Goal: Task Accomplishment & Management: Manage account settings

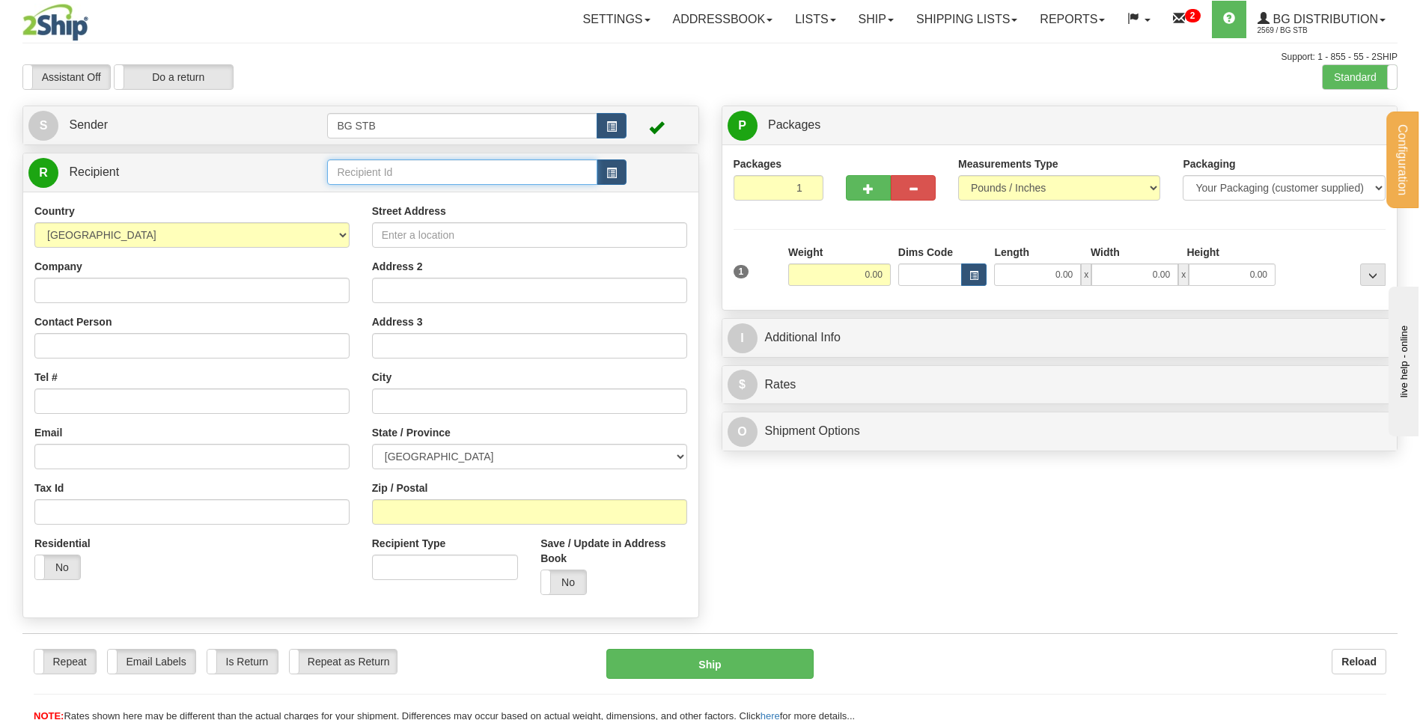
click at [406, 179] on input "text" at bounding box center [461, 171] width 269 height 25
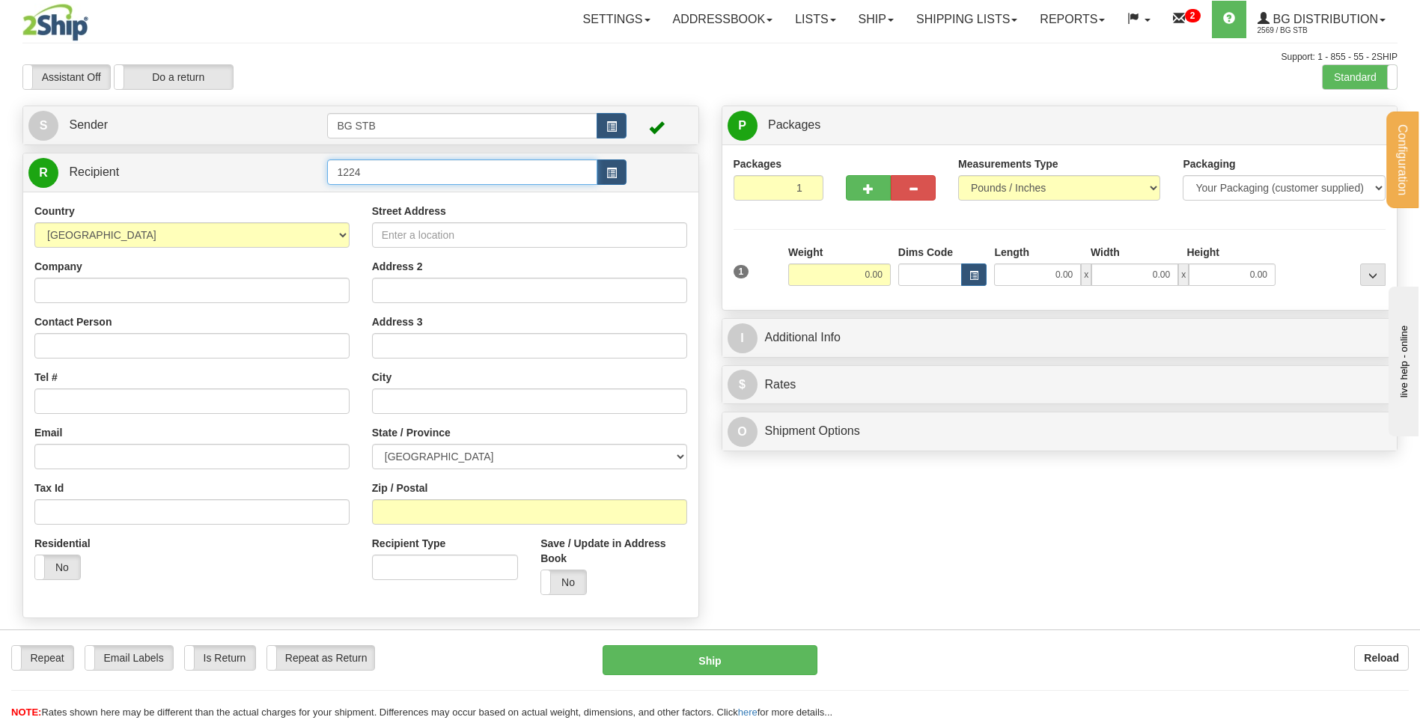
type input "1224"
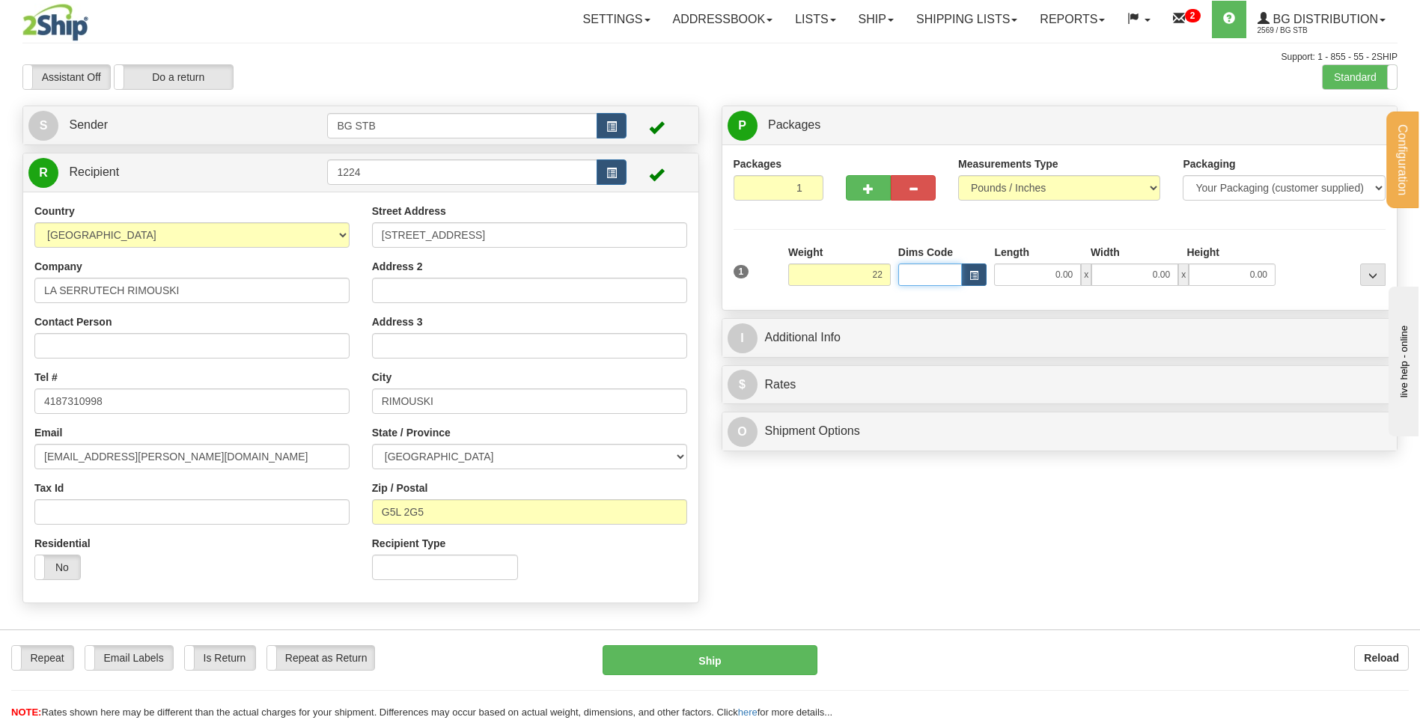
type input "22.00"
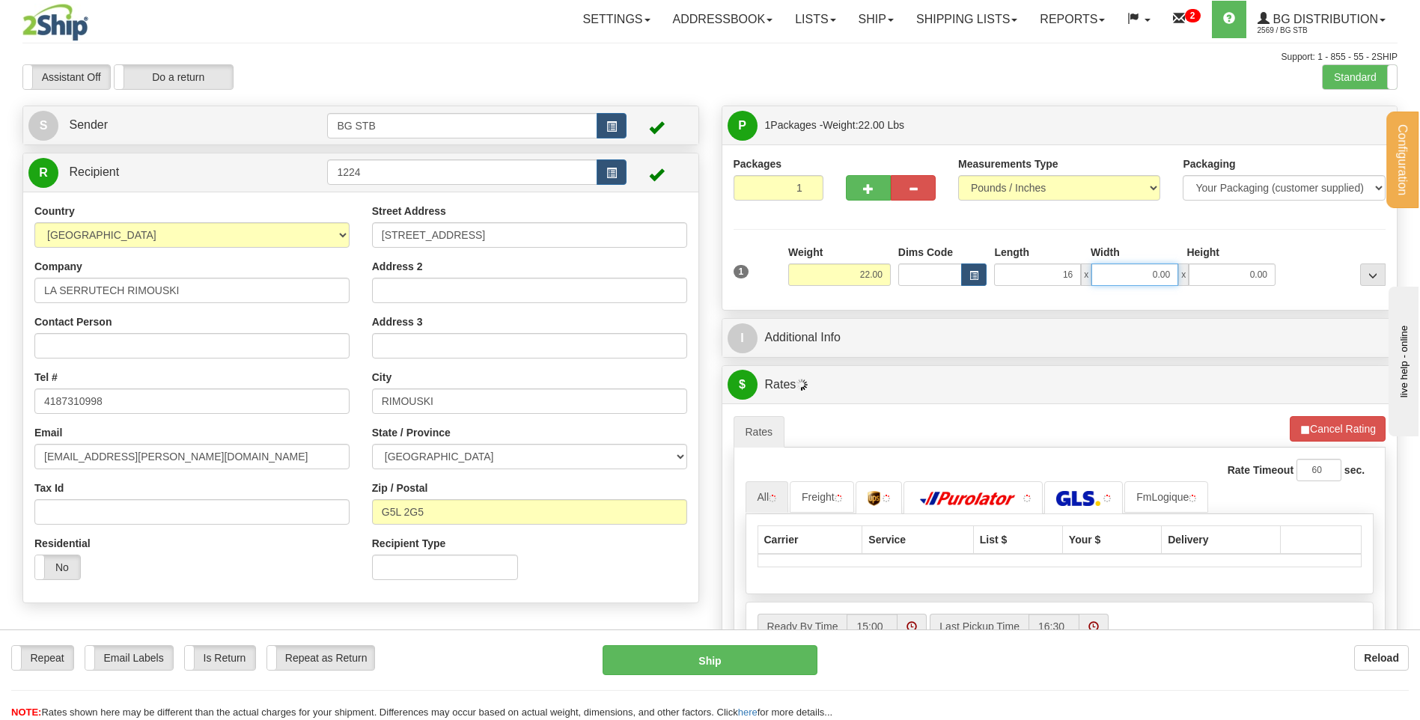
type input "16.00"
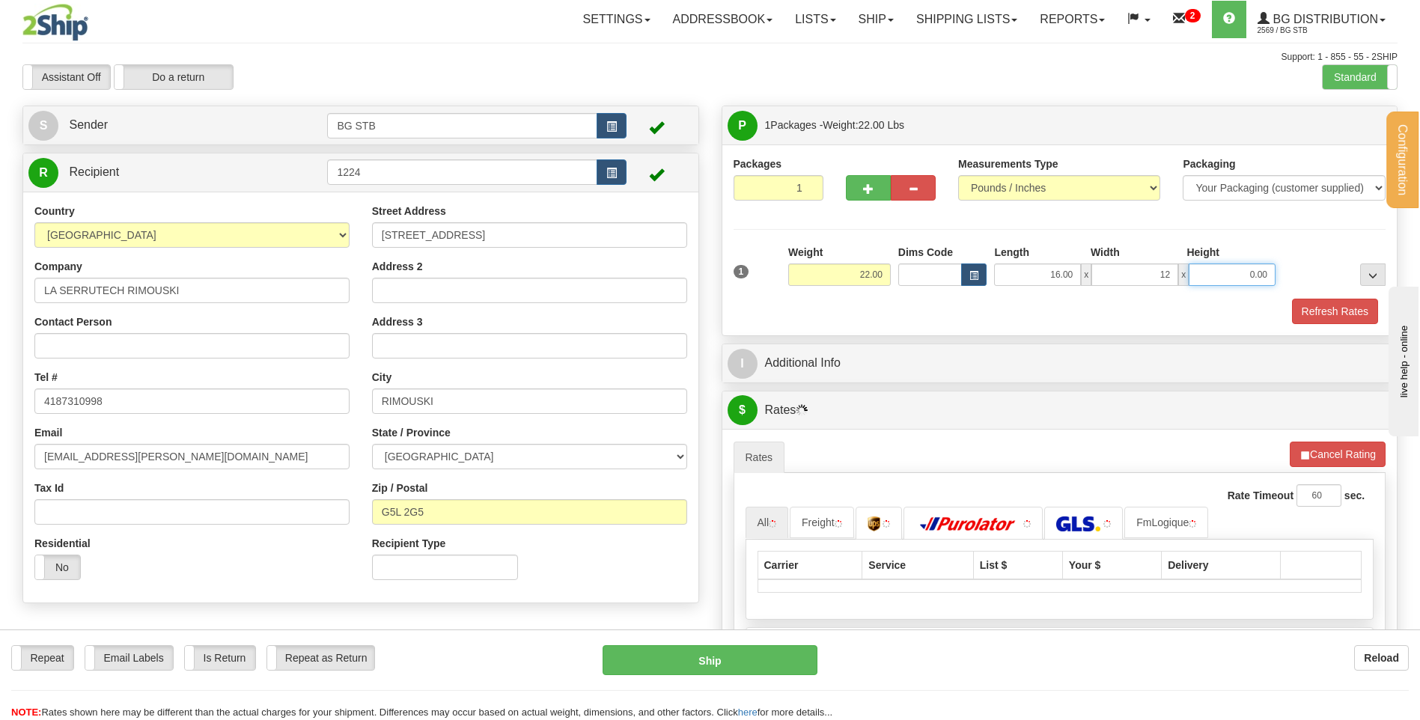
type input "12.00"
type input "11"
type input "11.00"
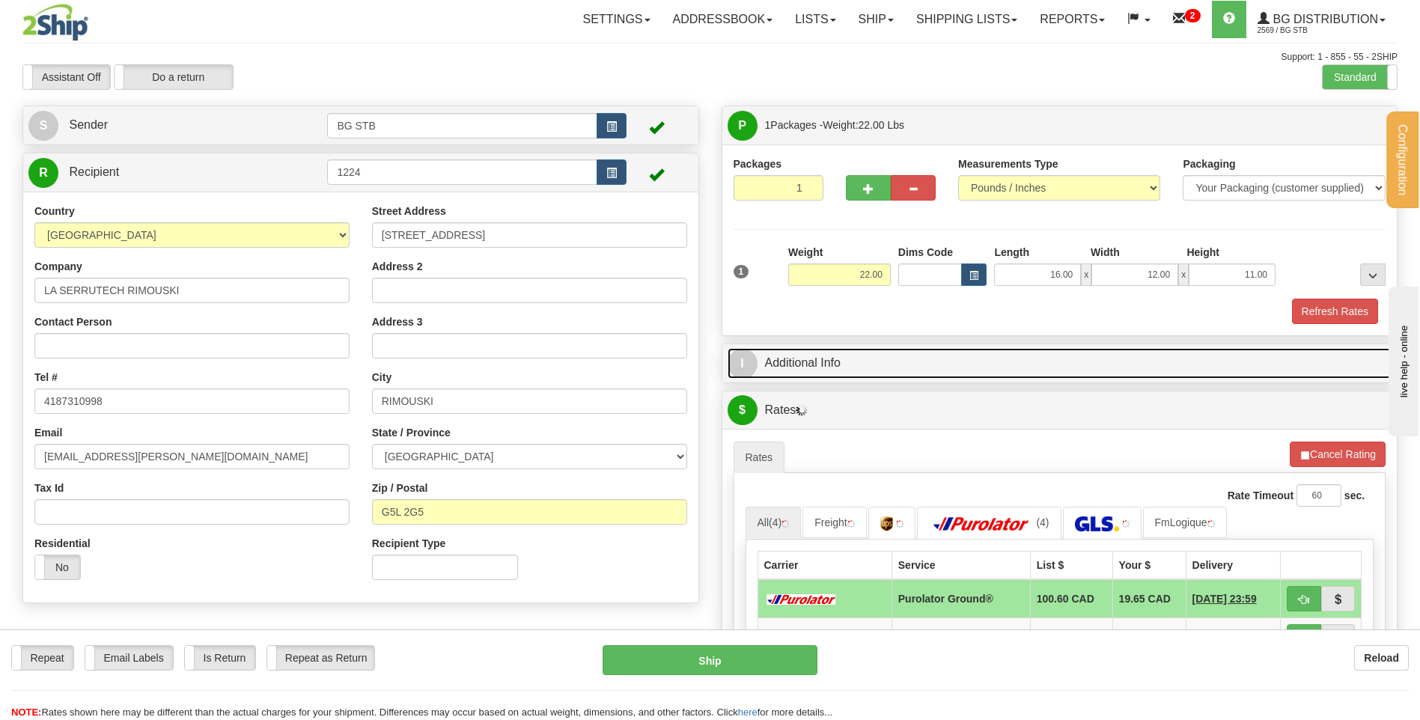
click at [863, 369] on link "I Additional Info" at bounding box center [1060, 363] width 665 height 31
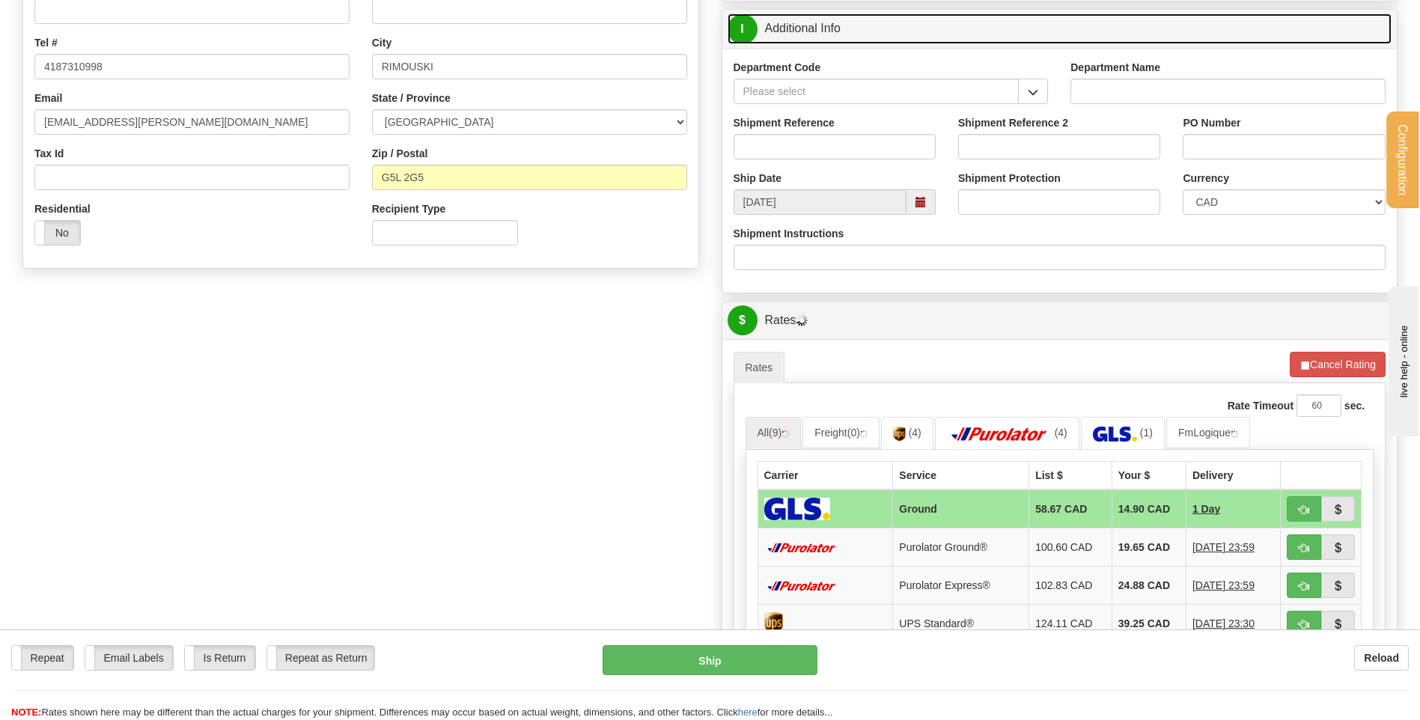
scroll to position [449, 0]
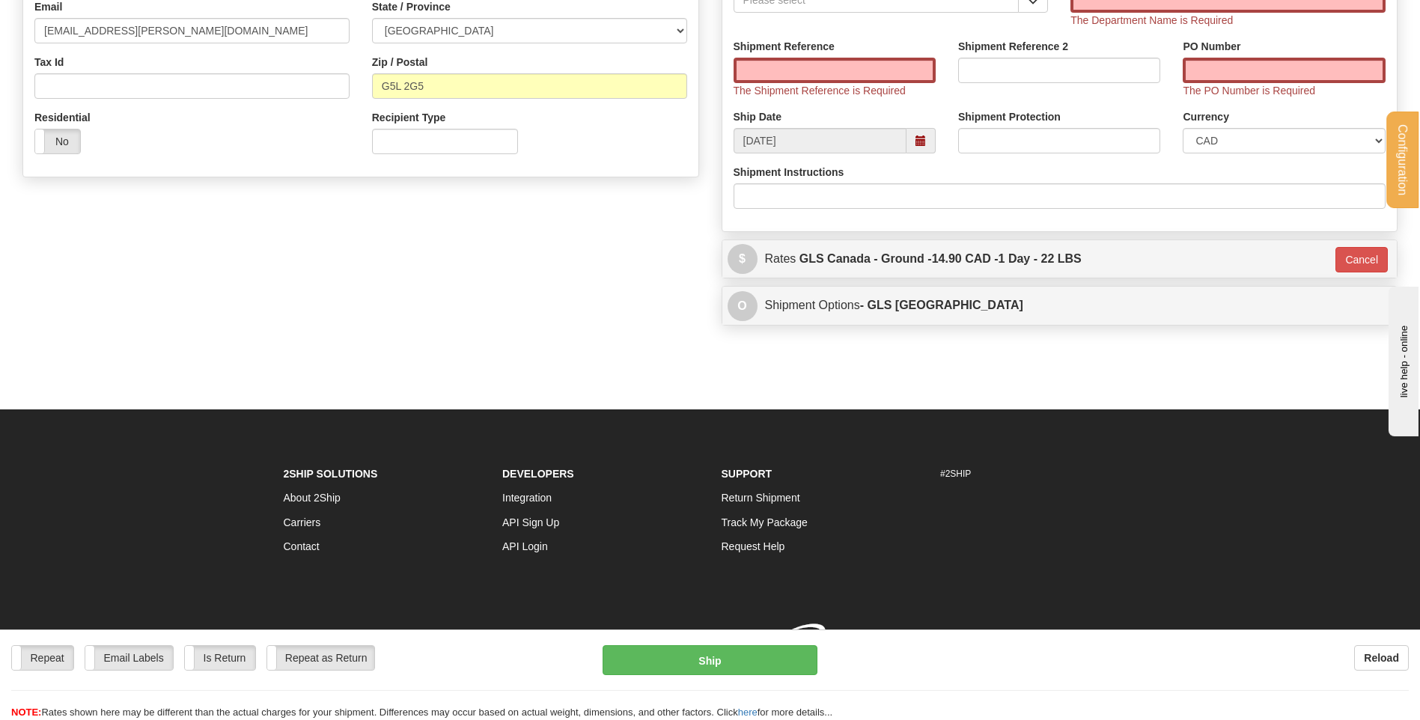
type input "1"
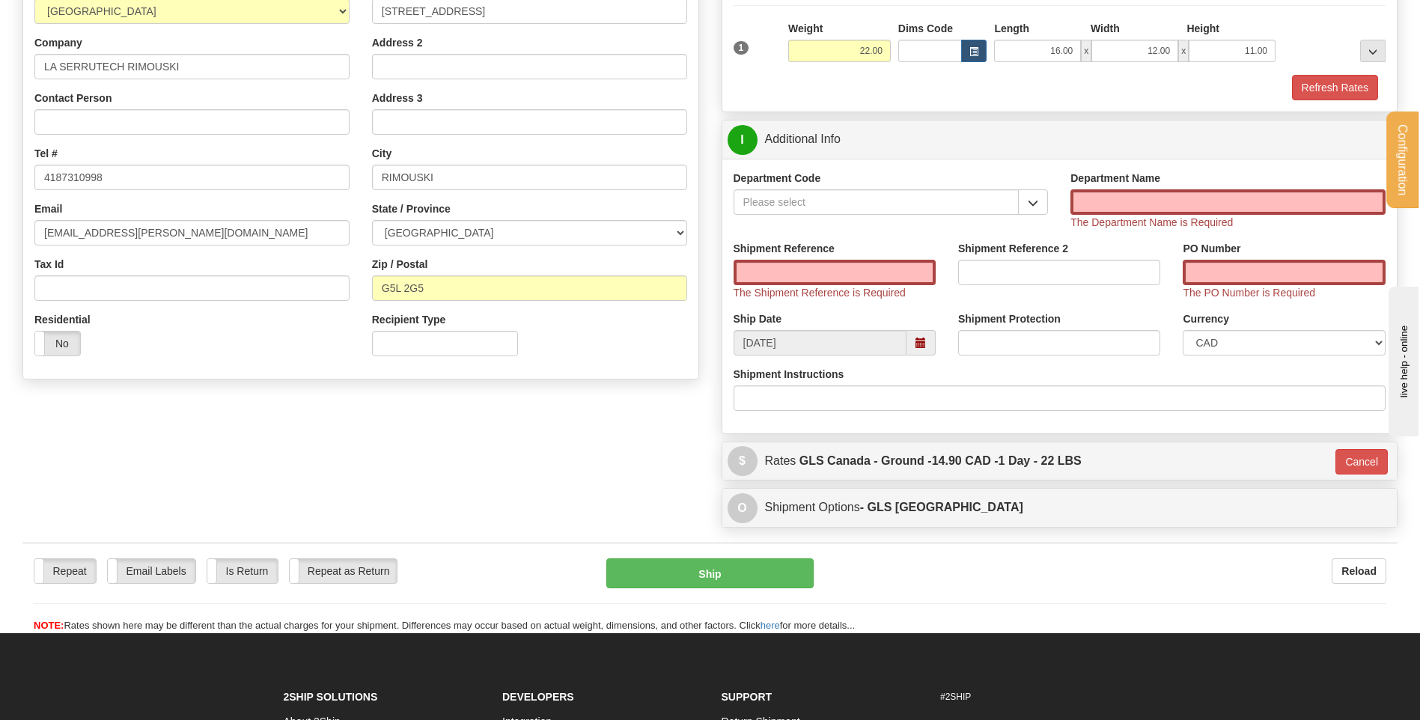
scroll to position [223, 0]
click at [1172, 195] on input "Department Name" at bounding box center [1227, 202] width 315 height 25
click at [1026, 199] on button "button" at bounding box center [1033, 202] width 30 height 25
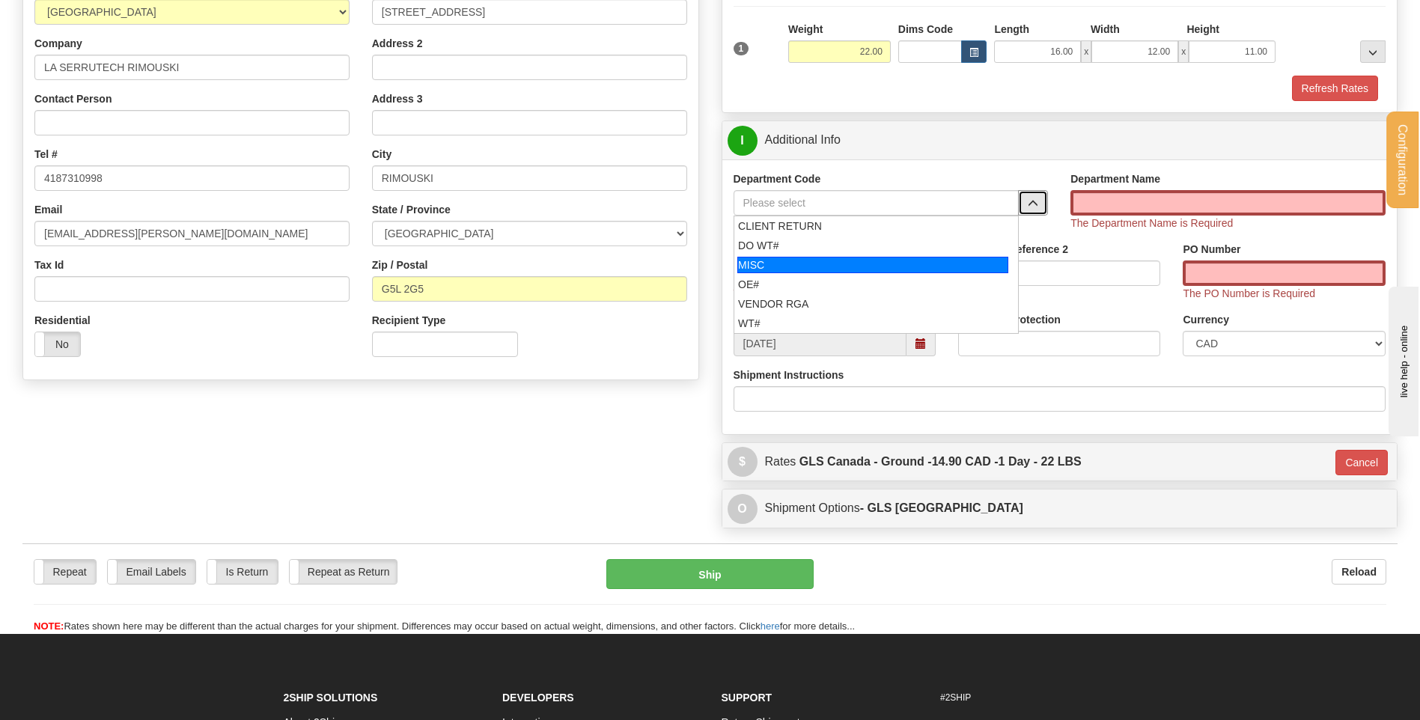
click at [847, 287] on div "OE#" at bounding box center [872, 284] width 269 height 15
type input "OE#"
type input "ORDERS"
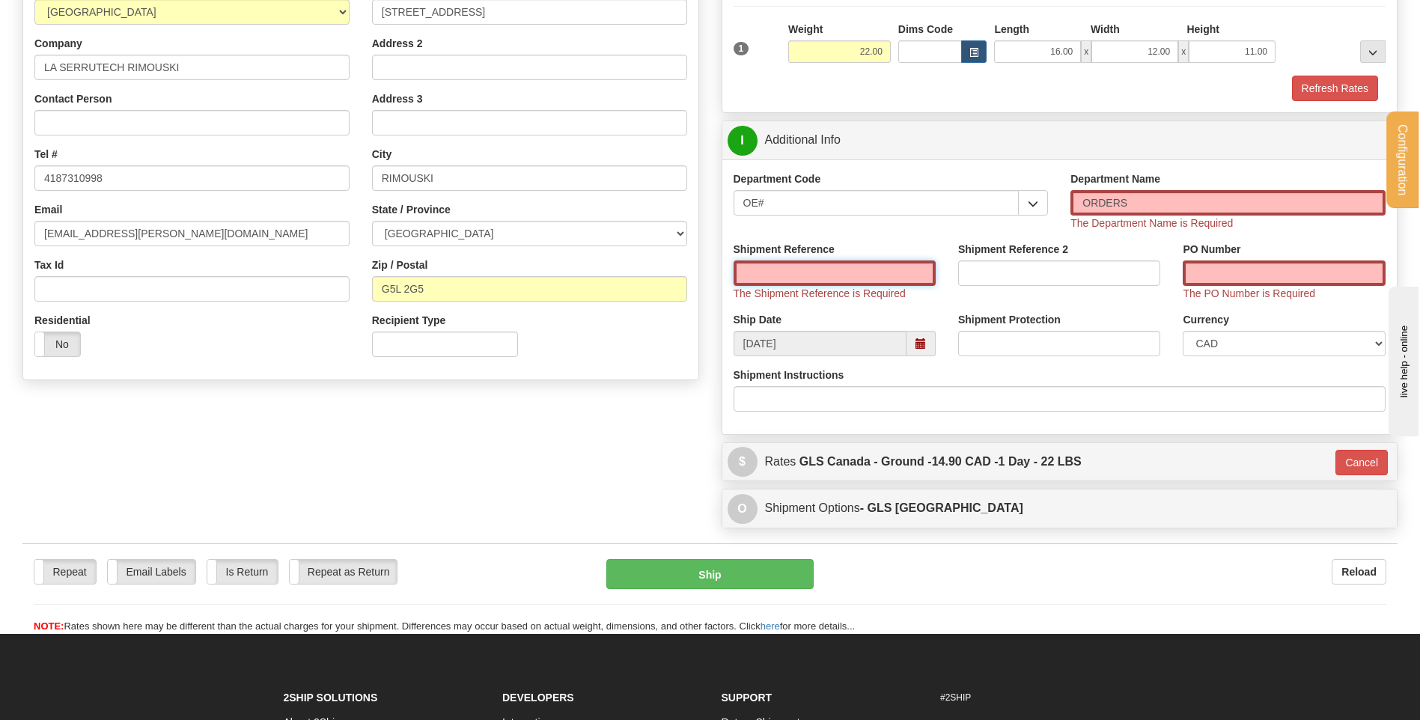
click at [839, 262] on input "Shipment Reference" at bounding box center [835, 273] width 202 height 25
type input "80005024-00"
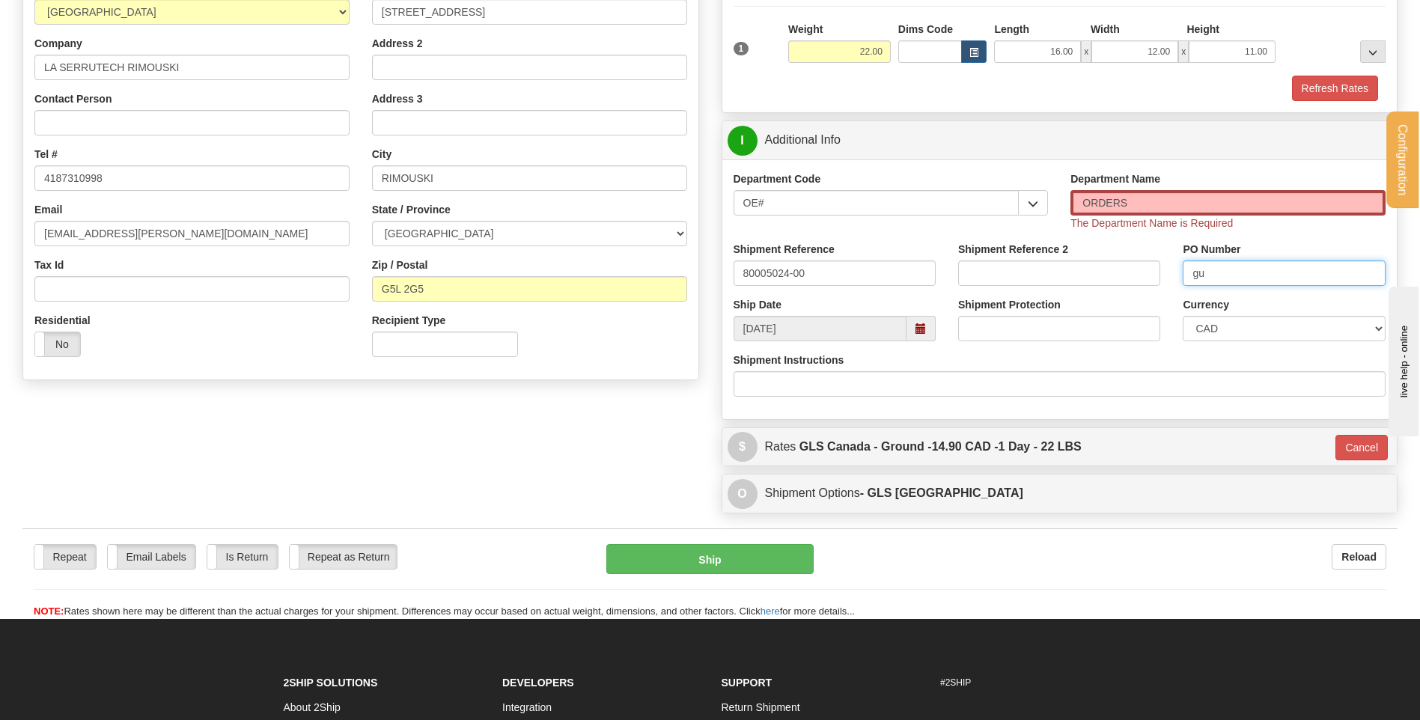
type input "g"
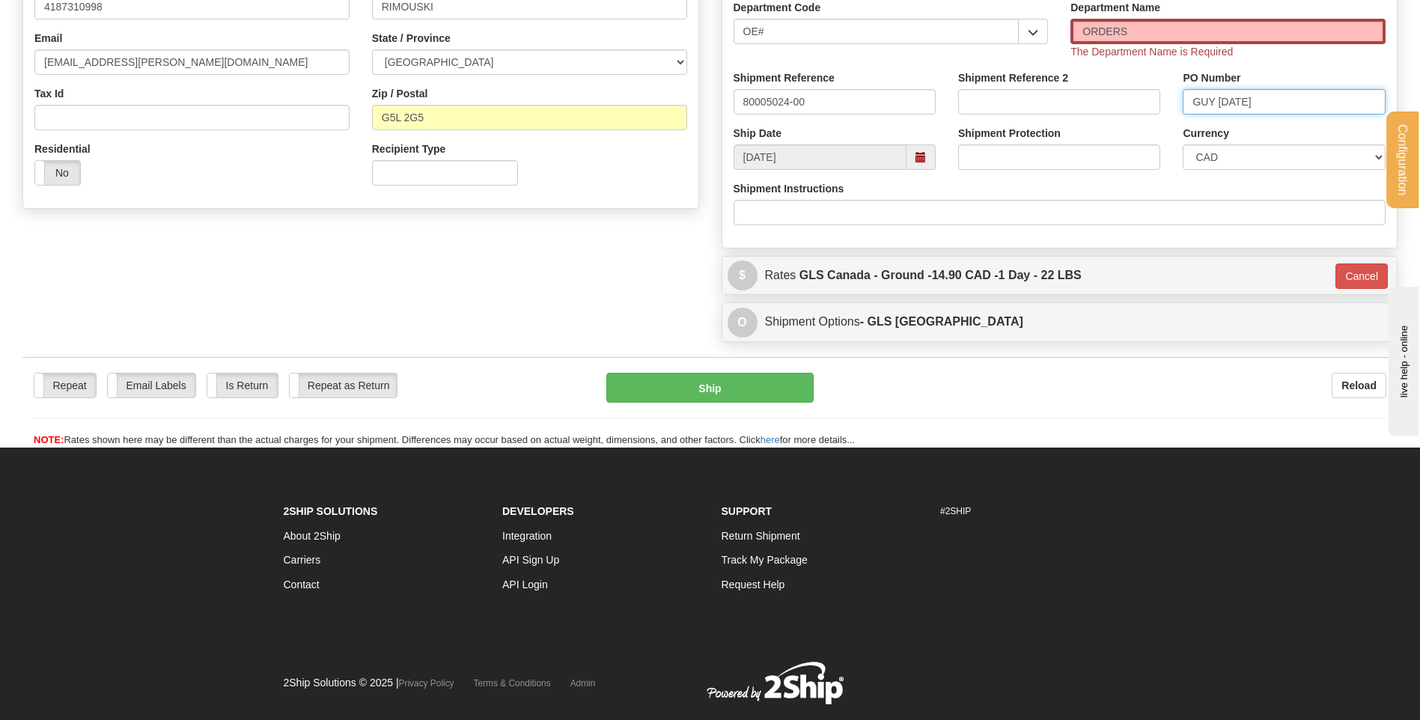
scroll to position [433, 0]
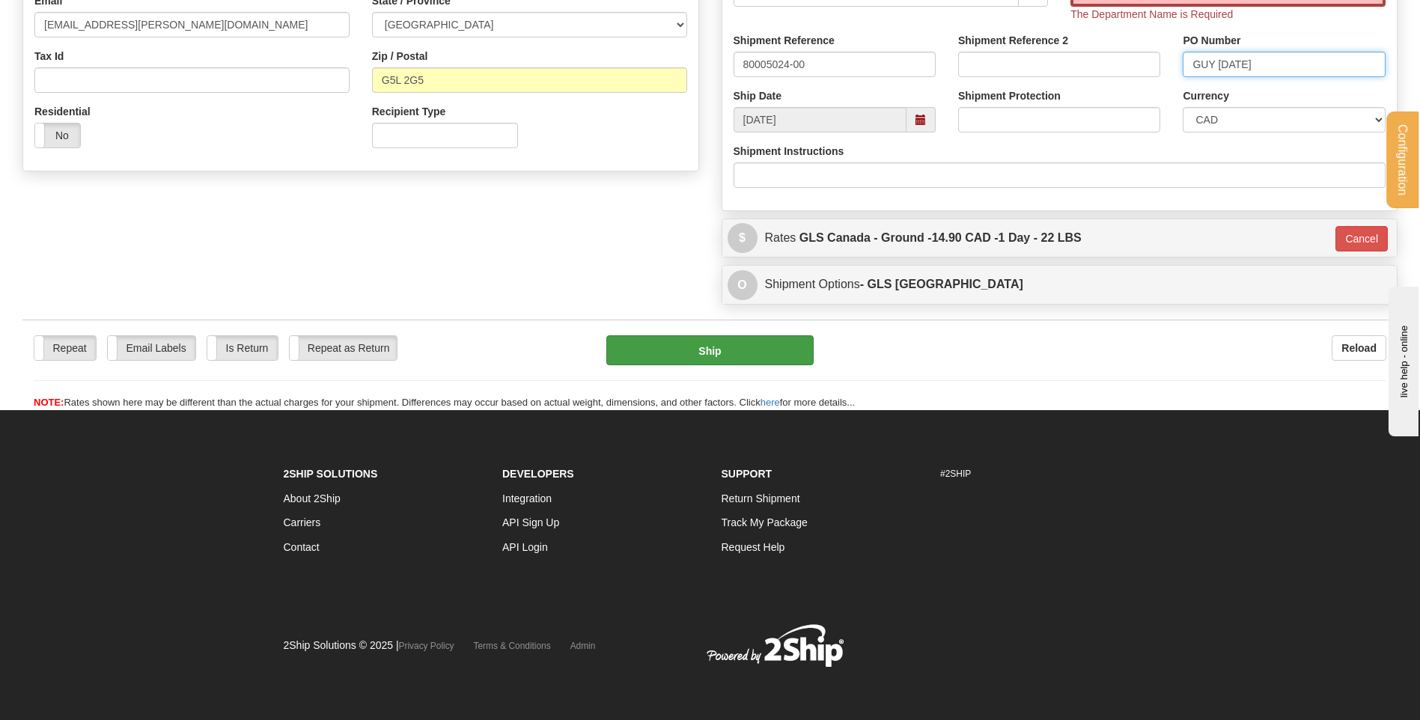
type input "GUY 25/08/25"
click at [756, 348] on button "Ship" at bounding box center [709, 350] width 207 height 30
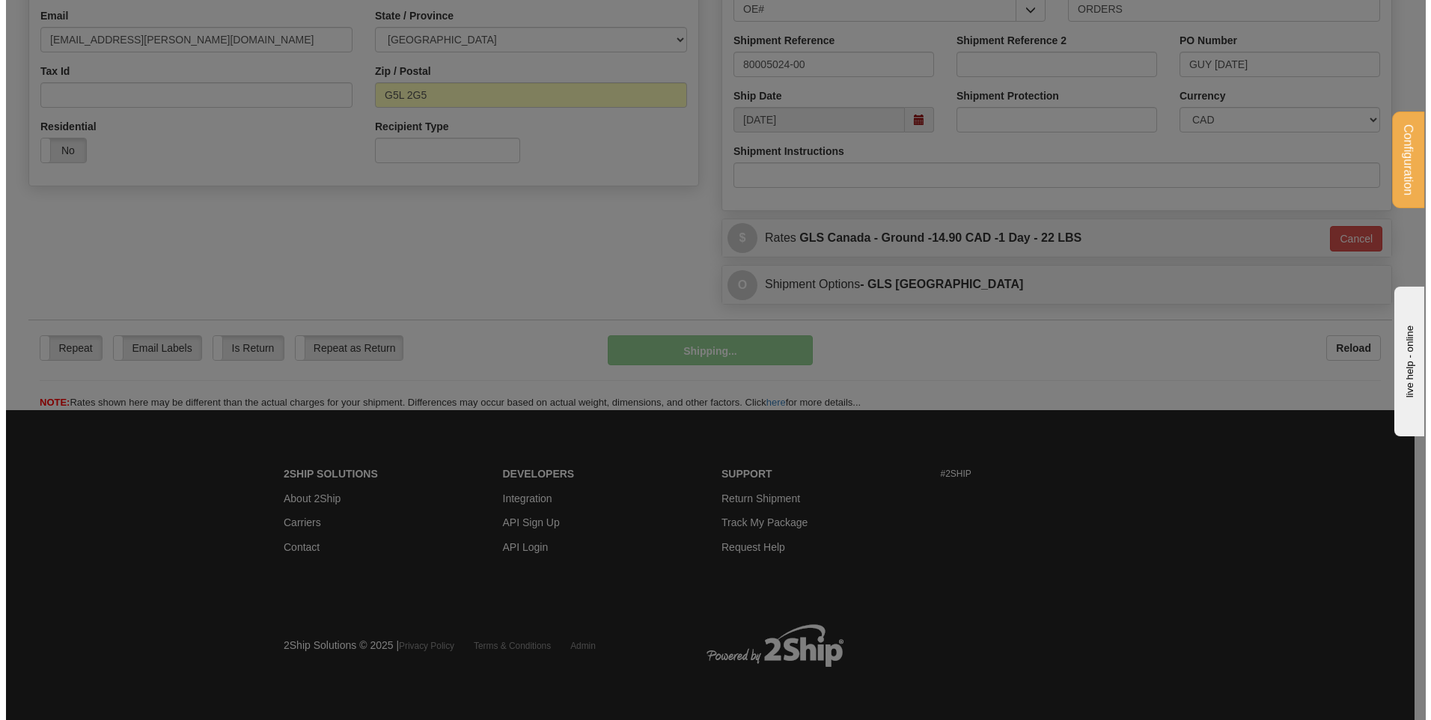
scroll to position [418, 0]
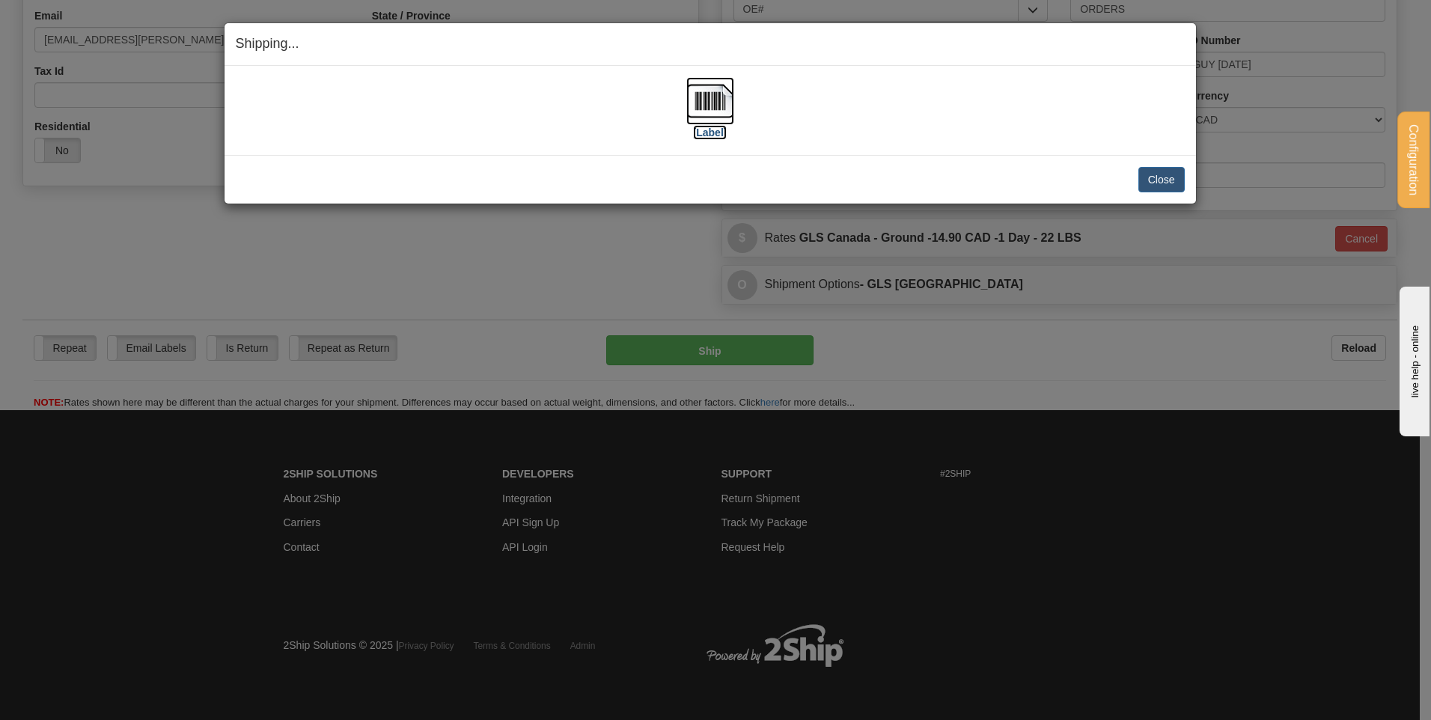
click at [732, 111] on img at bounding box center [710, 101] width 48 height 48
click at [1170, 174] on button "Close" at bounding box center [1162, 179] width 46 height 25
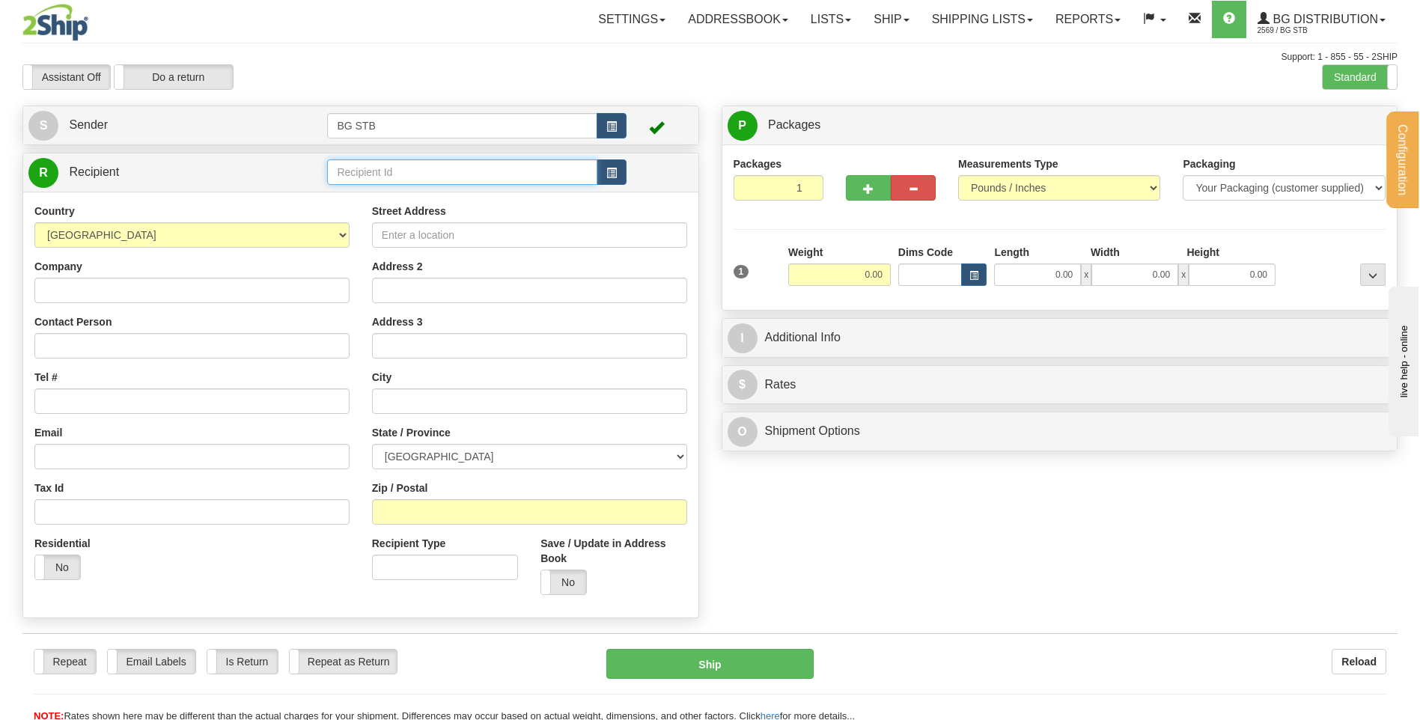
click at [406, 181] on input "text" at bounding box center [461, 171] width 269 height 25
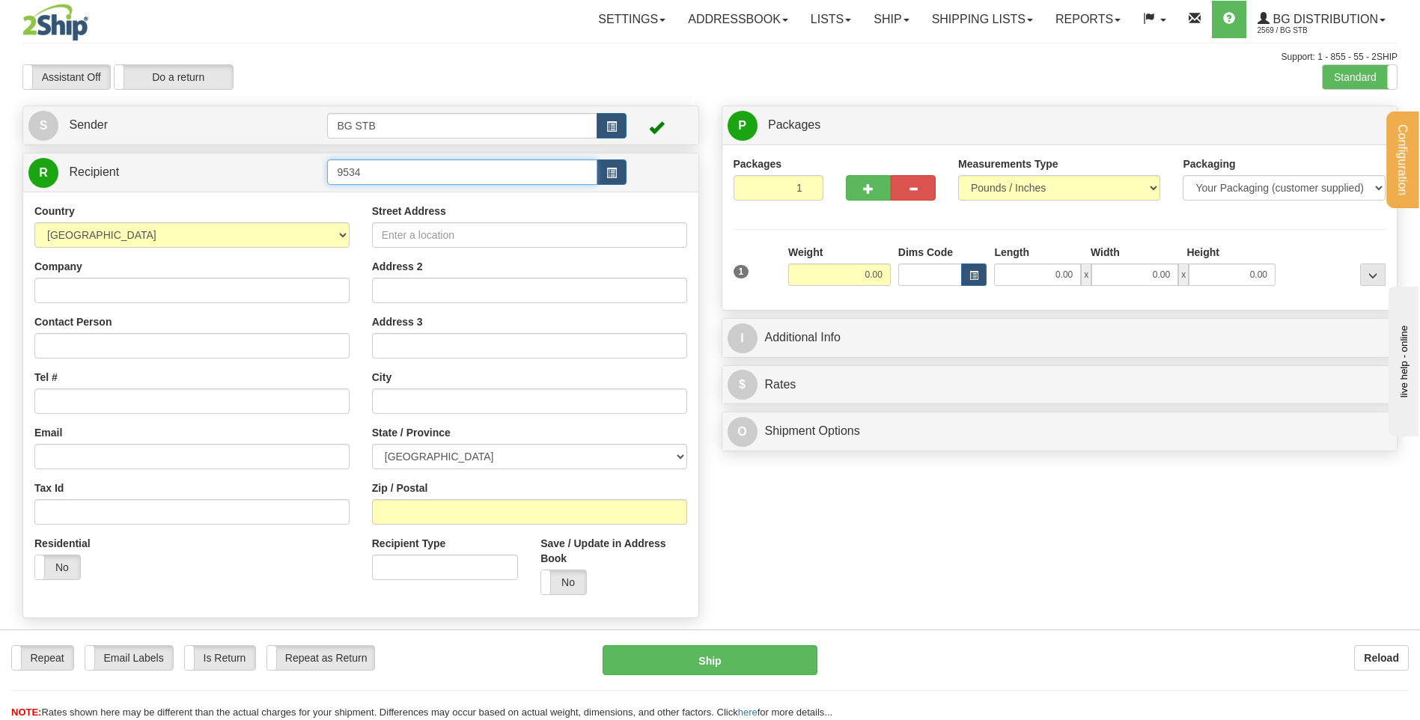
type input "9534"
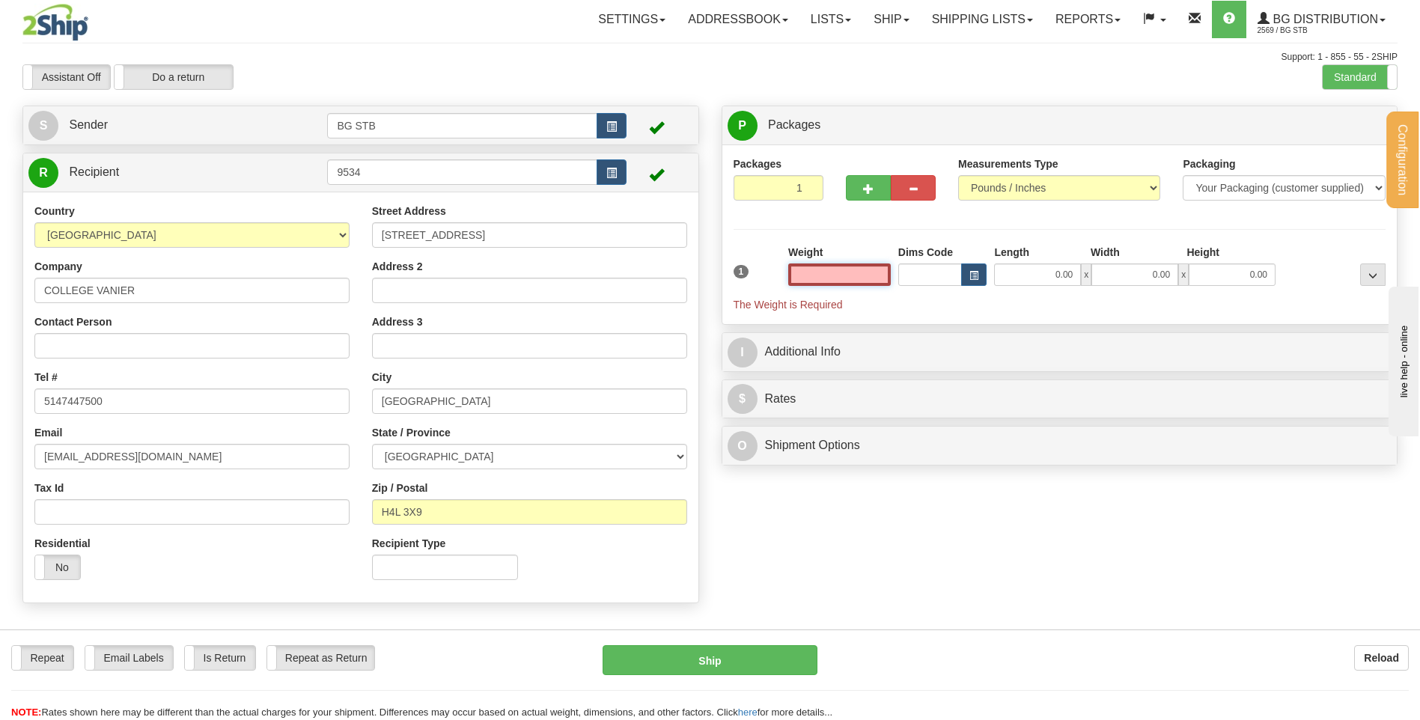
click at [838, 281] on input "text" at bounding box center [839, 275] width 103 height 22
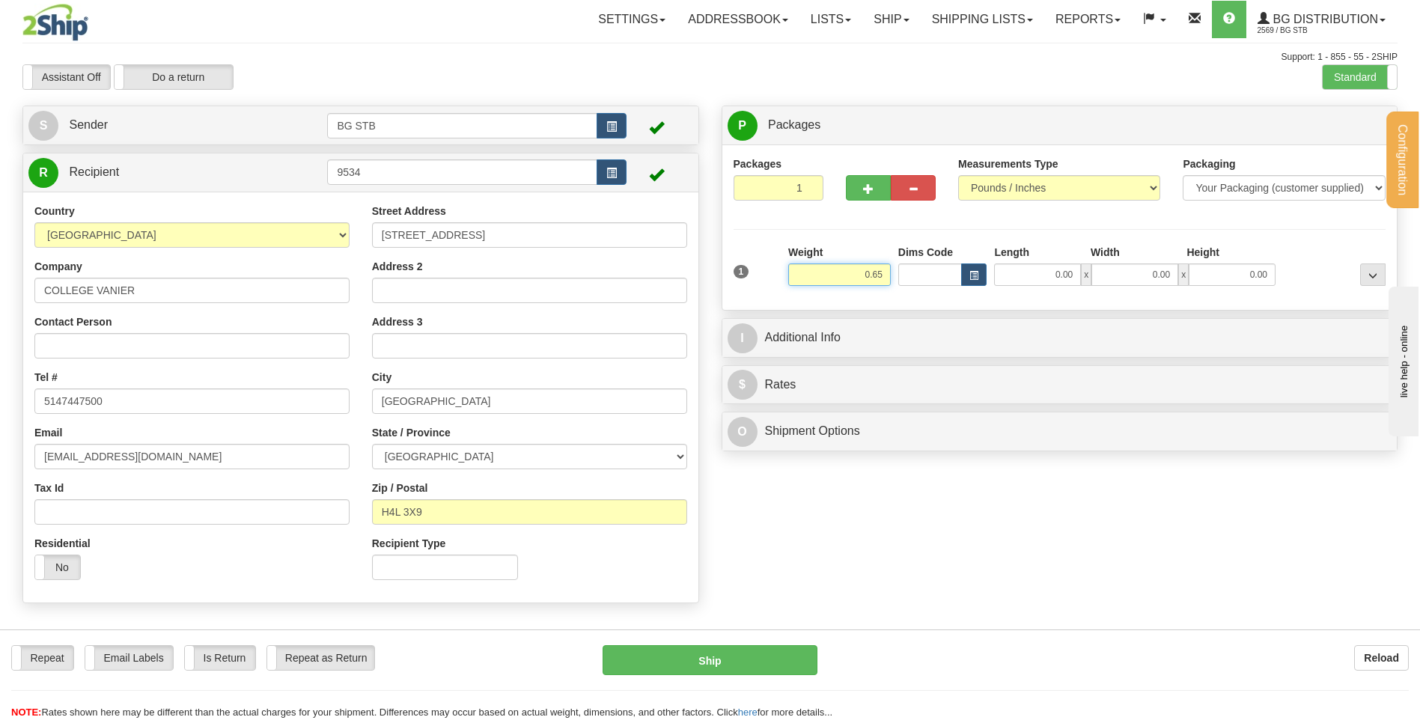
type input "0.65"
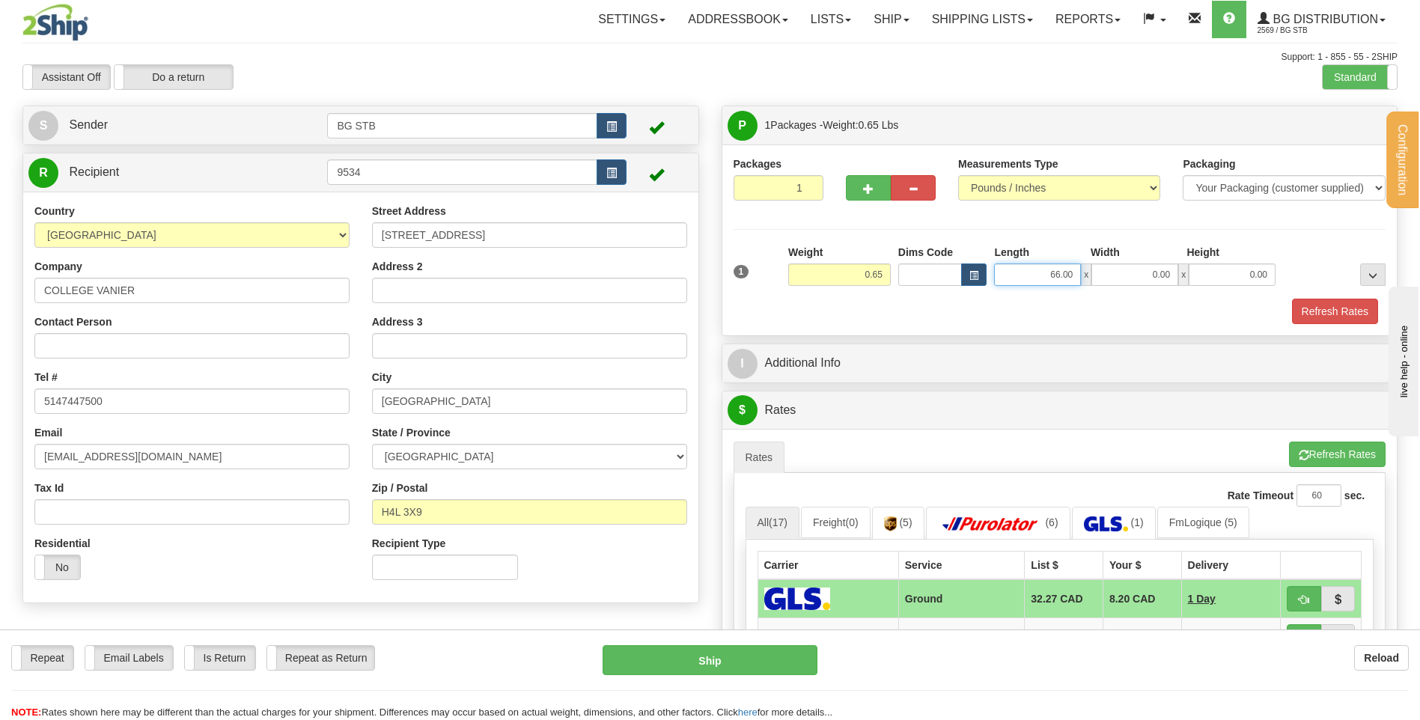
drag, startPoint x: 1035, startPoint y: 274, endPoint x: 1163, endPoint y: 256, distance: 130.0
click at [1145, 261] on div "Length Width Height 66.00 x 0.00 x 0.00" at bounding box center [1134, 265] width 289 height 41
type input "6.00"
type input "8.00"
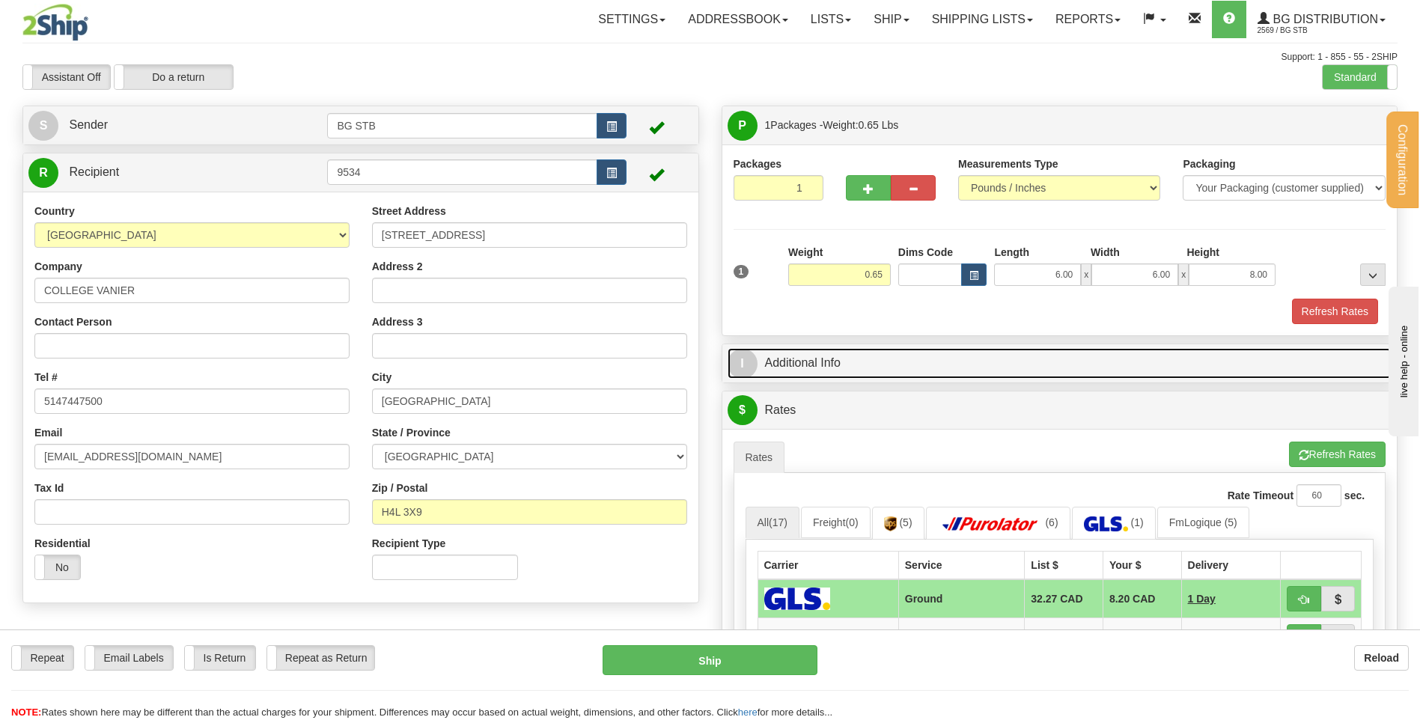
click at [928, 366] on link "I Additional Info" at bounding box center [1060, 363] width 665 height 31
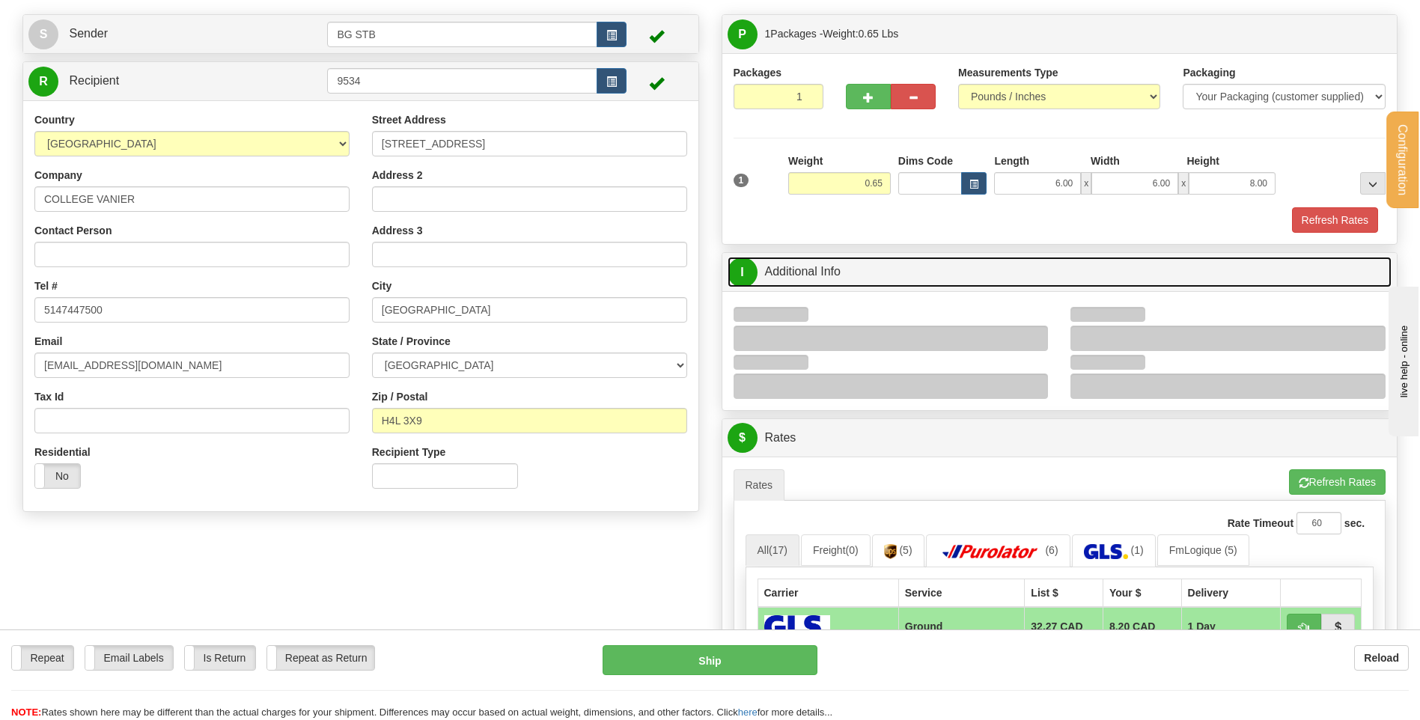
scroll to position [225, 0]
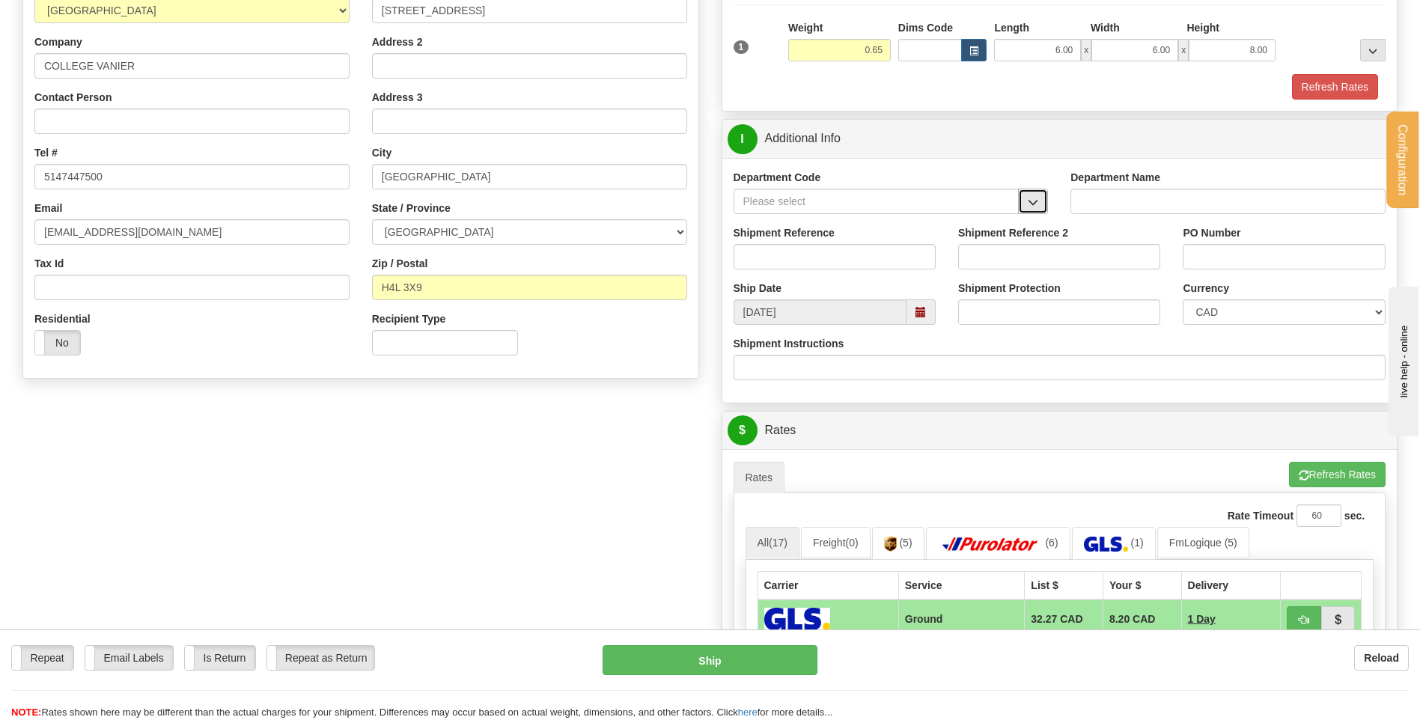
click at [1019, 197] on button "button" at bounding box center [1033, 201] width 30 height 25
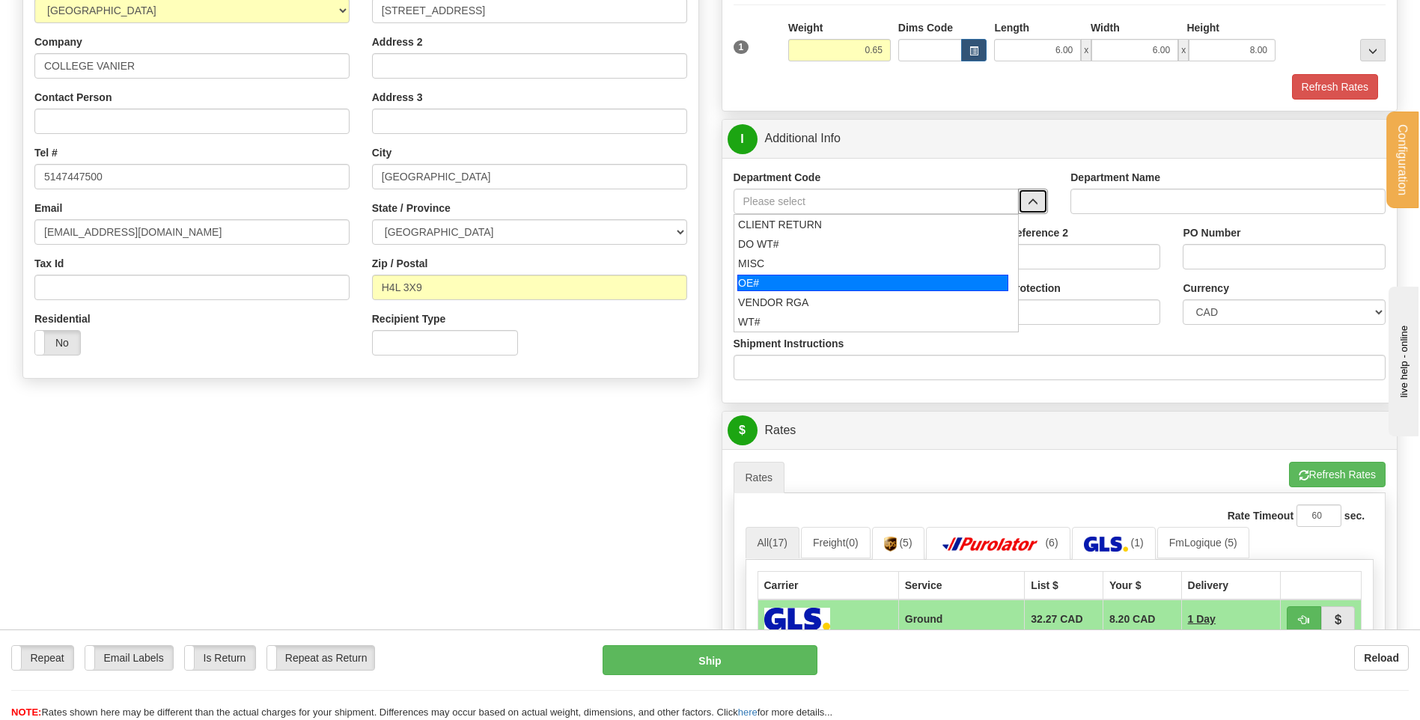
click at [829, 278] on div "OE#" at bounding box center [872, 283] width 271 height 16
type input "OE#"
type input "ORDERS"
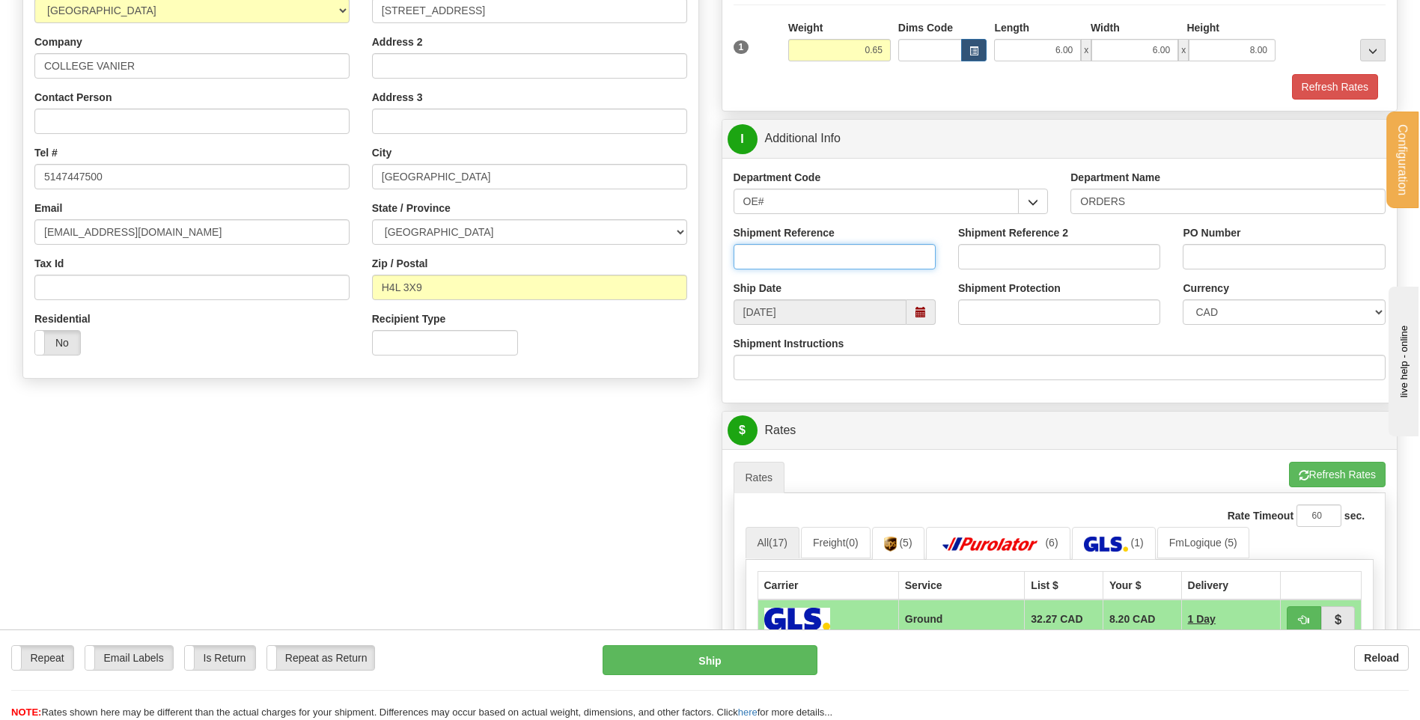
click at [824, 255] on input "Shipment Reference" at bounding box center [835, 256] width 202 height 25
type input "80004224-01"
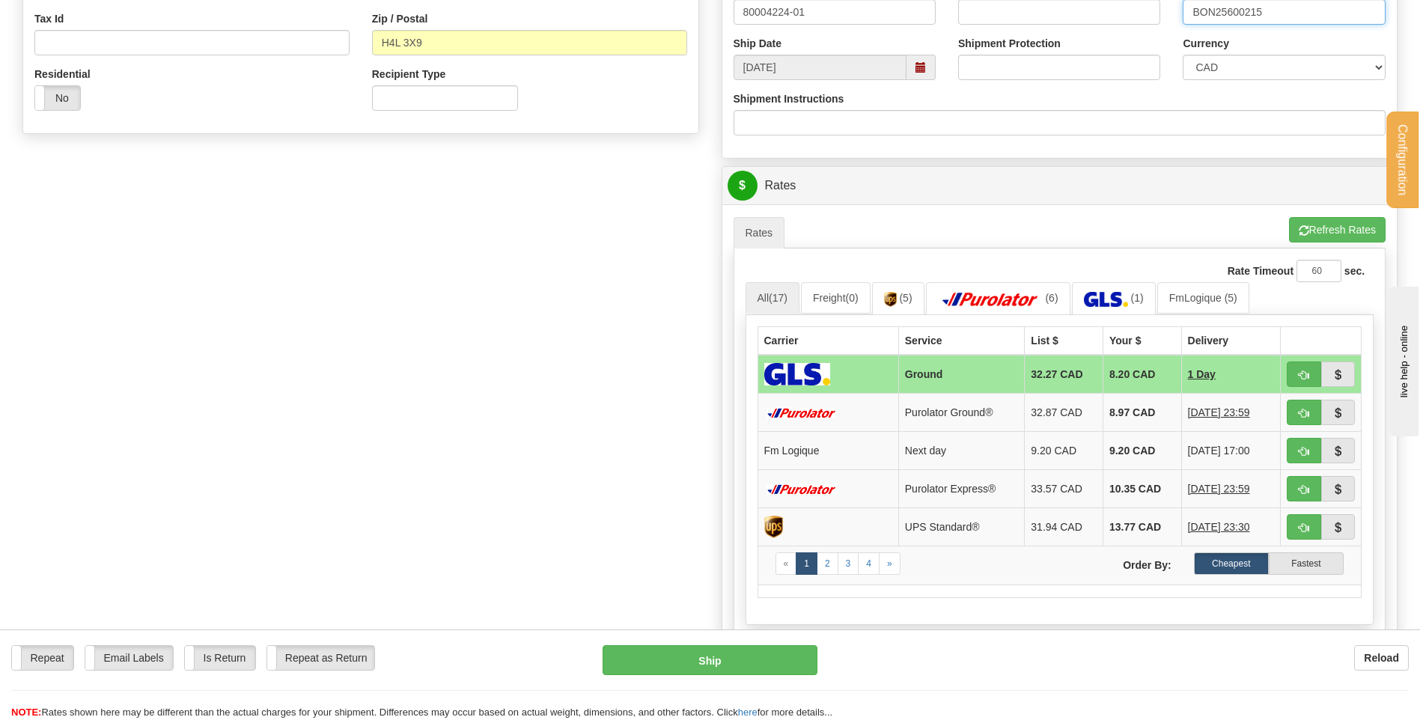
scroll to position [524, 0]
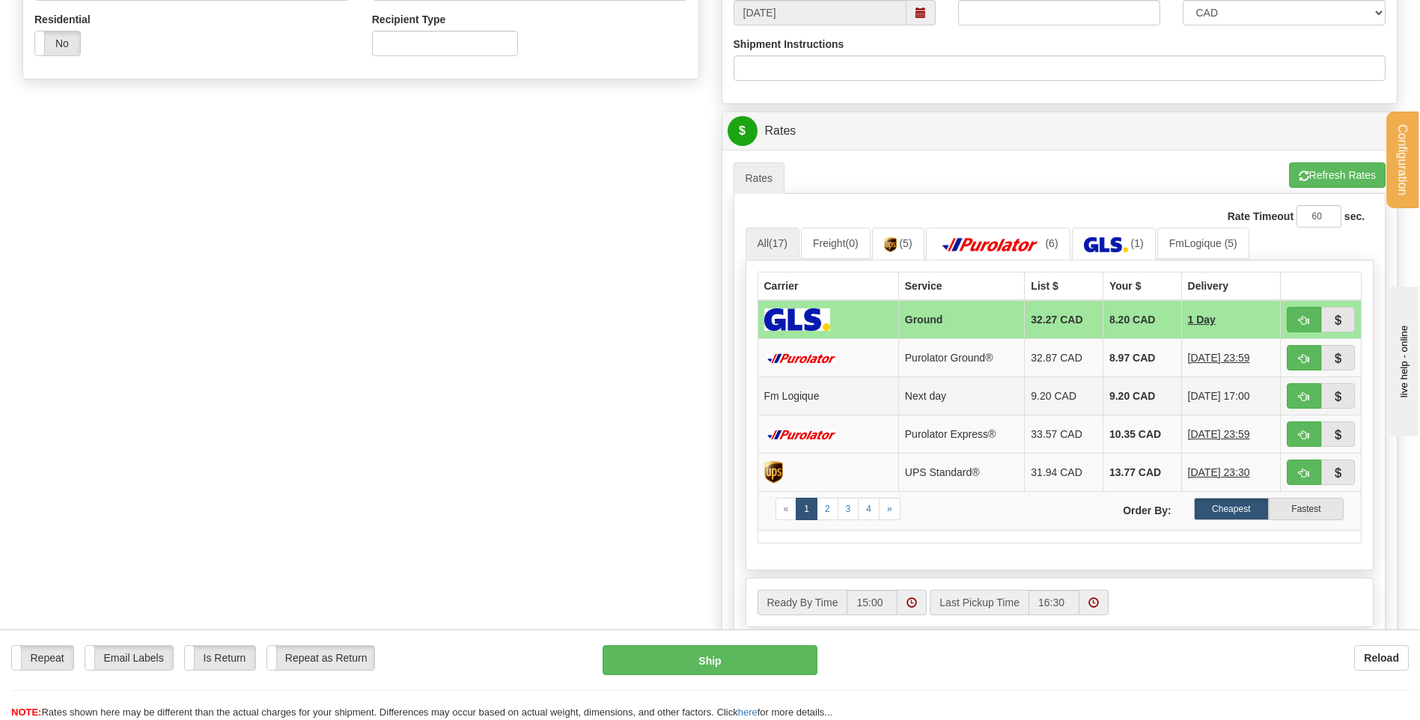
type input "BON25600215"
click at [1296, 398] on button "button" at bounding box center [1304, 395] width 34 height 25
type input "jour"
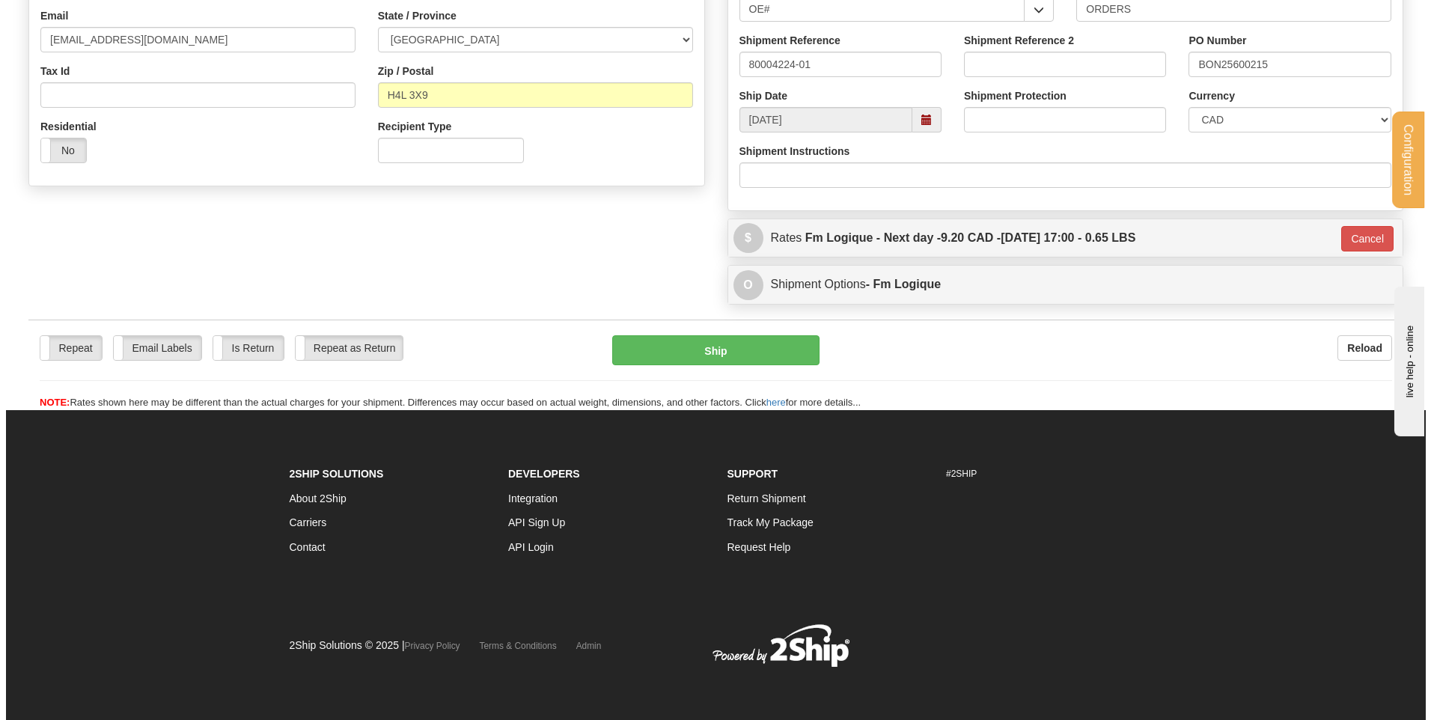
scroll to position [418, 0]
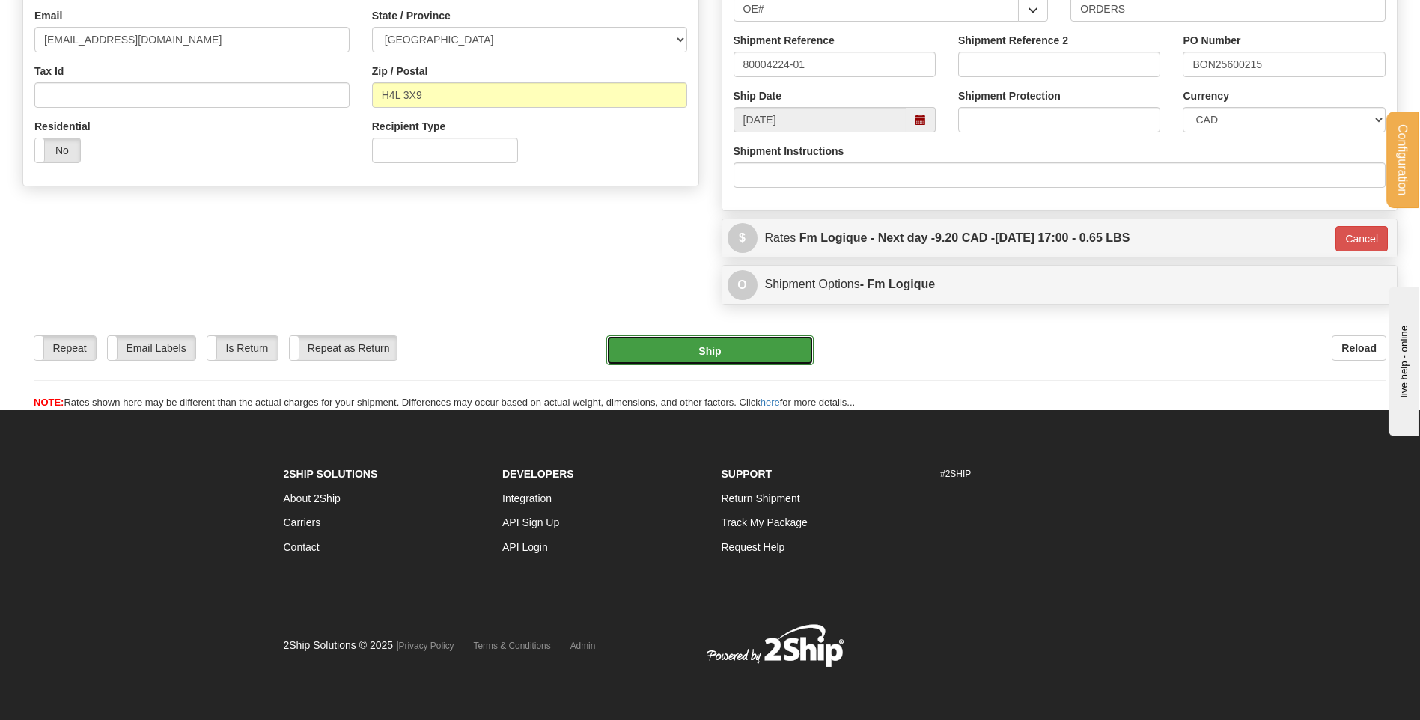
click at [704, 339] on button "Ship" at bounding box center [709, 350] width 207 height 30
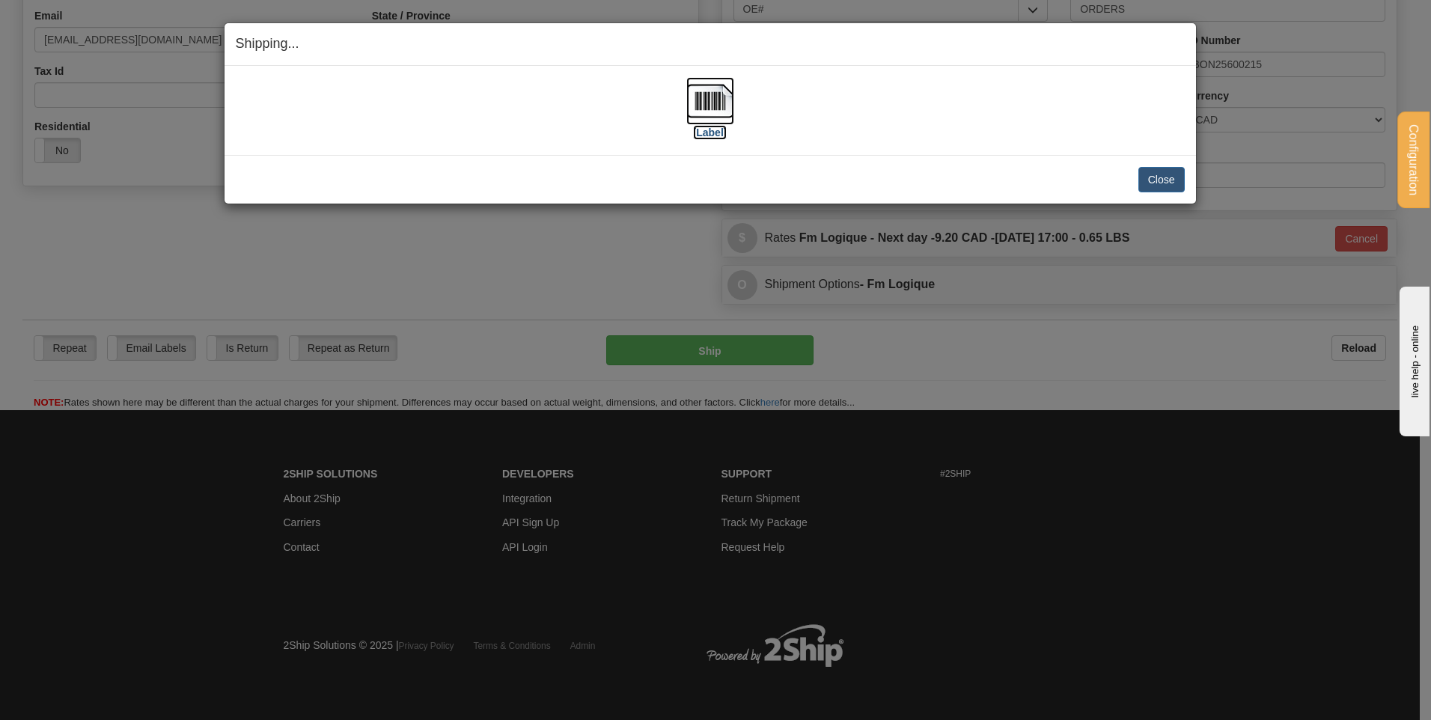
click at [715, 103] on img at bounding box center [710, 101] width 48 height 48
click at [1173, 177] on button "Close" at bounding box center [1162, 179] width 46 height 25
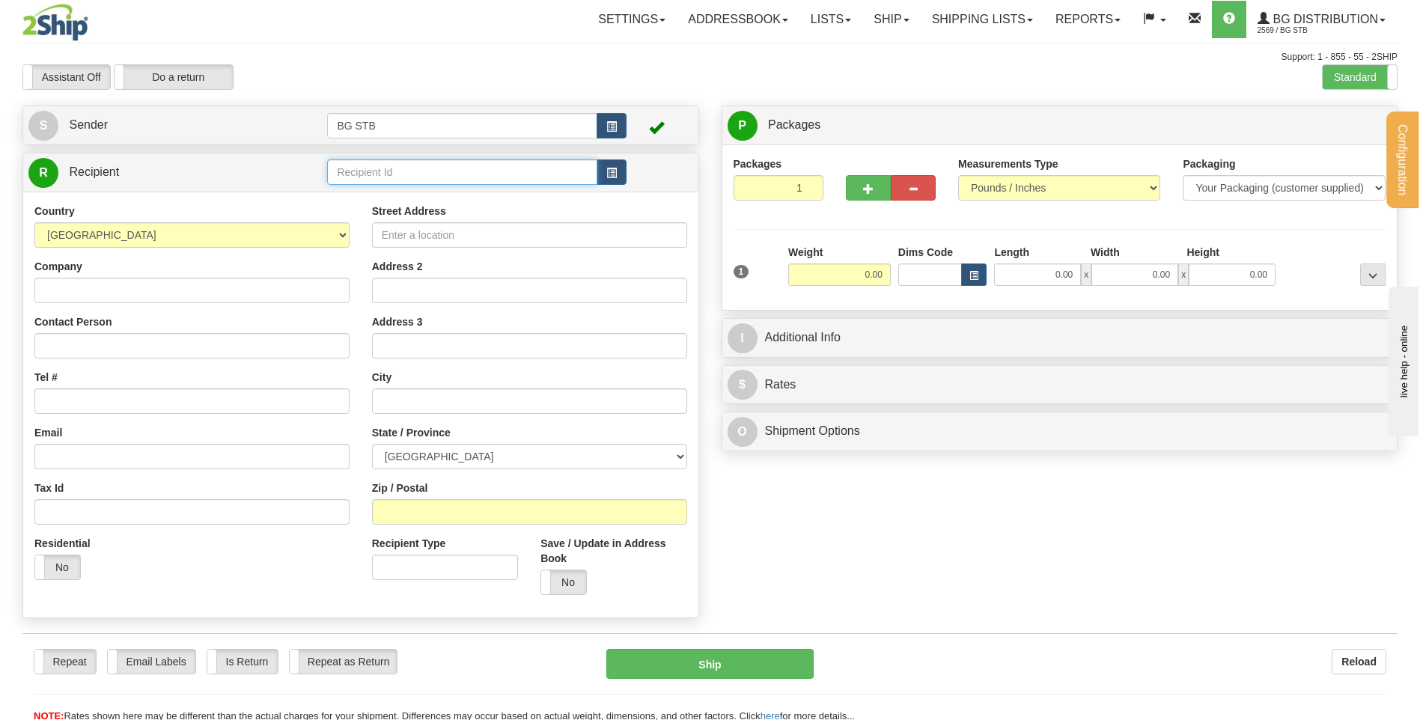
click at [372, 176] on input "text" at bounding box center [461, 171] width 269 height 25
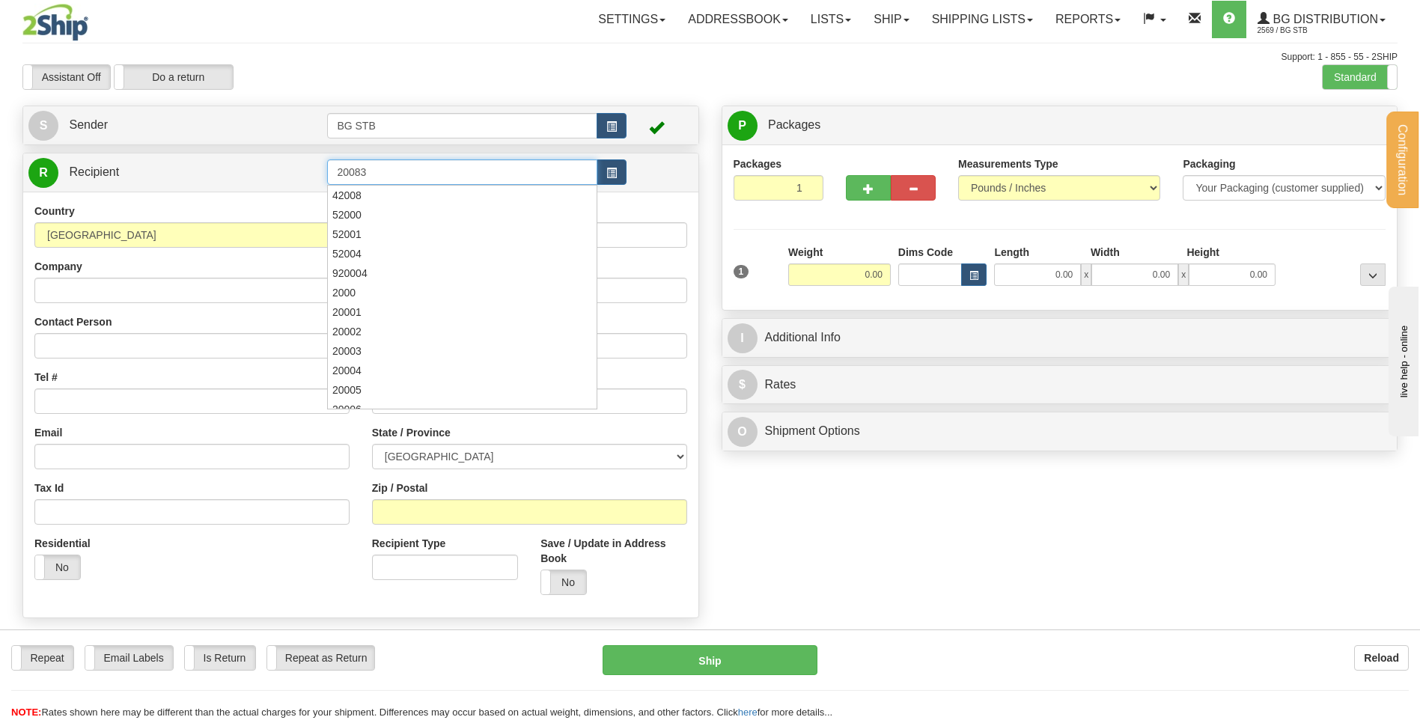
type input "20083"
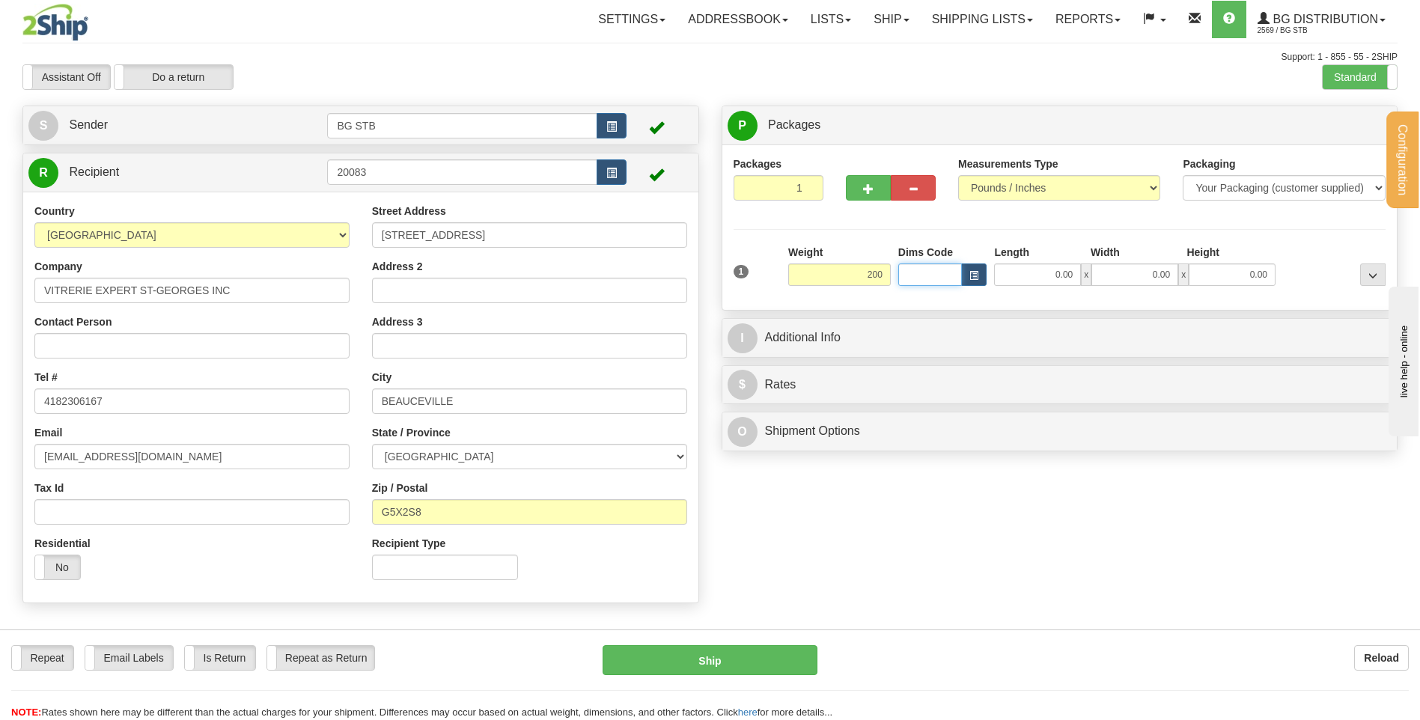
type input "200.00"
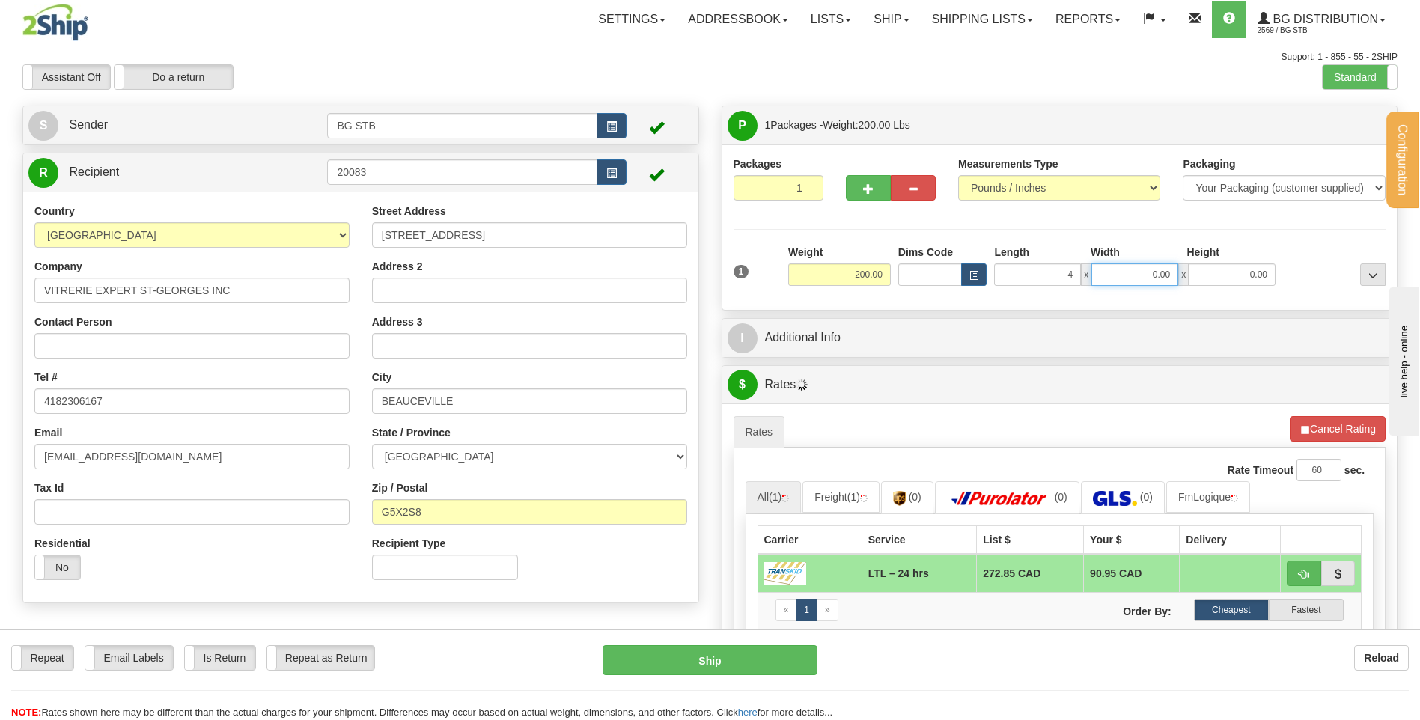
type input "4.00"
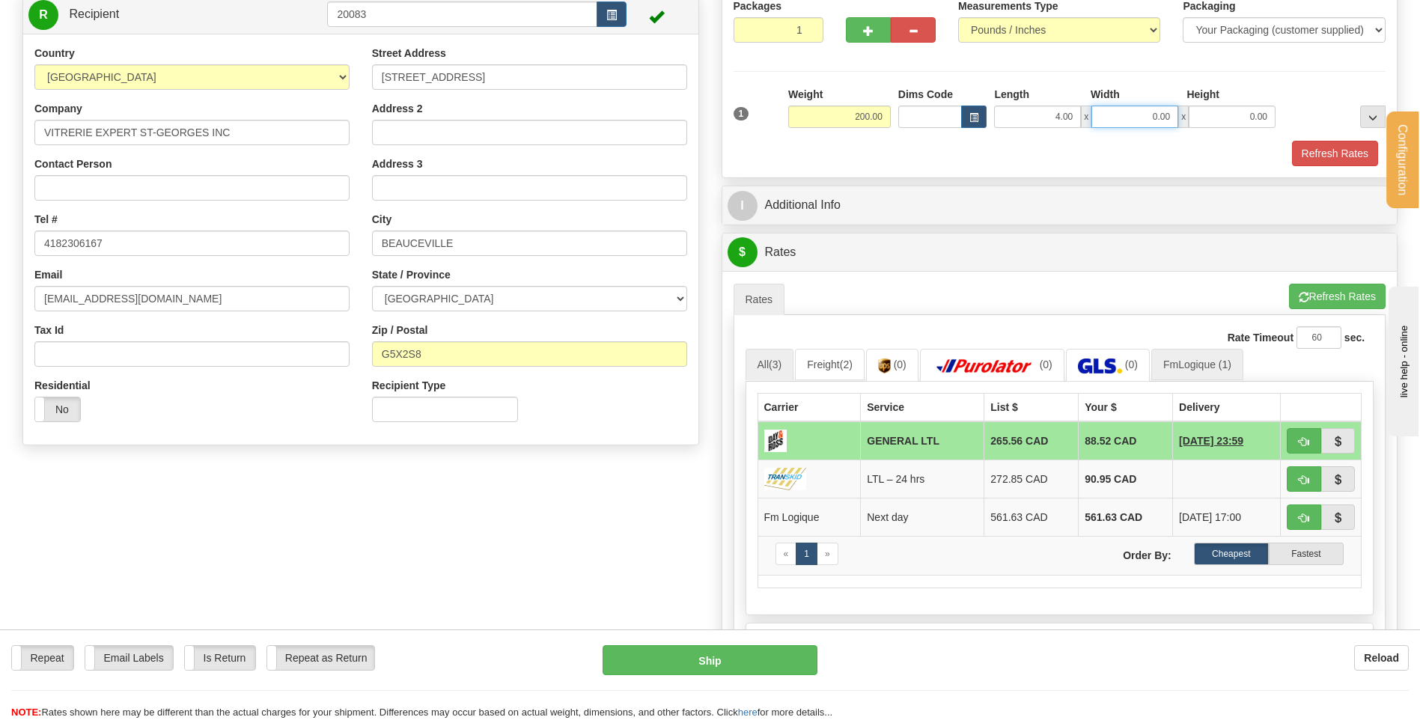
scroll to position [150, 0]
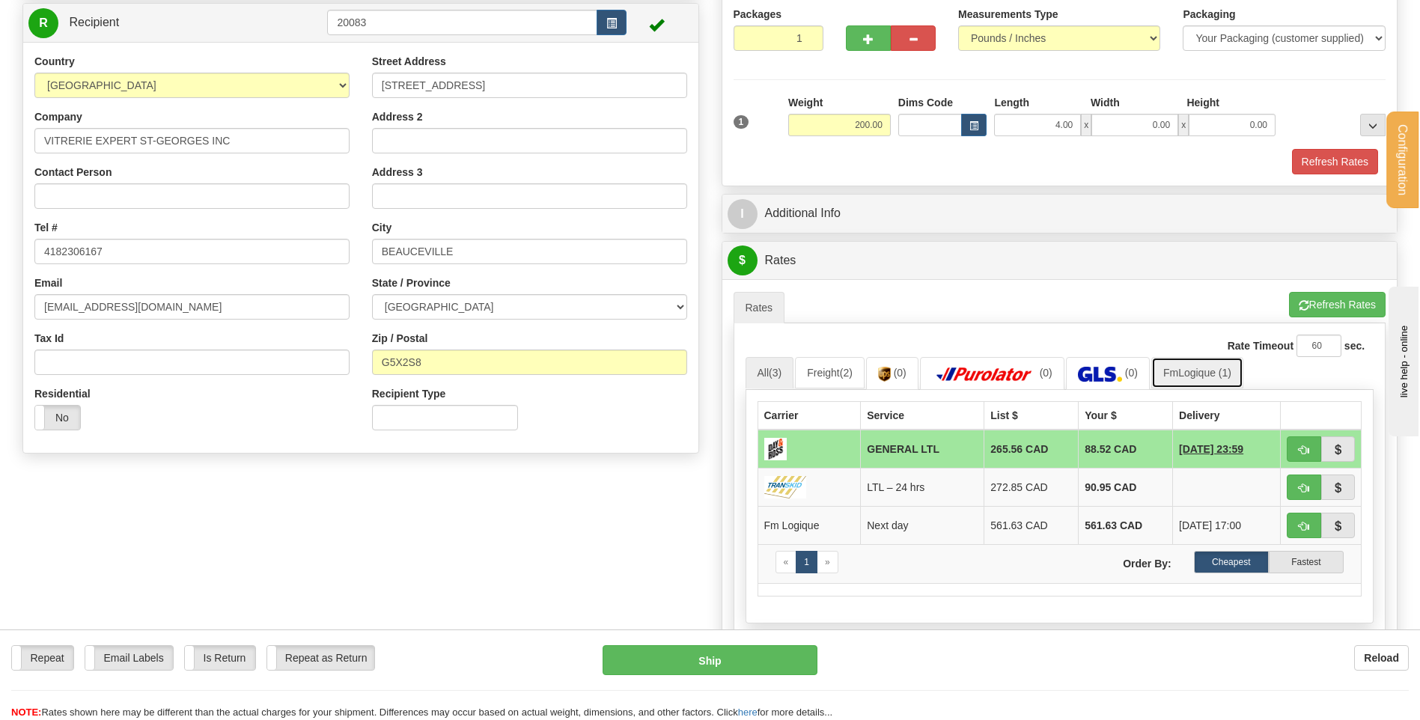
click at [1195, 366] on link "FmLogique (1)" at bounding box center [1197, 372] width 92 height 31
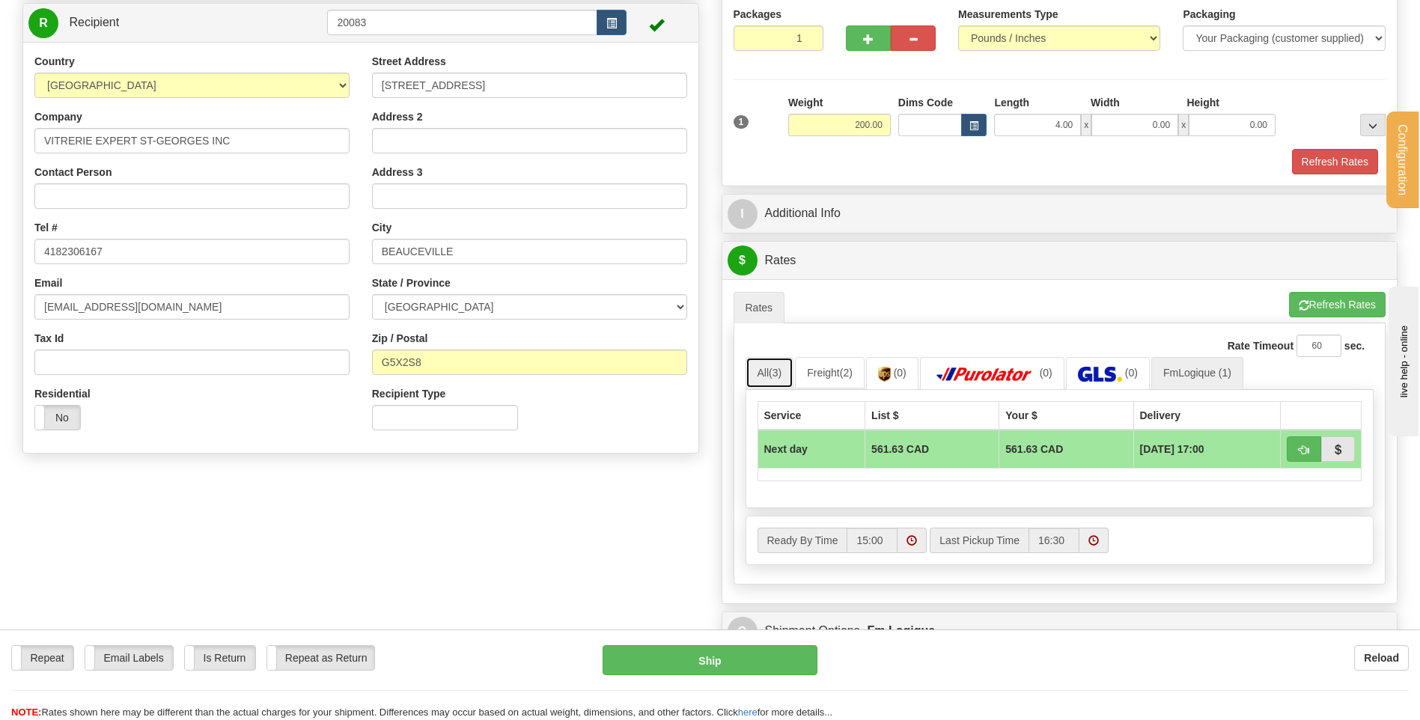
click at [777, 366] on link "All (3)" at bounding box center [770, 372] width 49 height 31
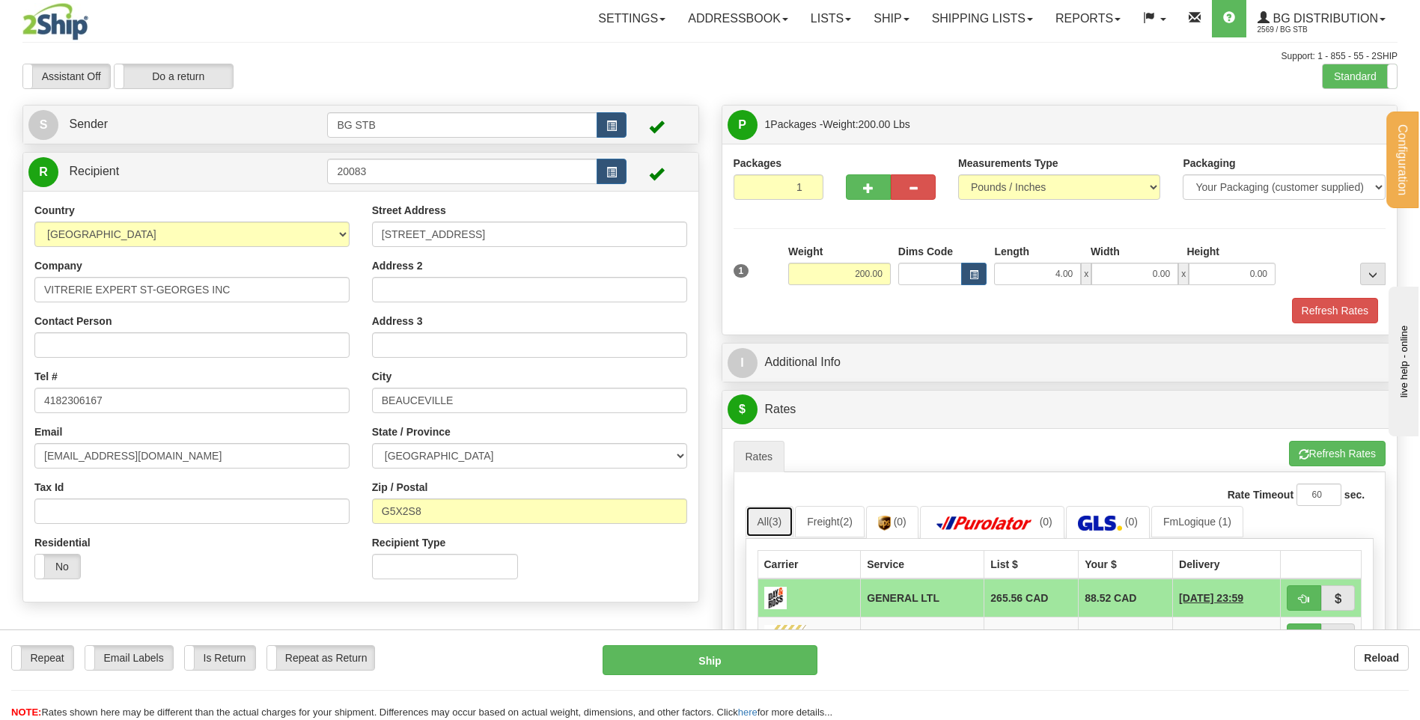
scroll to position [0, 0]
drag, startPoint x: 820, startPoint y: 264, endPoint x: 932, endPoint y: 256, distance: 112.6
click at [912, 259] on div "1 Weight 200.00 Dims Code x" at bounding box center [1060, 271] width 660 height 53
click at [1016, 297] on div at bounding box center [1060, 297] width 660 height 1
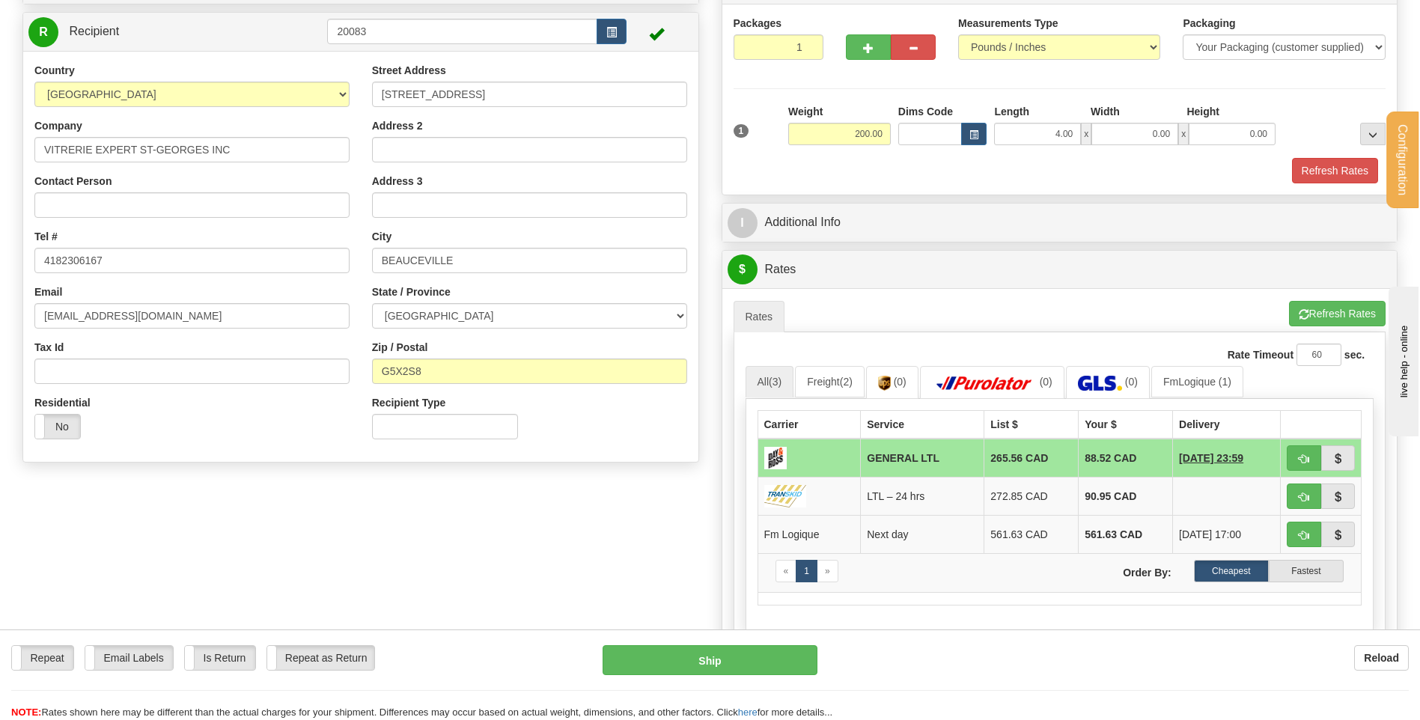
scroll to position [150, 0]
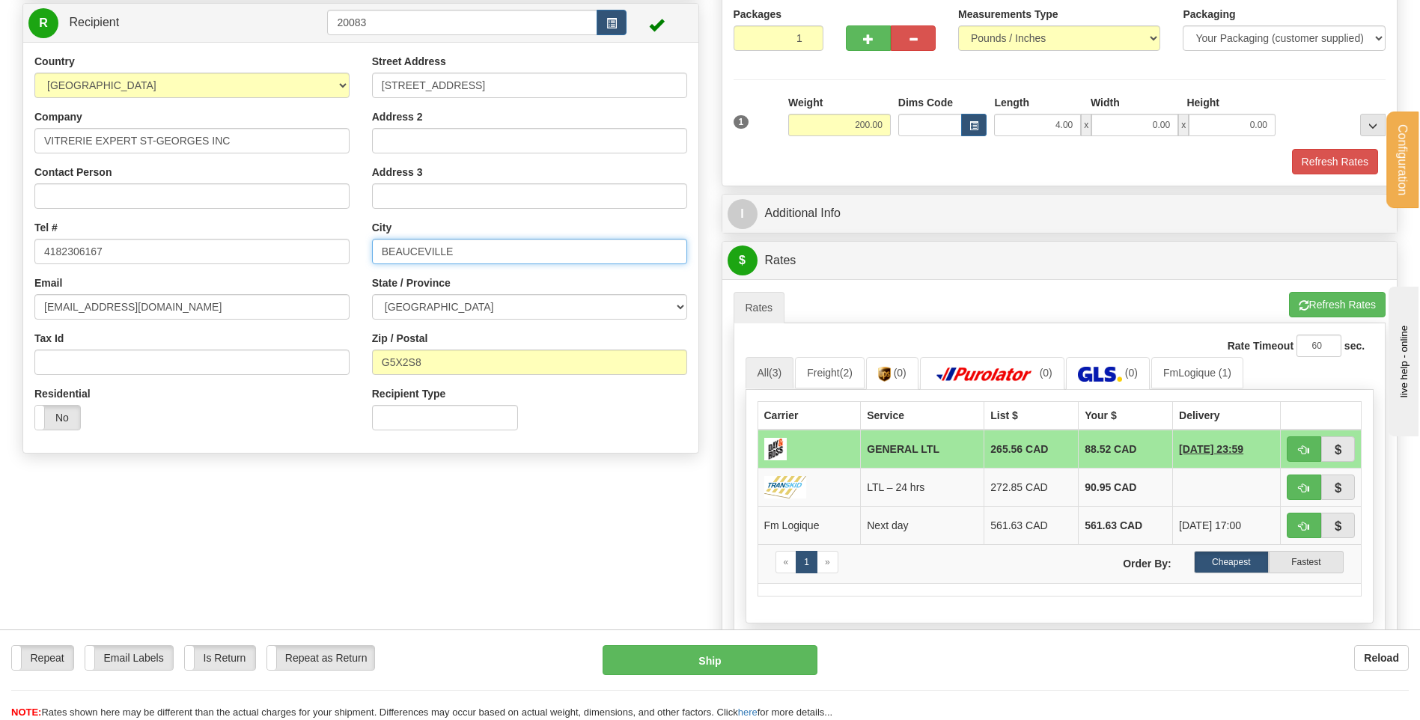
drag, startPoint x: 467, startPoint y: 252, endPoint x: 320, endPoint y: 259, distance: 146.9
click at [320, 259] on div "Country AFGHANISTAN ALAND ISLANDS ALBANIA ALGERIA AMERICAN SAMOA ANDORRA ANGOLA…" at bounding box center [360, 248] width 675 height 388
drag, startPoint x: 389, startPoint y: 22, endPoint x: 321, endPoint y: 28, distance: 67.6
click at [323, 28] on tr "R Recipient 20083" at bounding box center [360, 22] width 665 height 31
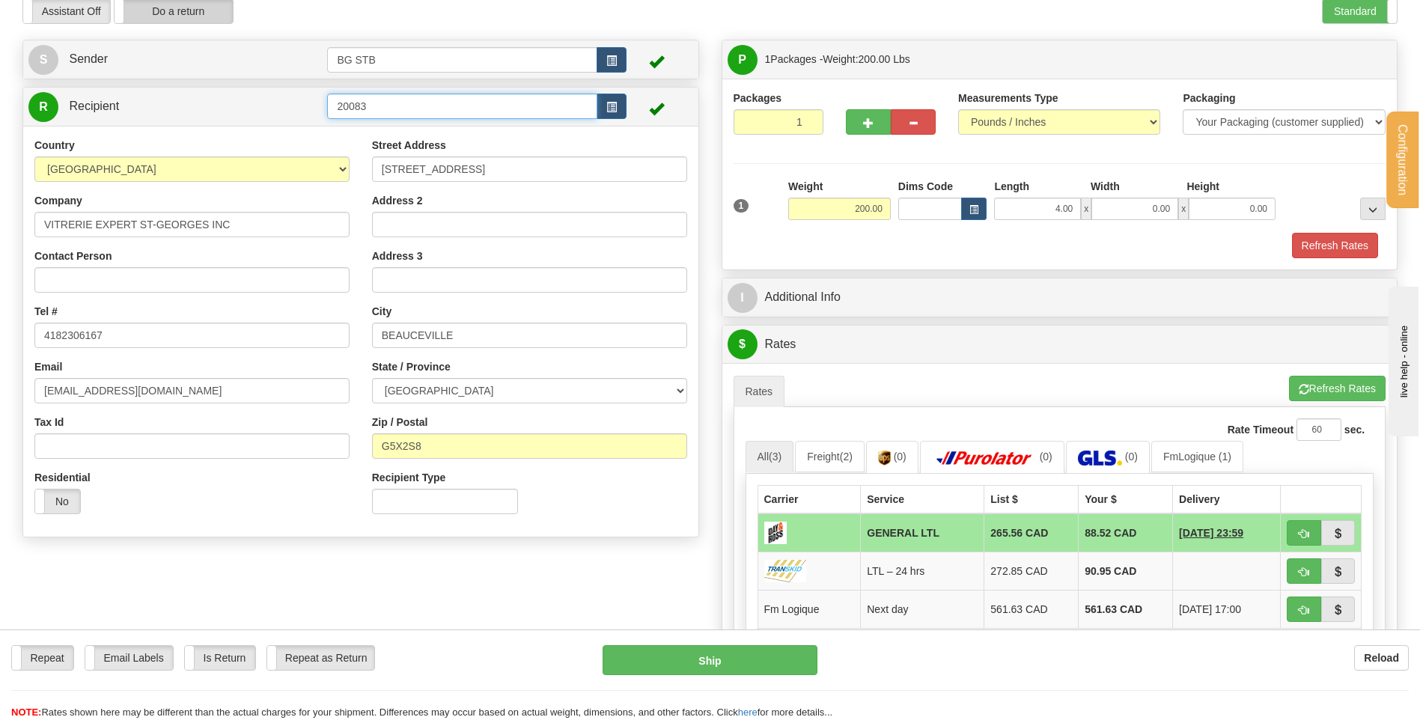
scroll to position [0, 0]
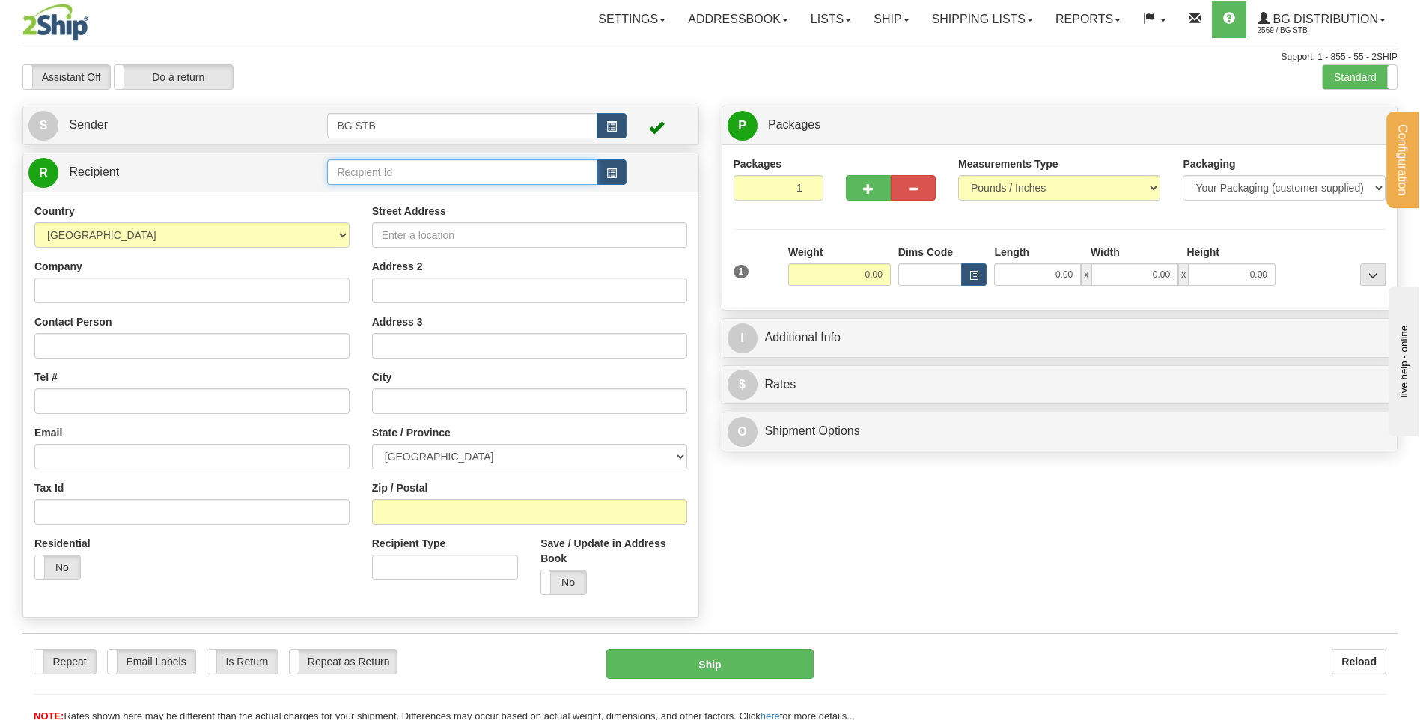
click at [456, 165] on input "text" at bounding box center [461, 171] width 269 height 25
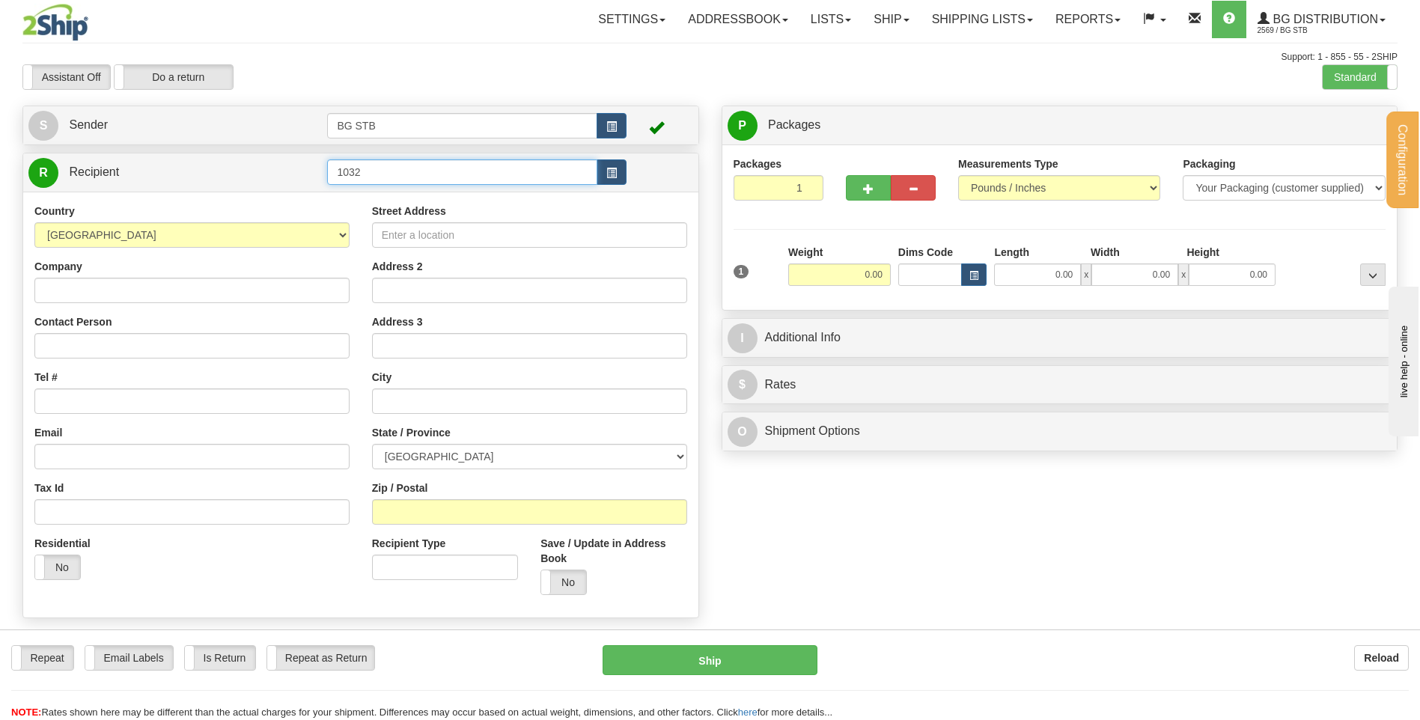
type input "1032"
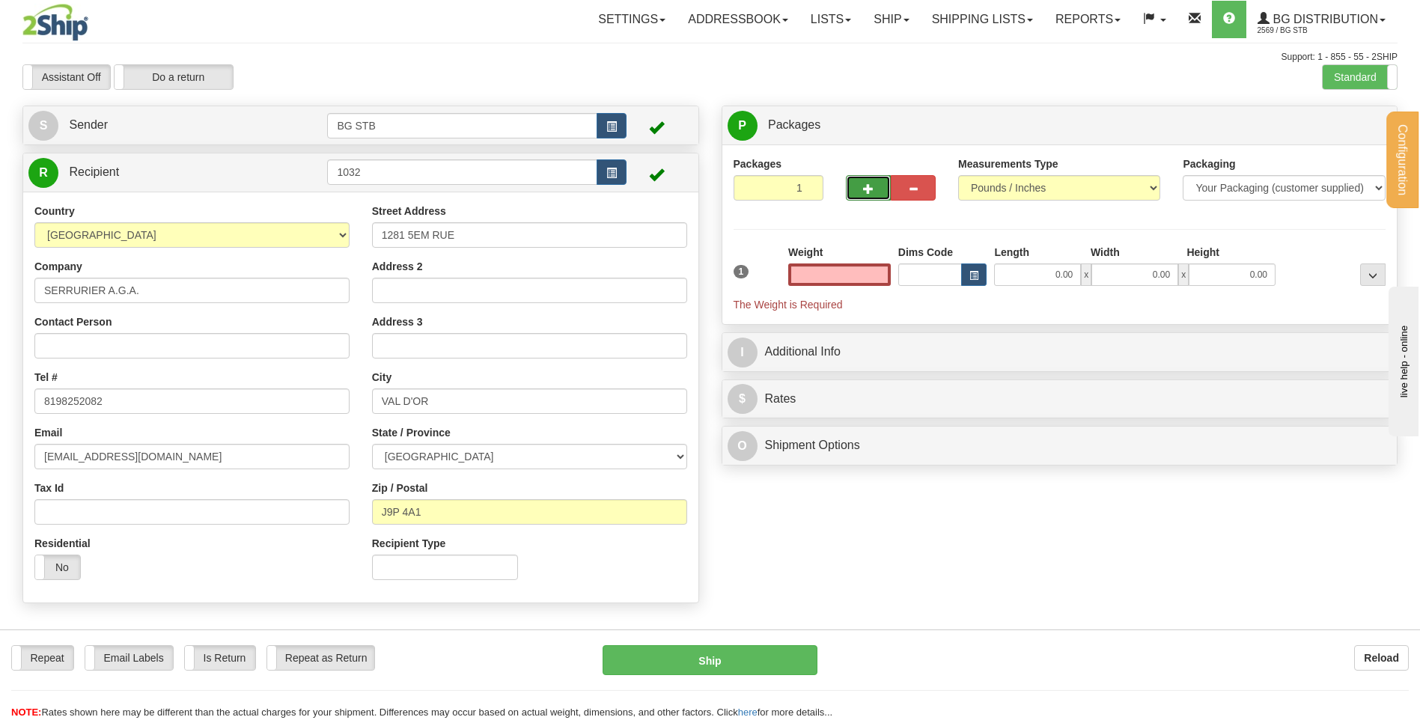
type input "0.00"
click at [877, 189] on button "button" at bounding box center [868, 187] width 45 height 25
click at [871, 188] on span "button" at bounding box center [868, 189] width 10 height 10
type input "3"
click at [1379, 125] on span "Package Level" at bounding box center [1353, 126] width 59 height 10
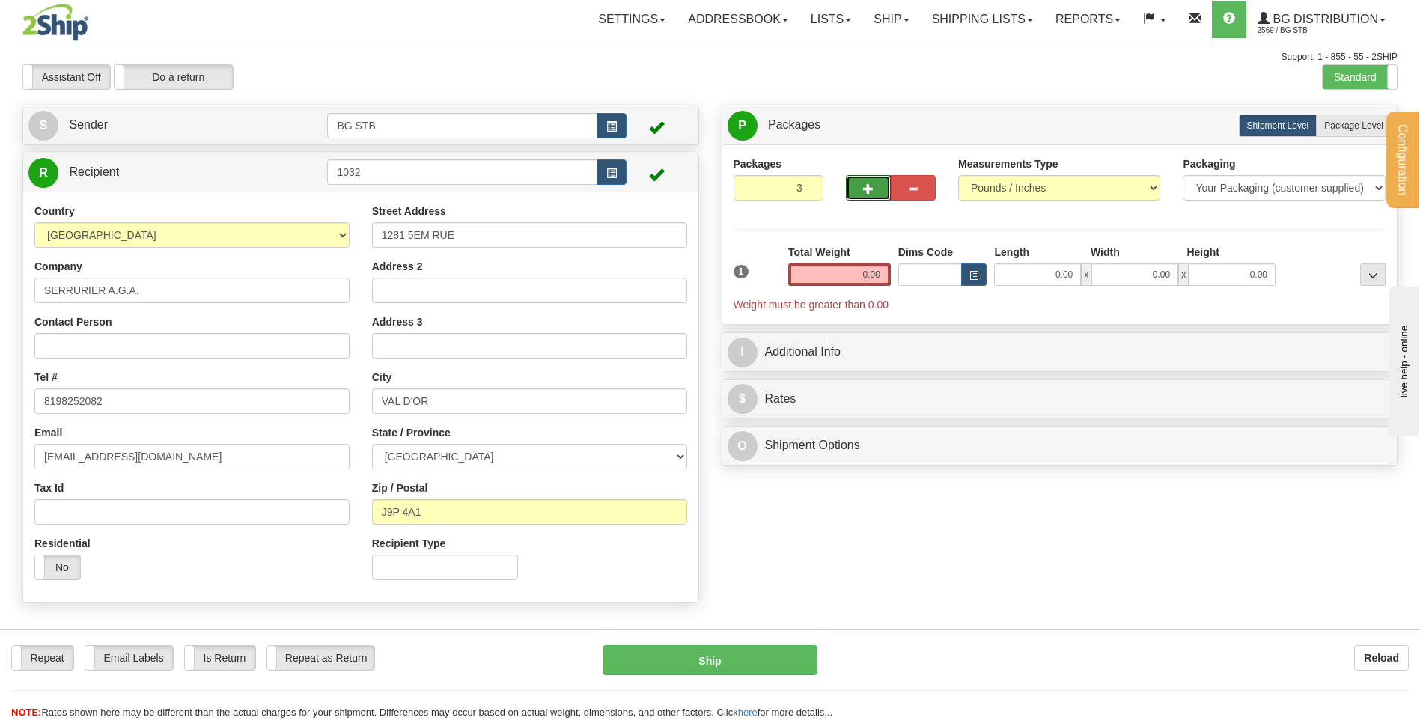
radio input "true"
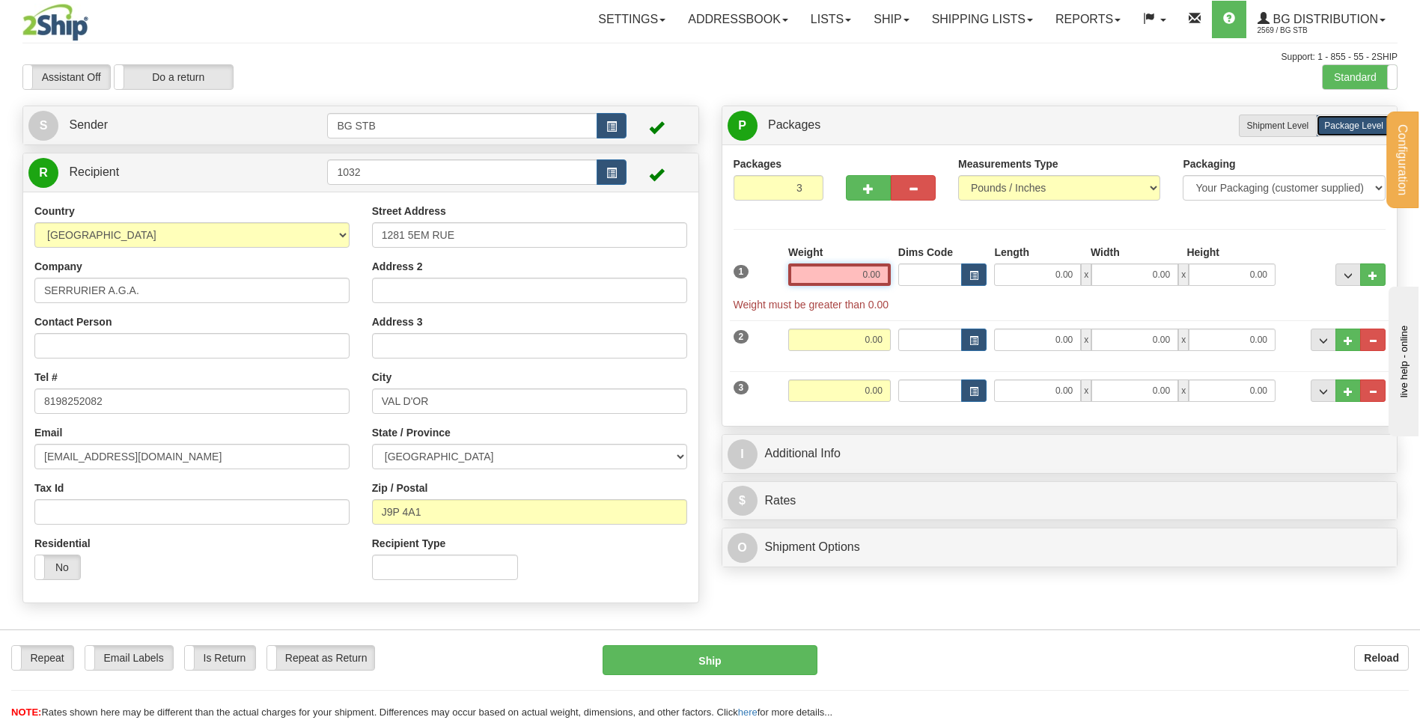
click at [850, 278] on input "0.00" at bounding box center [839, 275] width 103 height 22
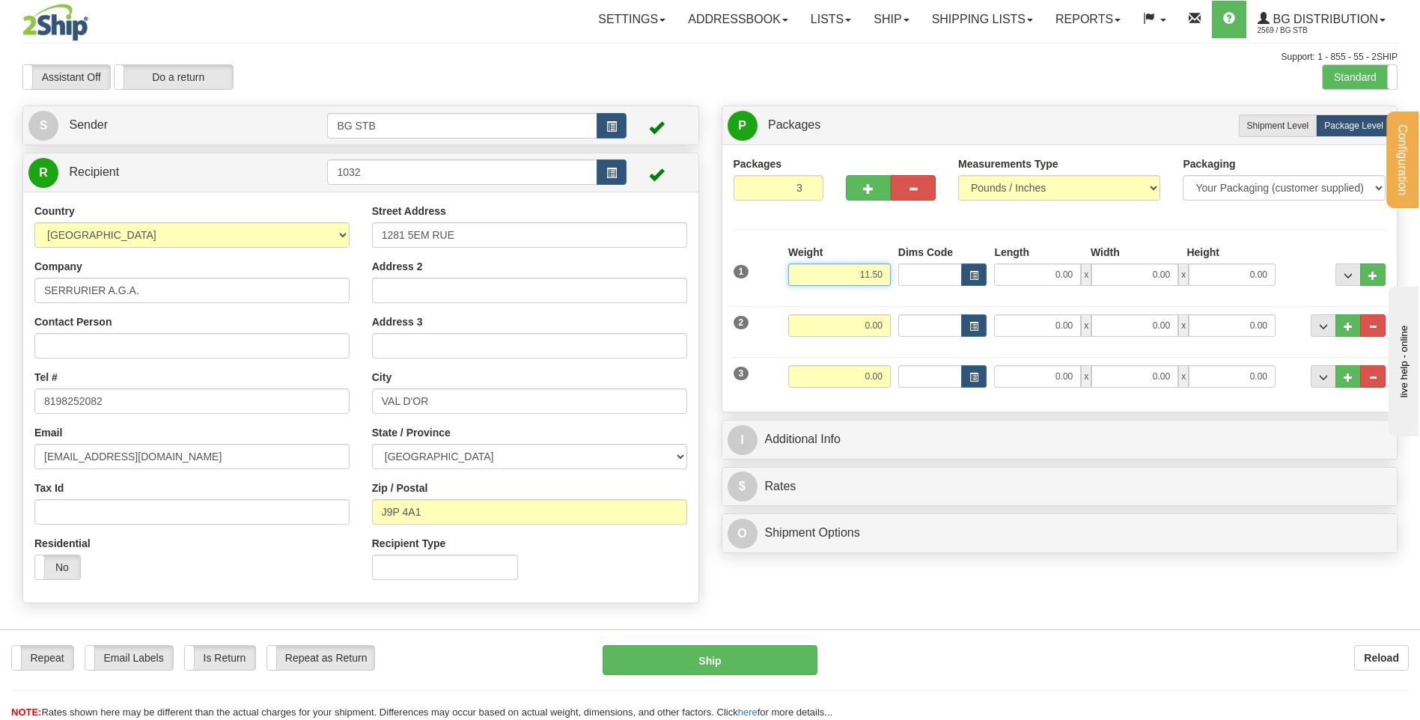
type input "11.50"
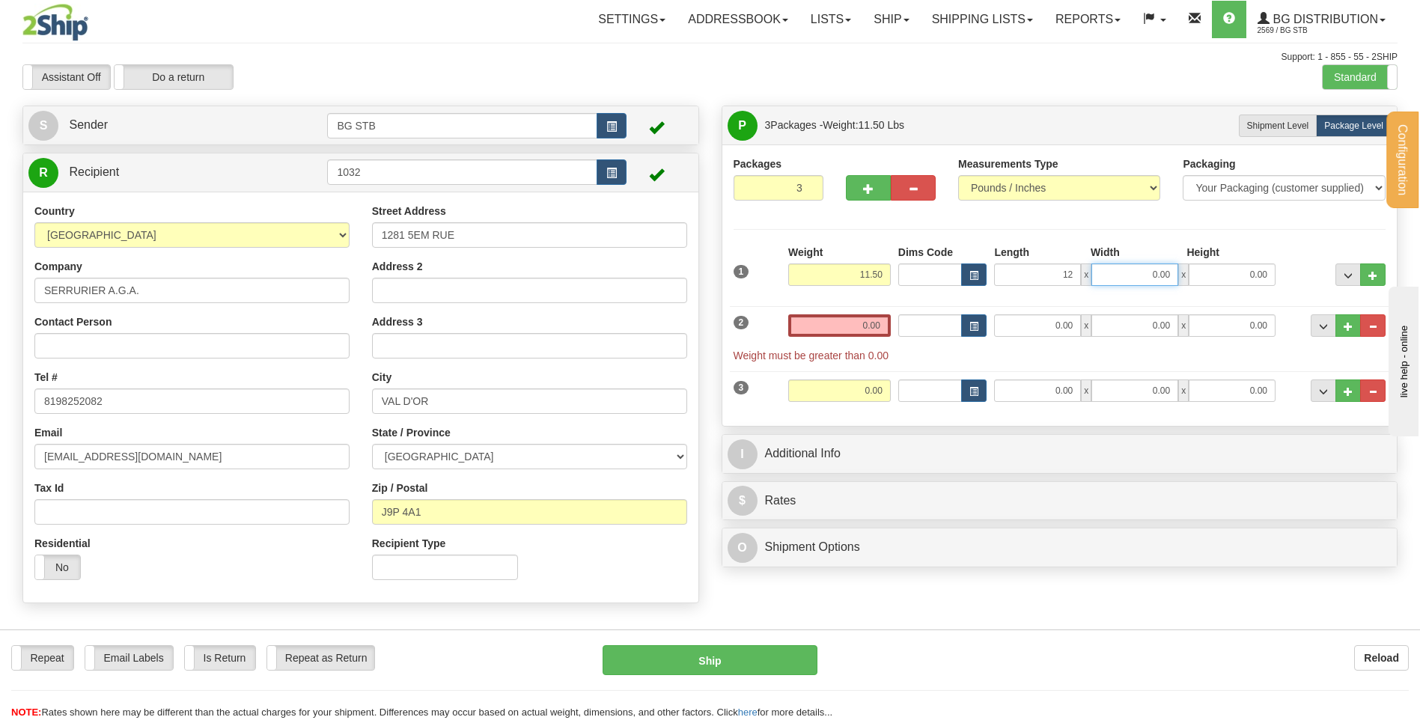
type input "12.00"
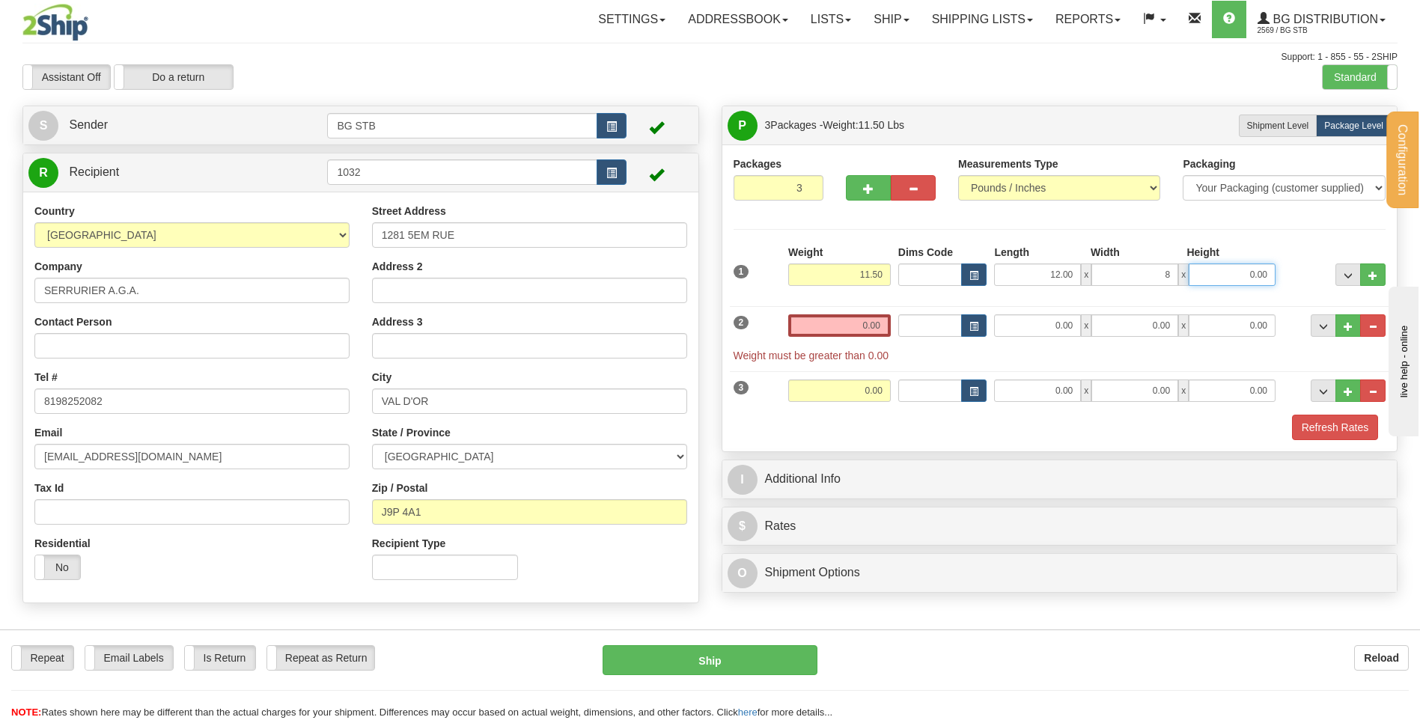
type input "8.00"
type input "6.00"
click at [855, 326] on input "0.00" at bounding box center [839, 325] width 103 height 22
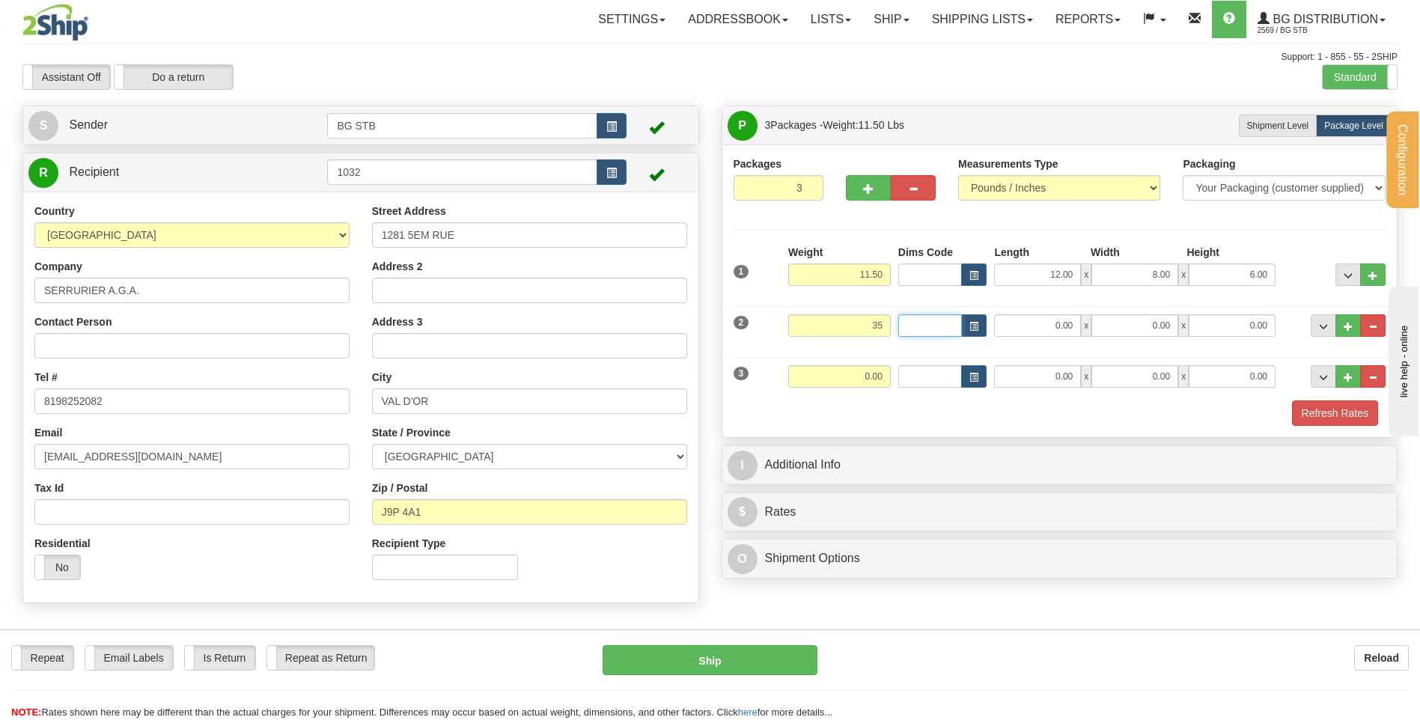
type input "35.00"
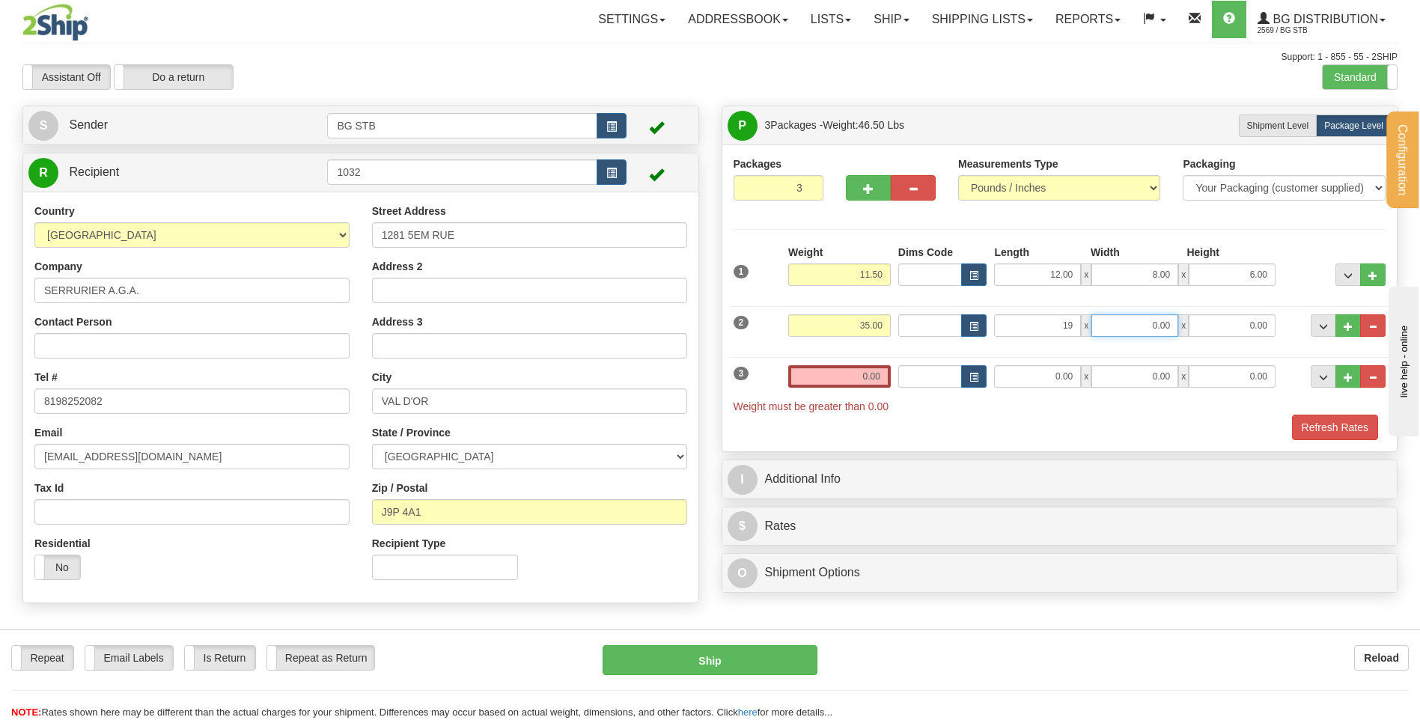
type input "19.00"
type input "14.00"
type input "8.00"
click at [854, 367] on input "0.00" at bounding box center [839, 376] width 103 height 22
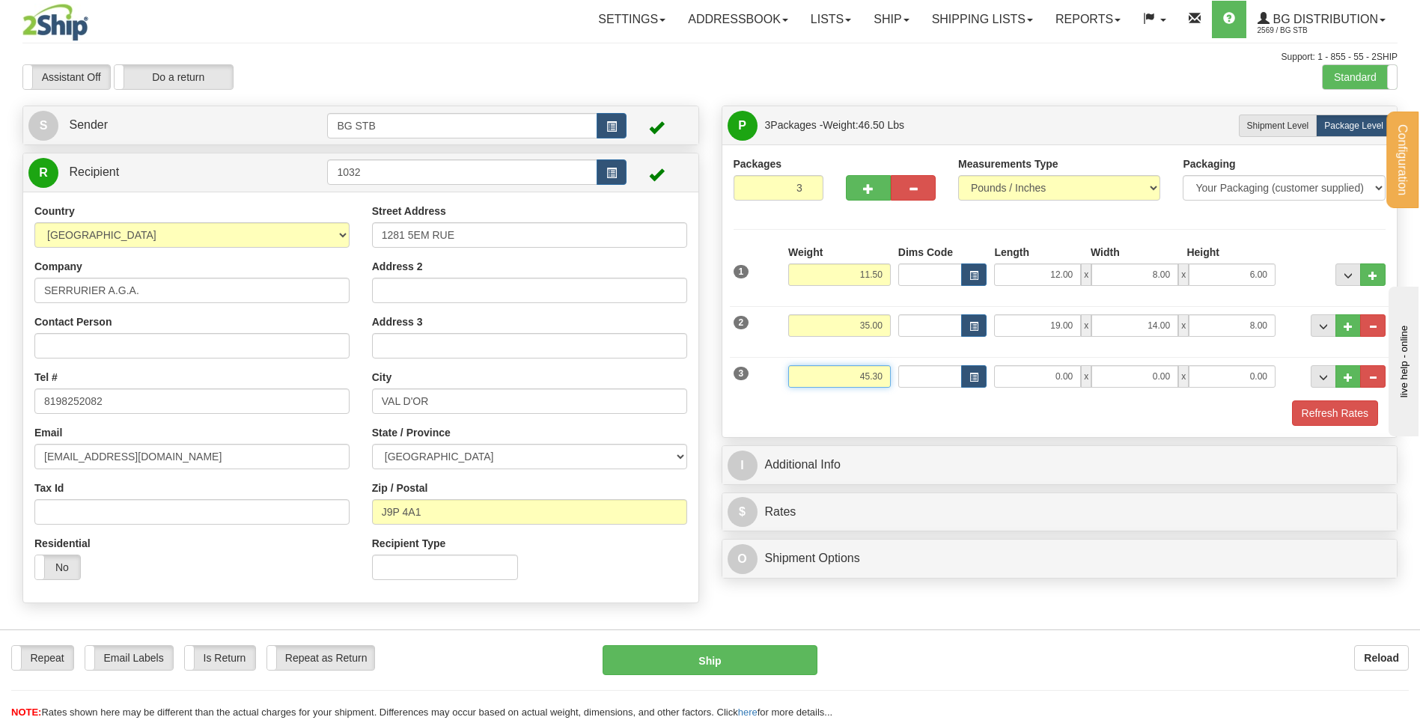
type input "45.30"
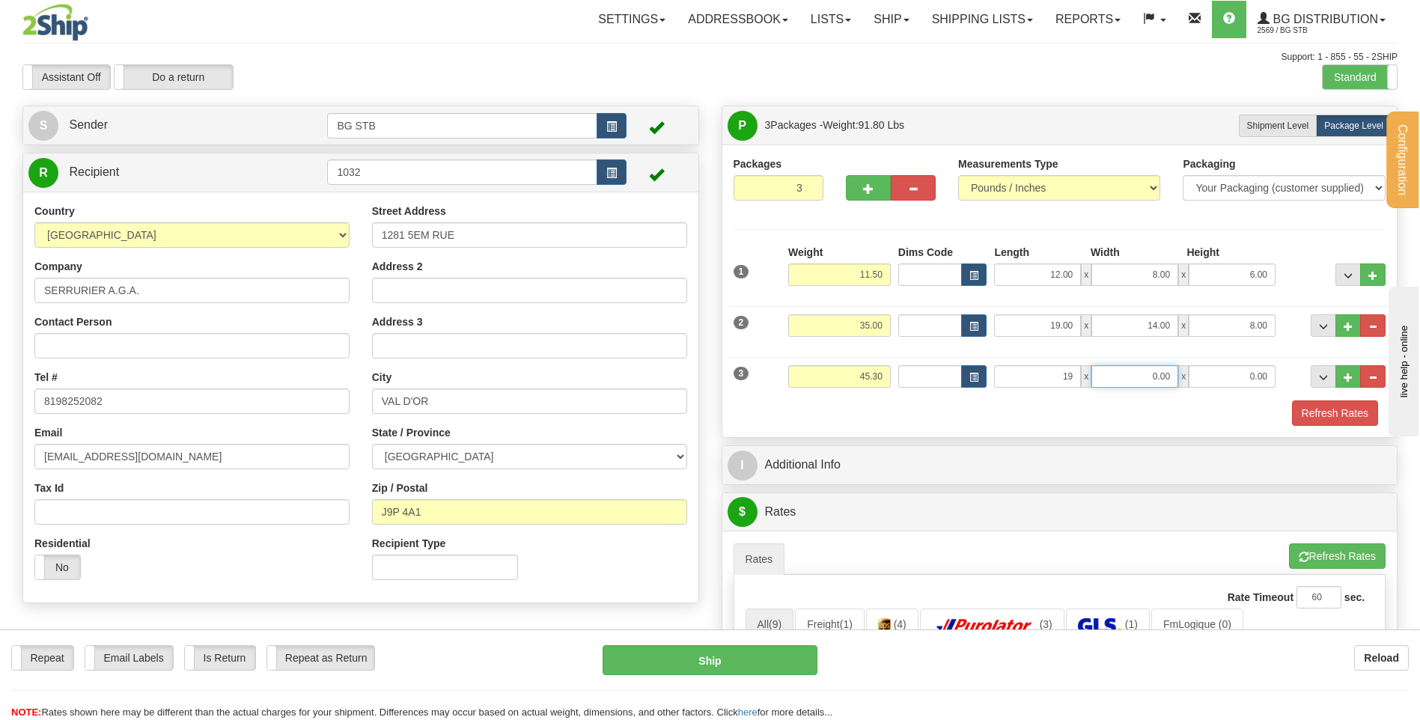
type input "19.00"
type input "11.00"
type input "7.00"
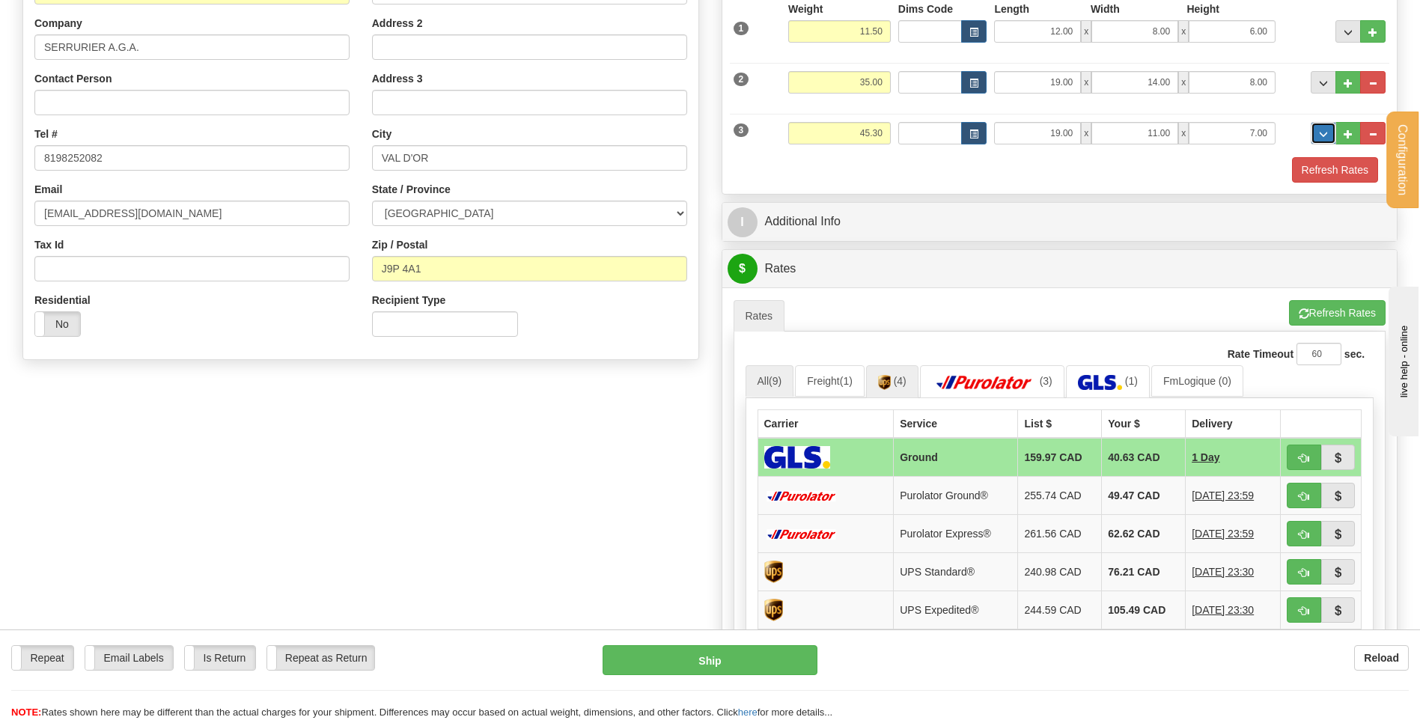
scroll to position [299, 0]
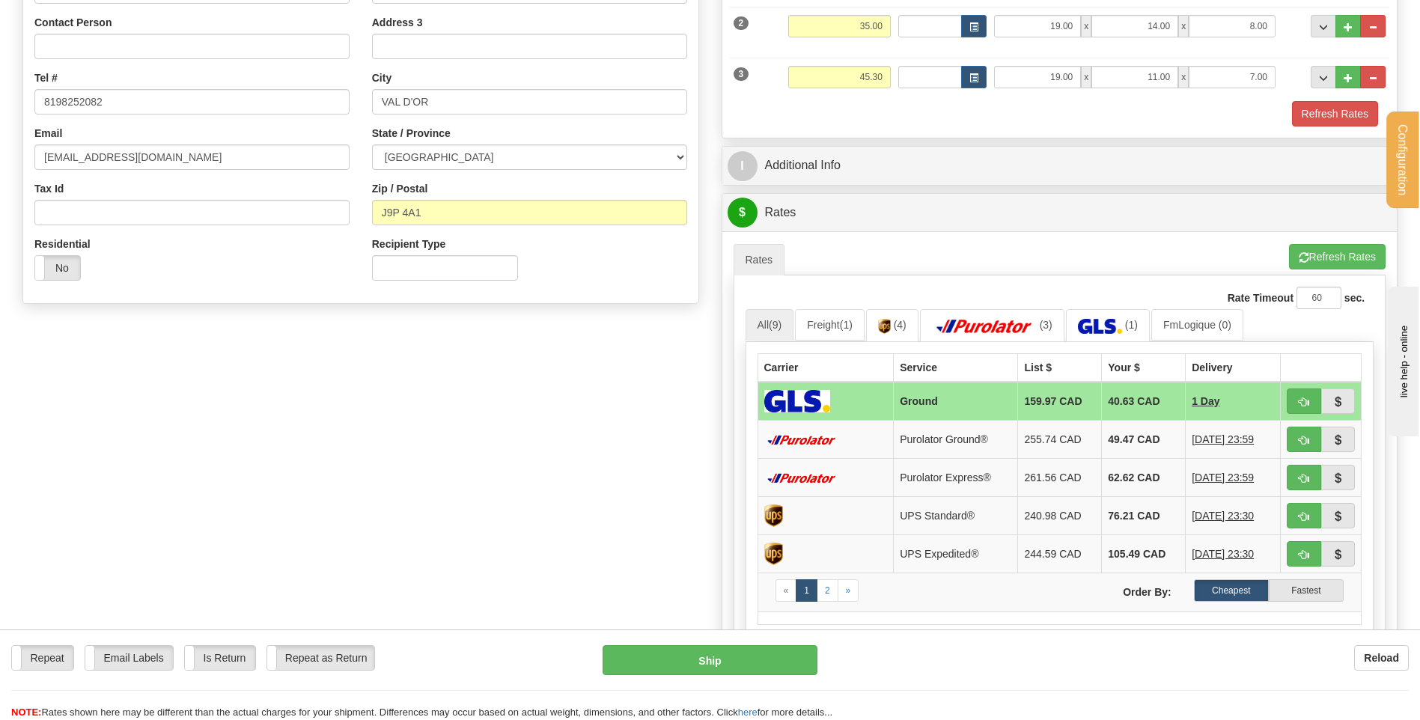
click at [823, 189] on div "P Packages 3 Packages - Weight: 91.80 Lbs Shipment Level Shipm. Package Level P…" at bounding box center [1059, 304] width 699 height 996
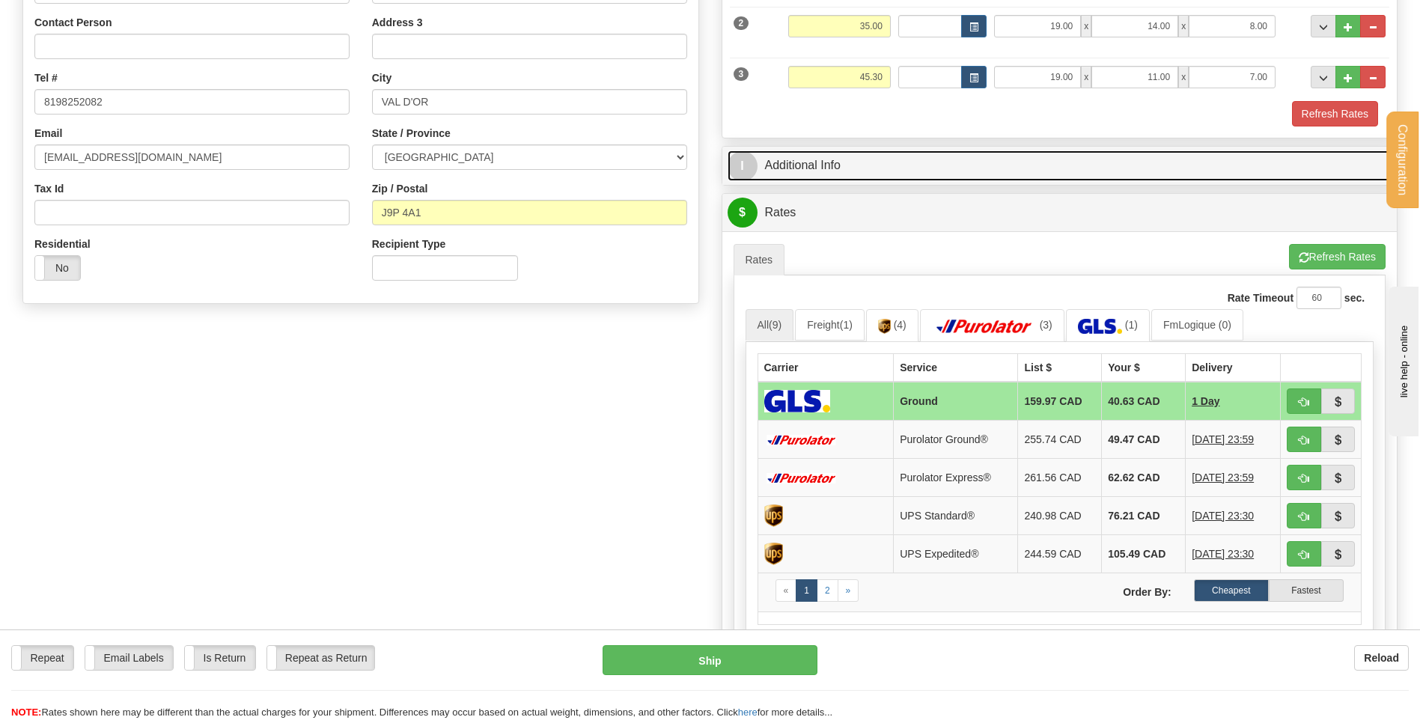
click at [826, 172] on link "I Additional Info" at bounding box center [1060, 165] width 665 height 31
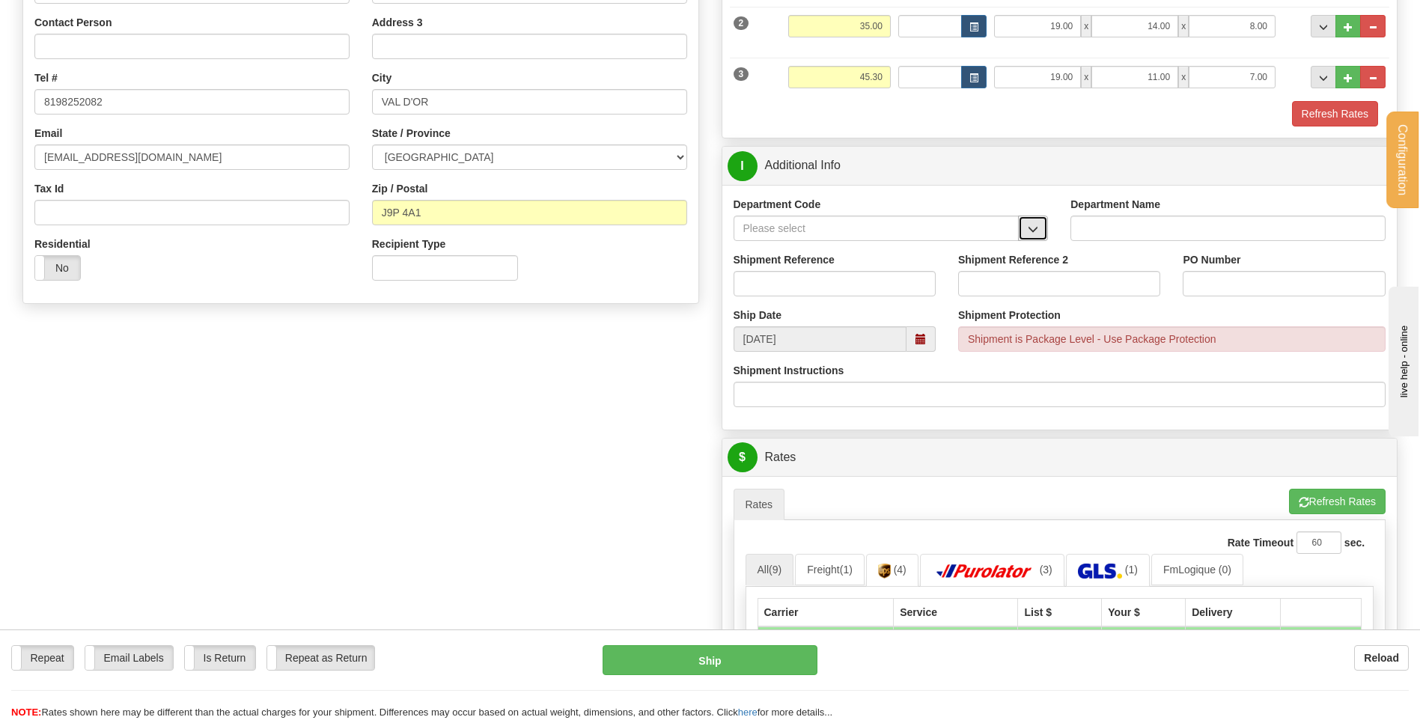
click at [1031, 231] on span "button" at bounding box center [1033, 230] width 10 height 10
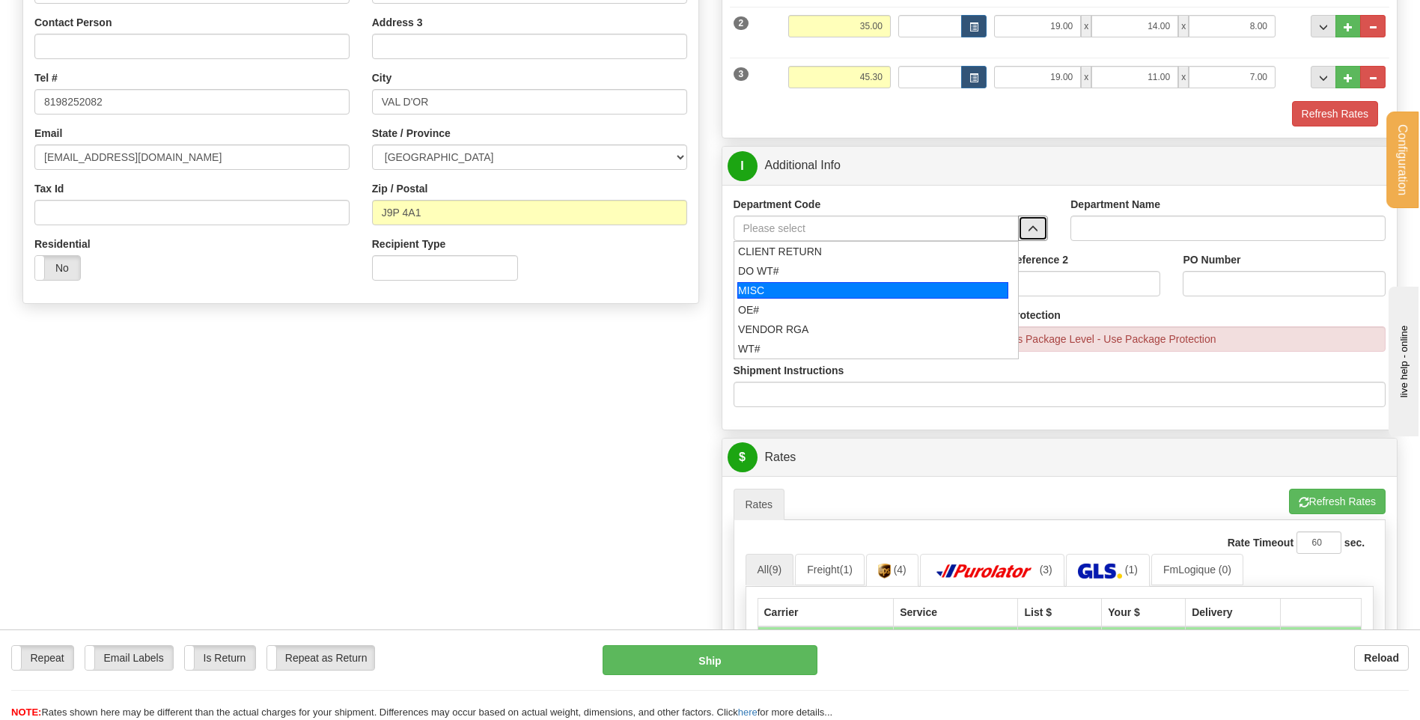
click at [862, 302] on div "OE#" at bounding box center [872, 309] width 269 height 15
type input "OE#"
type input "ORDERS"
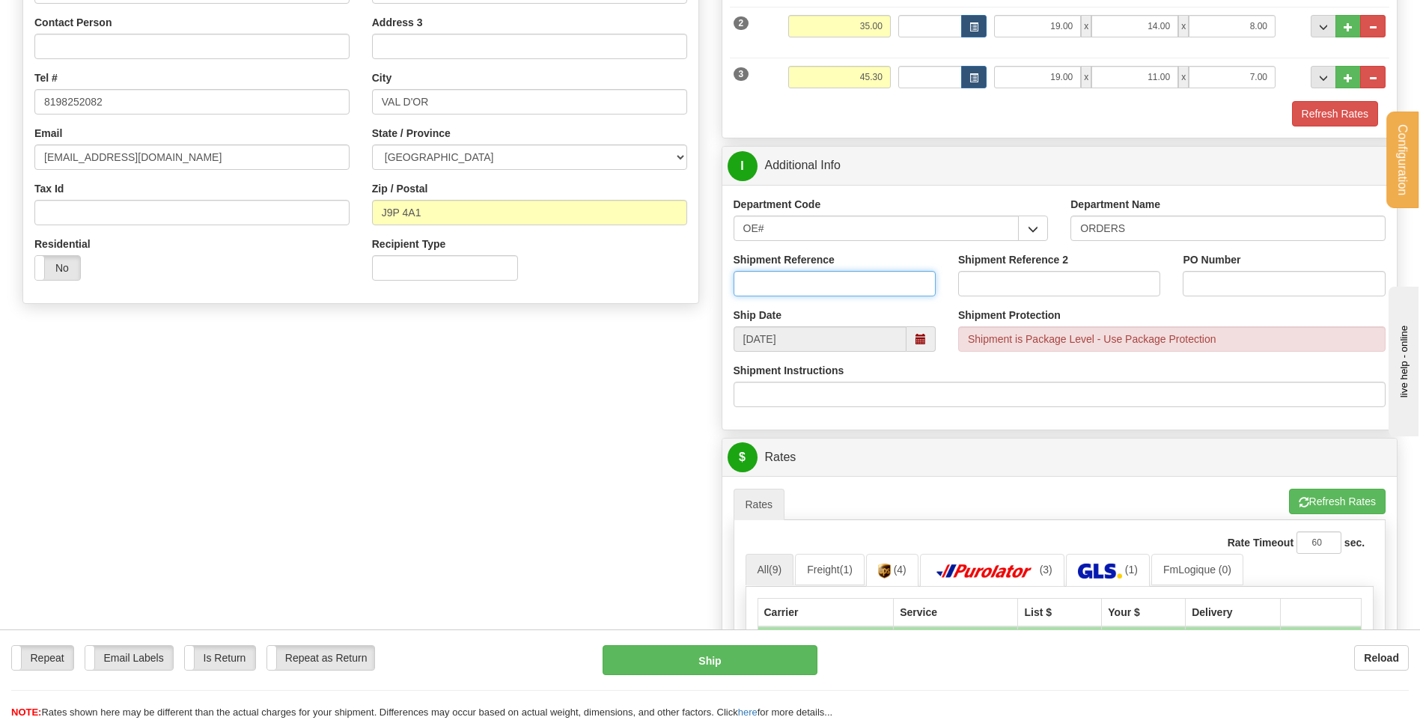
click at [856, 281] on input "Shipment Reference" at bounding box center [835, 283] width 202 height 25
type input "80005034-00"
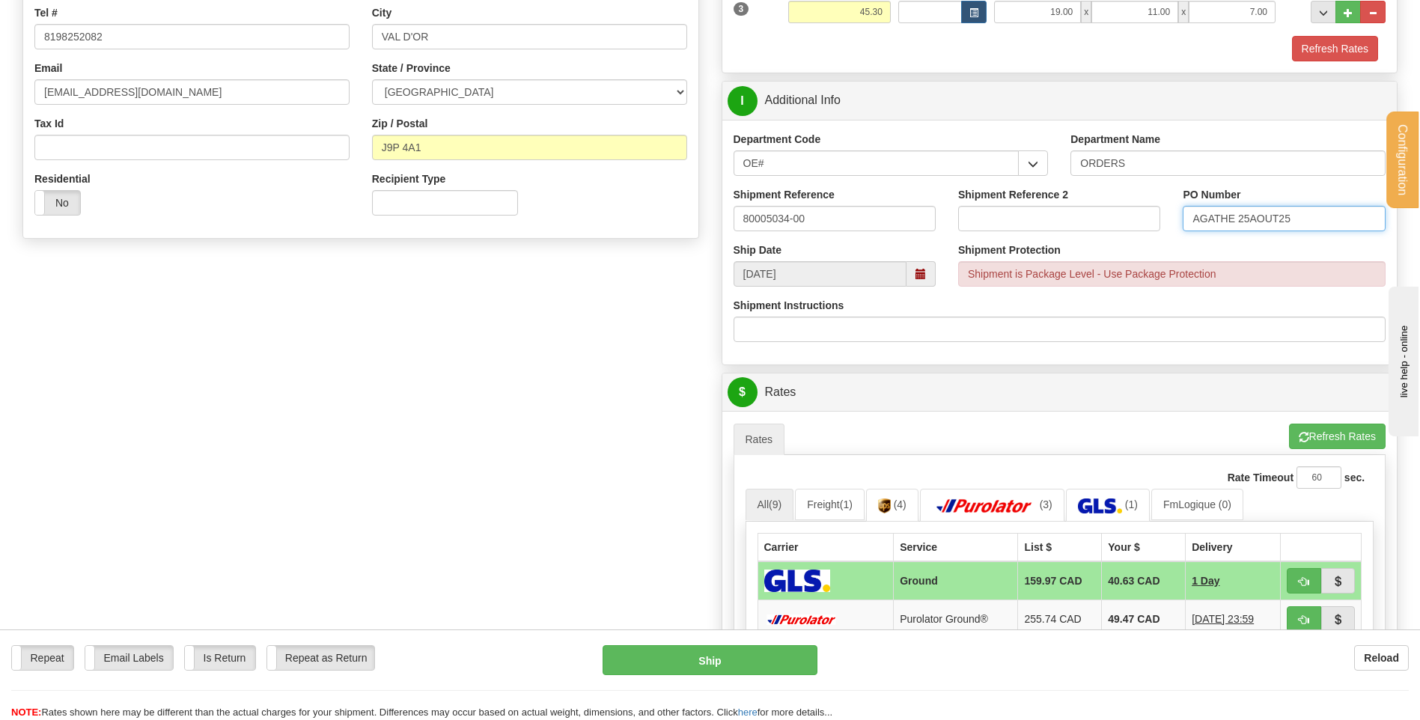
scroll to position [599, 0]
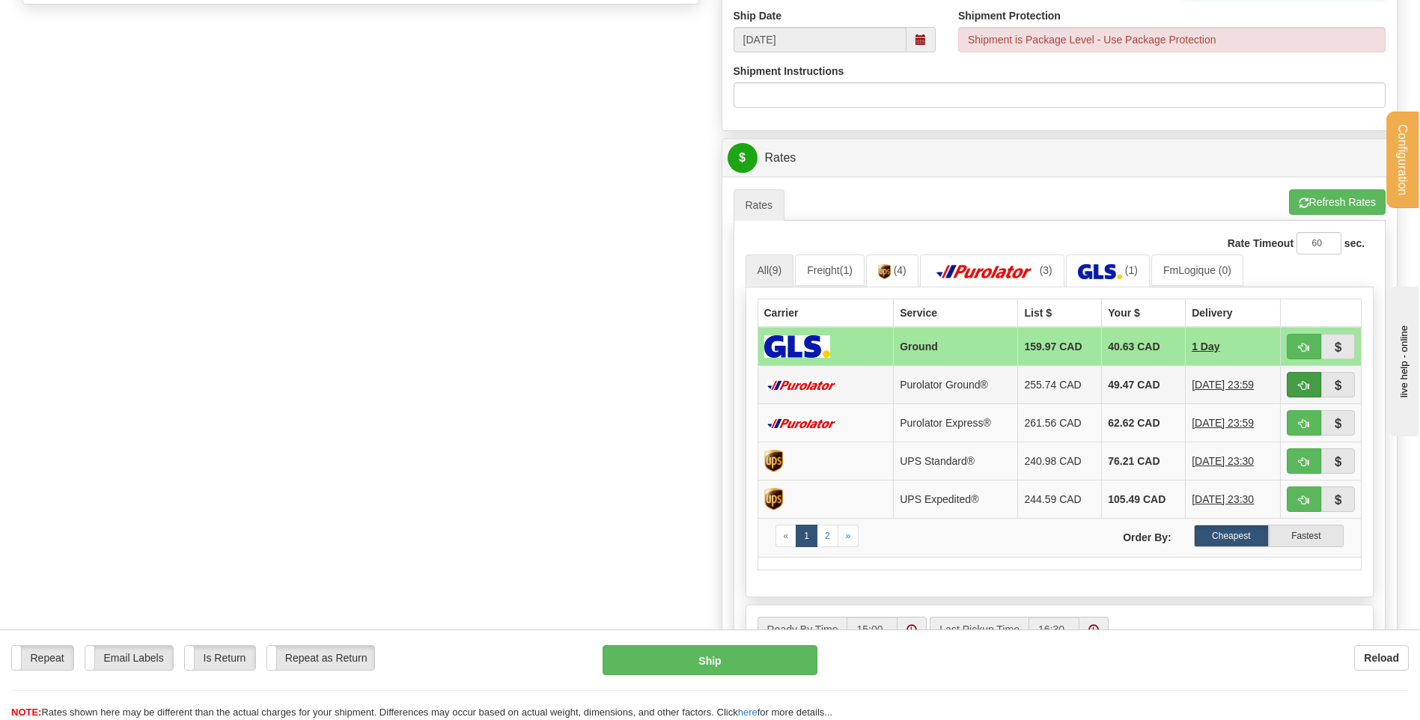
type input "AGATHE 25AOUT25"
click at [1302, 381] on span "button" at bounding box center [1304, 386] width 10 height 10
type input "260"
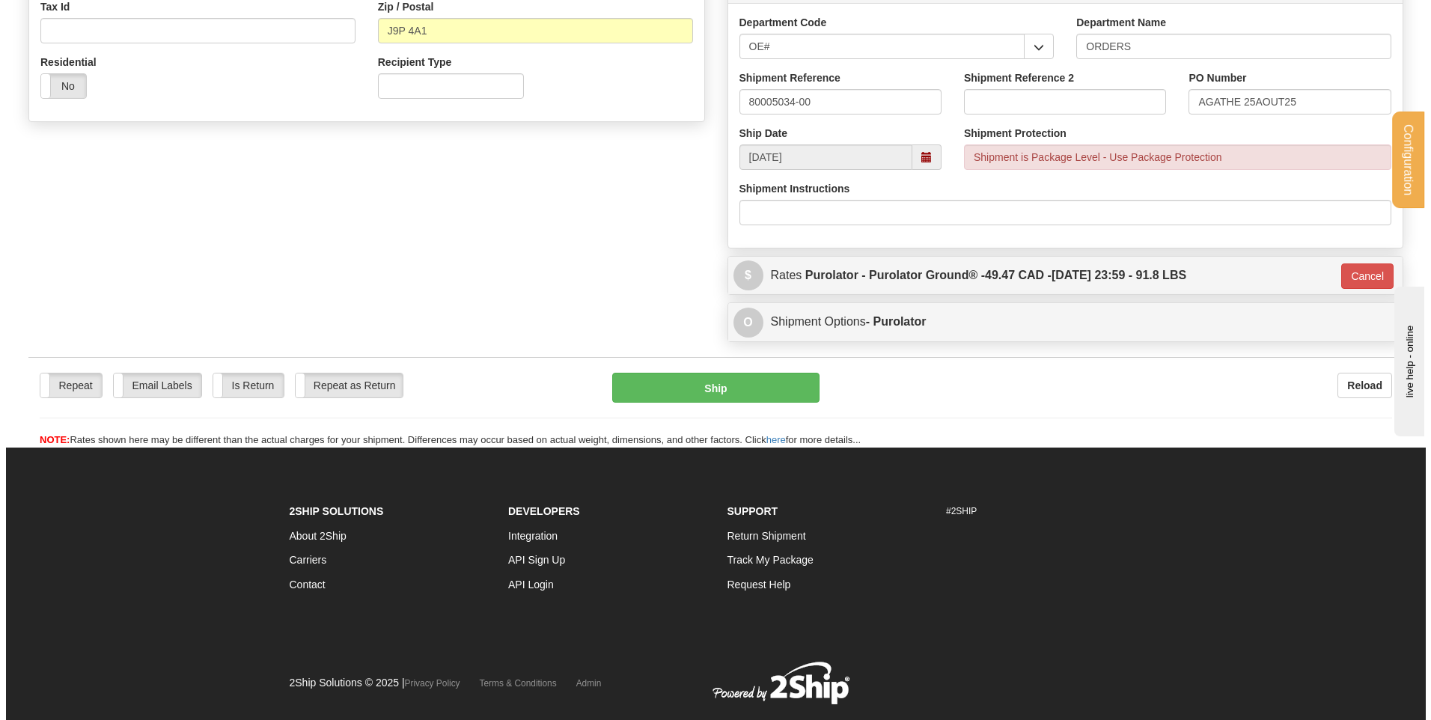
scroll to position [445, 0]
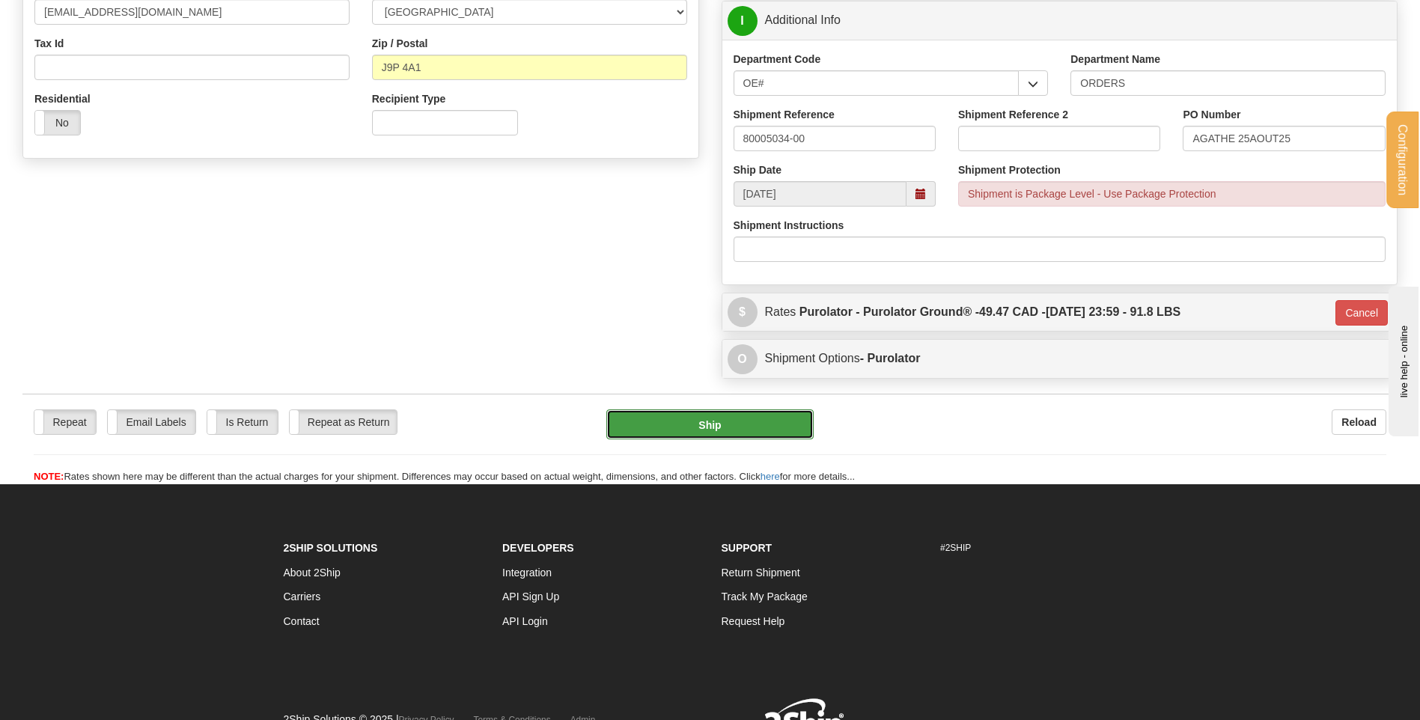
click at [734, 430] on button "Ship" at bounding box center [709, 424] width 207 height 30
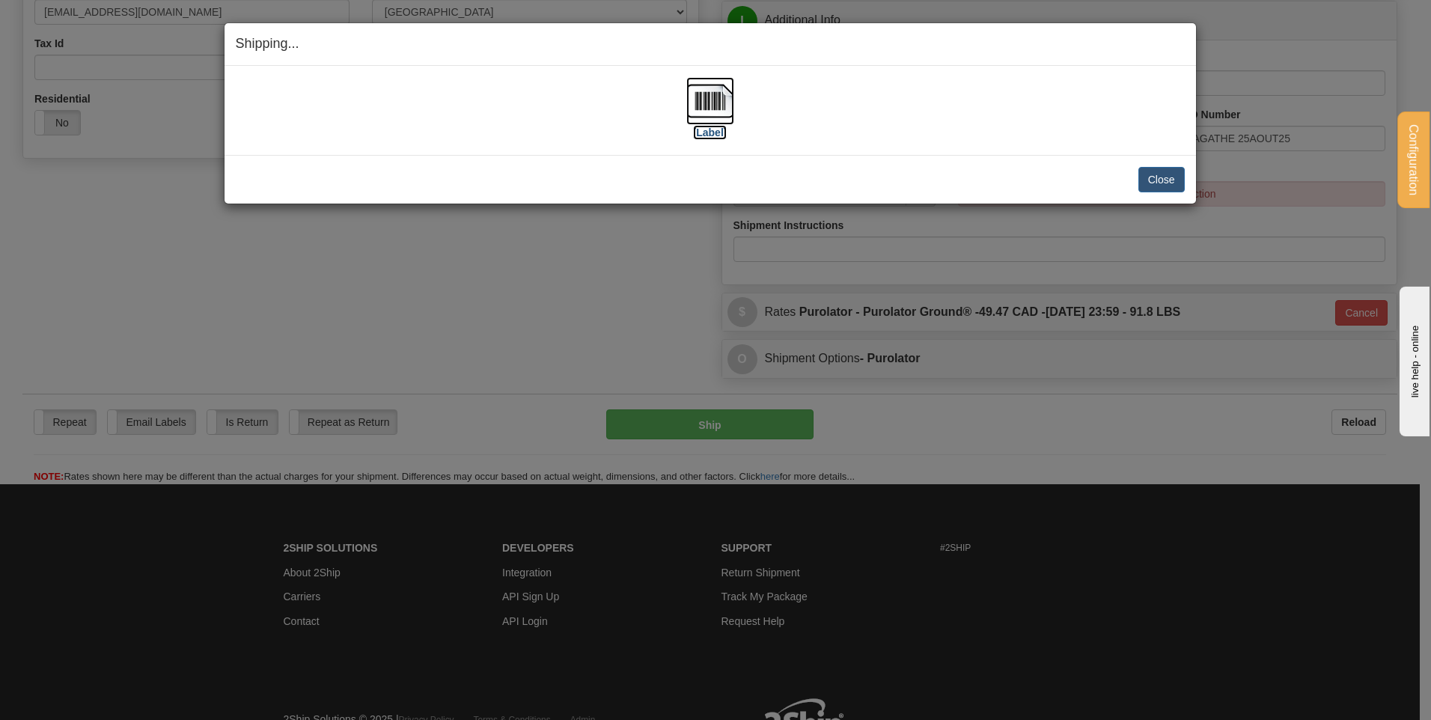
click at [733, 105] on img at bounding box center [710, 101] width 48 height 48
click at [1168, 179] on button "Close" at bounding box center [1162, 179] width 46 height 25
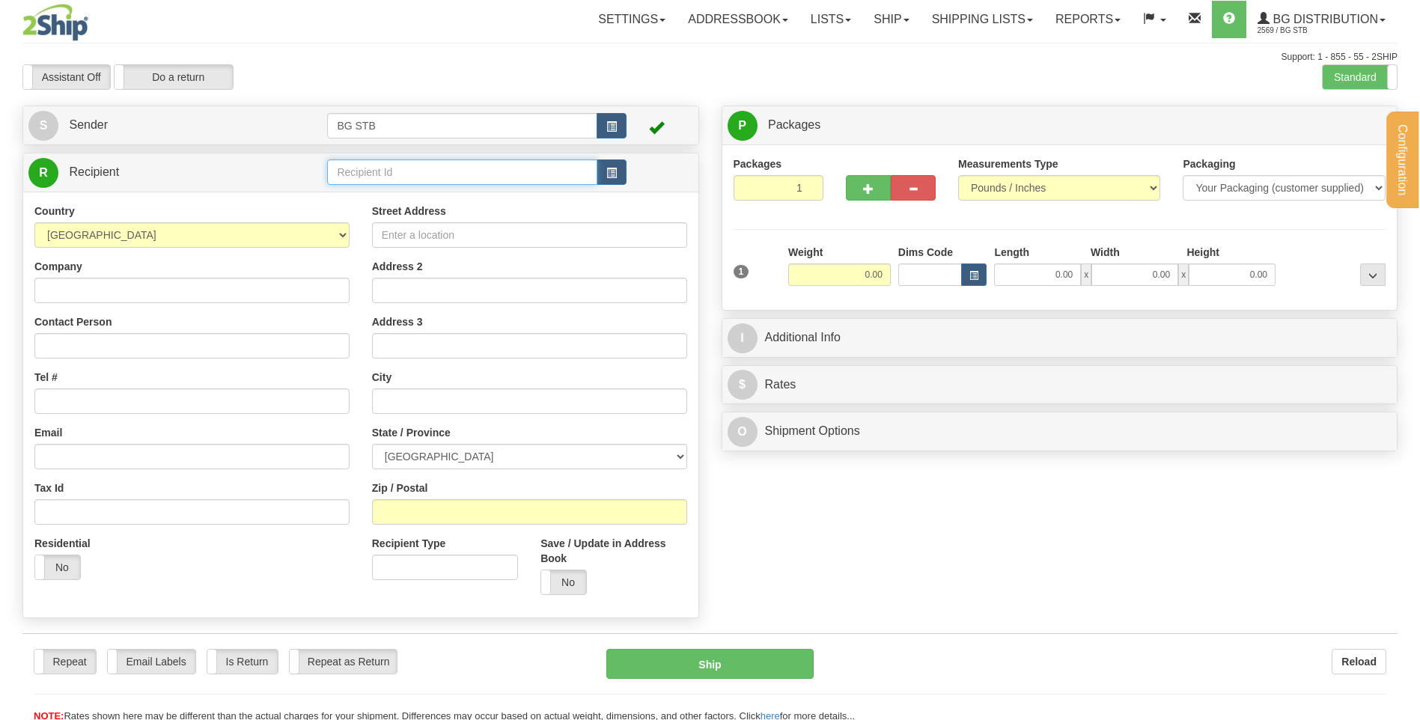
click at [356, 177] on input "text" at bounding box center [461, 171] width 269 height 25
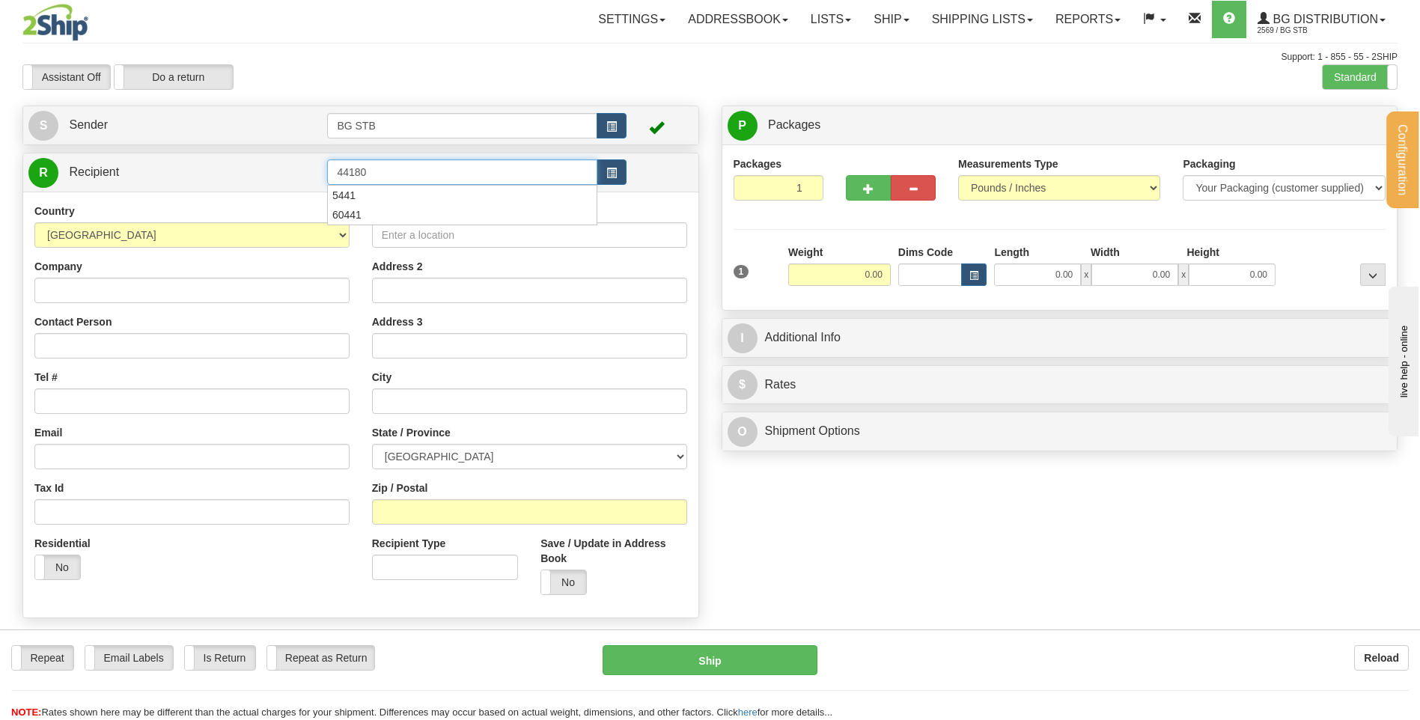
type input "44180"
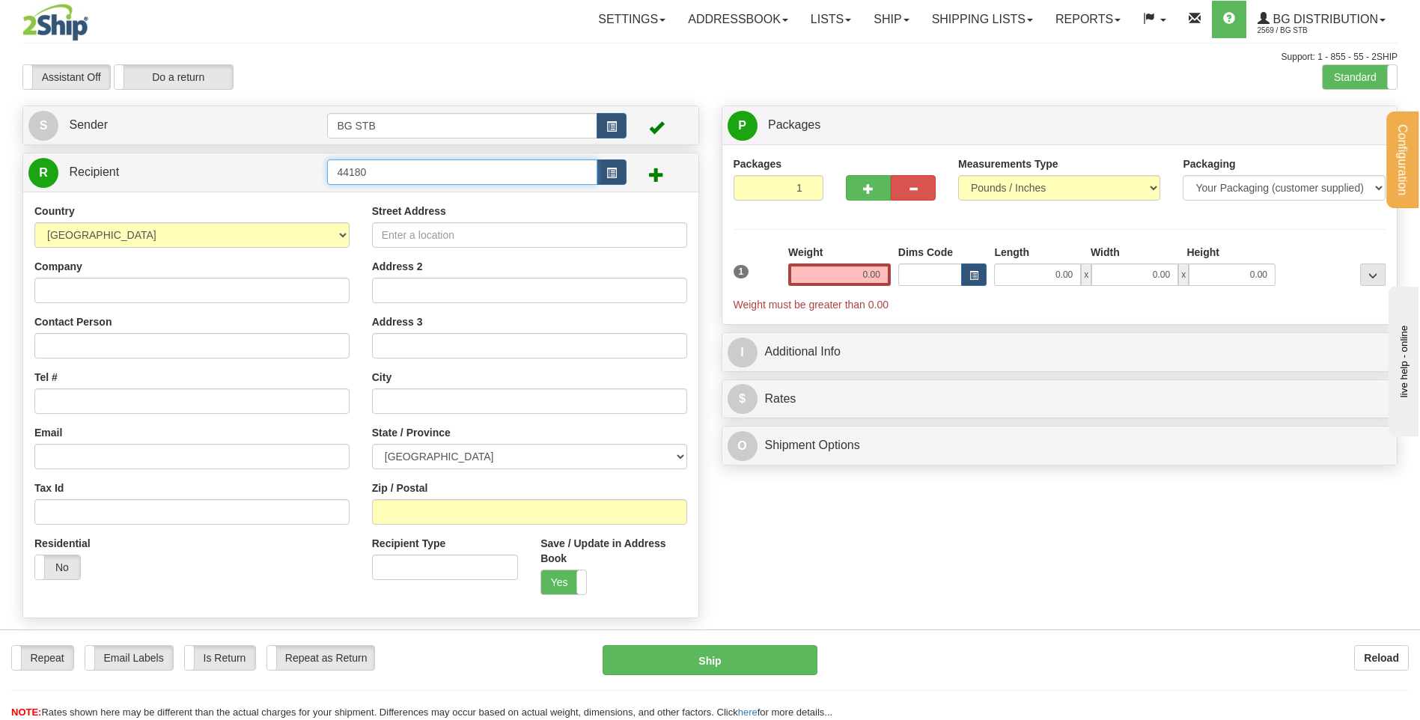
click at [350, 177] on input "44180" at bounding box center [461, 171] width 269 height 25
type input "4180"
click at [372, 204] on div "Country [GEOGRAPHIC_DATA] [GEOGRAPHIC_DATA] [GEOGRAPHIC_DATA] [GEOGRAPHIC_DATA]…" at bounding box center [360, 405] width 675 height 426
click at [377, 163] on input "4180" at bounding box center [461, 171] width 269 height 25
click at [361, 210] on div "Street Address Address 2 Address 3 City State / Province [GEOGRAPHIC_DATA] [GEO…" at bounding box center [530, 405] width 338 height 403
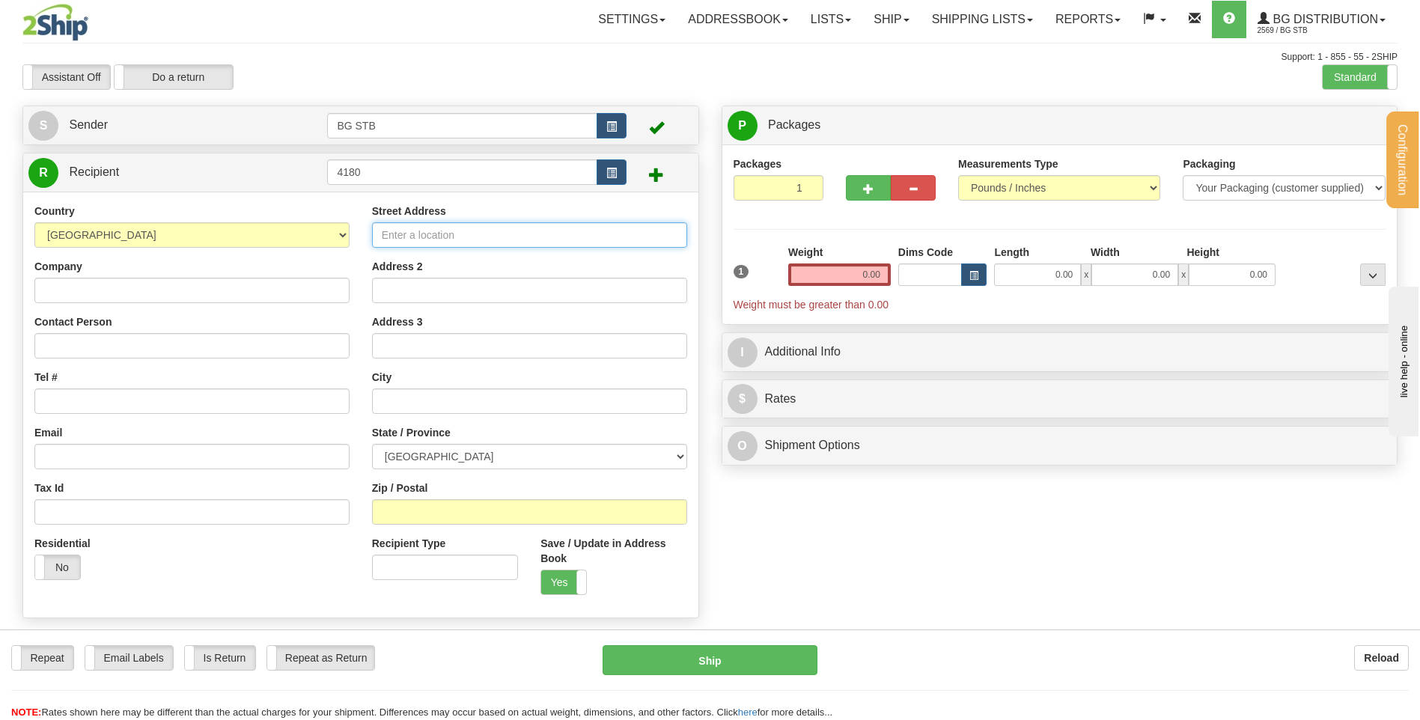
click at [430, 232] on input "Street Address" at bounding box center [529, 234] width 315 height 25
type input "M"
type input "[STREET_ADDRESS]"
click at [436, 393] on input "text" at bounding box center [529, 401] width 315 height 25
type input "ANJOU"
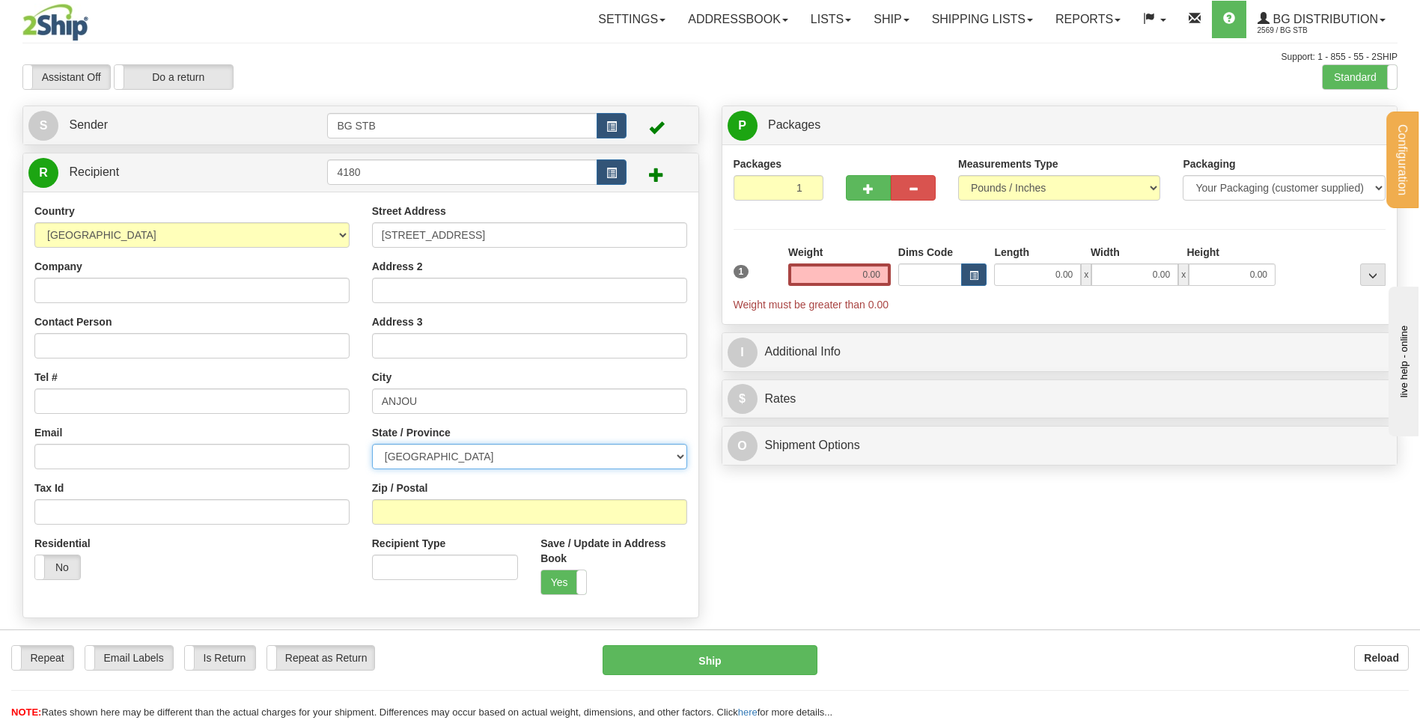
click at [458, 451] on select "[GEOGRAPHIC_DATA] [GEOGRAPHIC_DATA] [GEOGRAPHIC_DATA] [GEOGRAPHIC_DATA] [GEOGRA…" at bounding box center [529, 456] width 315 height 25
select select "QC"
click at [372, 444] on select "[GEOGRAPHIC_DATA] [GEOGRAPHIC_DATA] [GEOGRAPHIC_DATA] [GEOGRAPHIC_DATA] [GEOGRA…" at bounding box center [529, 456] width 315 height 25
click at [452, 505] on input "Zip / Postal" at bounding box center [529, 511] width 315 height 25
type input "H1J 1W8"
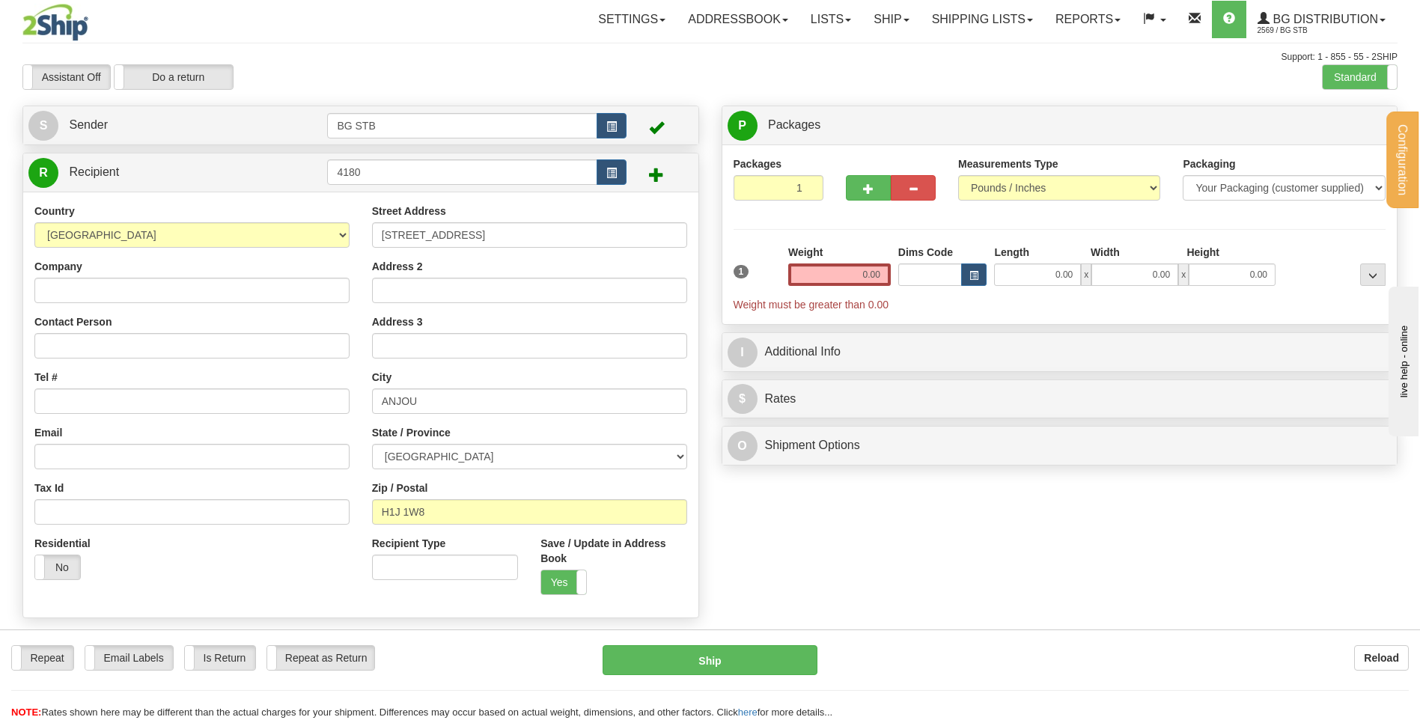
click at [111, 304] on div "Country [GEOGRAPHIC_DATA] [GEOGRAPHIC_DATA] [GEOGRAPHIC_DATA] [GEOGRAPHIC_DATA]…" at bounding box center [192, 398] width 338 height 388
click at [178, 301] on input "Company" at bounding box center [191, 290] width 315 height 25
type input "MENUISERIE PLEXI INC"
drag, startPoint x: 93, startPoint y: 382, endPoint x: 93, endPoint y: 392, distance: 9.7
click at [93, 390] on div "Tel #" at bounding box center [191, 392] width 315 height 44
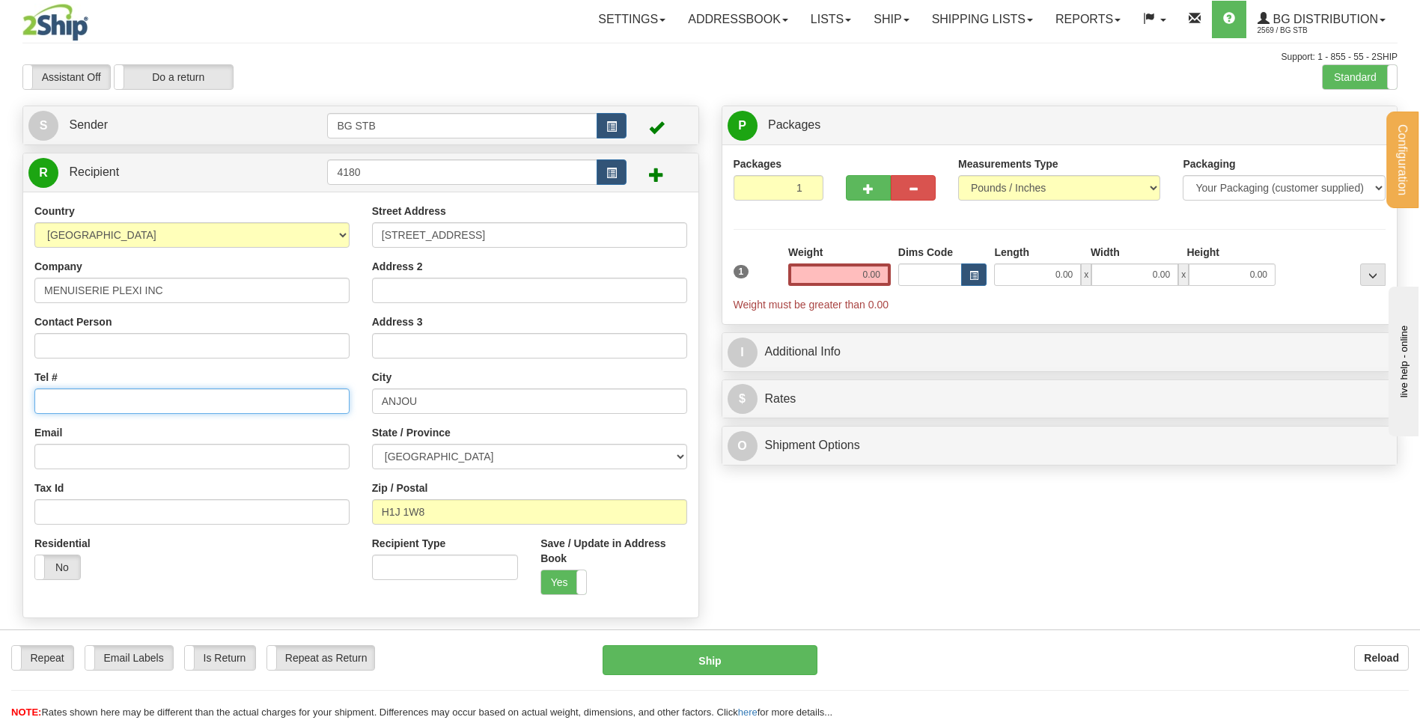
click at [93, 392] on input "Tel #" at bounding box center [191, 401] width 315 height 25
paste input "(514)942-6903"
type input "(514)942-6903"
click at [153, 432] on div "Email" at bounding box center [191, 447] width 315 height 44
click at [832, 272] on input "0.00" at bounding box center [839, 275] width 103 height 22
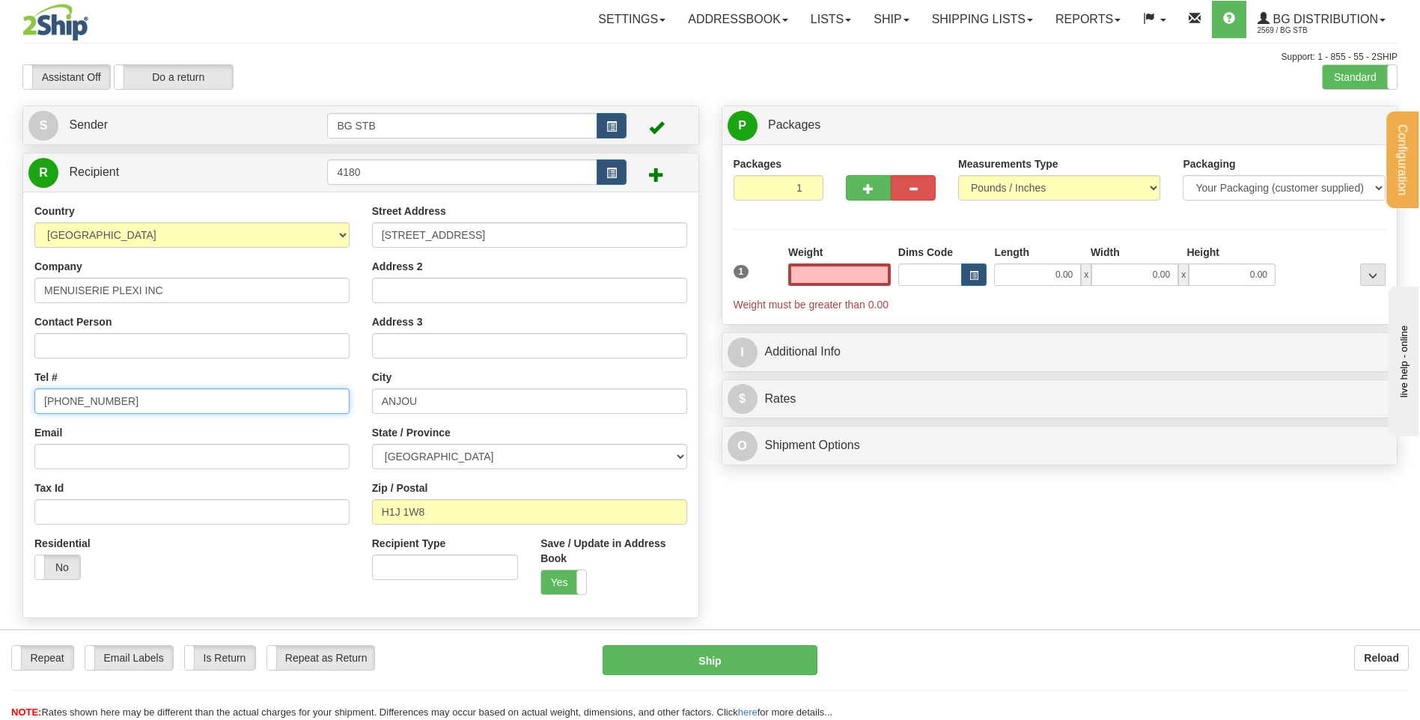
type input "0.00"
click at [67, 398] on input "(514)942-6903" at bounding box center [191, 401] width 315 height 25
type input "(514)-942-6903"
click at [855, 275] on input "0.00" at bounding box center [839, 275] width 103 height 22
type input "0.00"
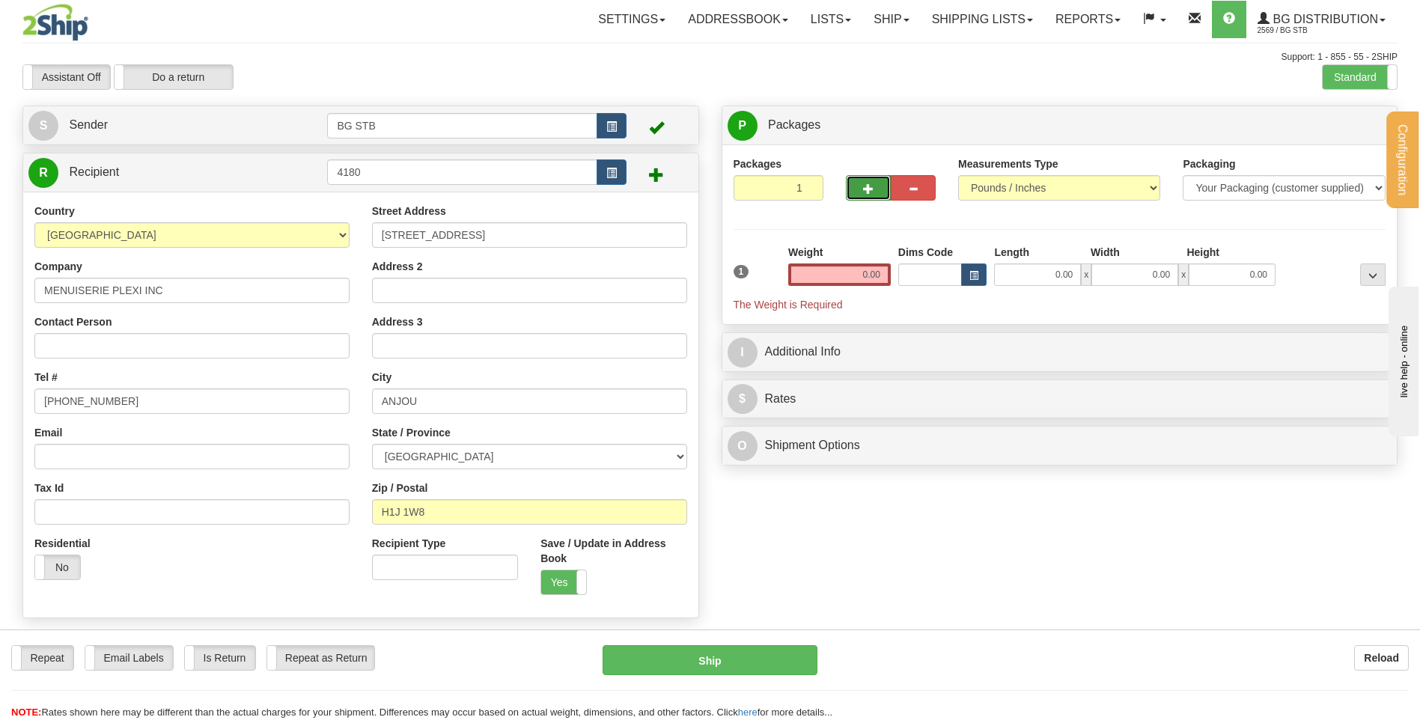
click at [859, 193] on button "button" at bounding box center [868, 187] width 45 height 25
type input "2"
click at [1332, 118] on label "Package Level Pack.." at bounding box center [1354, 126] width 76 height 22
radio input "true"
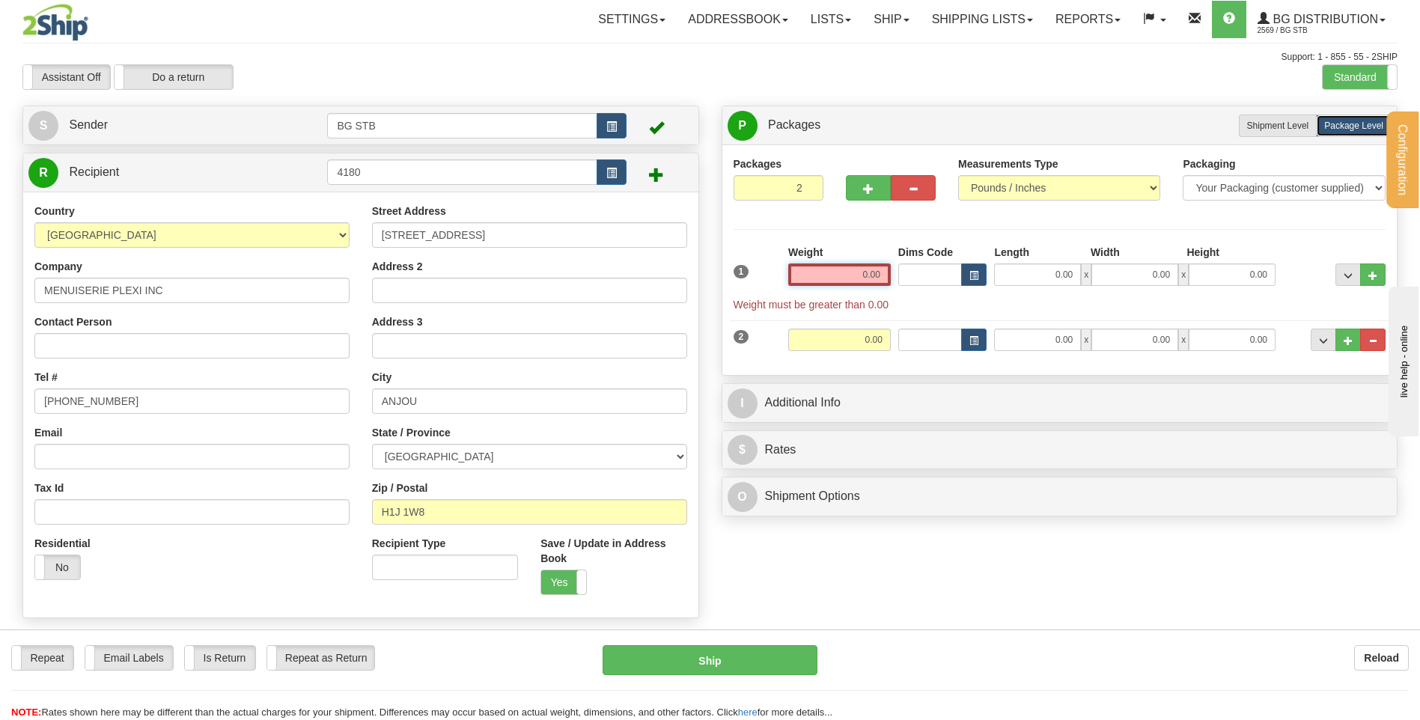
click at [856, 272] on input "0.00" at bounding box center [839, 275] width 103 height 22
type input "34.65"
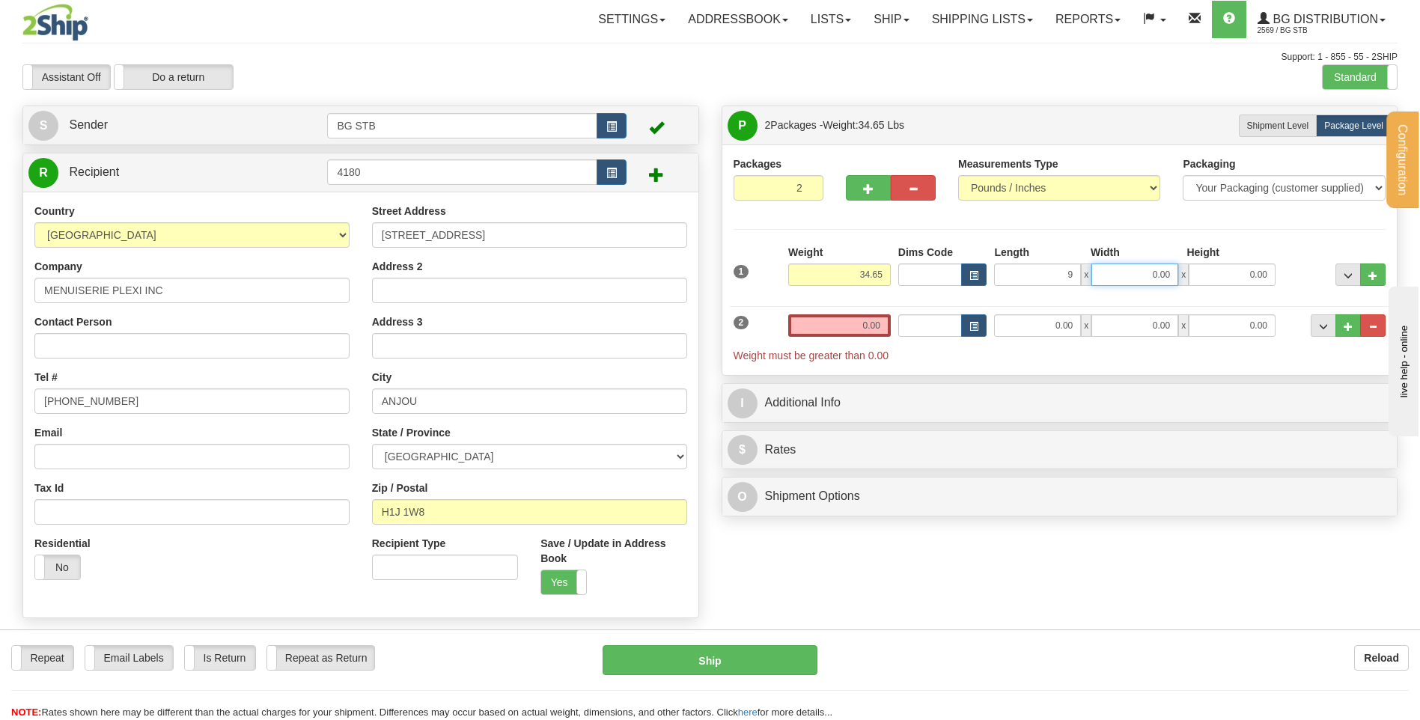
type input "9.00"
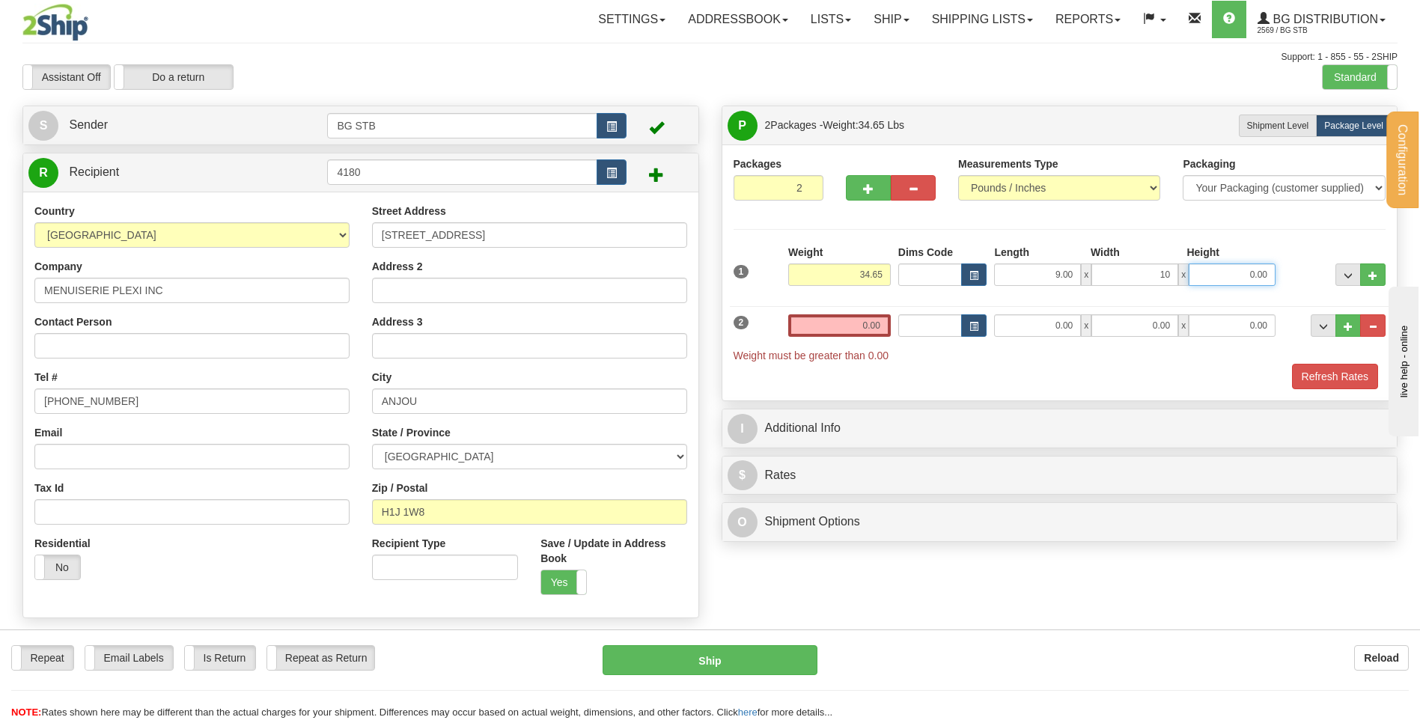
type input "10.00"
type input "14.00"
click at [845, 322] on input "0.00" at bounding box center [839, 325] width 103 height 22
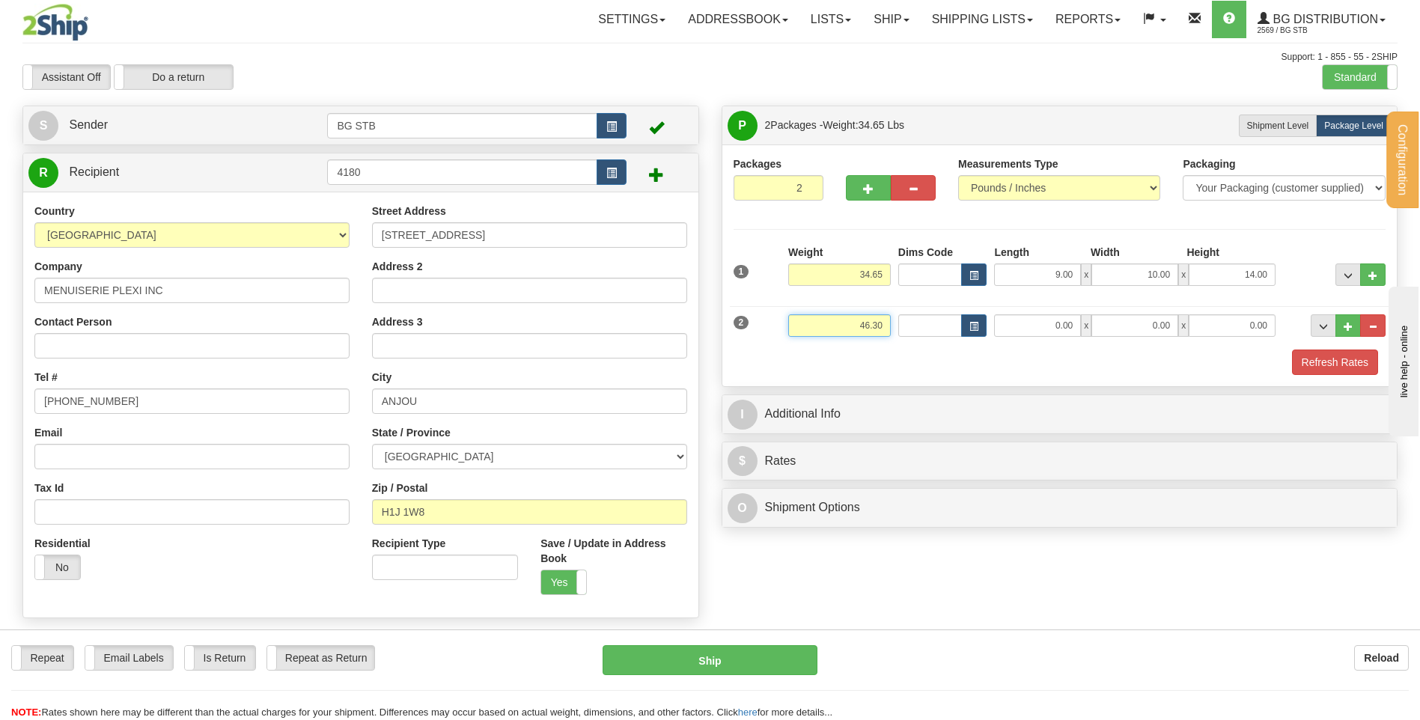
type input "46.30"
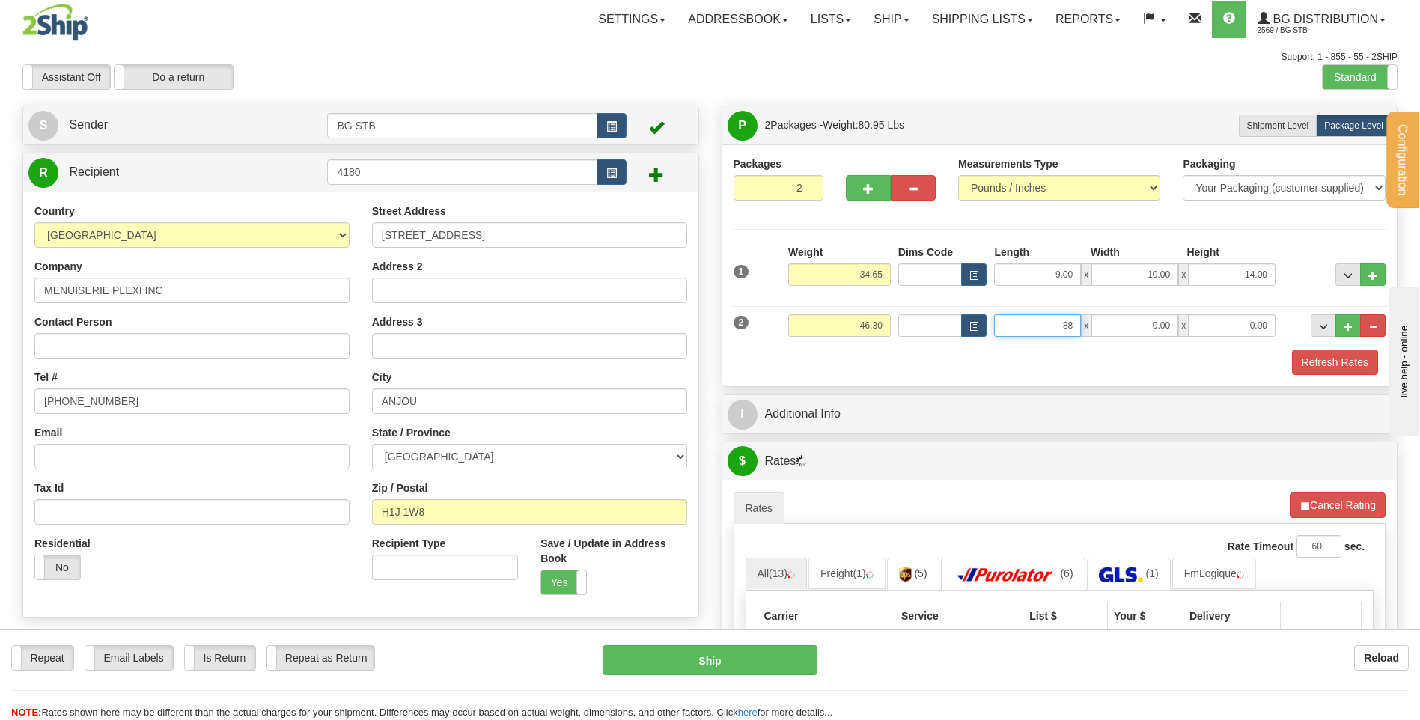
type input "88.00"
type input "8.00"
type input "6.00"
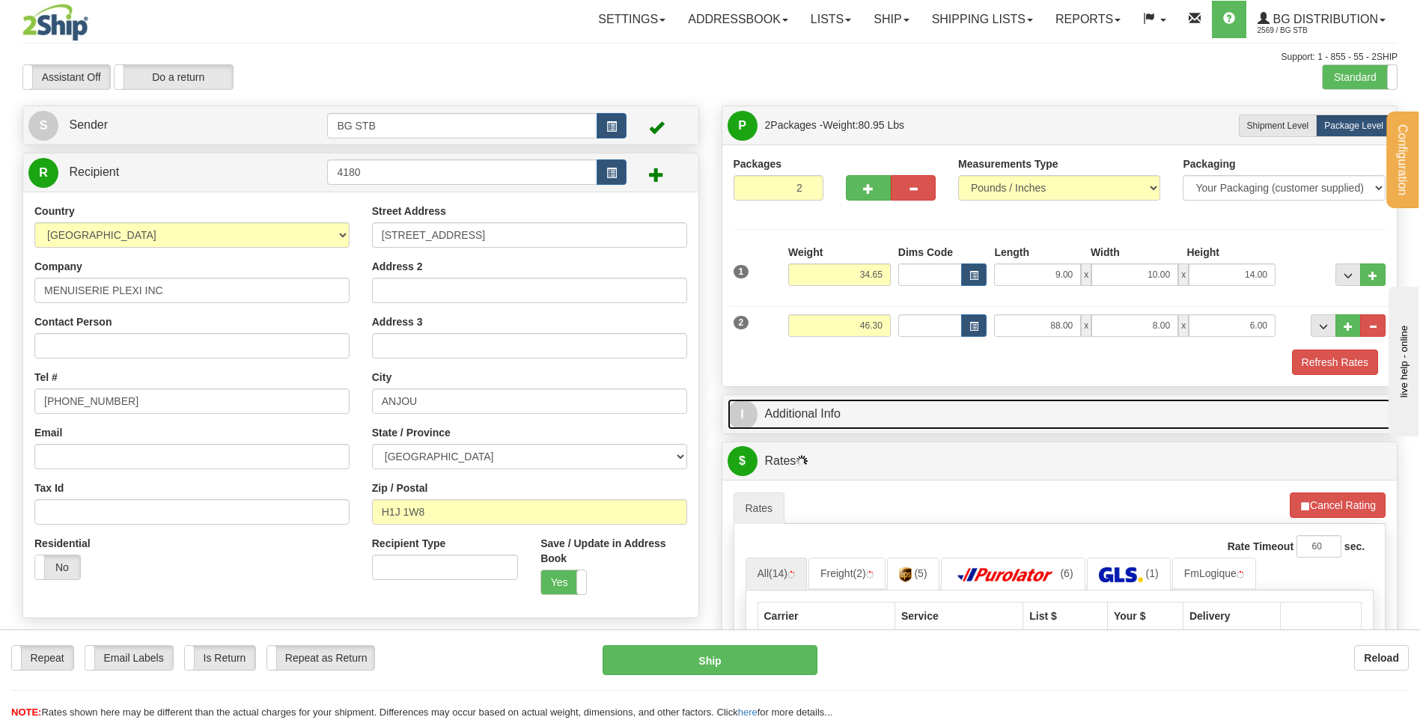
click at [930, 399] on link "I Additional Info" at bounding box center [1060, 414] width 665 height 31
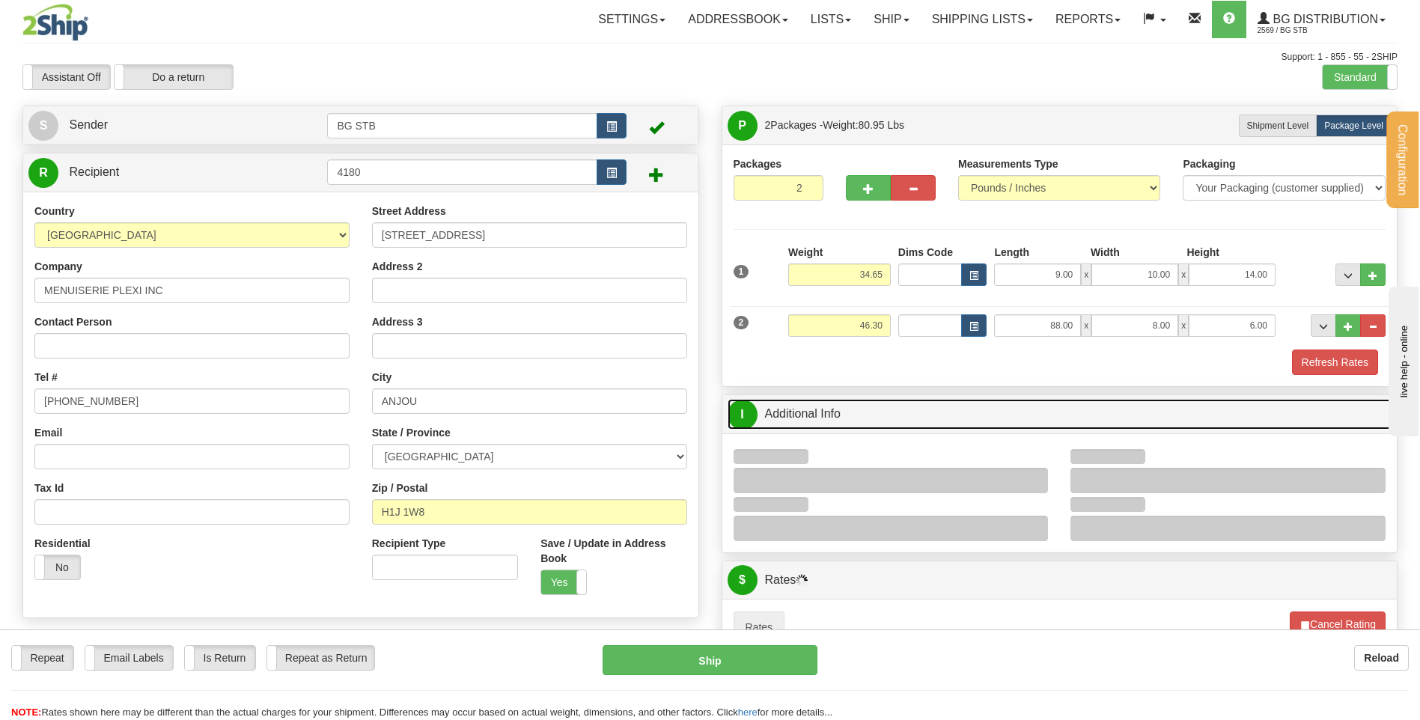
scroll to position [299, 0]
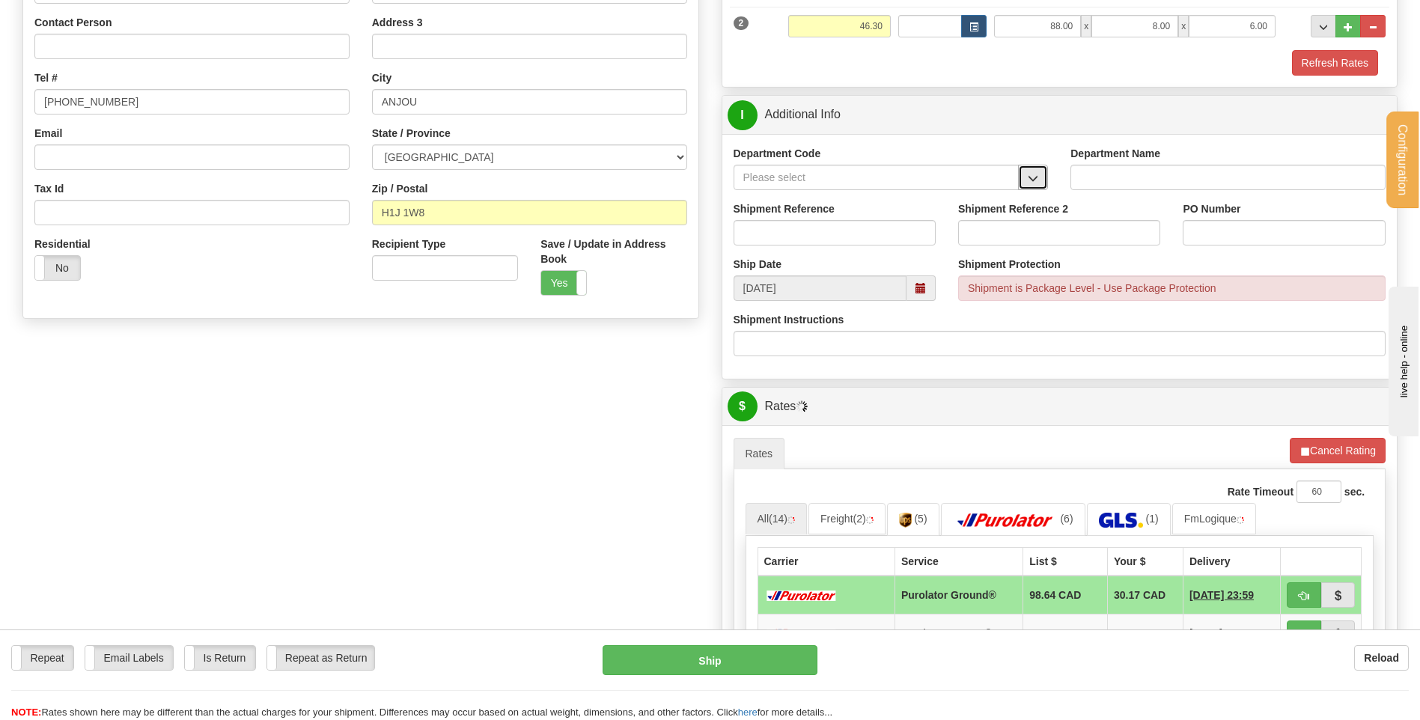
click at [1030, 171] on button "button" at bounding box center [1033, 177] width 30 height 25
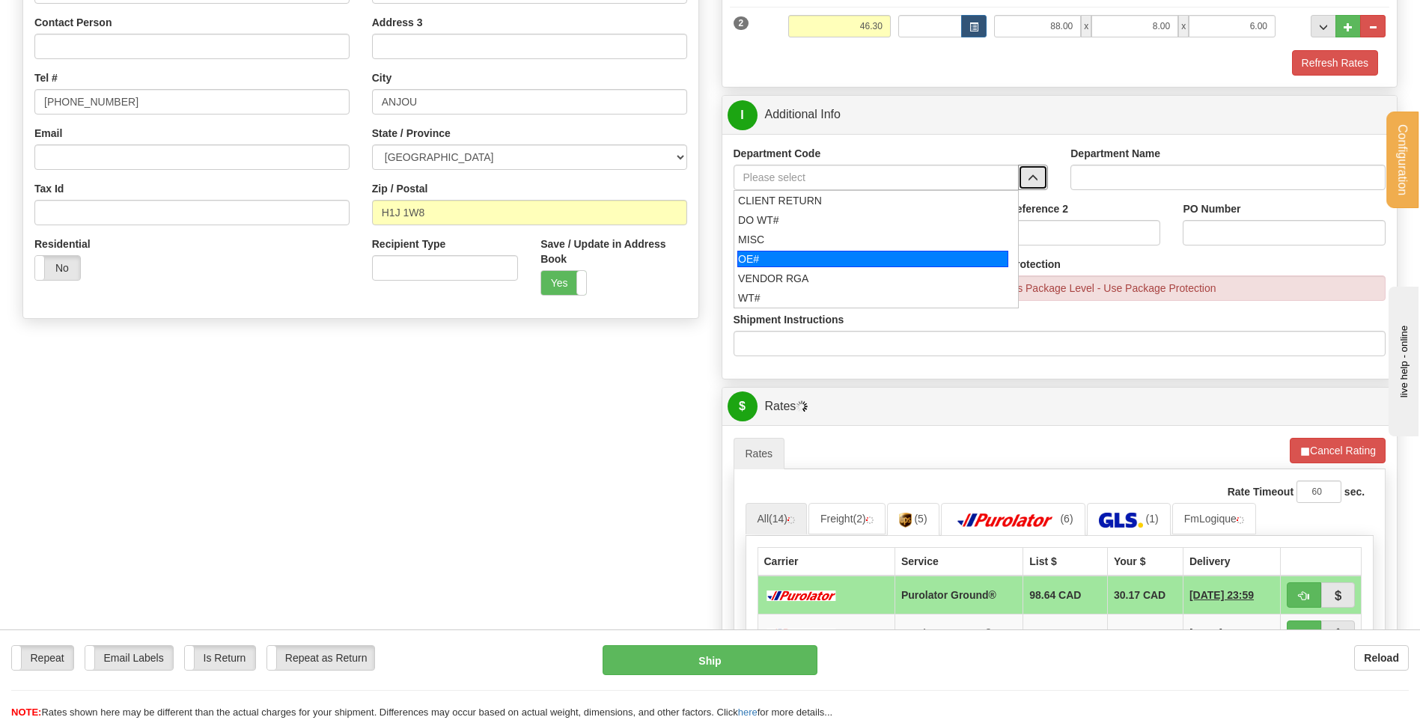
click at [799, 259] on div "OE#" at bounding box center [872, 259] width 271 height 16
type input "OE#"
type input "ORDERS"
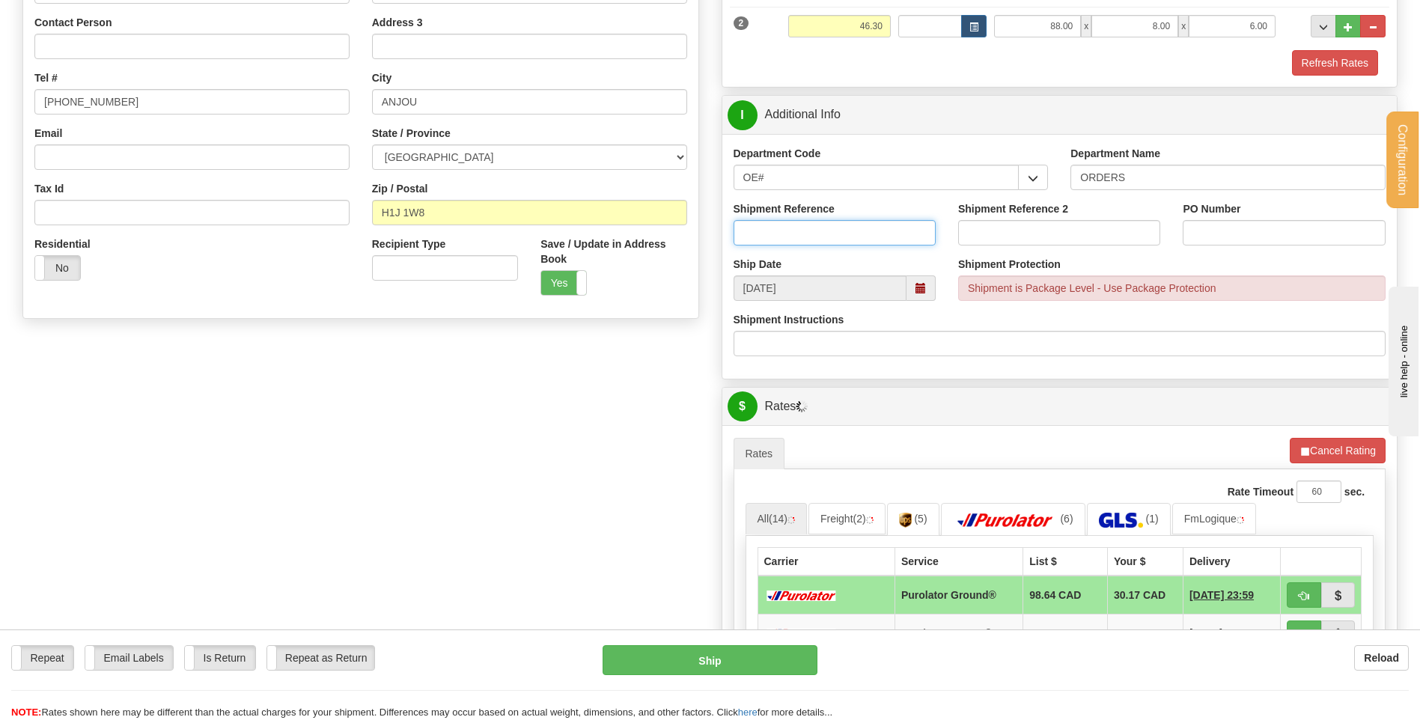
click at [794, 242] on input "Shipment Reference" at bounding box center [835, 232] width 202 height 25
type input "80005028-00"
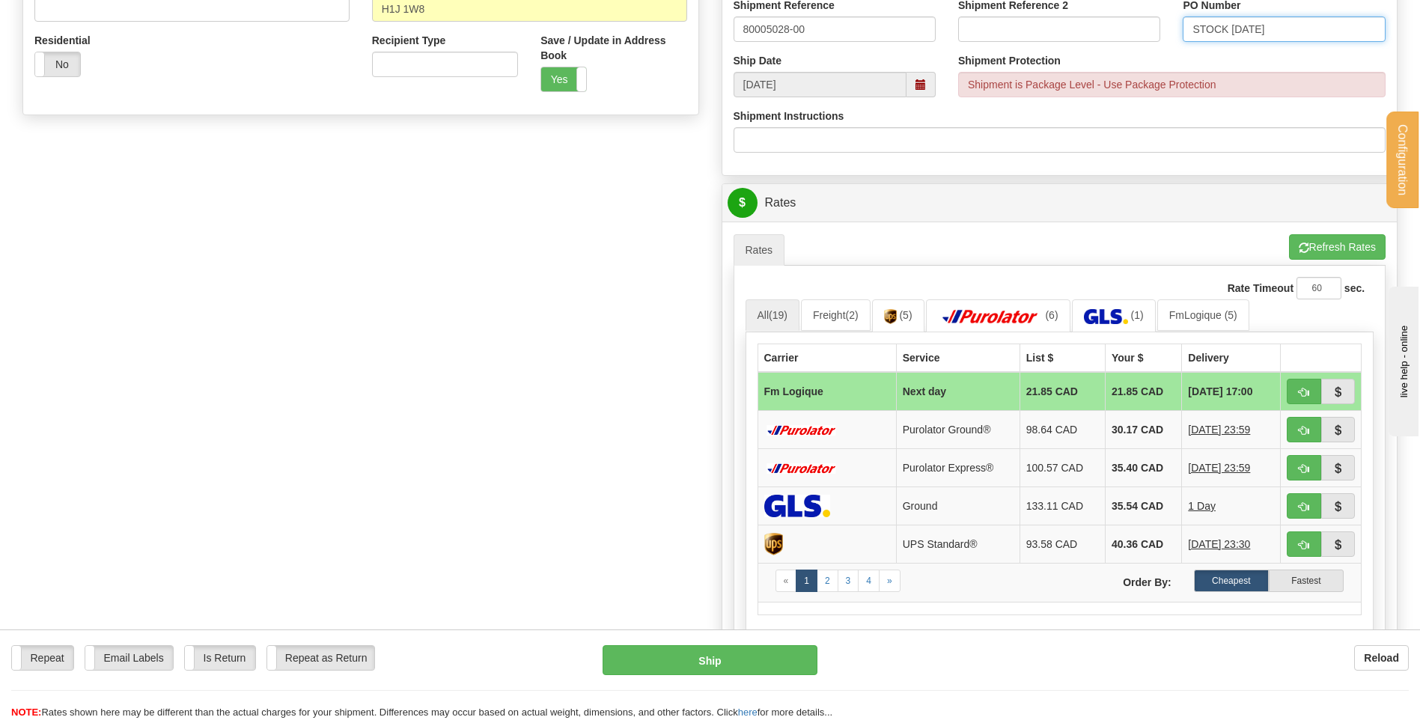
scroll to position [524, 0]
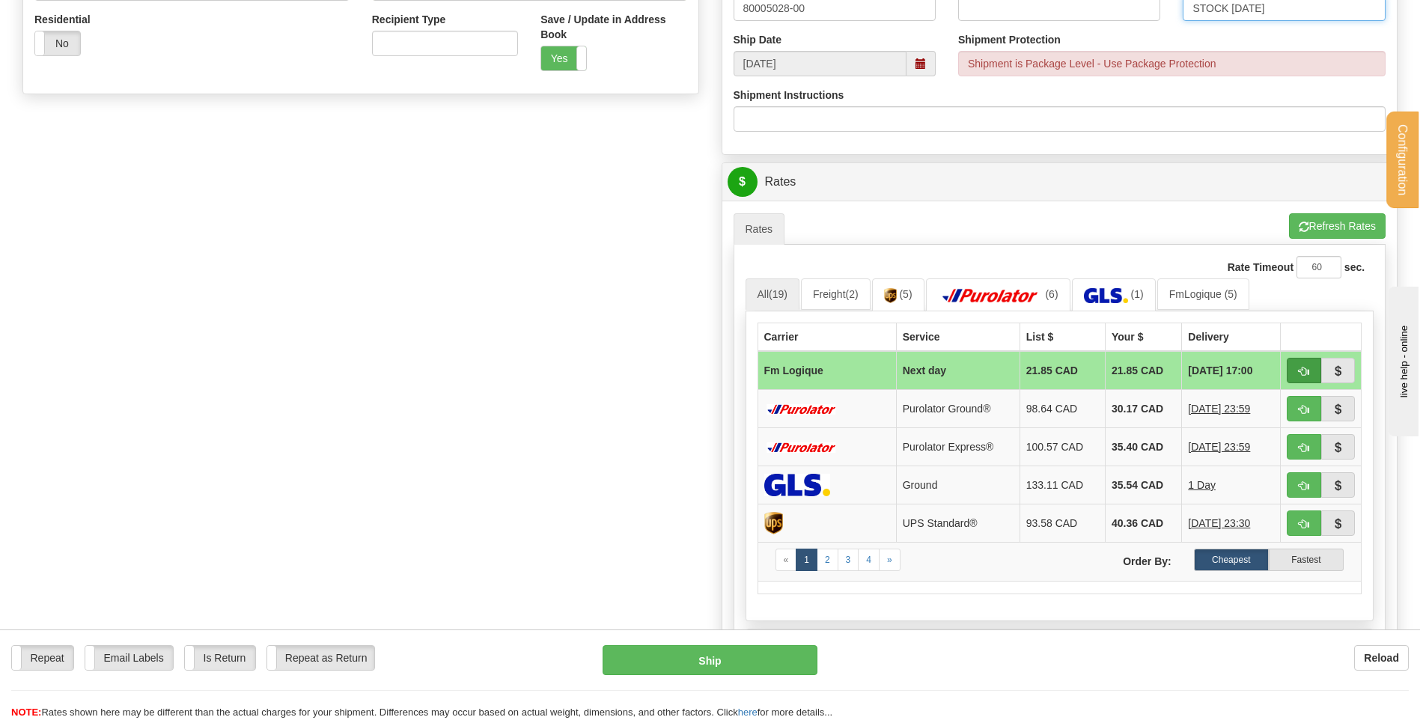
type input "STOCK 25/08/25"
drag, startPoint x: 1290, startPoint y: 369, endPoint x: 1257, endPoint y: 375, distance: 33.5
click at [1291, 369] on button "button" at bounding box center [1304, 370] width 34 height 25
type input "jour"
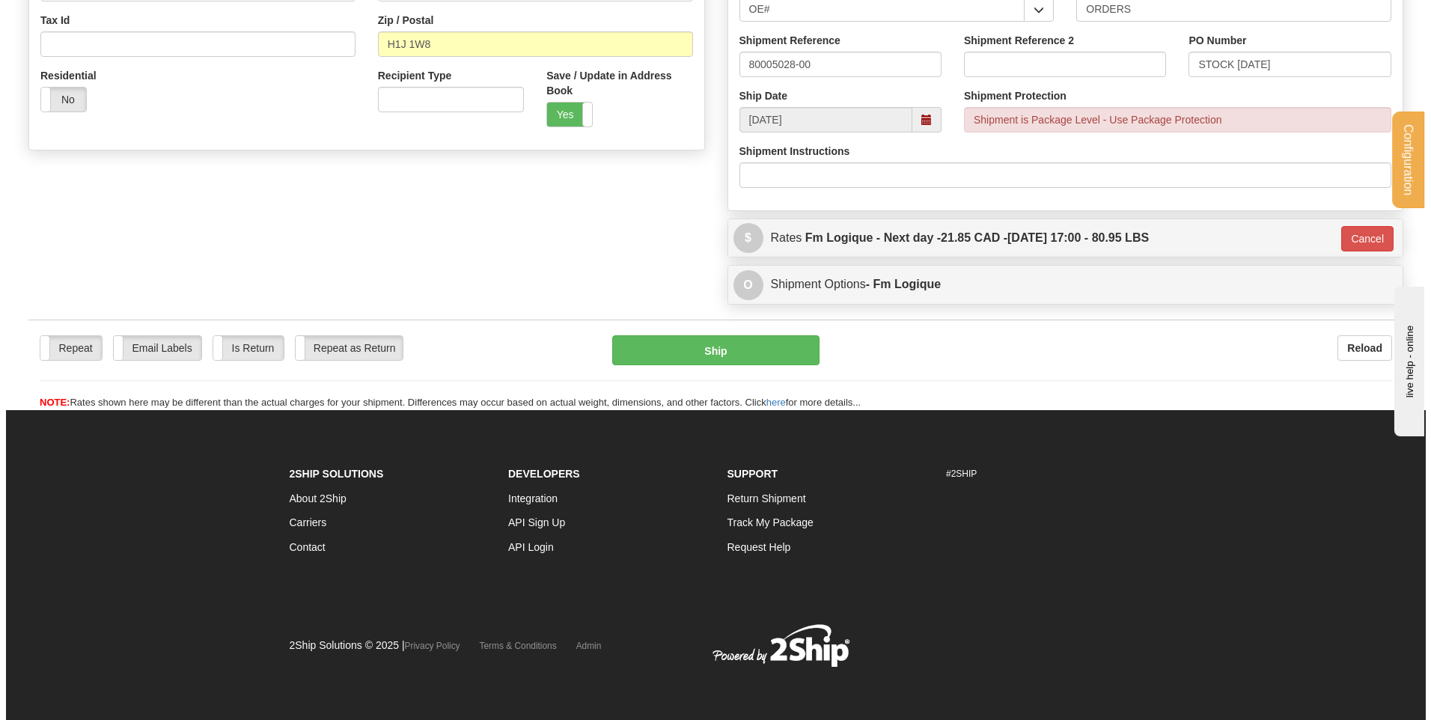
scroll to position [469, 0]
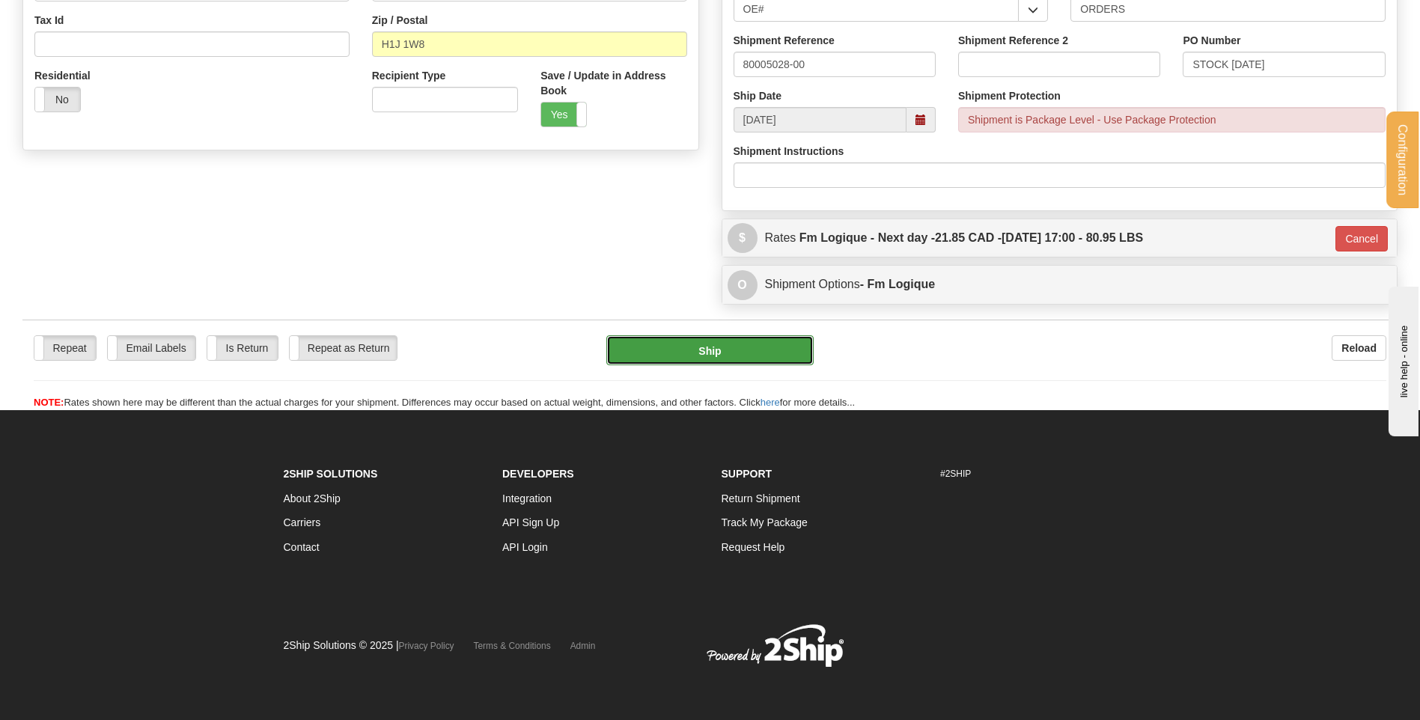
click at [678, 346] on button "Ship" at bounding box center [709, 350] width 207 height 30
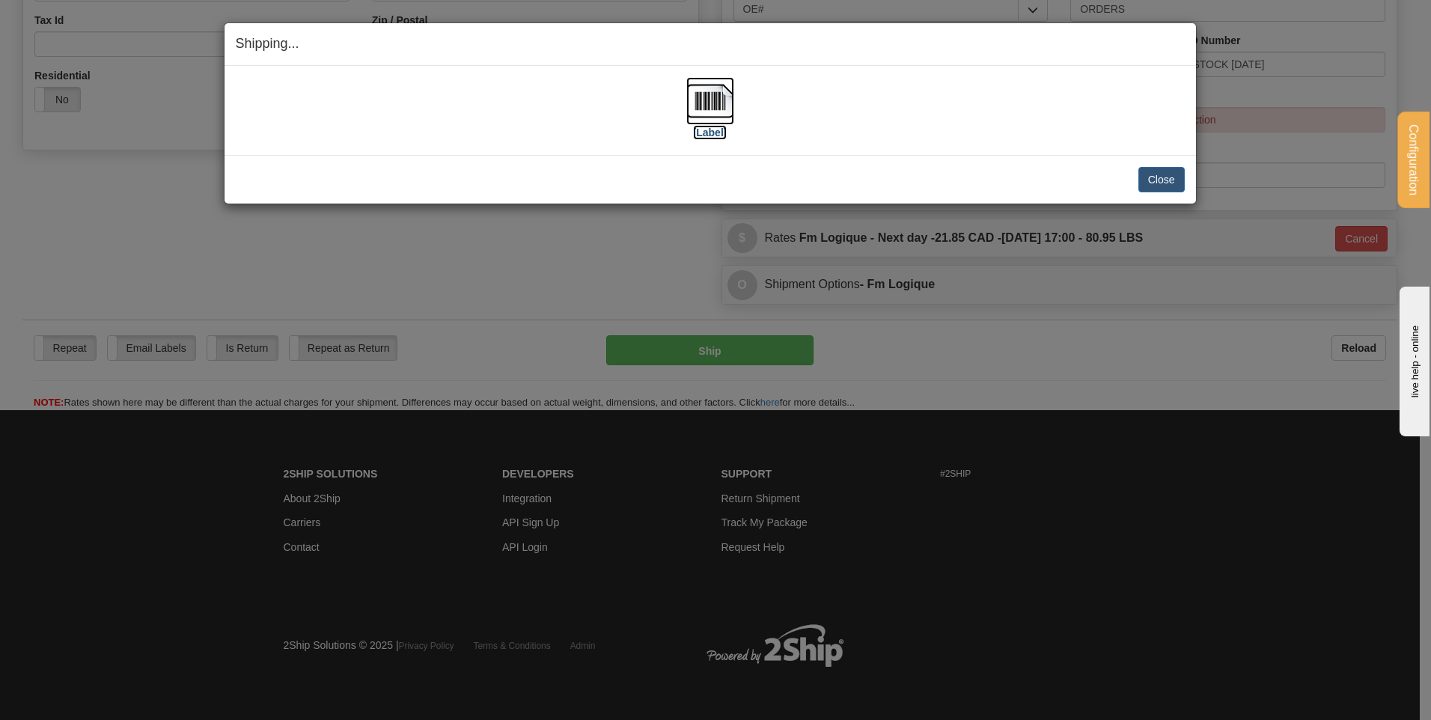
click at [693, 109] on img at bounding box center [710, 101] width 48 height 48
click at [1173, 181] on button "Close" at bounding box center [1162, 179] width 46 height 25
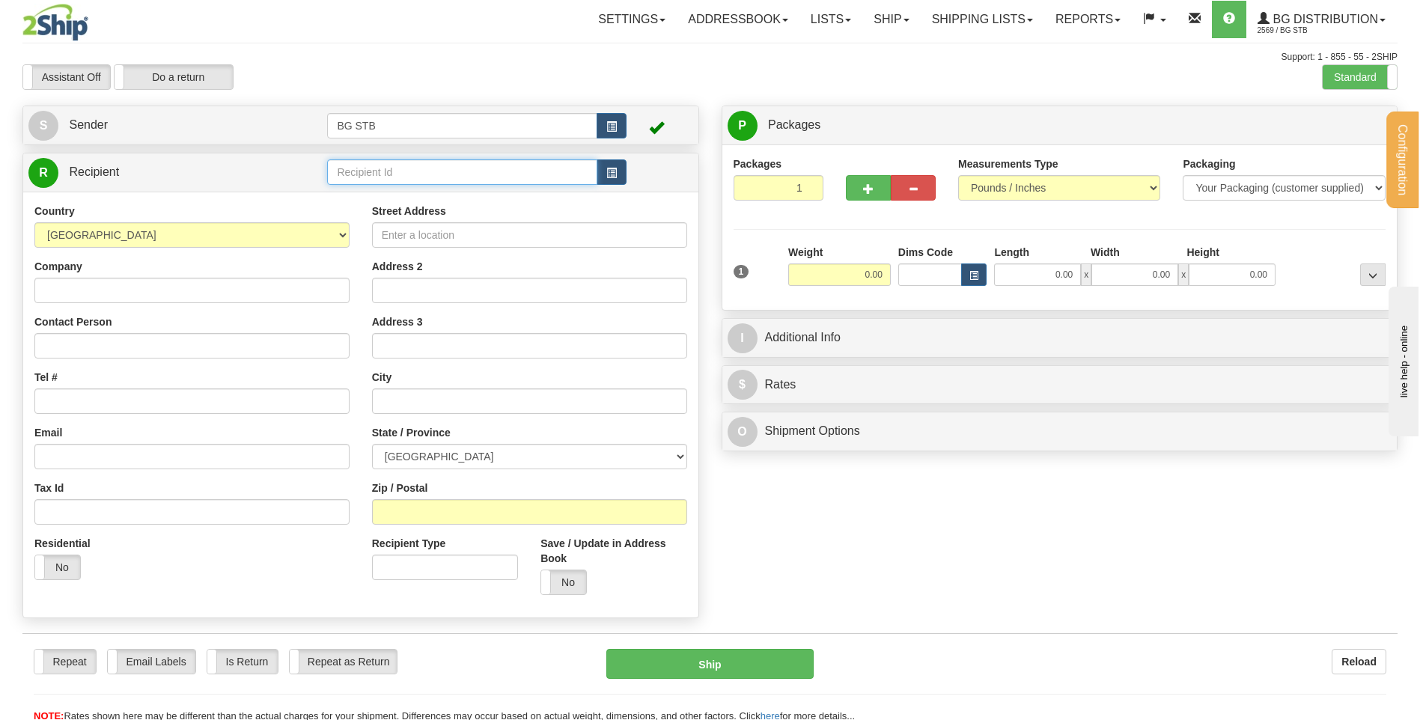
click at [363, 166] on input "text" at bounding box center [461, 171] width 269 height 25
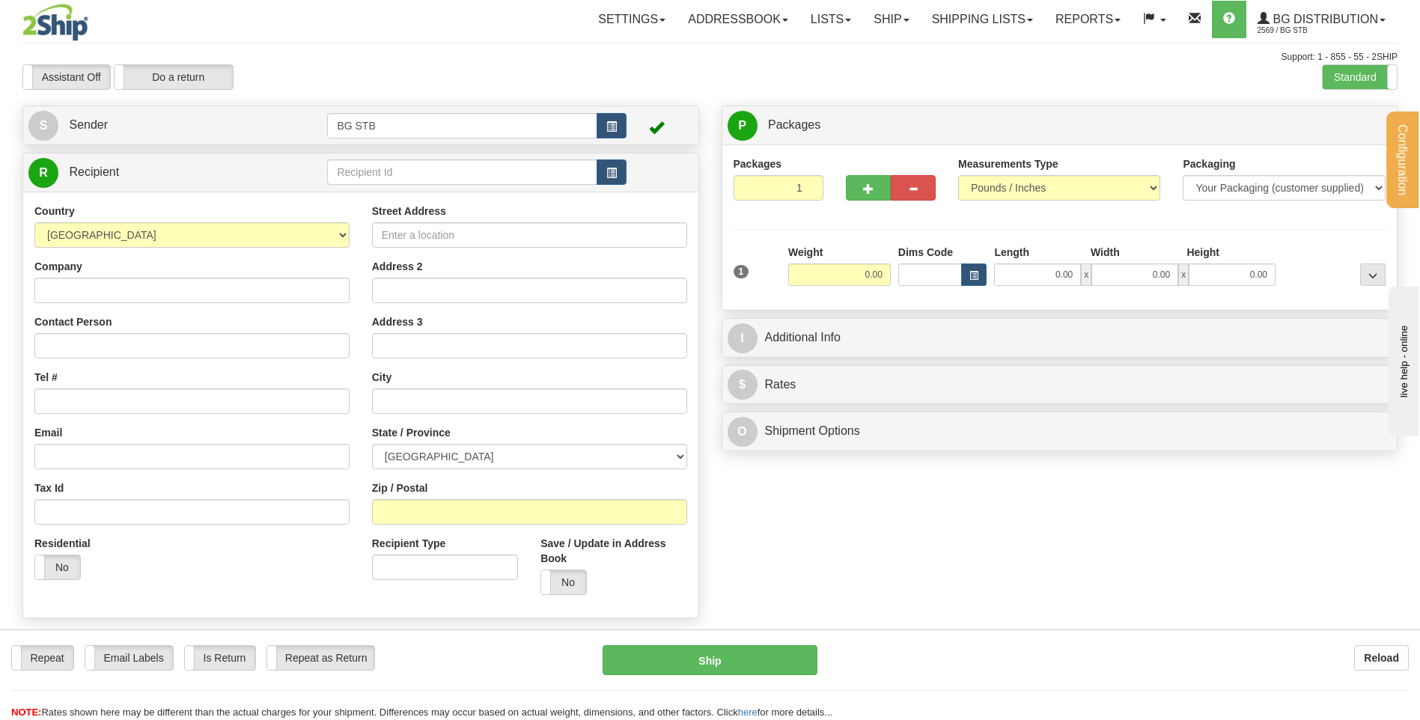
click at [1375, 63] on div "Support: 1 - 855 - 55 - 2SHIP" at bounding box center [709, 57] width 1375 height 13
click at [1368, 74] on label "Standard" at bounding box center [1360, 77] width 74 height 24
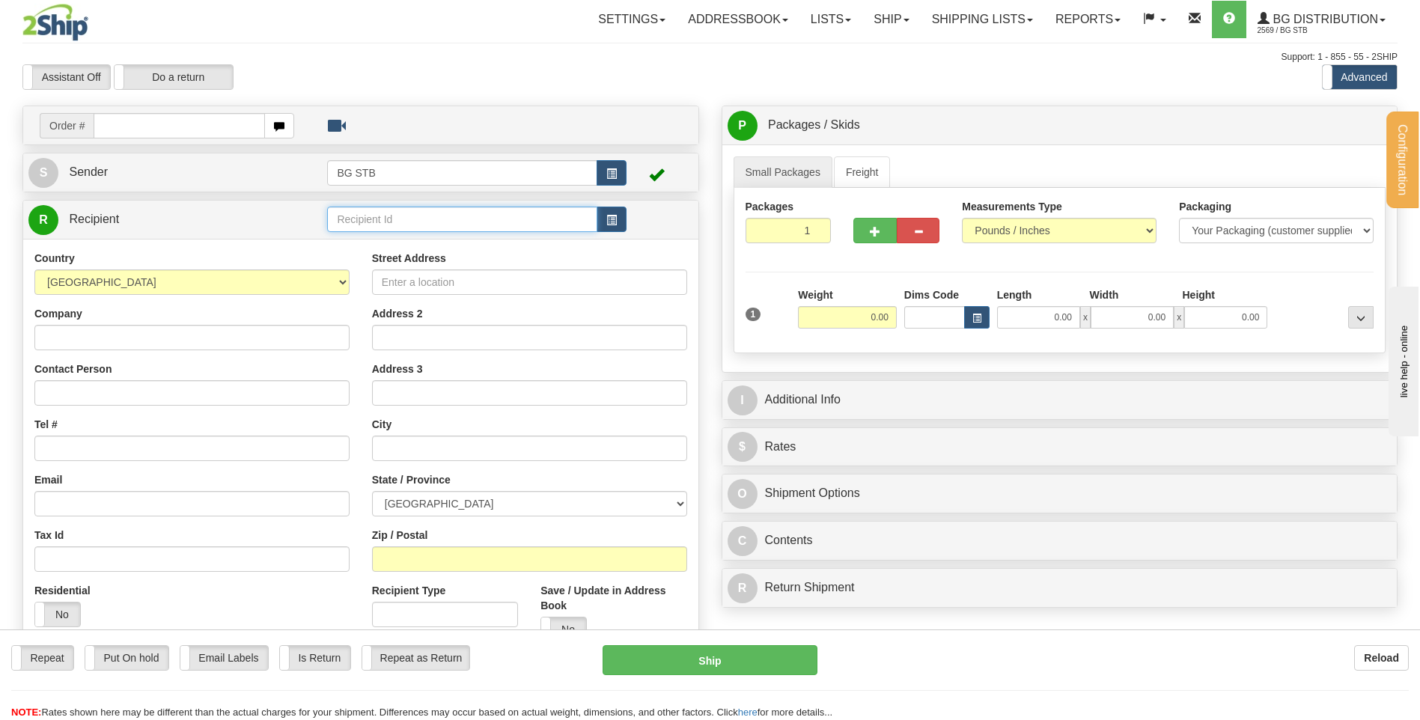
click at [480, 215] on input "text" at bounding box center [461, 219] width 269 height 25
type input "4009"
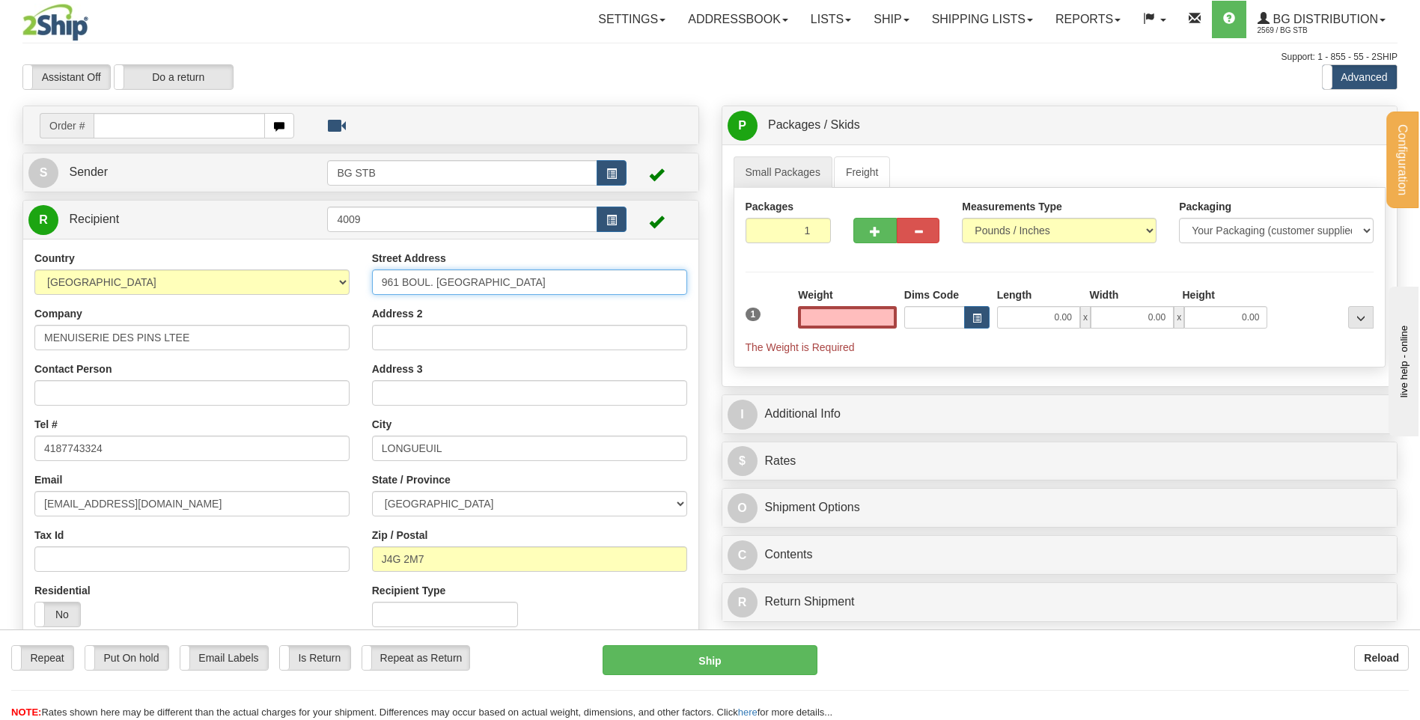
type input "0.00"
drag, startPoint x: 493, startPoint y: 282, endPoint x: 272, endPoint y: 270, distance: 221.9
click at [272, 270] on div "Country AFGHANISTAN ALAND ISLANDS ALBANIA ALGERIA AMERICAN SAMOA ANDORRA ANGOLA…" at bounding box center [360, 445] width 675 height 388
type input "7979 14E AVENUE"
drag, startPoint x: 155, startPoint y: 413, endPoint x: 150, endPoint y: 394, distance: 20.0
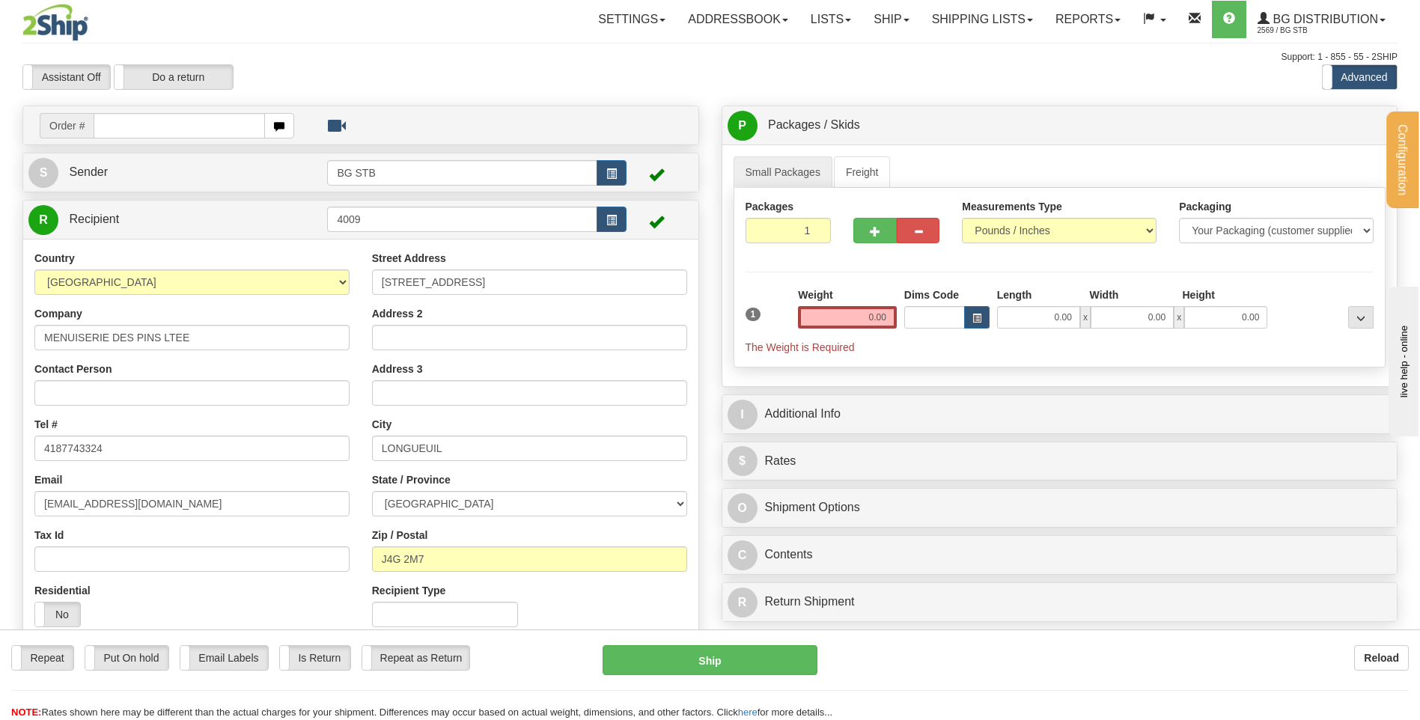
click at [150, 400] on div "Country AFGHANISTAN ALAND ISLANDS ALBANIA ALGERIA AMERICAN SAMOA ANDORRA ANGOLA…" at bounding box center [192, 445] width 338 height 388
click at [150, 394] on input "Contact Person" at bounding box center [191, 392] width 315 height 25
type input "ATT: EDUARDO LARRALDE"
drag, startPoint x: 120, startPoint y: 443, endPoint x: 25, endPoint y: 439, distance: 95.2
click at [25, 439] on div "Country AFGHANISTAN ALAND ISLANDS ALBANIA ALGERIA AMERICAN SAMOA ANDORRA ANGOLA…" at bounding box center [192, 445] width 338 height 388
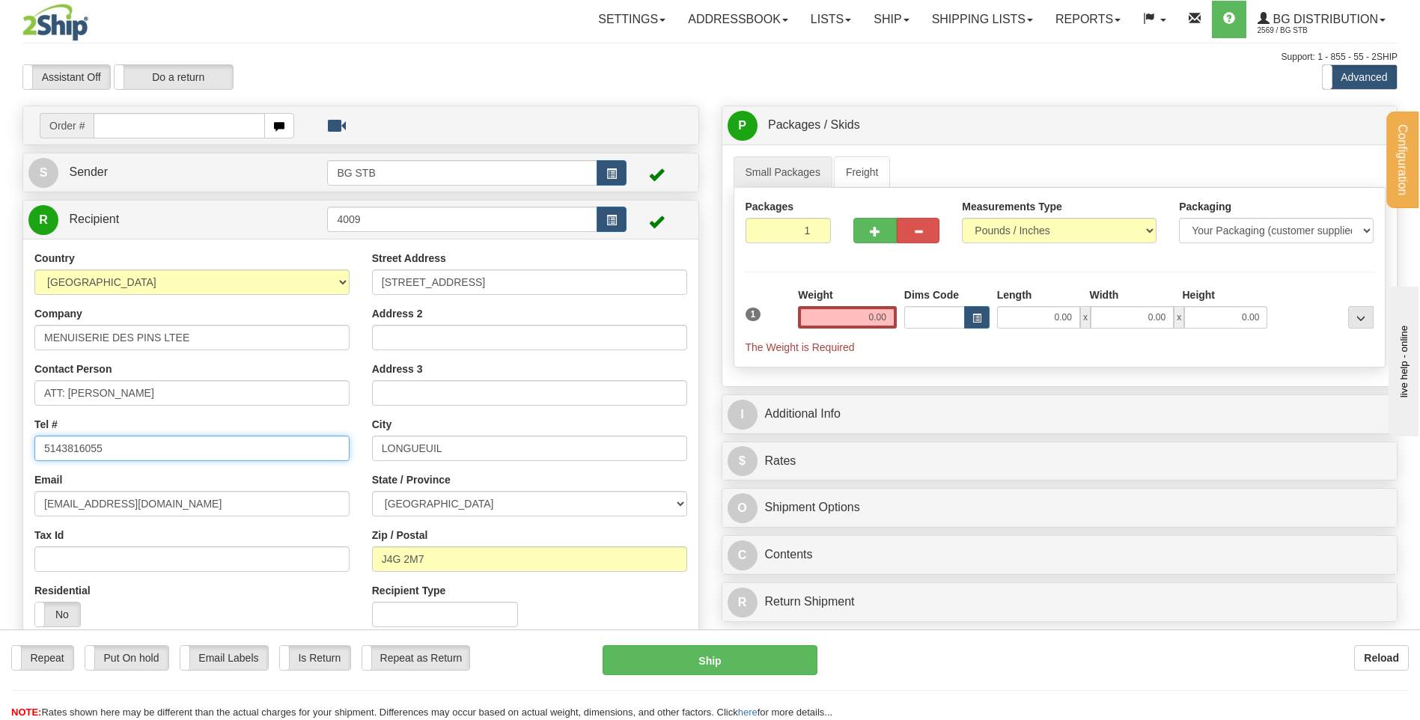
type input "5143816055"
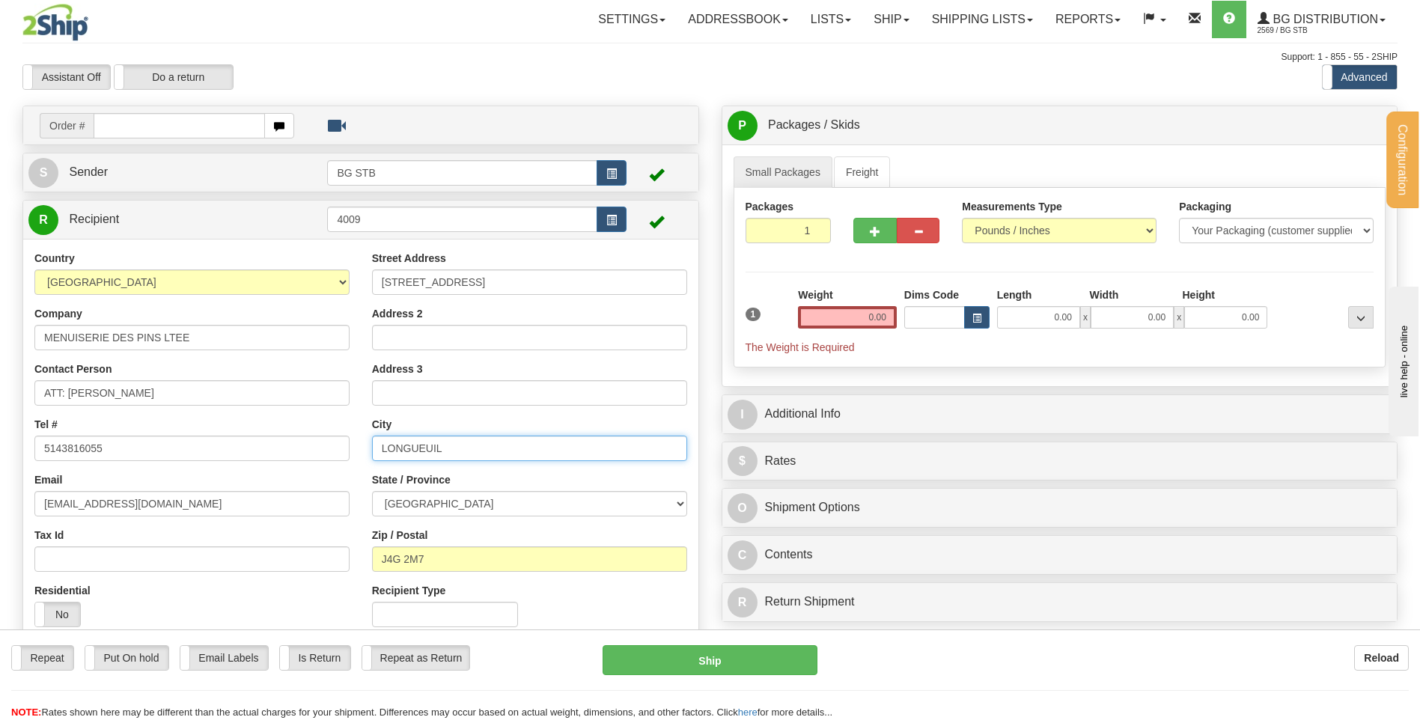
drag, startPoint x: 457, startPoint y: 445, endPoint x: 220, endPoint y: 447, distance: 237.3
click at [228, 446] on div "Country AFGHANISTAN ALAND ISLANDS ALBANIA ALGERIA AMERICAN SAMOA ANDORRA ANGOLA…" at bounding box center [360, 445] width 675 height 388
type input "MONTREAL"
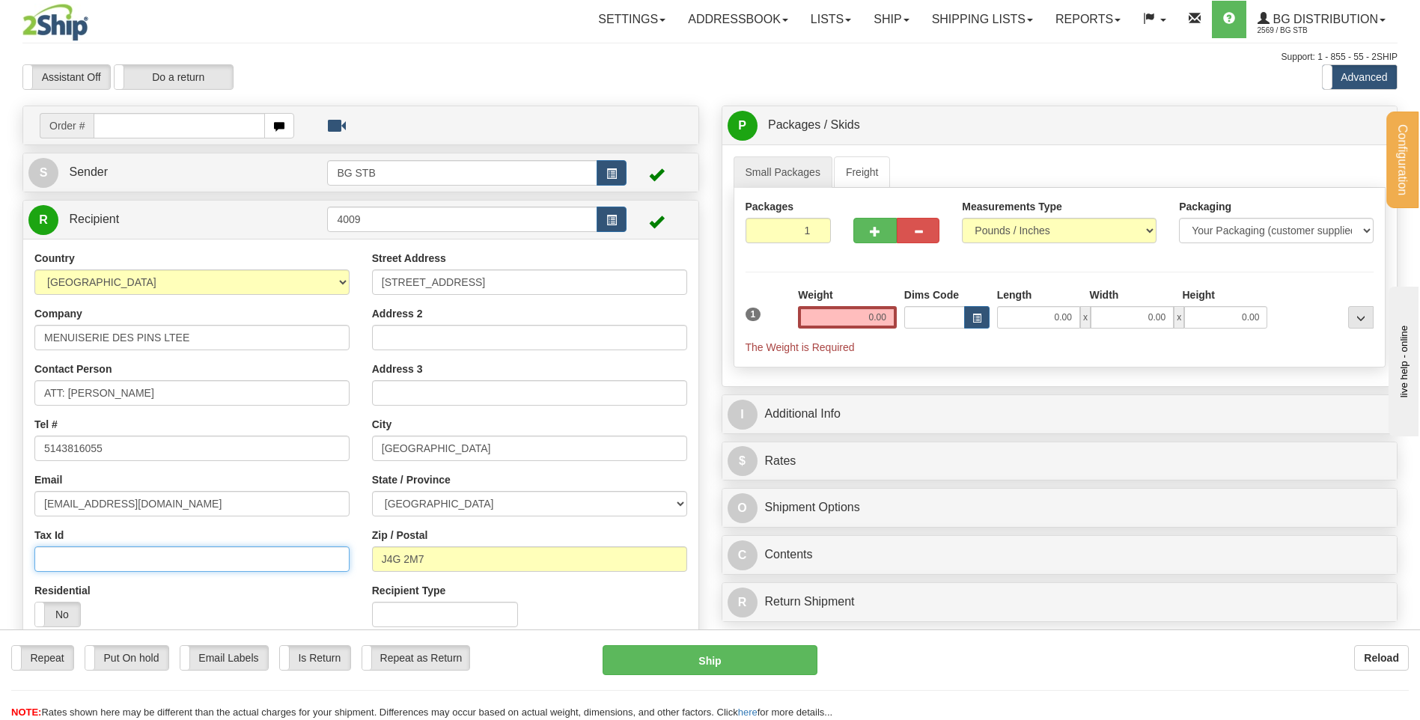
drag, startPoint x: 347, startPoint y: 549, endPoint x: 399, endPoint y: 557, distance: 53.0
click at [347, 549] on input "Tax Id" at bounding box center [191, 558] width 315 height 25
drag, startPoint x: 452, startPoint y: 548, endPoint x: 340, endPoint y: 546, distance: 112.3
click at [341, 546] on div "Country AFGHANISTAN ALAND ISLANDS ALBANIA ALGERIA AMERICAN SAMOA ANDORRA ANGOLA…" at bounding box center [360, 445] width 675 height 388
type input "H1Z 3M1"
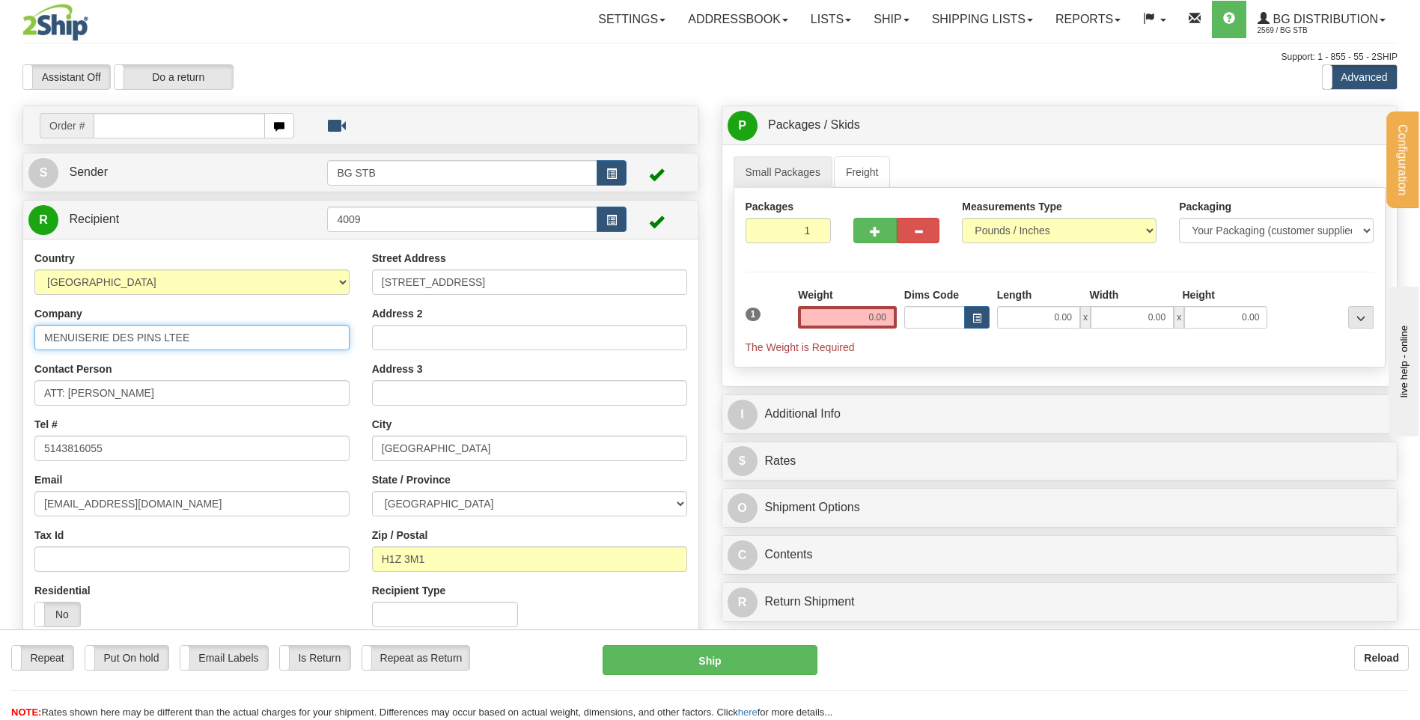
drag, startPoint x: 205, startPoint y: 336, endPoint x: 1, endPoint y: 349, distance: 204.8
click at [1, 349] on div "Configuration My Configuration Panel Close Configure My Carriers" at bounding box center [710, 414] width 1420 height 828
type input "LES CONSTRUCUTIONS SERBEC INC."
click at [845, 314] on input "0.00" at bounding box center [847, 317] width 99 height 22
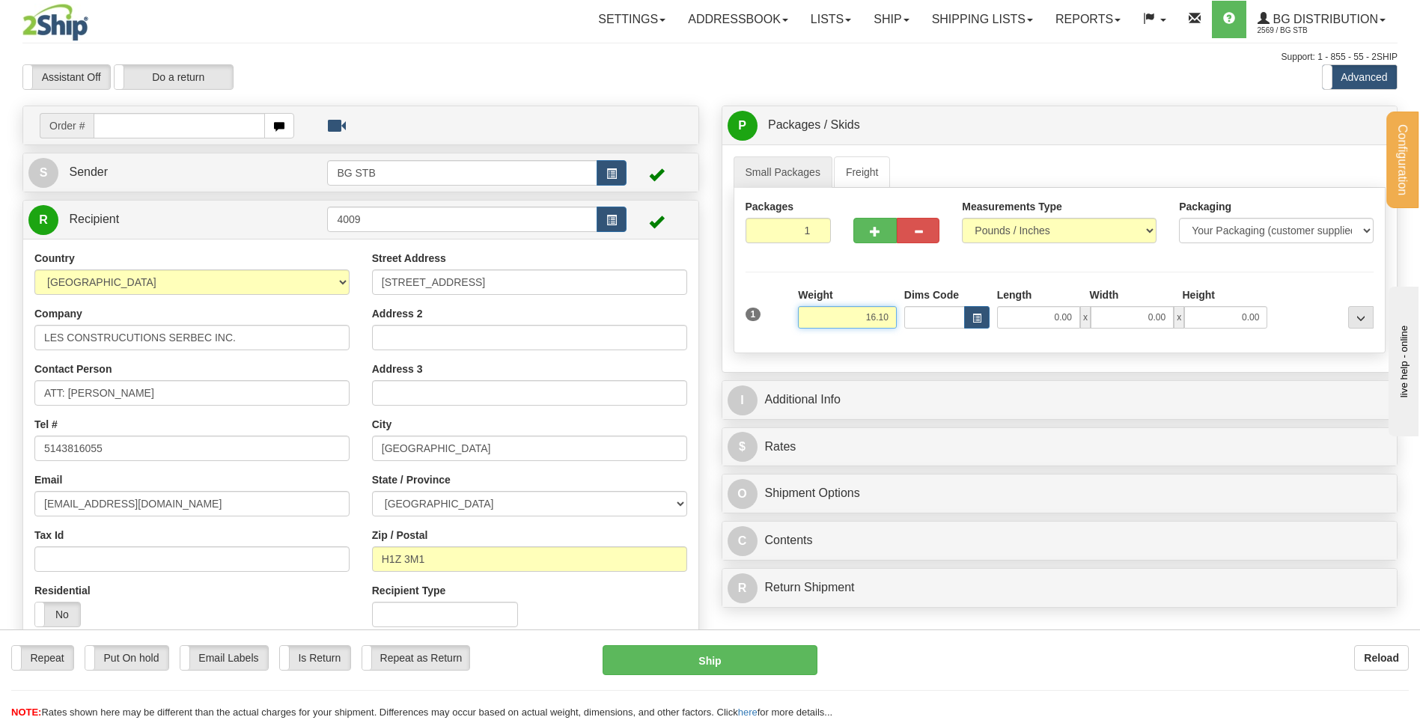
type input "16.10"
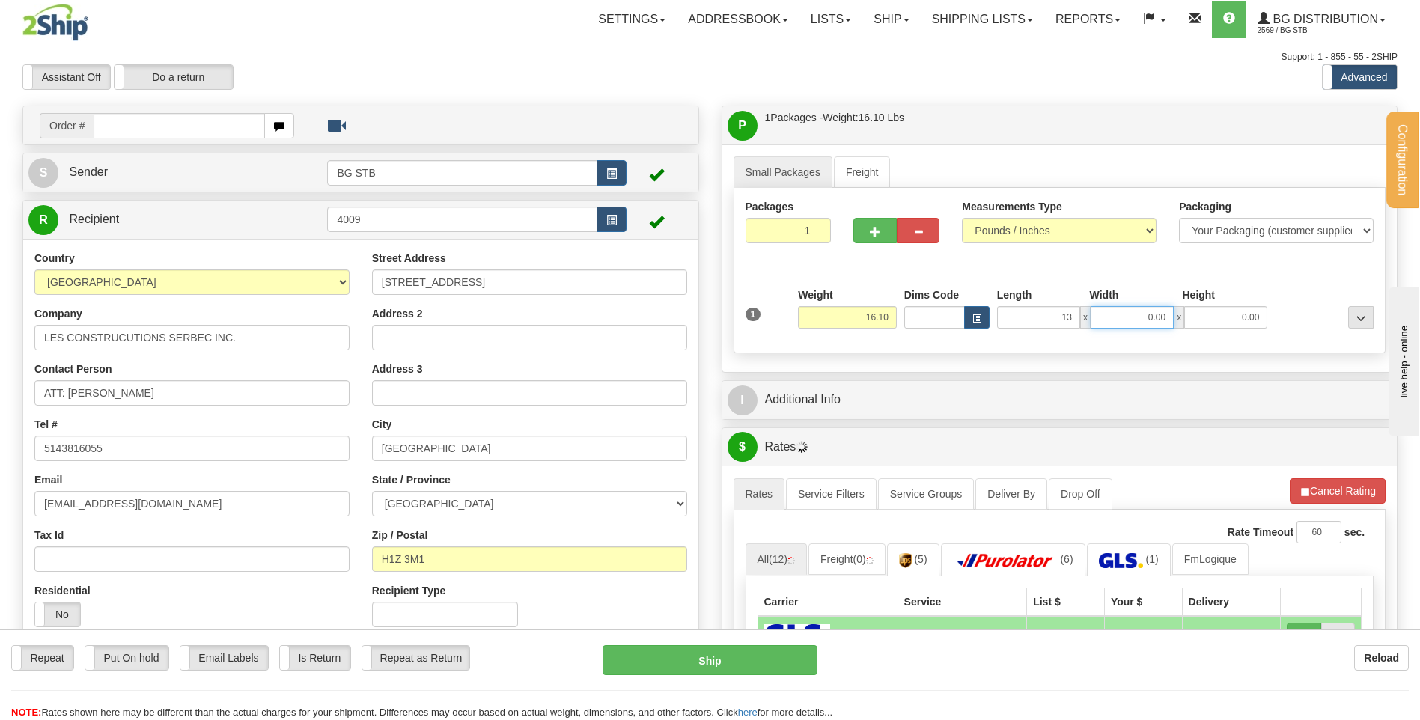
type input "13.00"
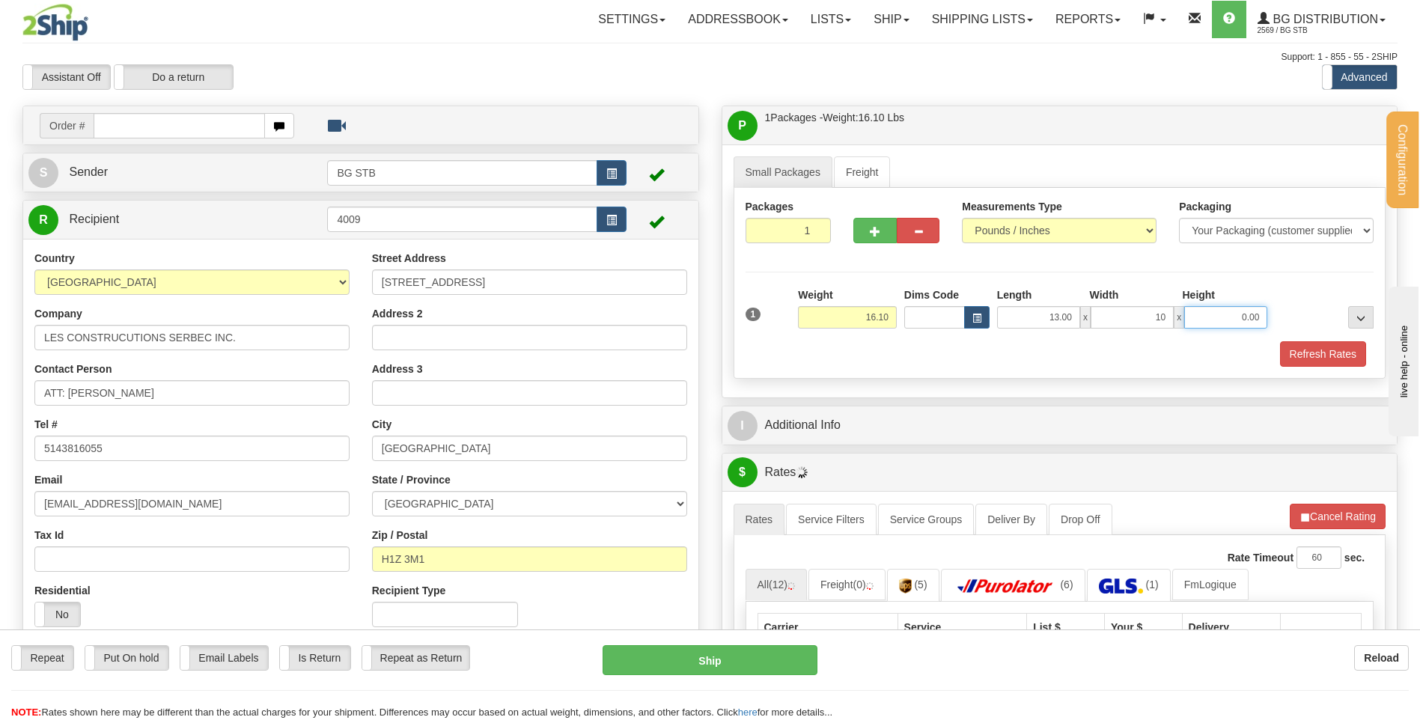
type input "10.00"
type input "13.00"
click at [802, 406] on div "I Additional Info" at bounding box center [1059, 425] width 675 height 38
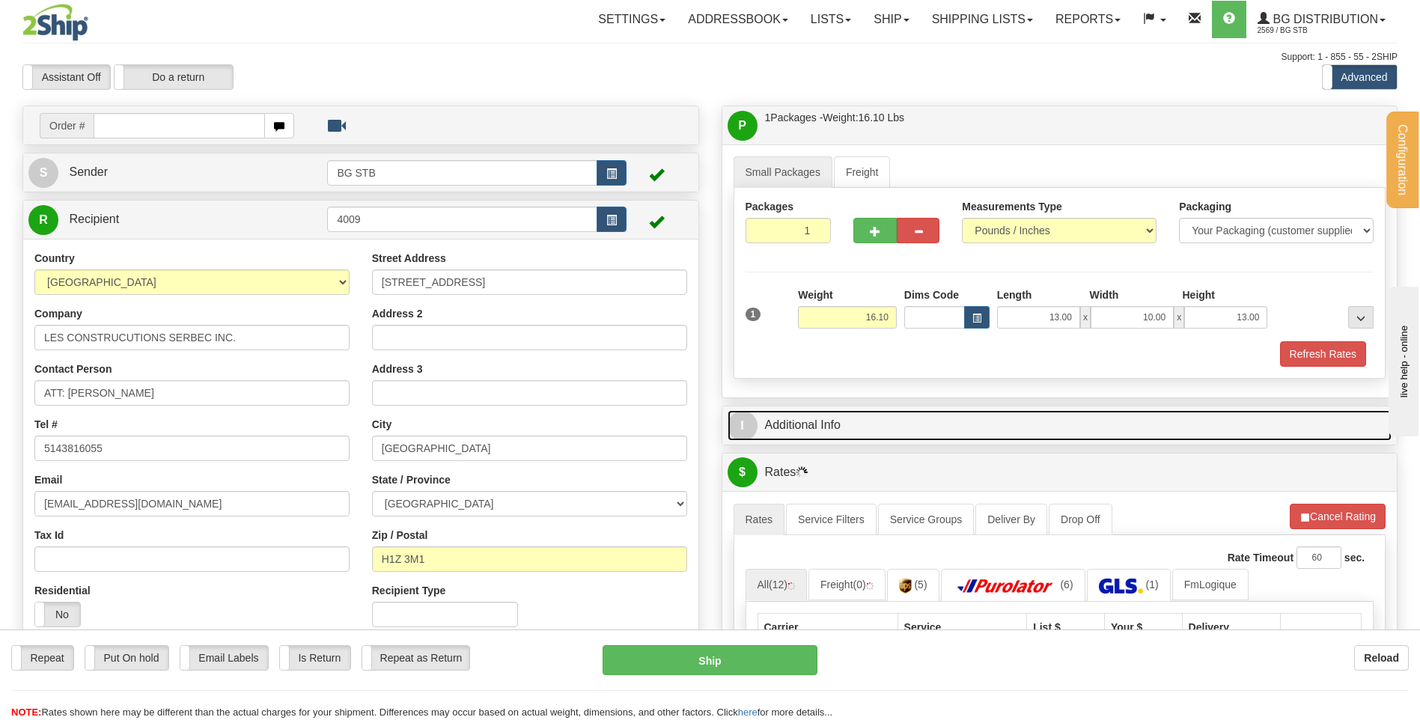
click at [811, 418] on link "I Additional Info" at bounding box center [1060, 425] width 665 height 31
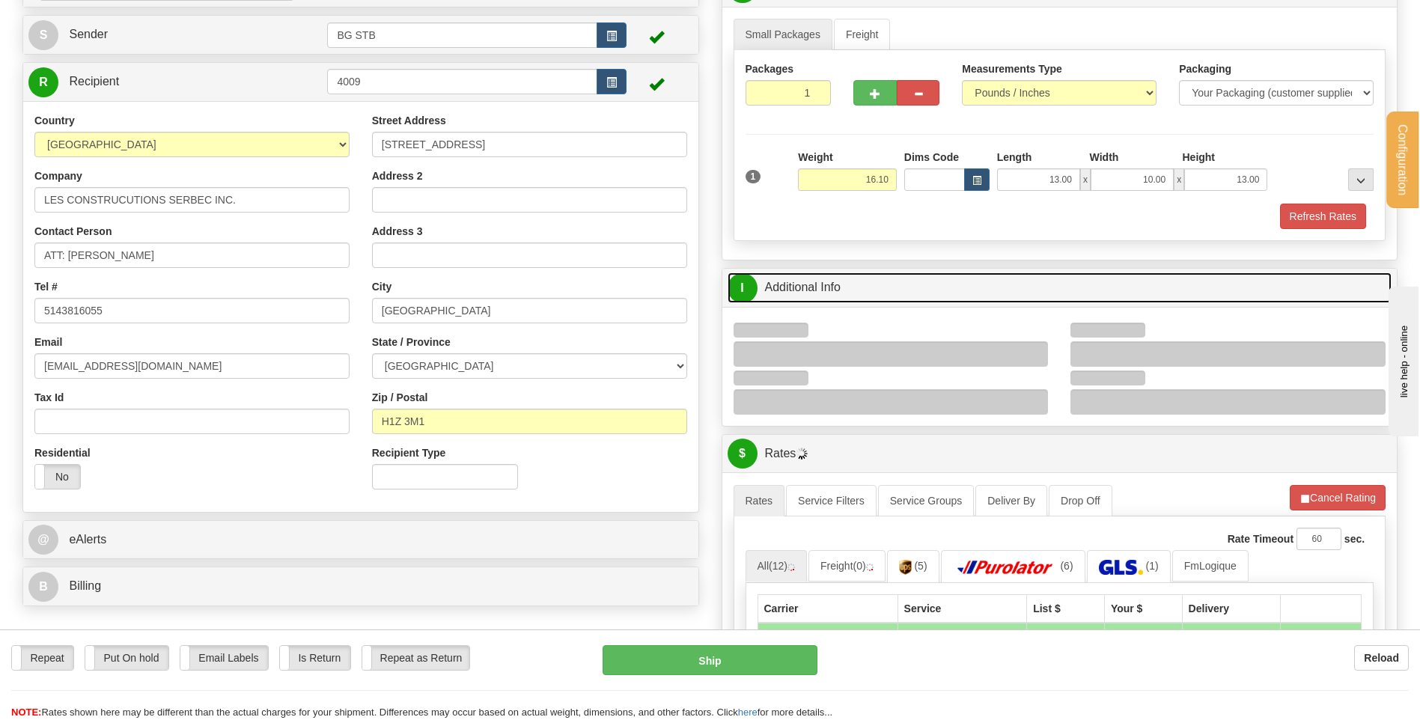
scroll to position [299, 0]
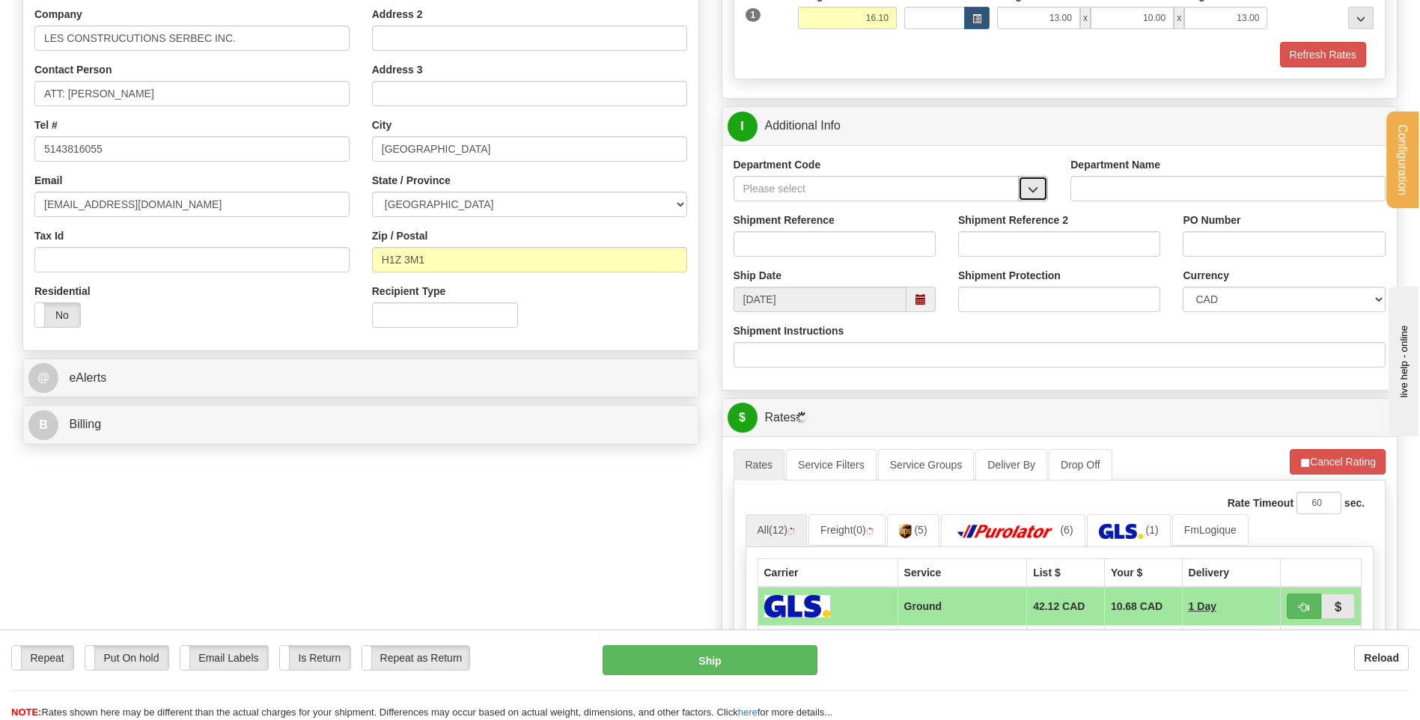
click at [1026, 190] on button "button" at bounding box center [1033, 188] width 30 height 25
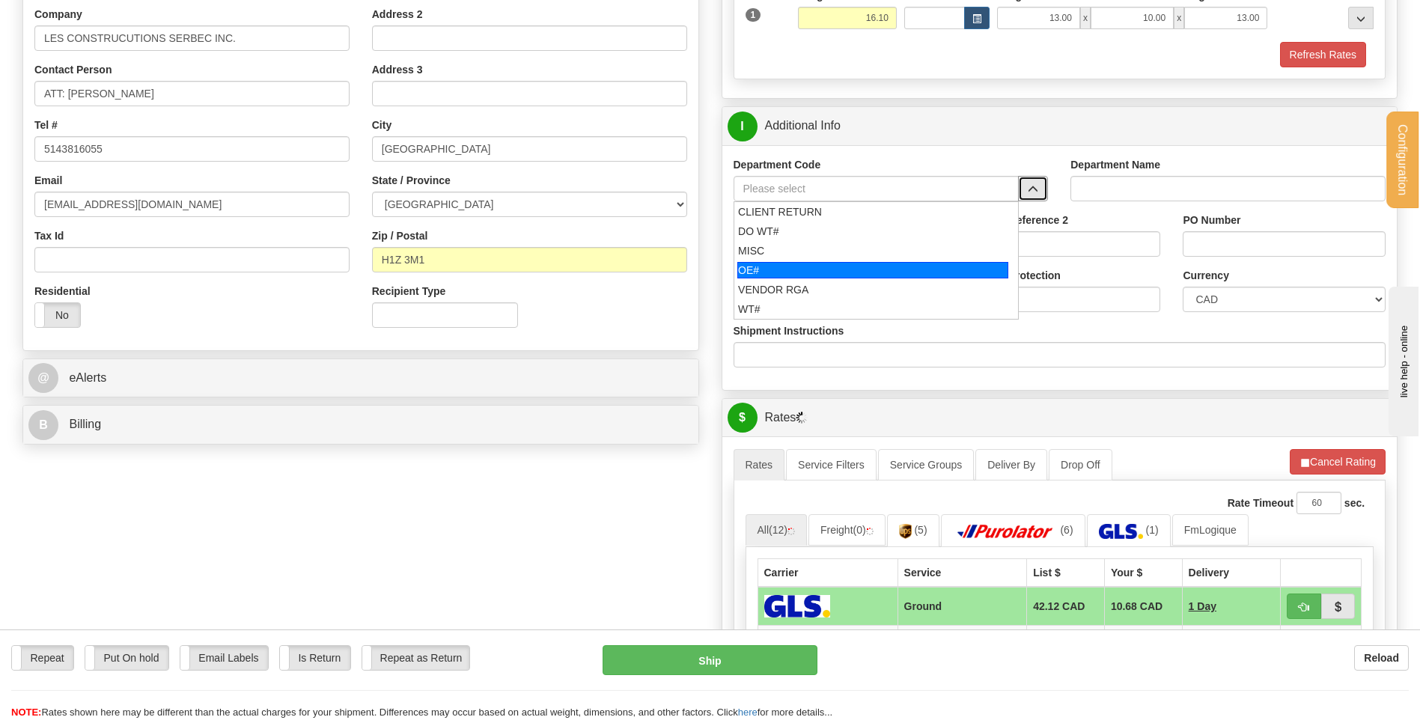
drag, startPoint x: 809, startPoint y: 267, endPoint x: 803, endPoint y: 253, distance: 15.4
click at [808, 267] on div "OE#" at bounding box center [872, 270] width 271 height 16
type input "OE#"
type input "ORDERS"
click at [803, 253] on input "Shipment Reference" at bounding box center [835, 243] width 202 height 25
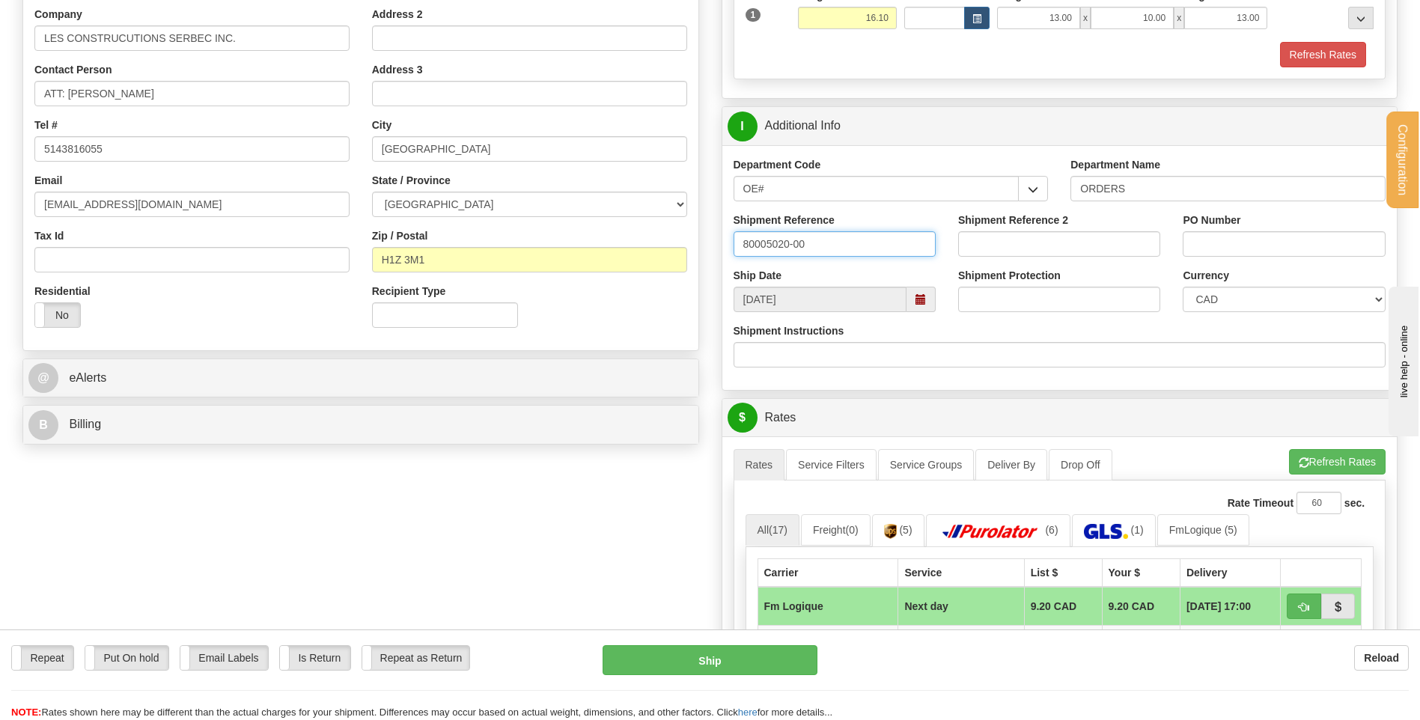
type input "80005020-00"
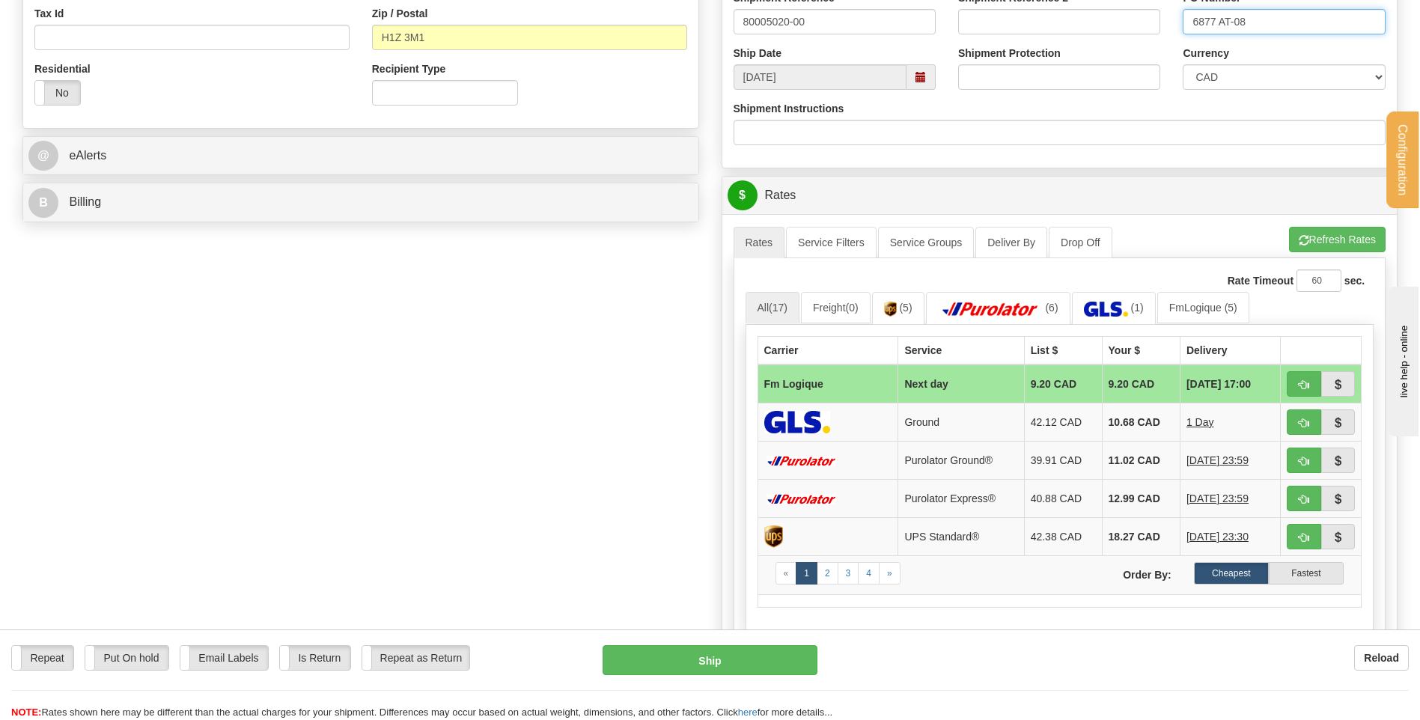
scroll to position [374, 0]
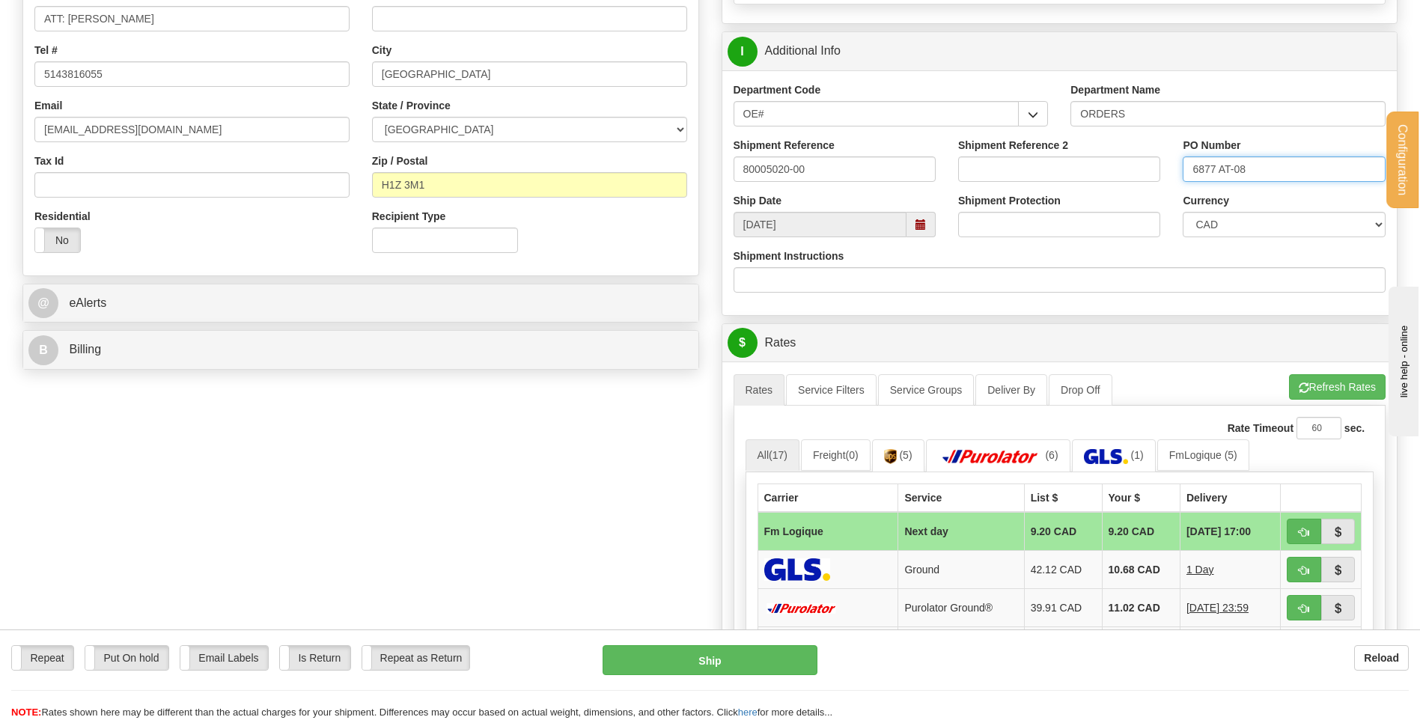
type input "6877 AT-08"
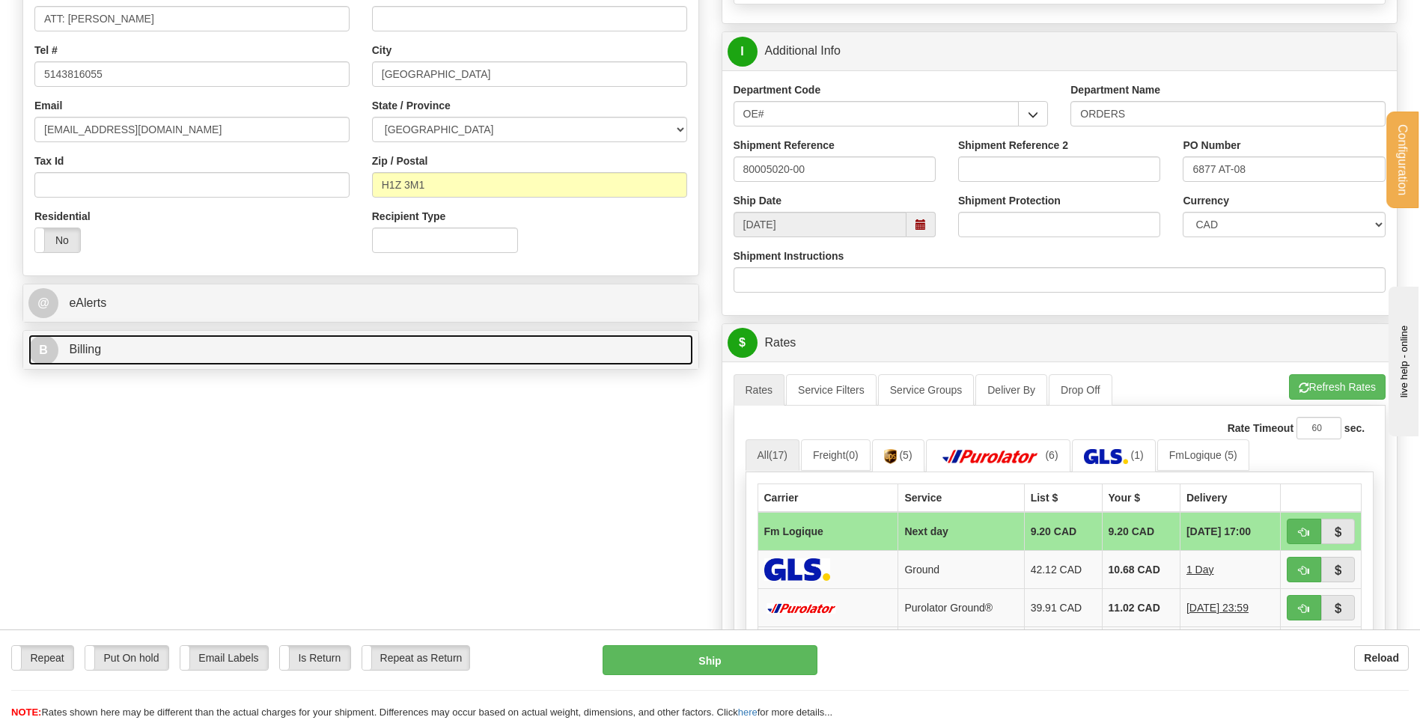
click at [333, 350] on link "B Billing" at bounding box center [360, 350] width 665 height 31
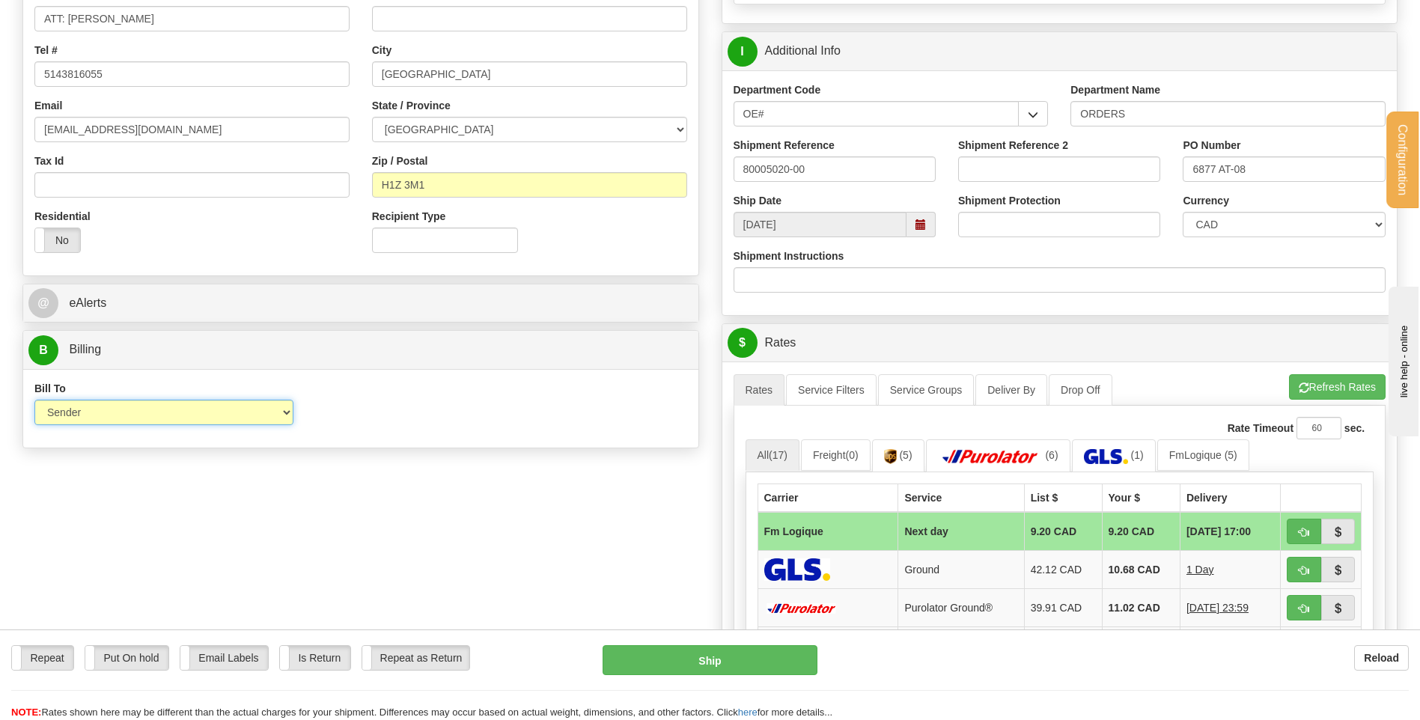
click at [264, 412] on select "Sender Recipient Third Party Collect" at bounding box center [163, 412] width 259 height 25
select select "2"
click at [34, 400] on select "Sender Recipient Third Party Collect" at bounding box center [163, 412] width 259 height 25
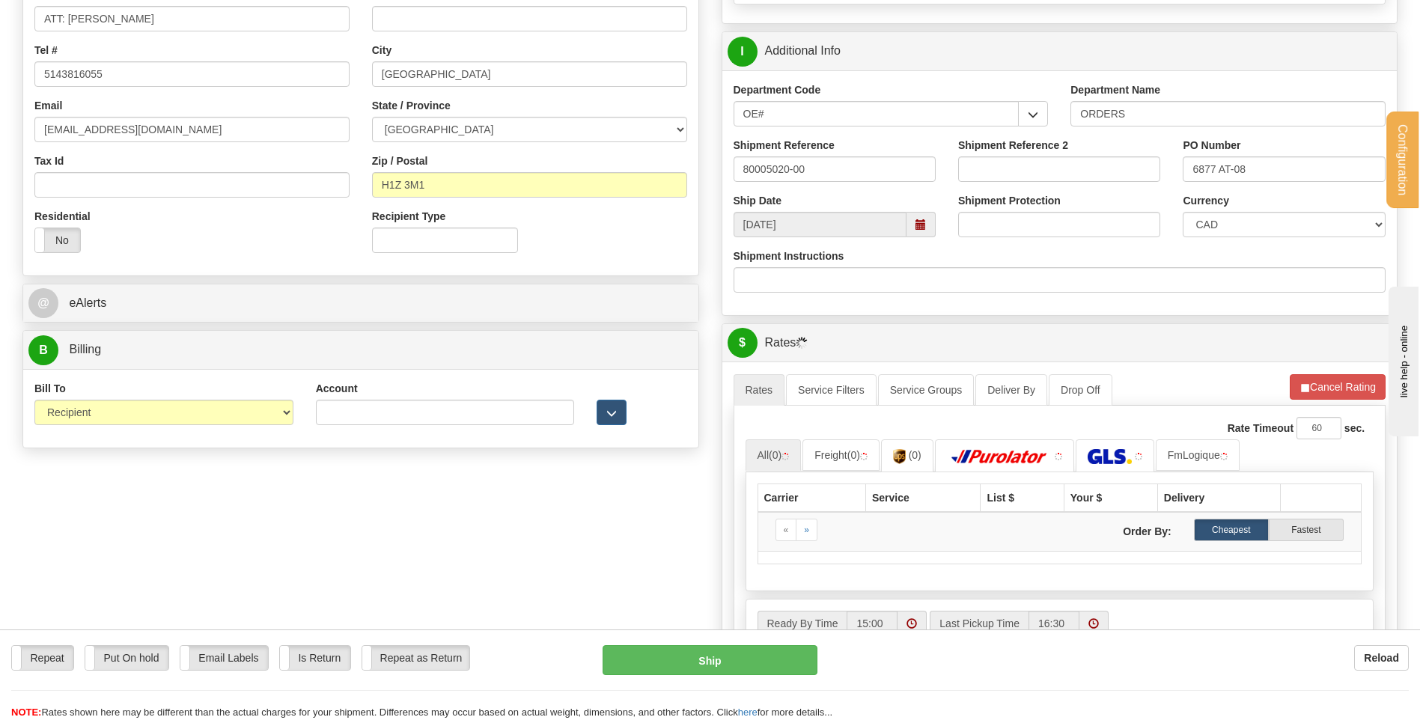
click at [353, 423] on div "Account 3rd Party Account List Please select" at bounding box center [445, 408] width 281 height 55
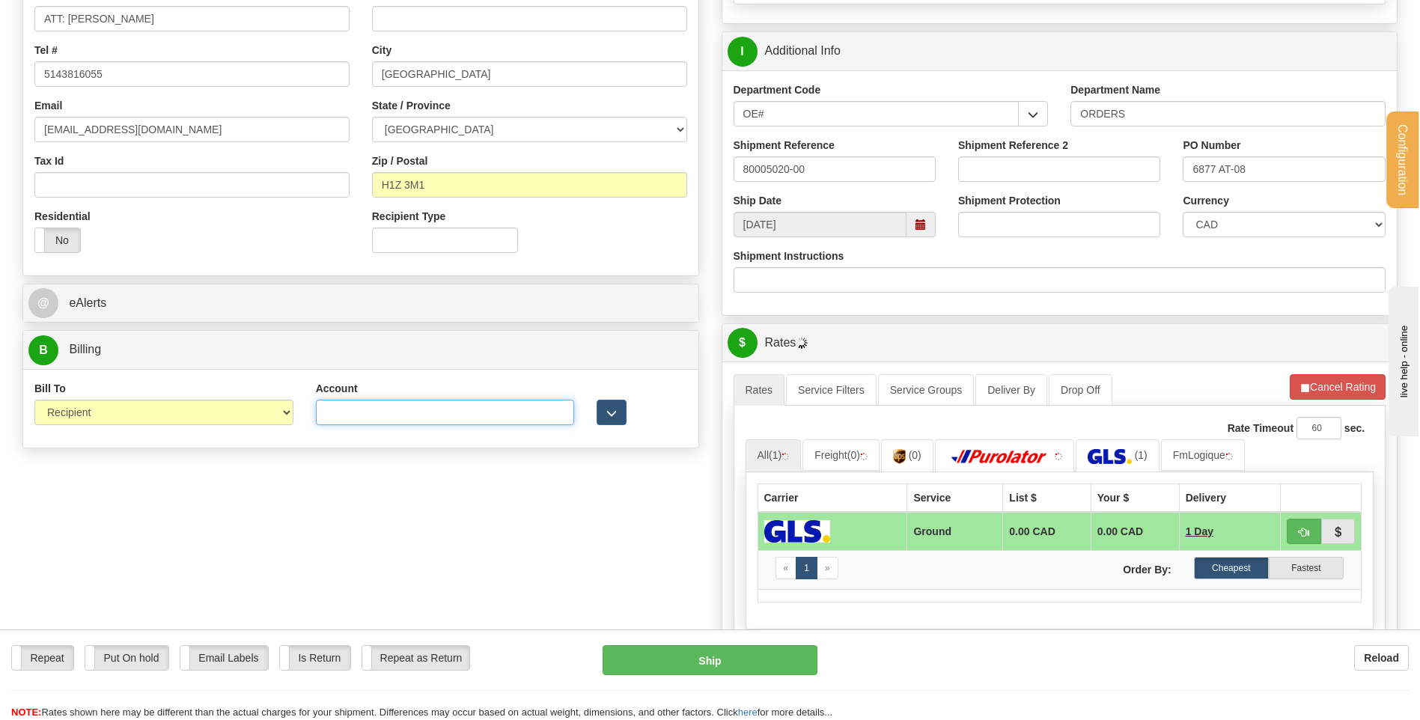
click at [354, 423] on input "Account" at bounding box center [445, 412] width 259 height 25
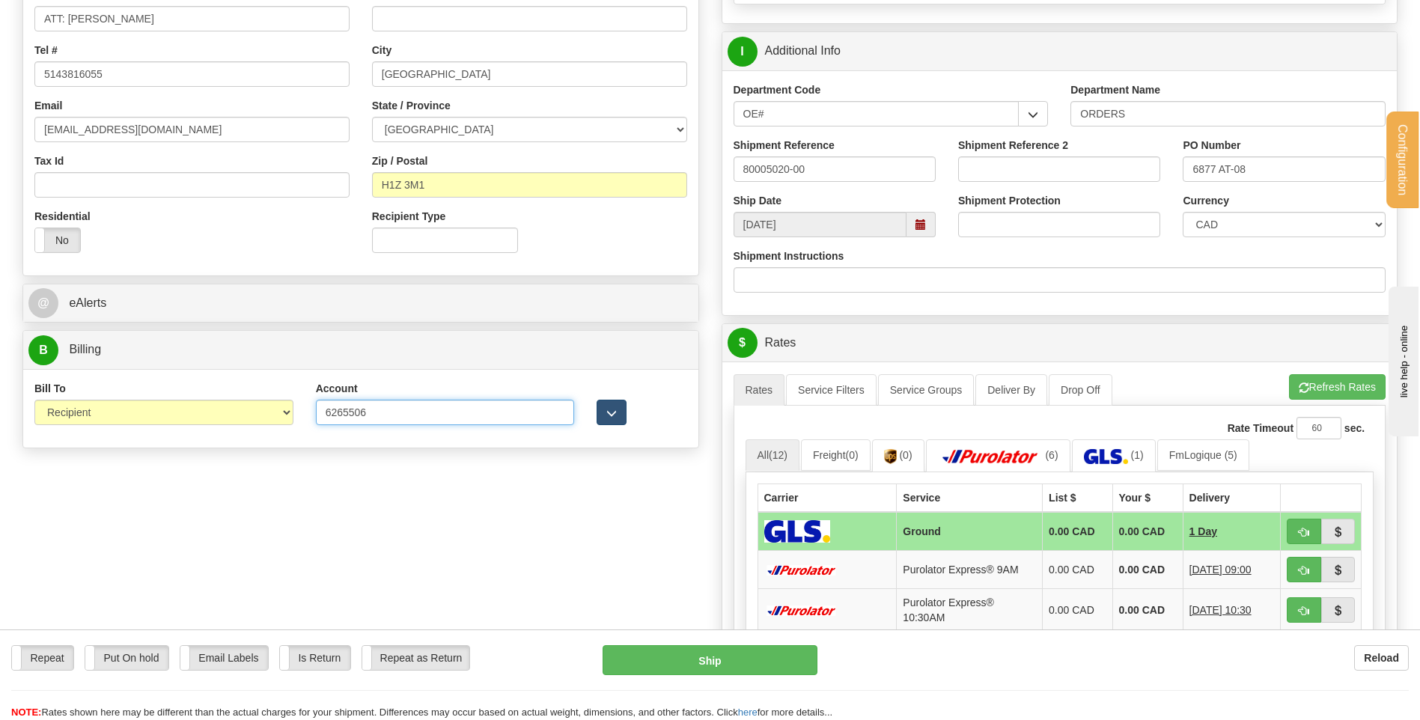
type input "6265506"
click at [603, 410] on button "button" at bounding box center [612, 412] width 30 height 25
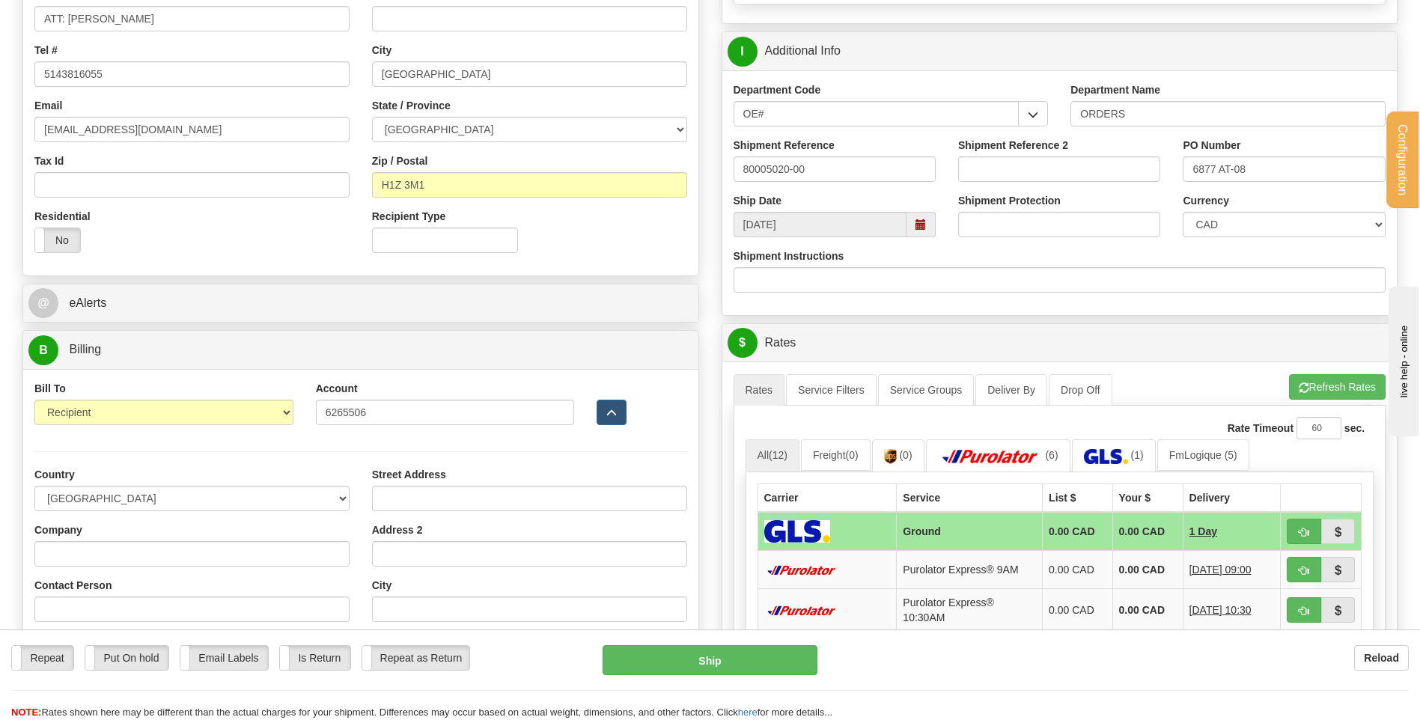
drag, startPoint x: 156, startPoint y: 520, endPoint x: 151, endPoint y: 537, distance: 17.8
click at [153, 534] on div "Country AFGHANISTAN ALAND ISLANDS ALBANIA ALGERIA AMERICAN SAMOA ANDORRA ANGOLA…" at bounding box center [192, 605] width 338 height 277
click at [151, 537] on div "Company" at bounding box center [191, 545] width 315 height 44
click at [150, 549] on input "Company" at bounding box center [191, 553] width 315 height 25
type input "MENUISERIE DES PINS LTEE"
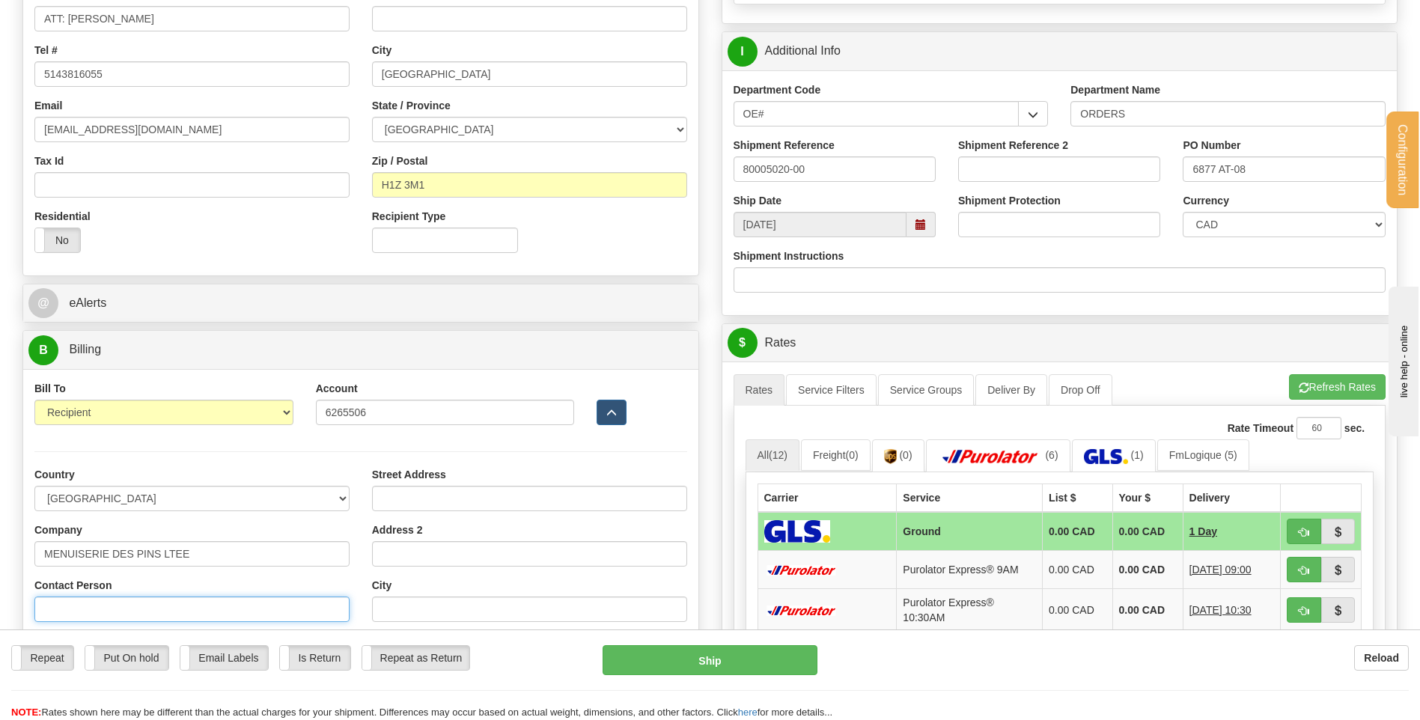
type input "RECEPTION"
type input "lbrunelle@richelieu.com"
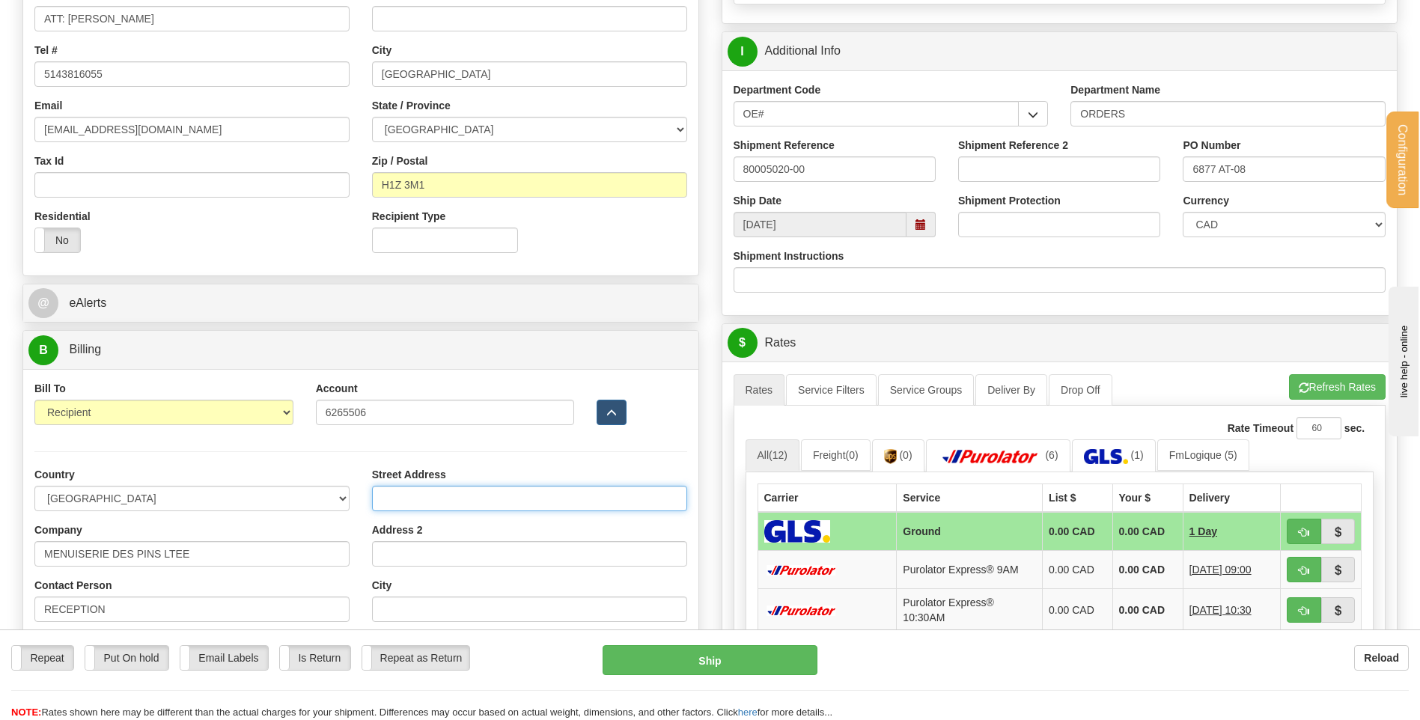
type input "3150 CHEMIN ROYAL"
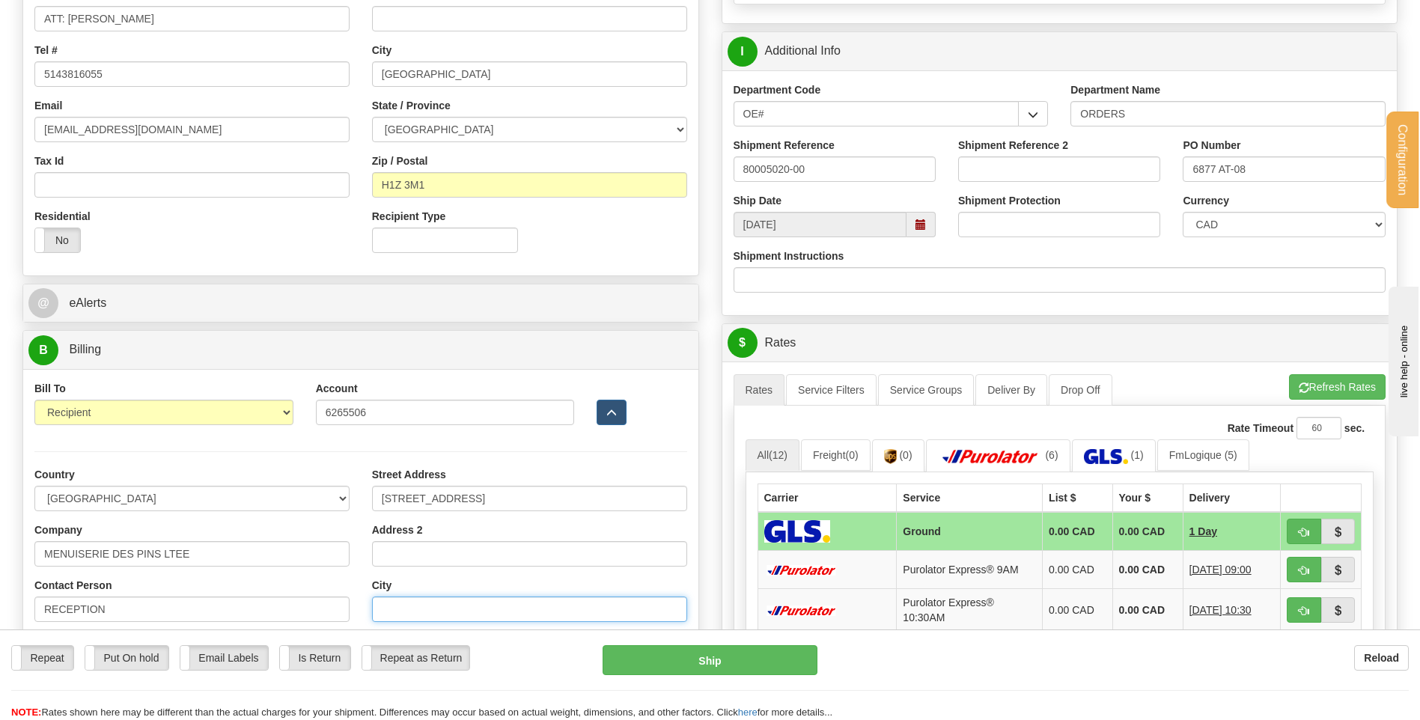
type input "NOTRE-DAME-DES-PINS"
select select "QC"
type input "G0M 1K0"
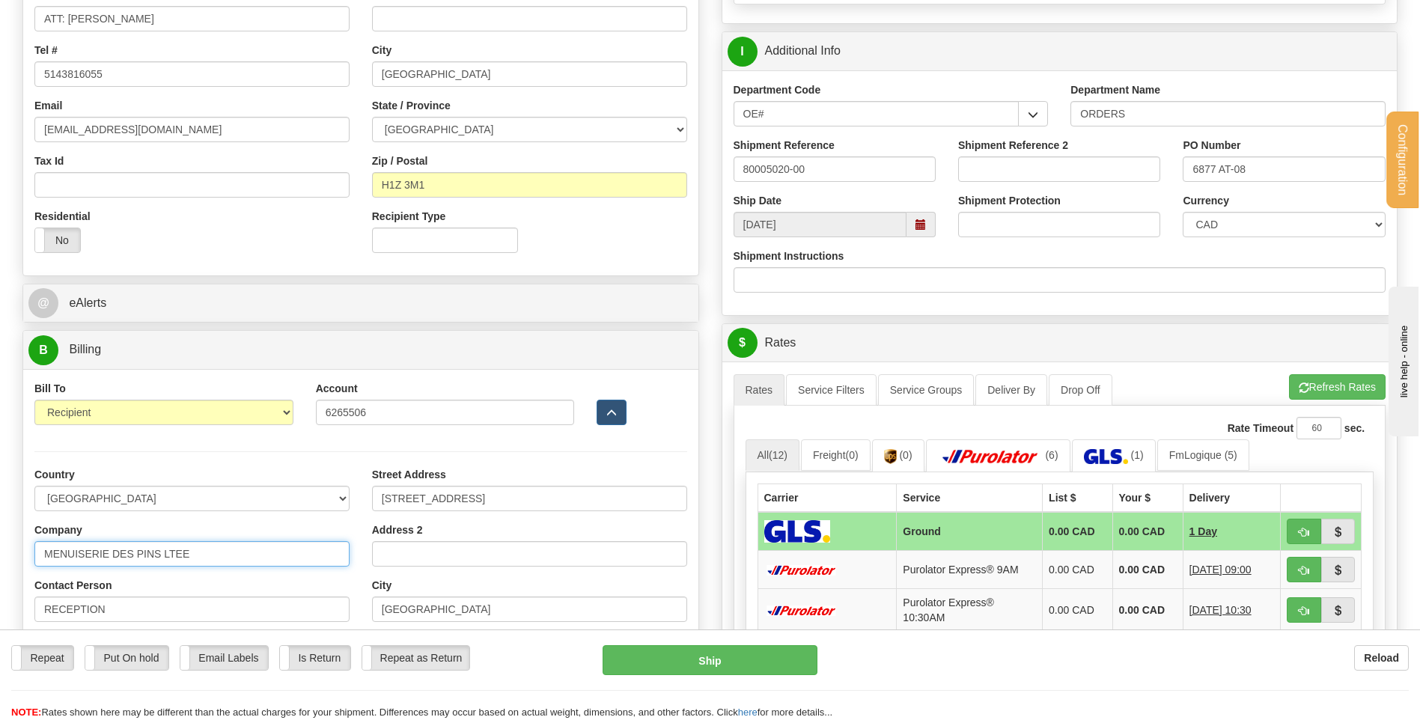
type input "PALAIS DES CONGRES DE MONTREAL"
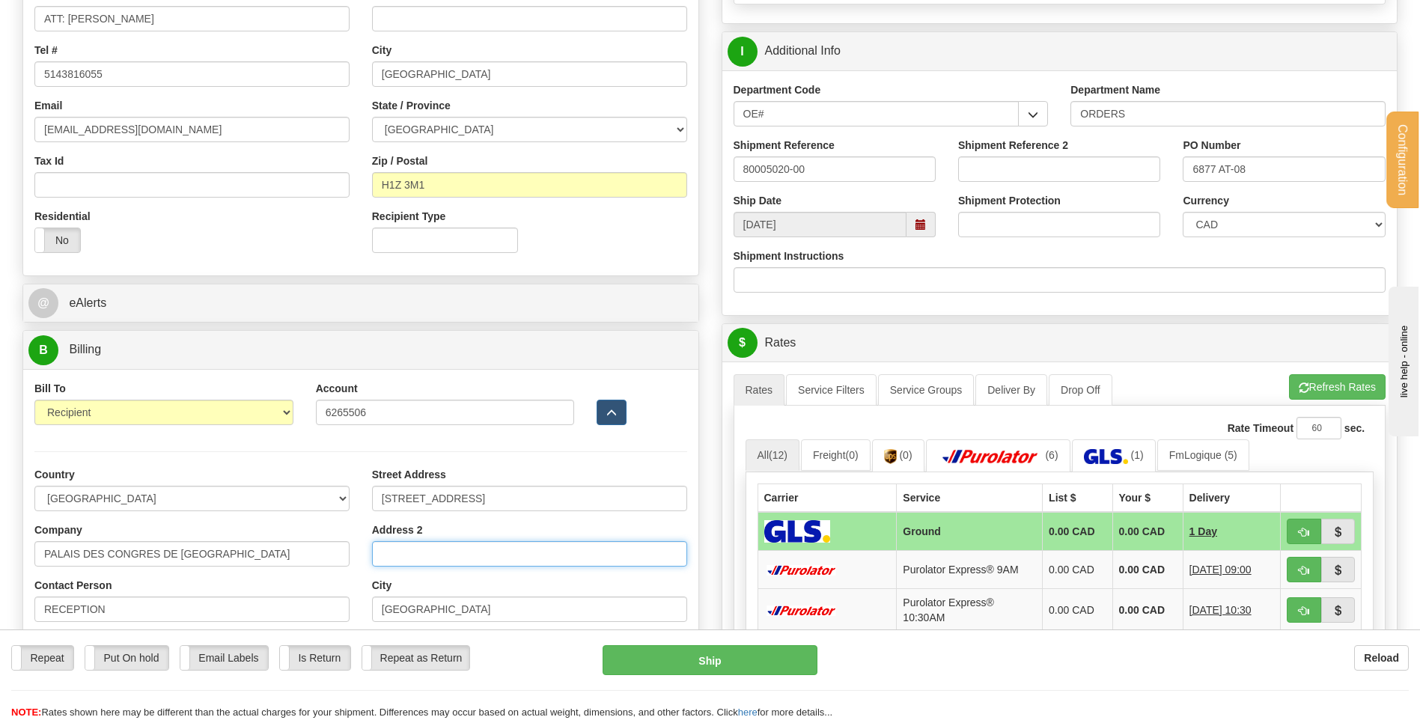
type input "MAGASIN CENTRAL REZ-DE-CHAUSSE"
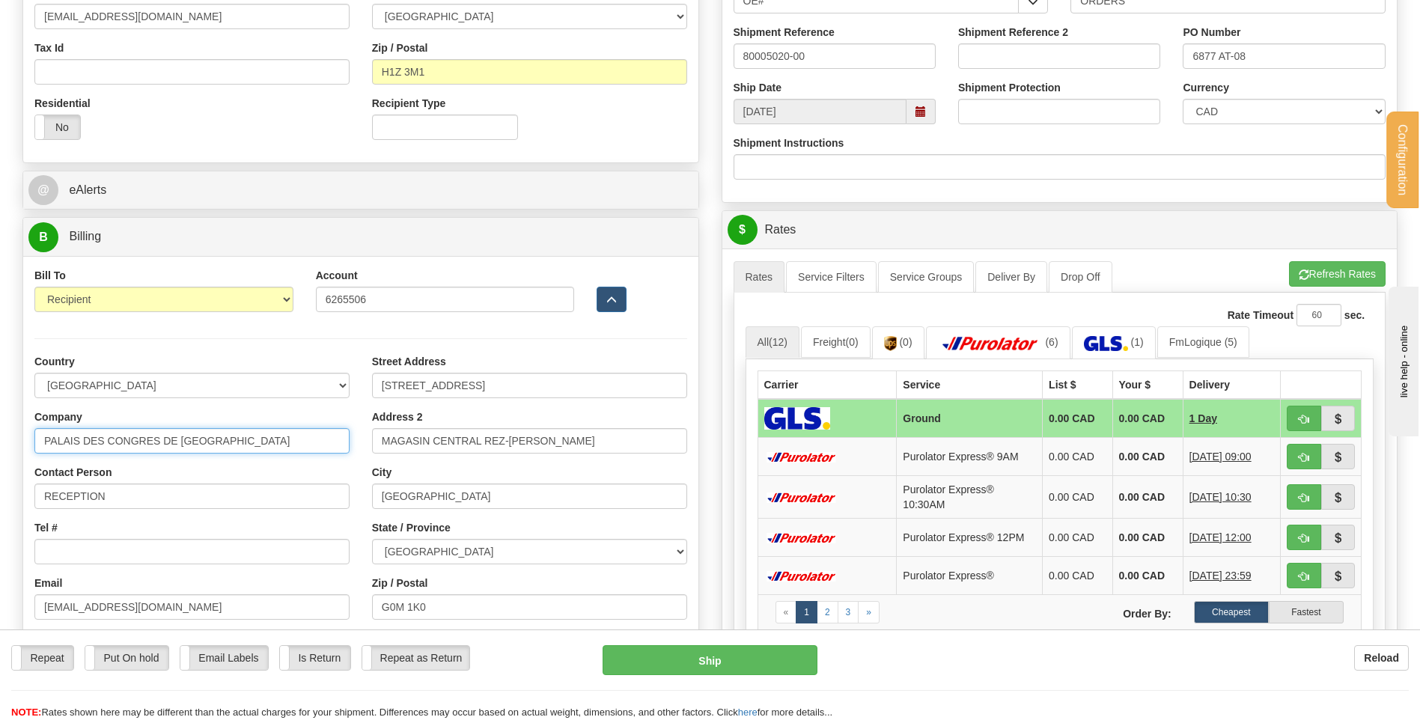
scroll to position [599, 0]
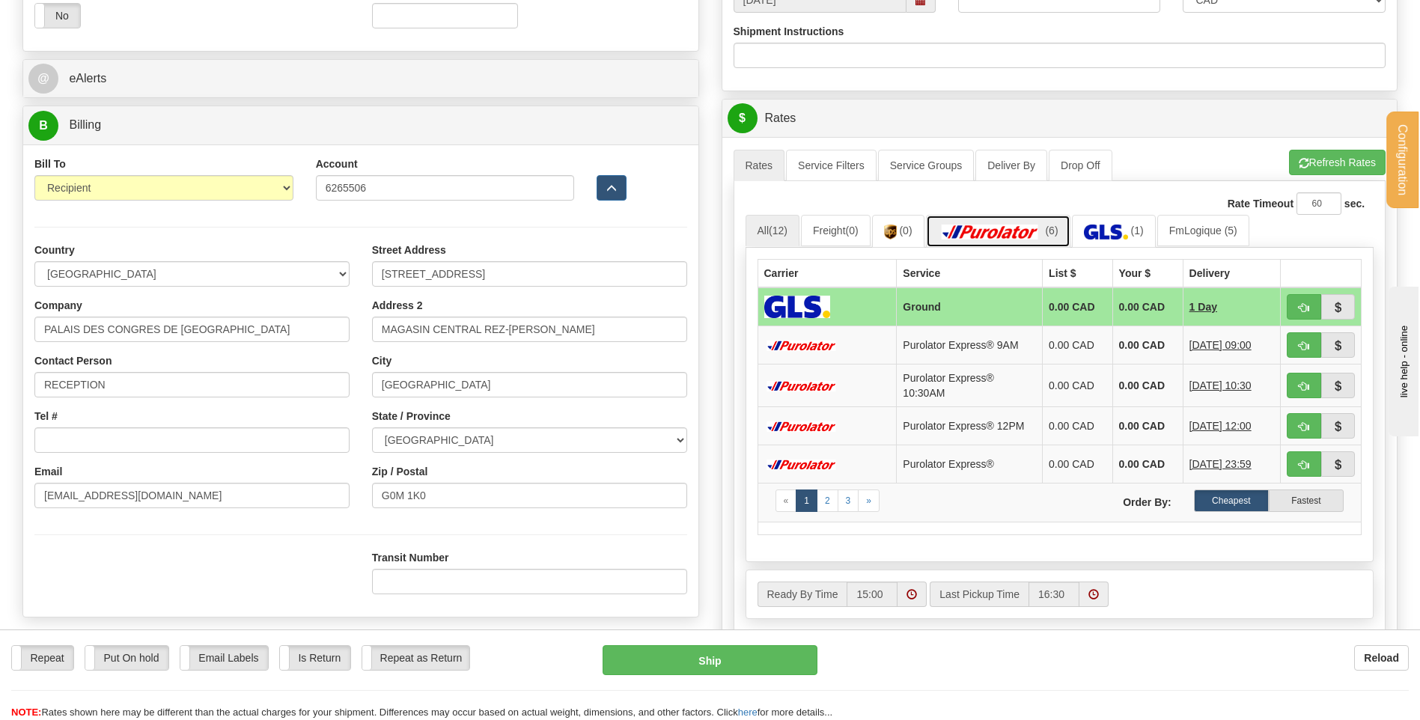
click at [999, 225] on img at bounding box center [990, 232] width 105 height 15
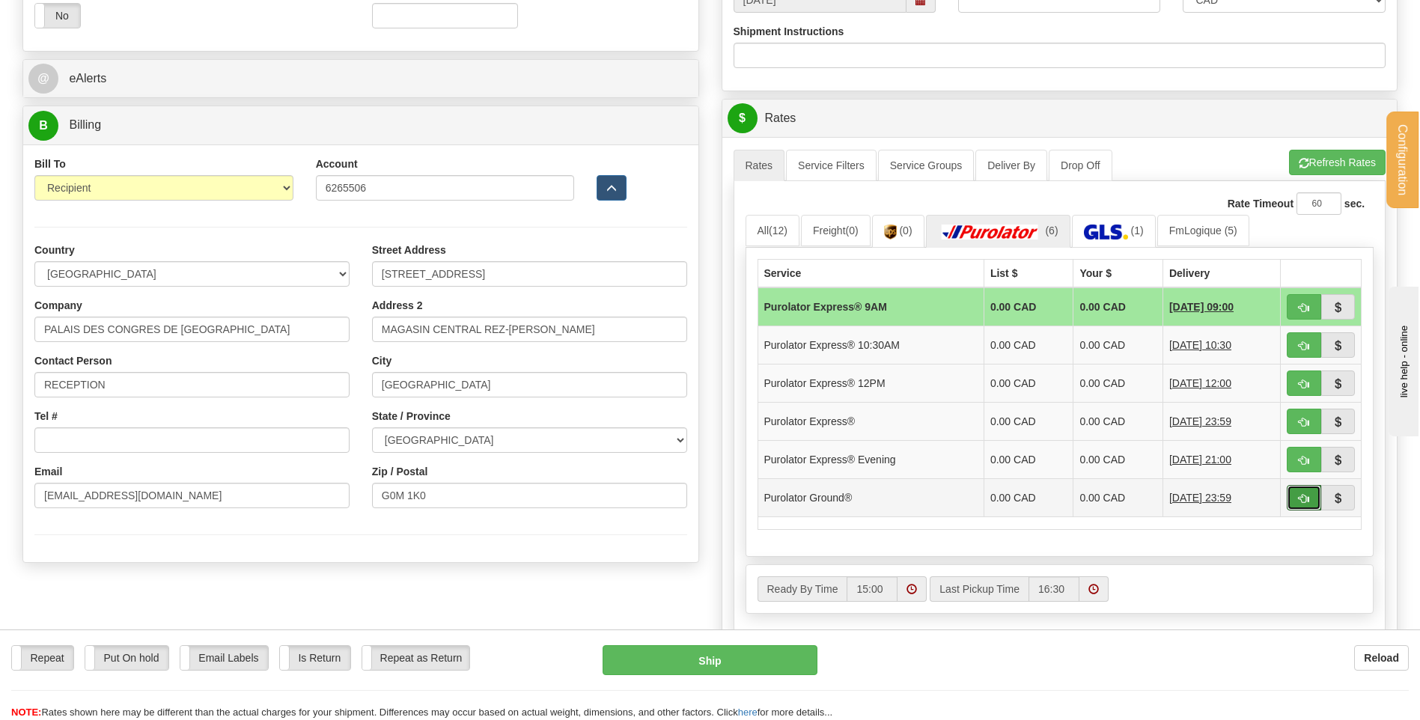
click at [1308, 498] on span "button" at bounding box center [1304, 499] width 10 height 10
type input "260"
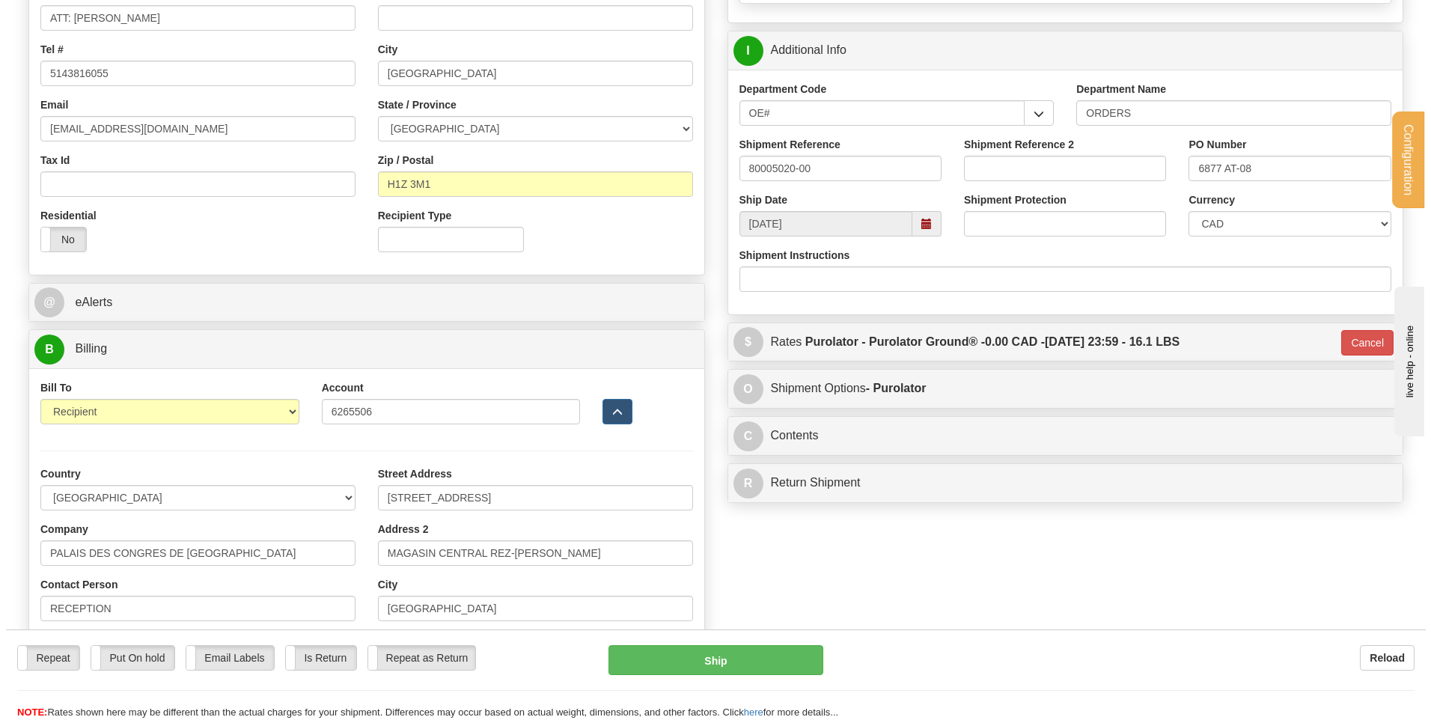
scroll to position [374, 0]
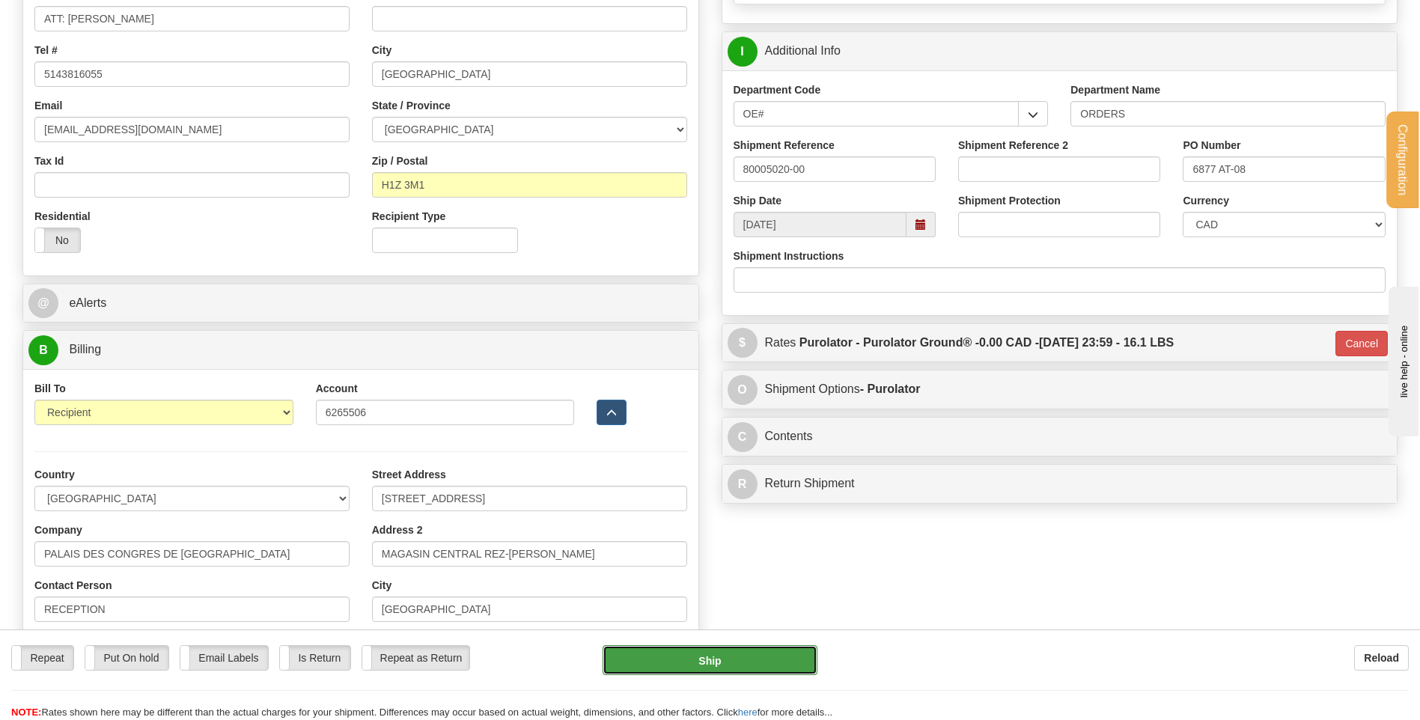
click at [766, 673] on button "Ship" at bounding box center [710, 660] width 214 height 30
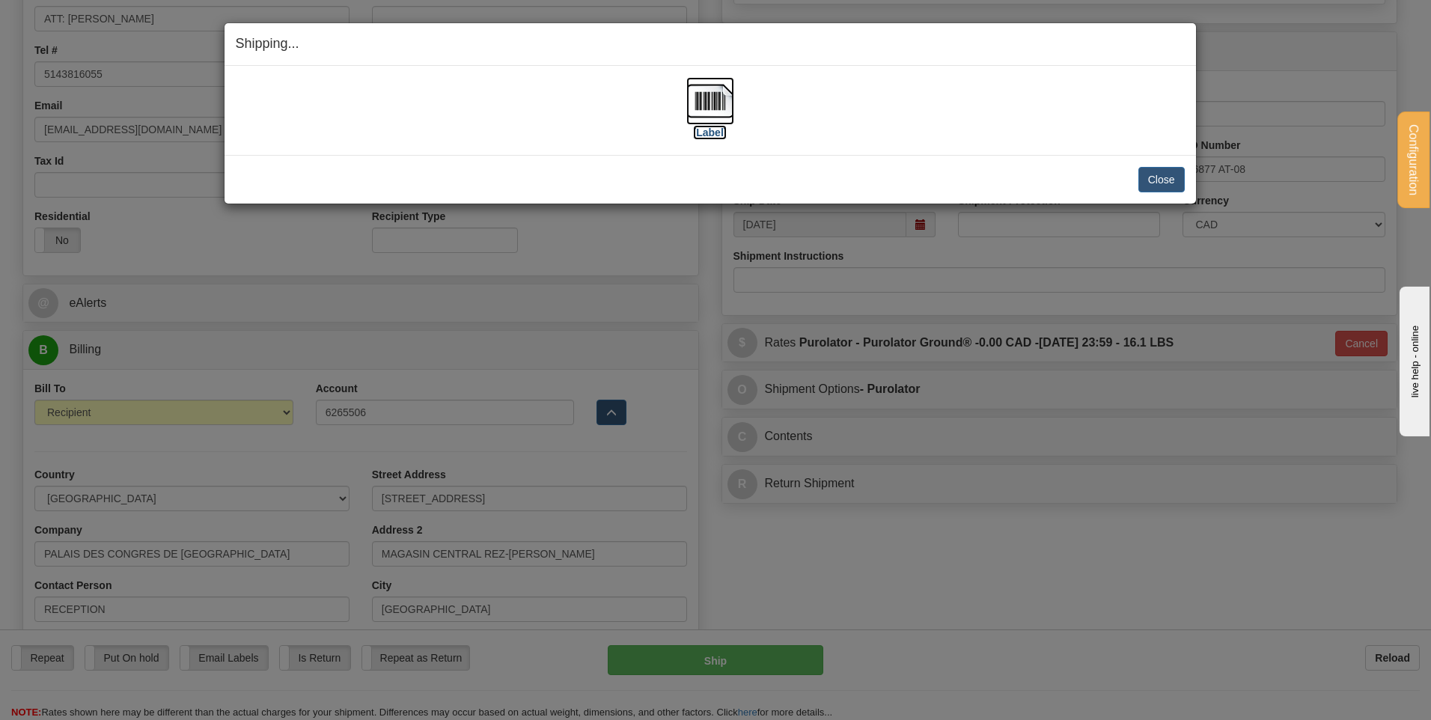
click at [716, 109] on img at bounding box center [710, 101] width 48 height 48
click at [1167, 168] on button "Close" at bounding box center [1162, 179] width 46 height 25
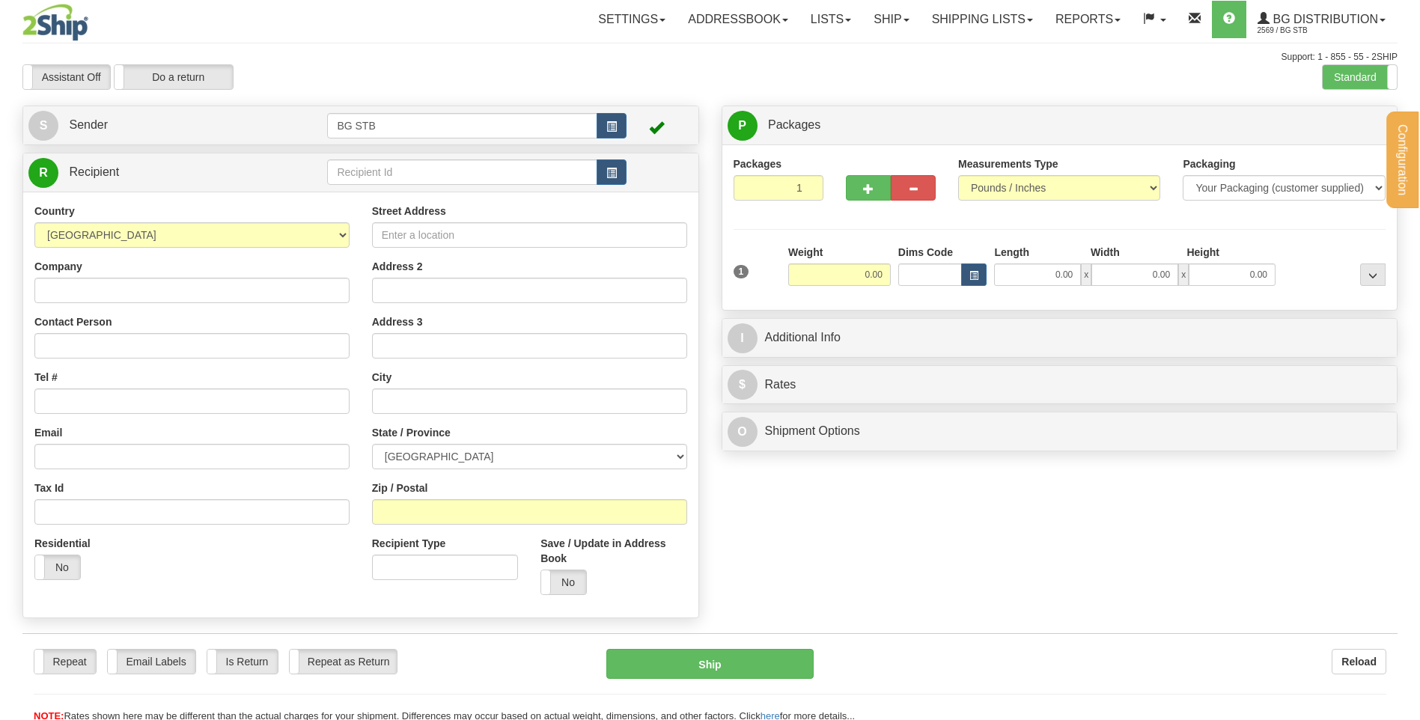
click at [363, 178] on div "Configuration My Configuration Panel Close Configure My Carriers" at bounding box center [710, 361] width 1420 height 723
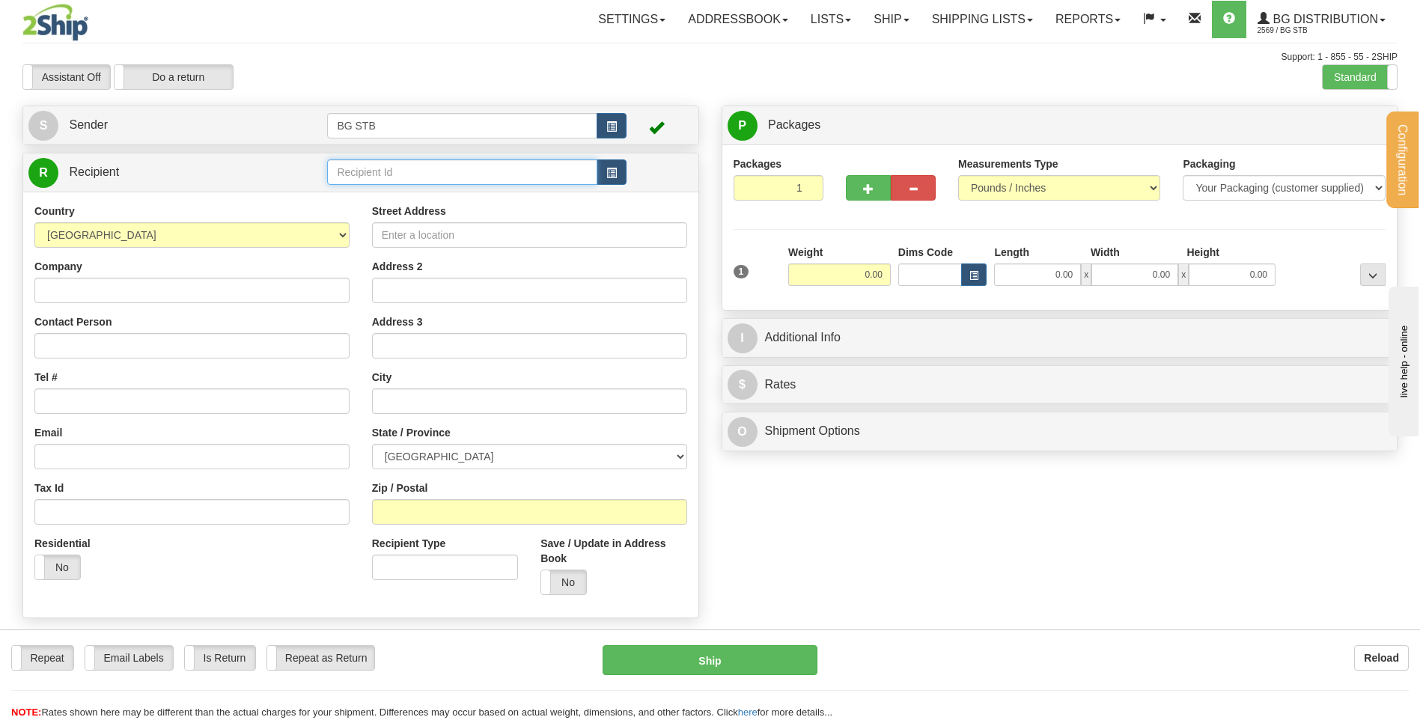
click at [363, 178] on input "text" at bounding box center [461, 171] width 269 height 25
type input "20083"
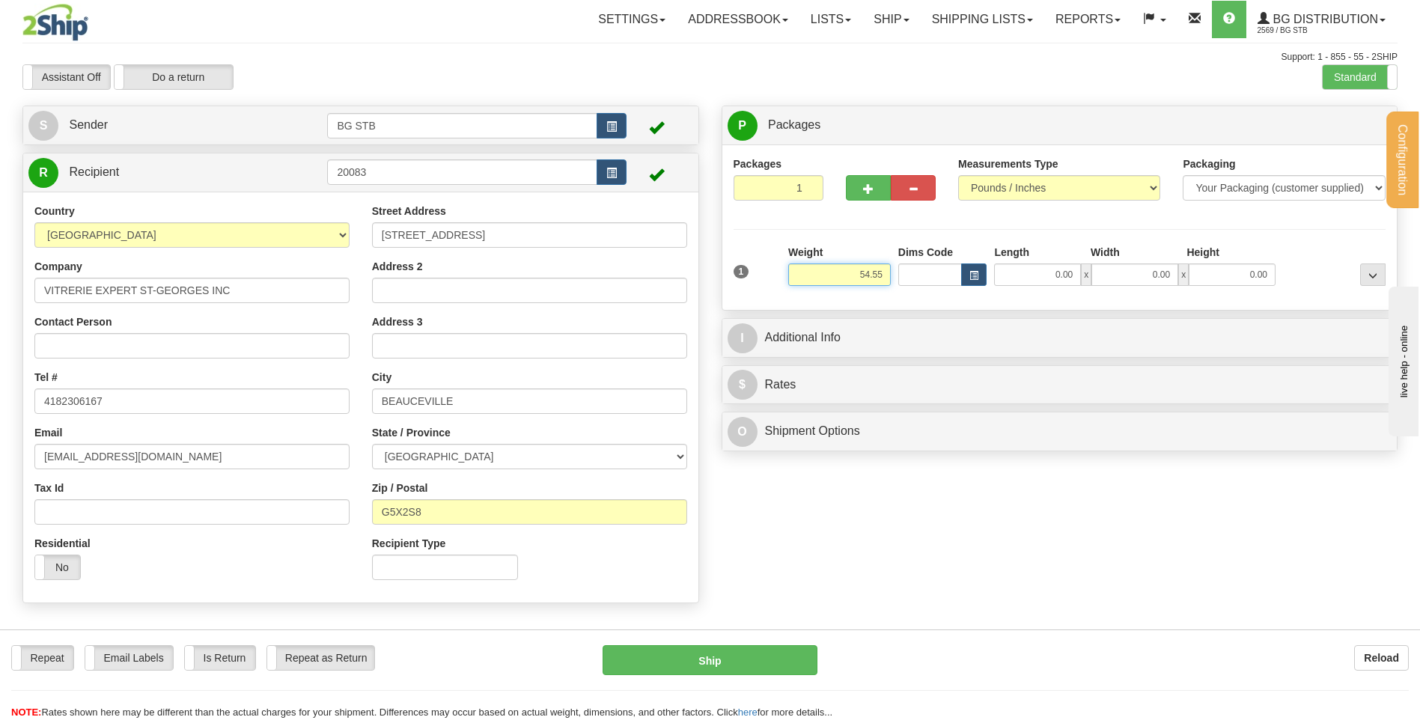
type input "54.55"
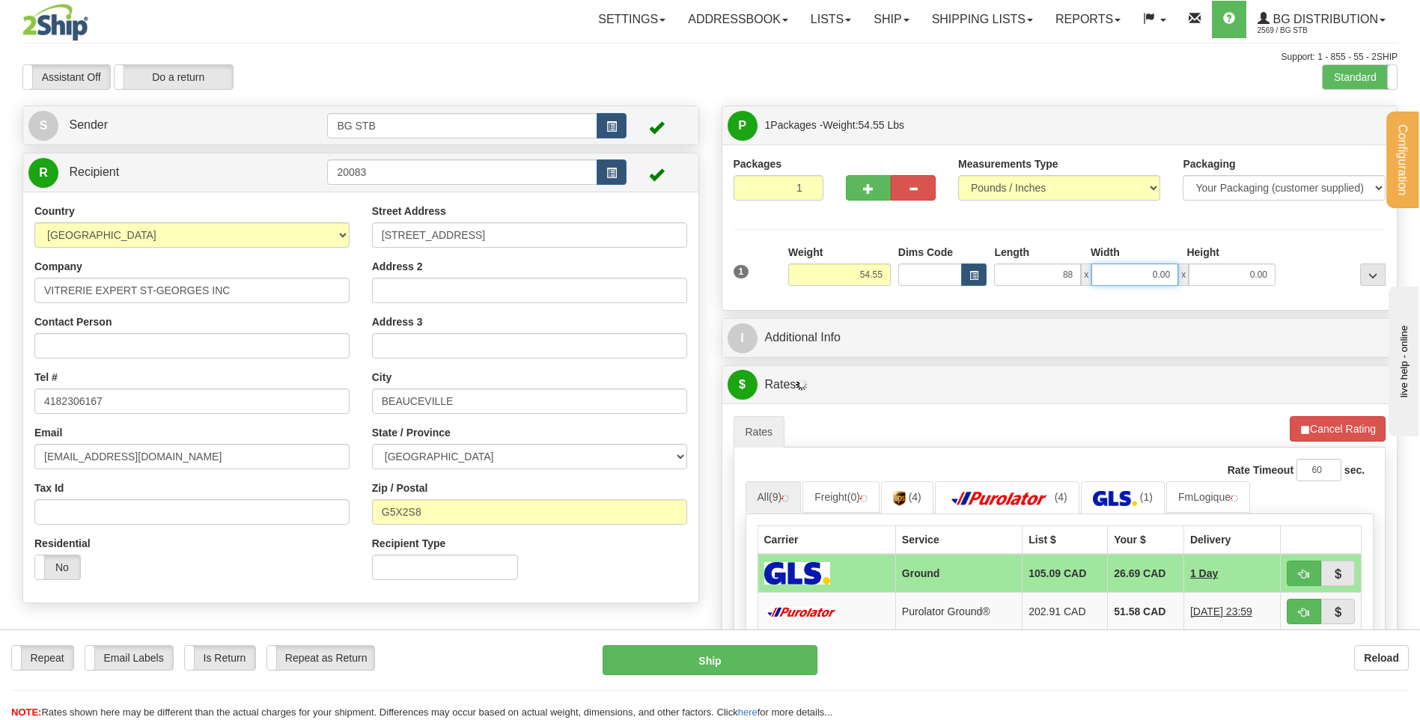
type input "88.00"
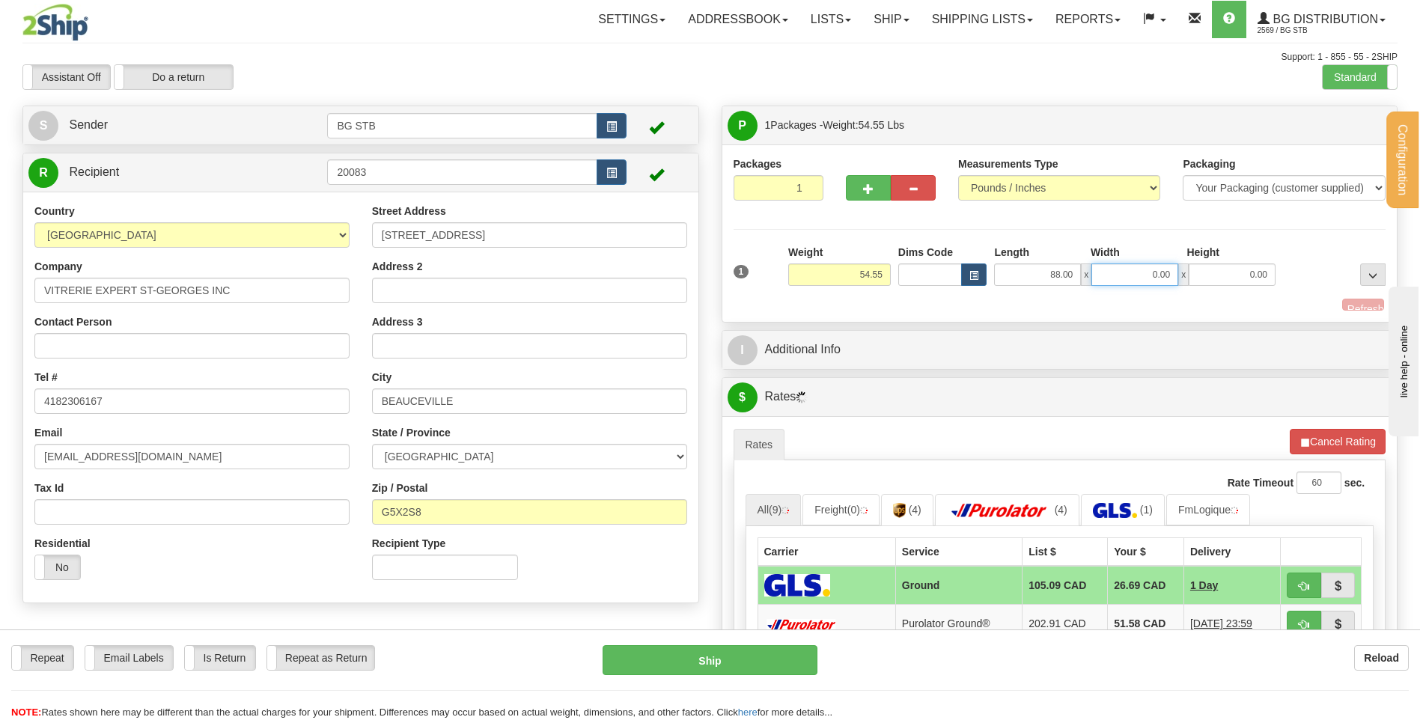
type input "6"
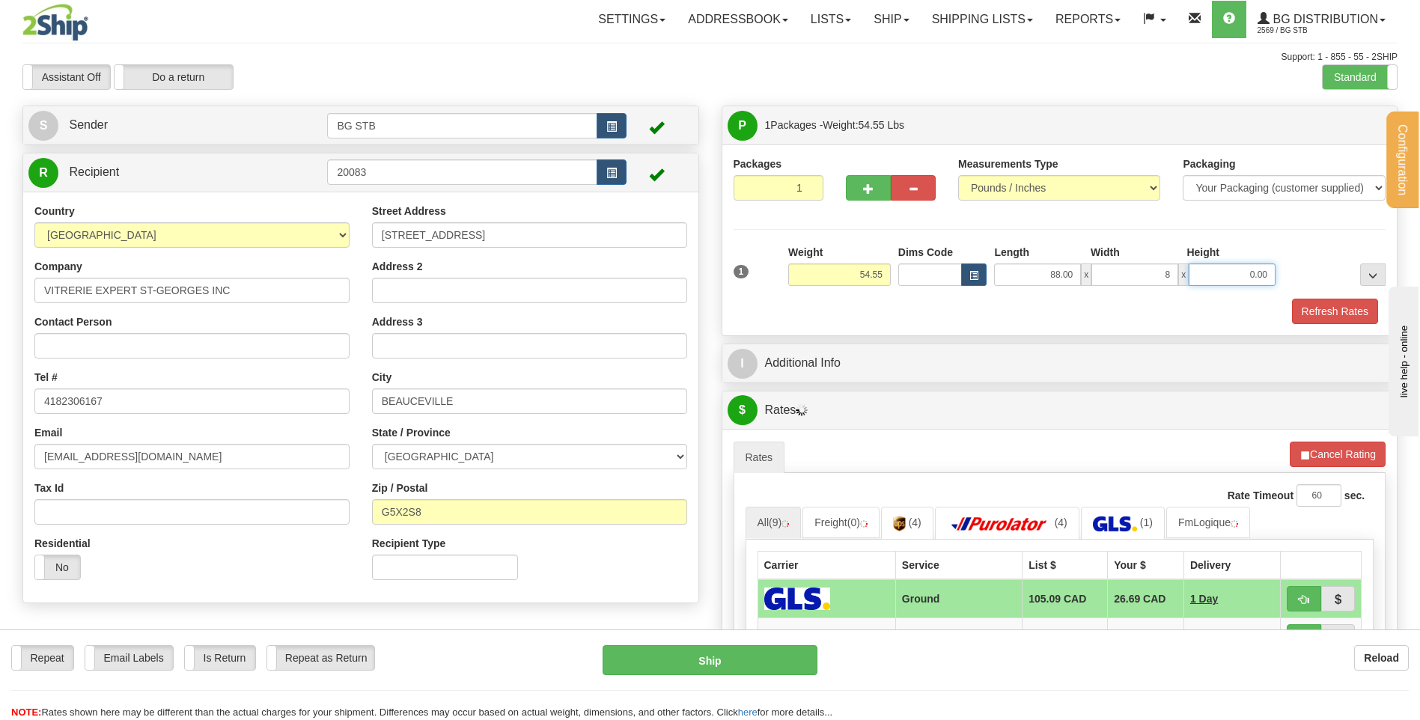
type input "8.00"
type input "6.00"
click at [879, 190] on button "button" at bounding box center [868, 187] width 45 height 25
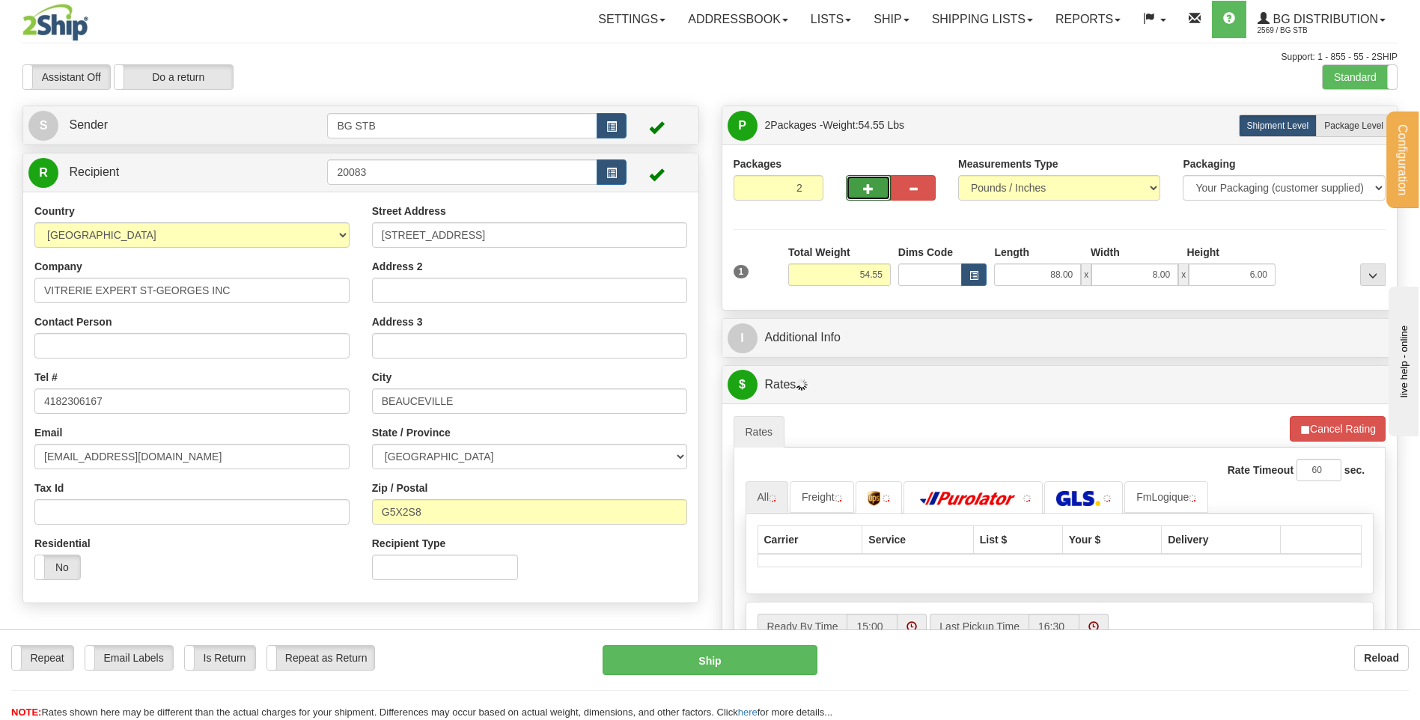
click at [871, 190] on span "button" at bounding box center [868, 189] width 10 height 10
type input "3"
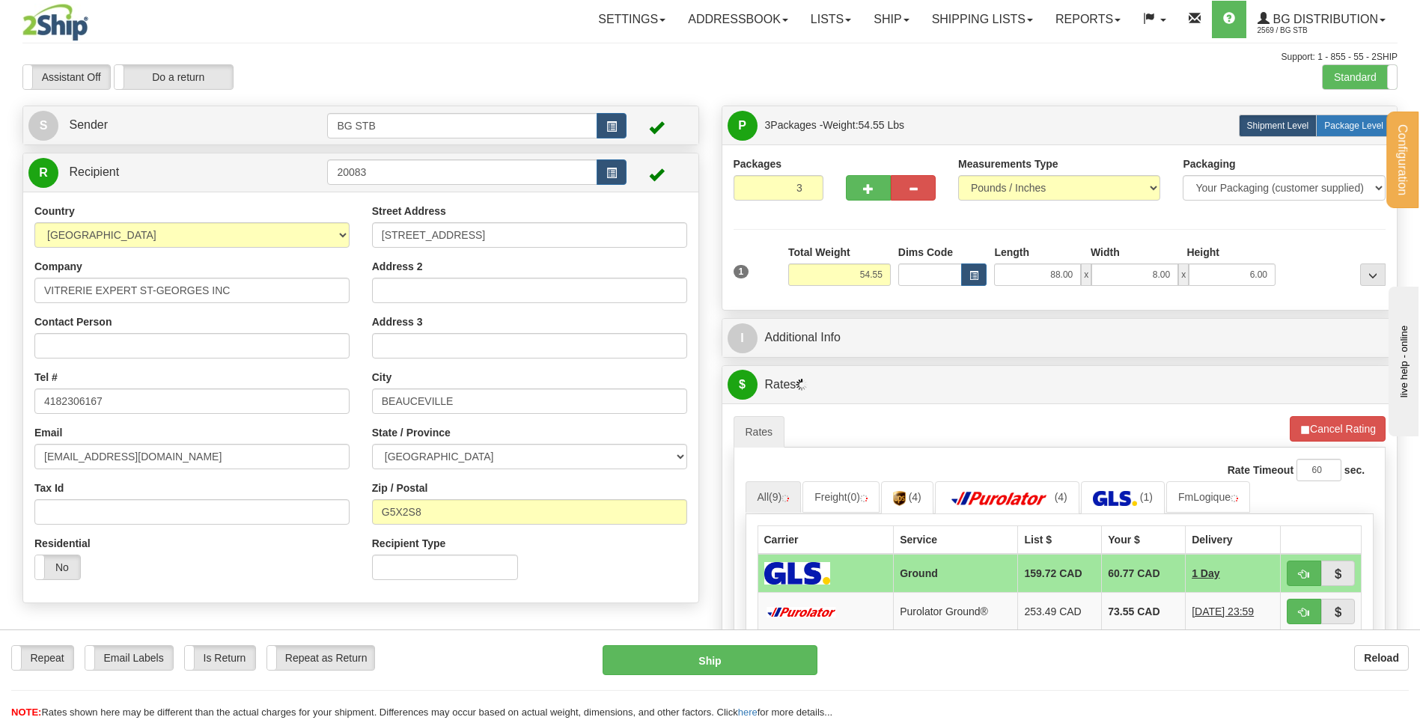
click at [1329, 115] on label "Package Level Pack.." at bounding box center [1354, 126] width 76 height 22
radio input "true"
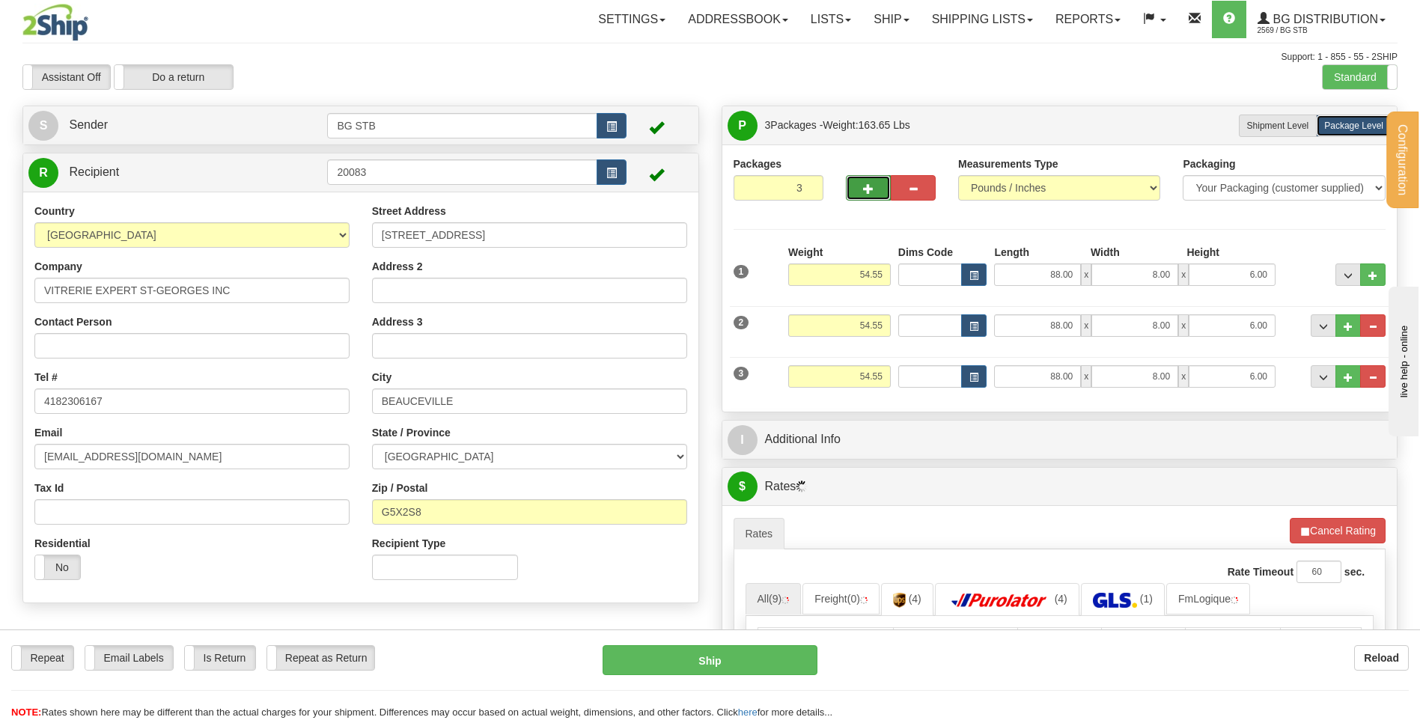
click at [871, 186] on span "button" at bounding box center [868, 189] width 10 height 10
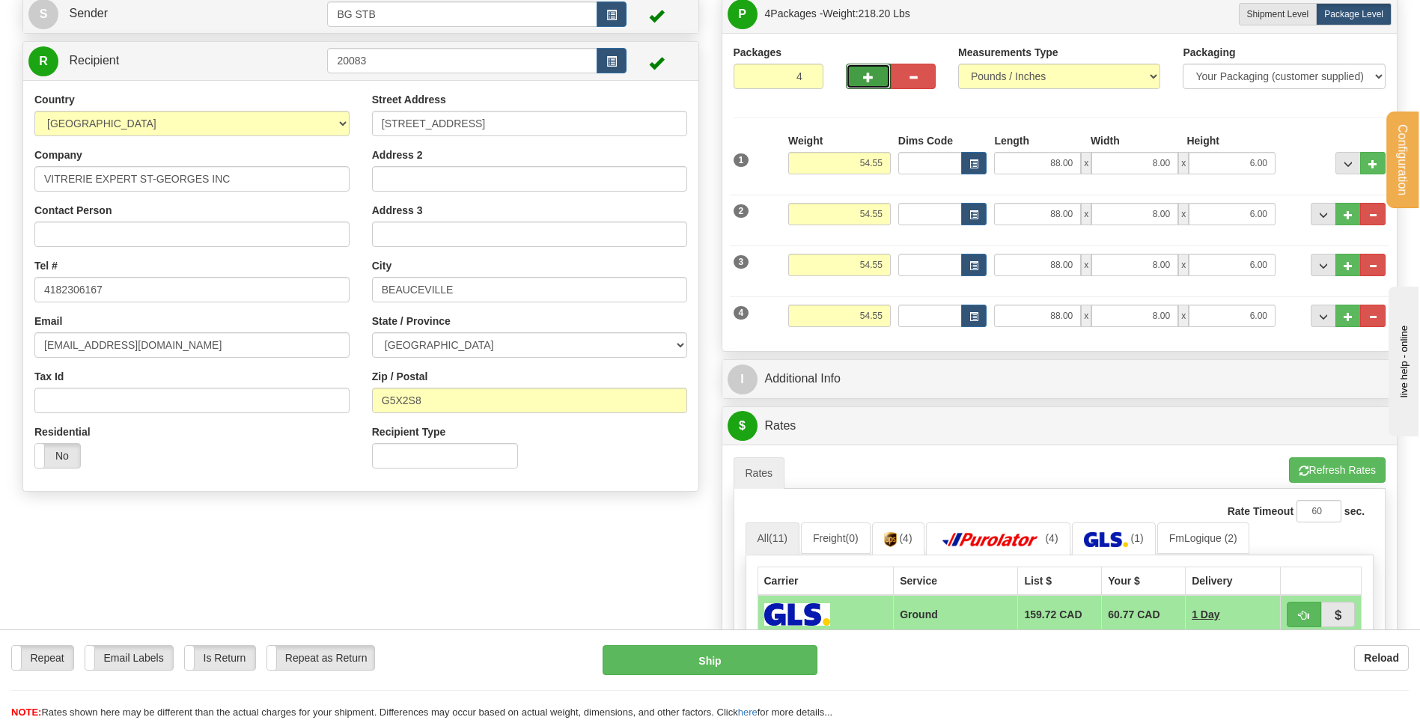
scroll to position [75, 0]
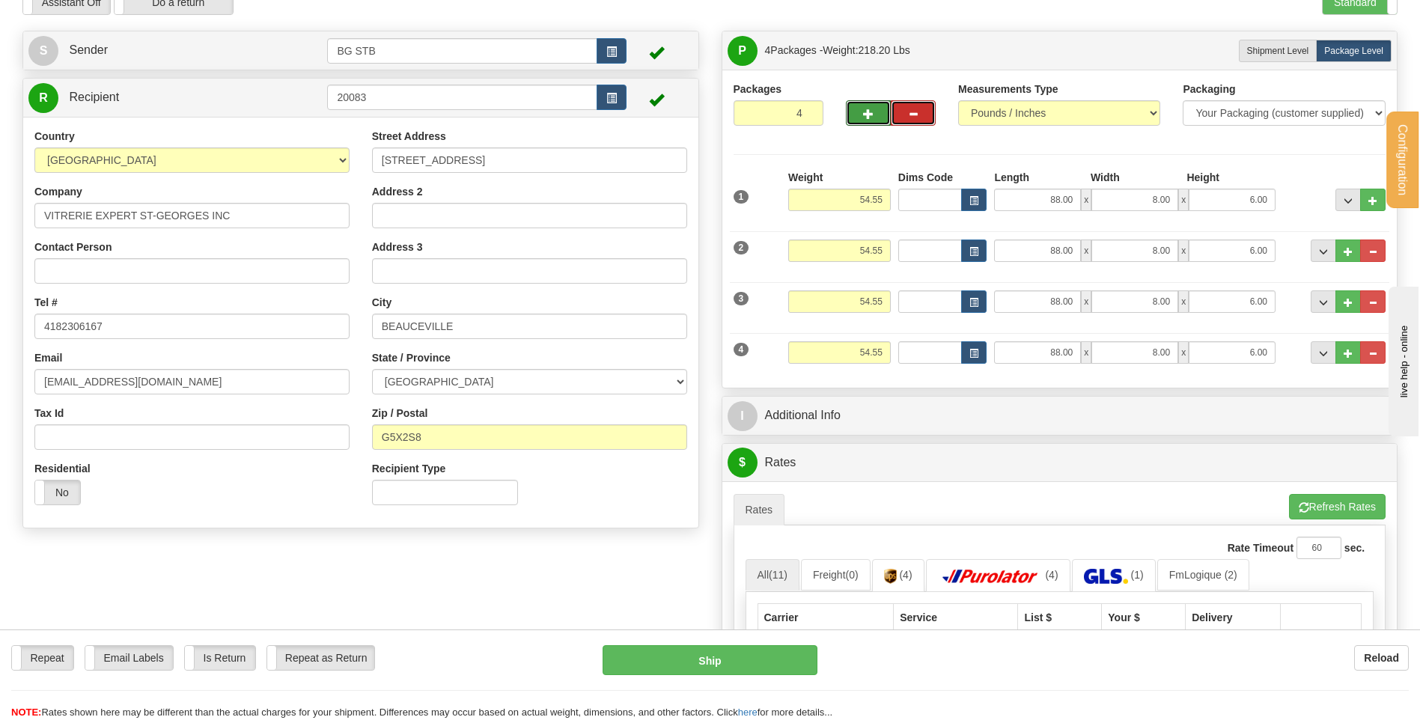
click at [904, 115] on button "button" at bounding box center [913, 112] width 45 height 25
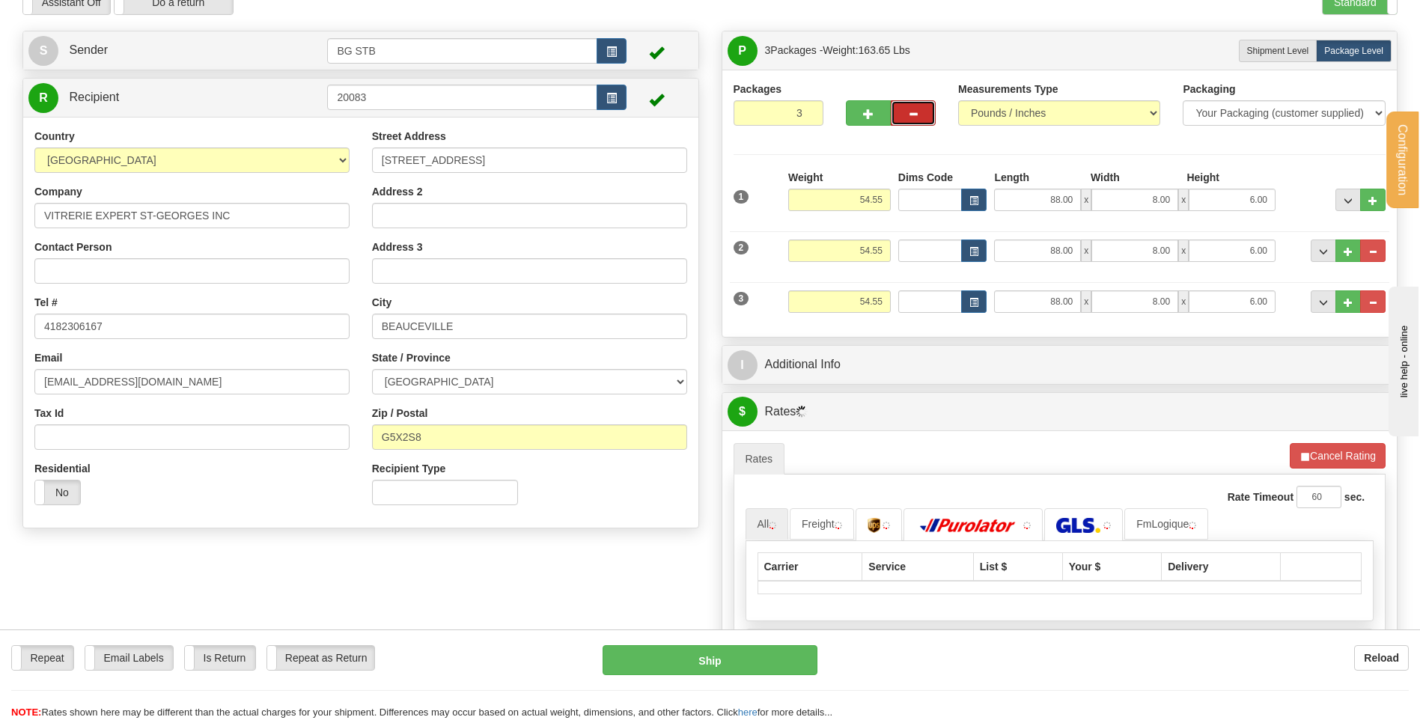
click at [904, 115] on button "button" at bounding box center [913, 112] width 45 height 25
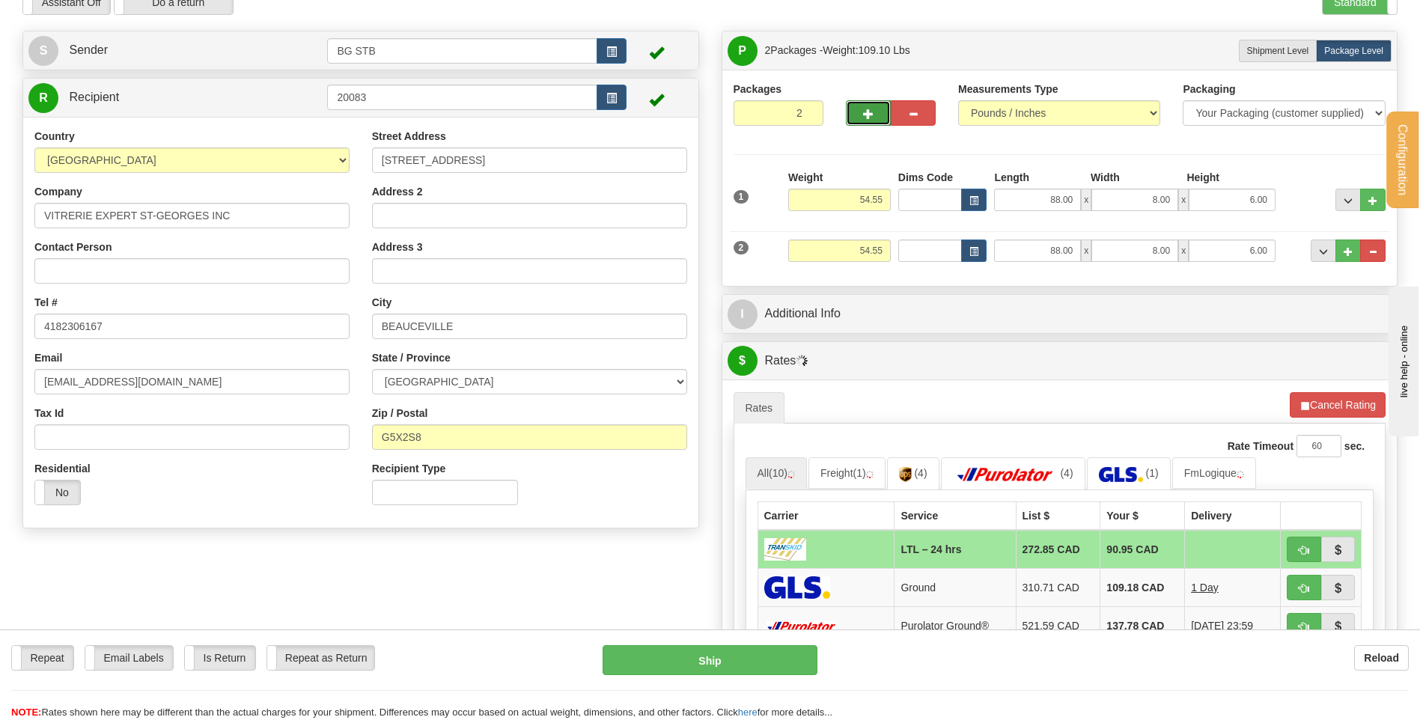
click at [868, 113] on span "button" at bounding box center [868, 114] width 10 height 10
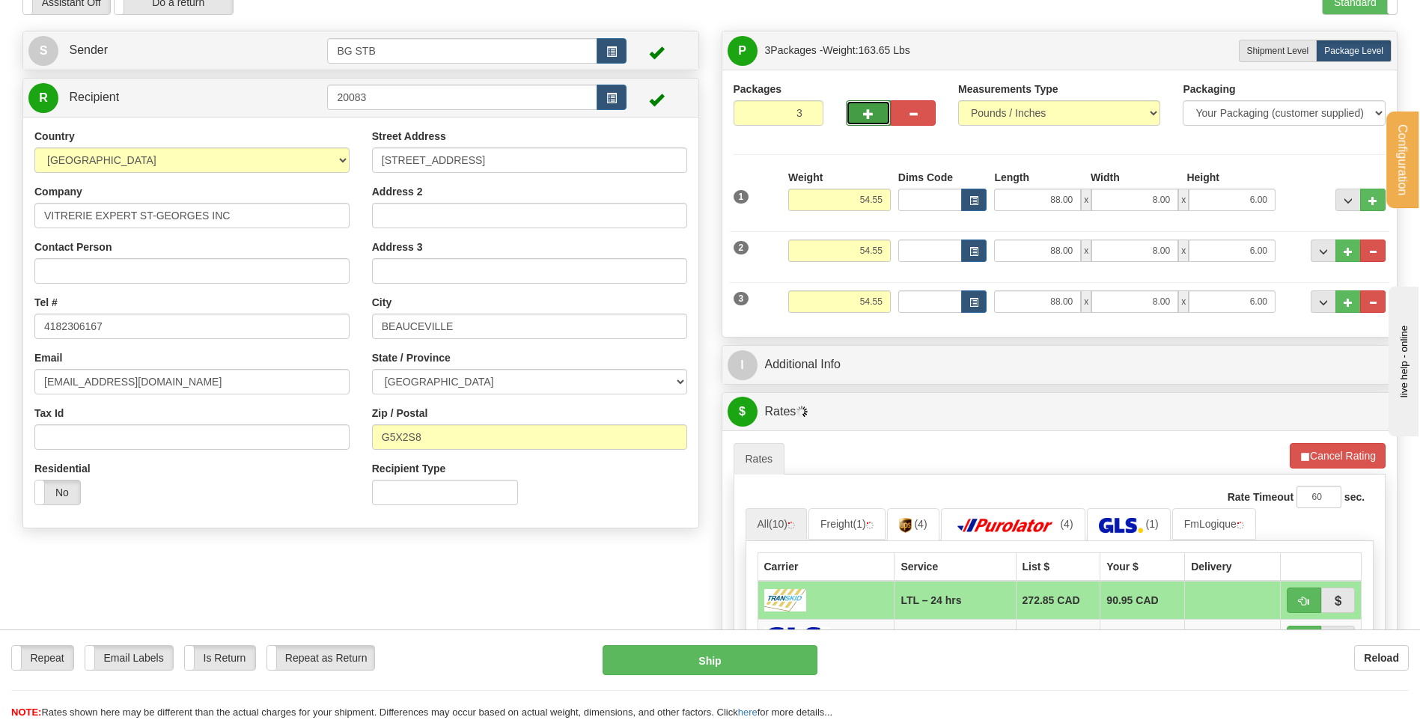
click at [883, 113] on button "button" at bounding box center [868, 112] width 45 height 25
type input "4"
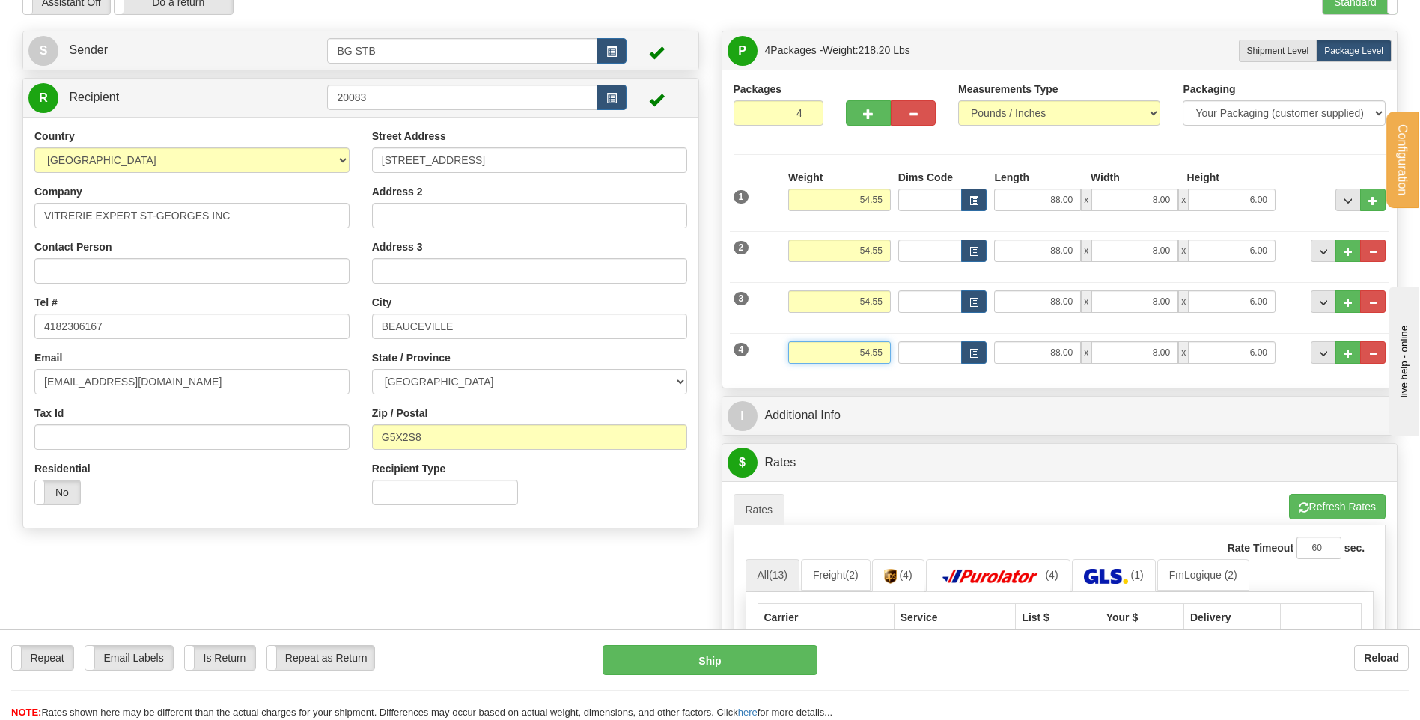
drag, startPoint x: 844, startPoint y: 346, endPoint x: 1061, endPoint y: 333, distance: 216.7
click at [1016, 341] on div "4 Weight 54.55 Dims Code Length Width Height" at bounding box center [1060, 351] width 660 height 50
type input "205.00"
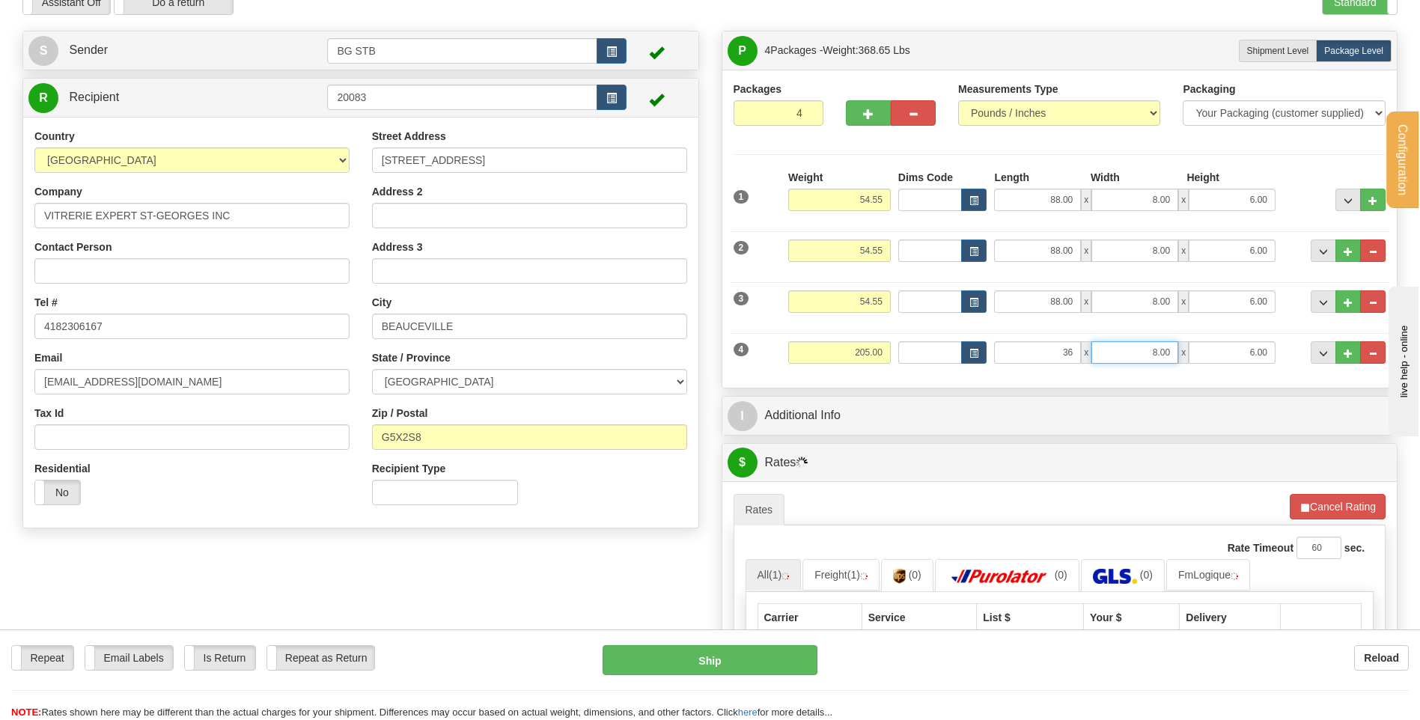
type input "36.00"
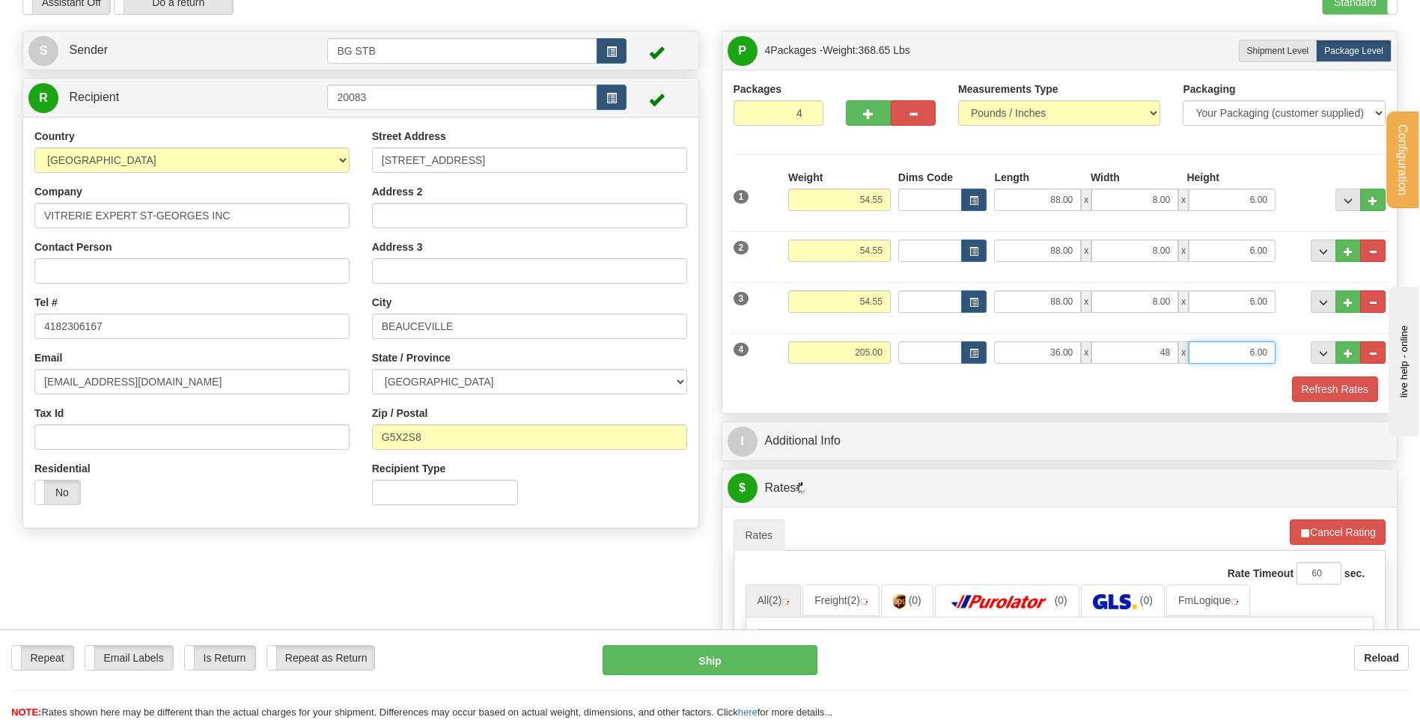
type input "48.00"
click at [1213, 356] on input "6.00" at bounding box center [1232, 352] width 87 height 22
drag, startPoint x: 1213, startPoint y: 356, endPoint x: 1288, endPoint y: 304, distance: 90.9
click at [1322, 351] on div "4 Weight 205.00 Dims Code Length Width 36.00" at bounding box center [1060, 351] width 660 height 50
type input "0.00"
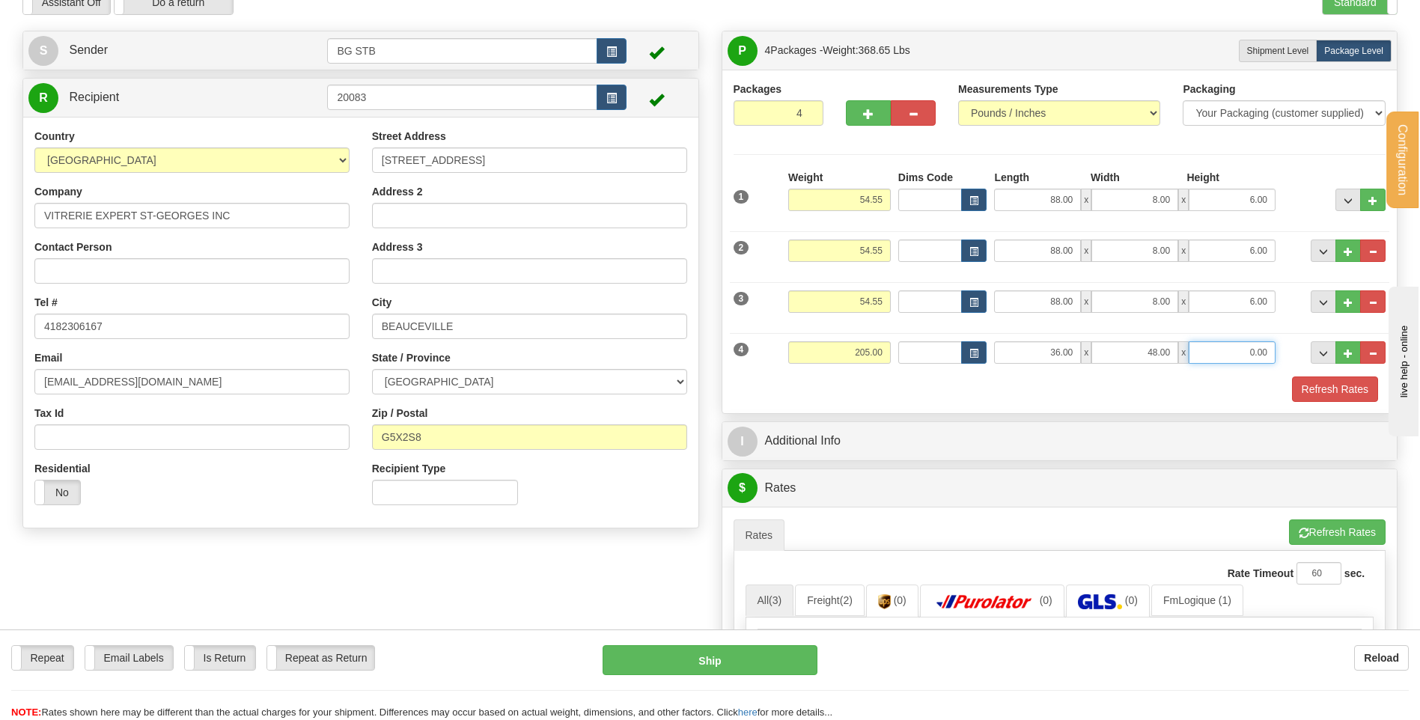
drag, startPoint x: 1210, startPoint y: 358, endPoint x: 1234, endPoint y: 358, distance: 24.0
click at [1229, 357] on input "0.00" at bounding box center [1232, 352] width 87 height 22
type input "17.00"
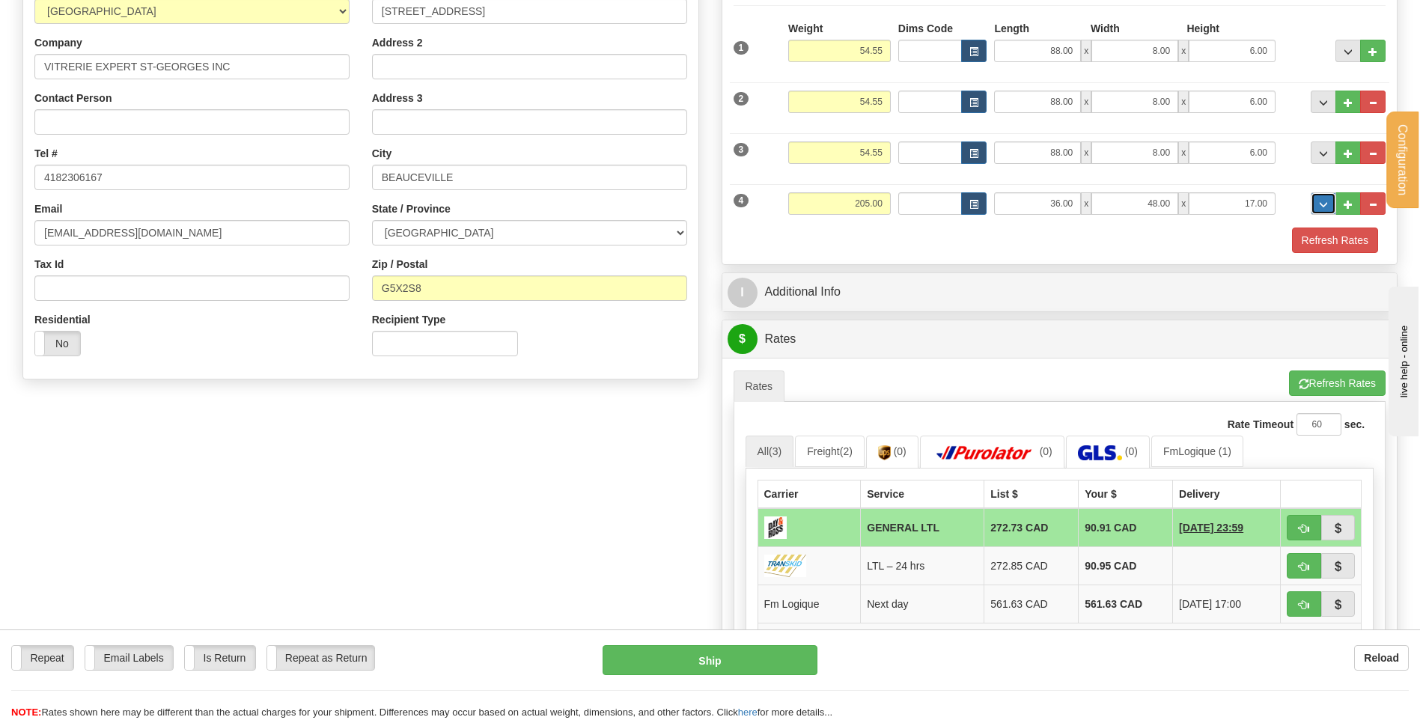
scroll to position [374, 0]
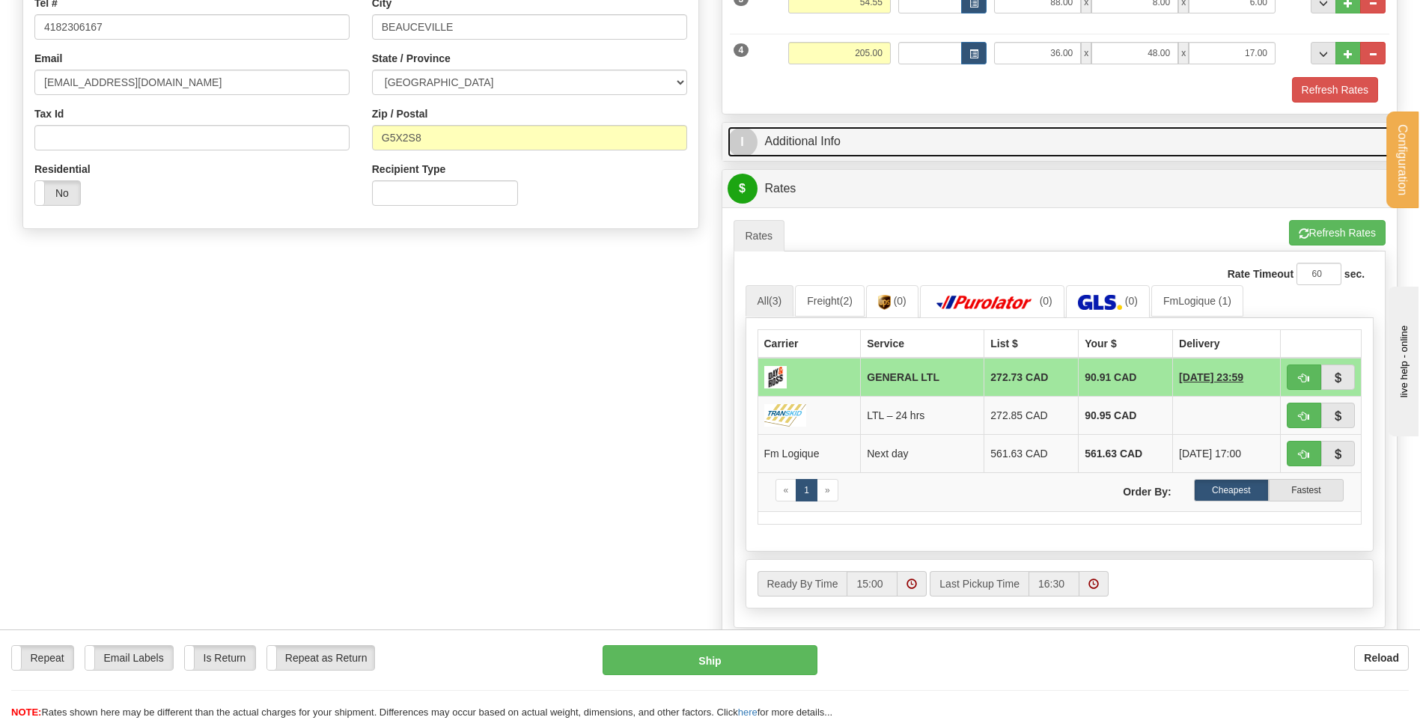
click at [890, 150] on link "I Additional Info" at bounding box center [1060, 142] width 665 height 31
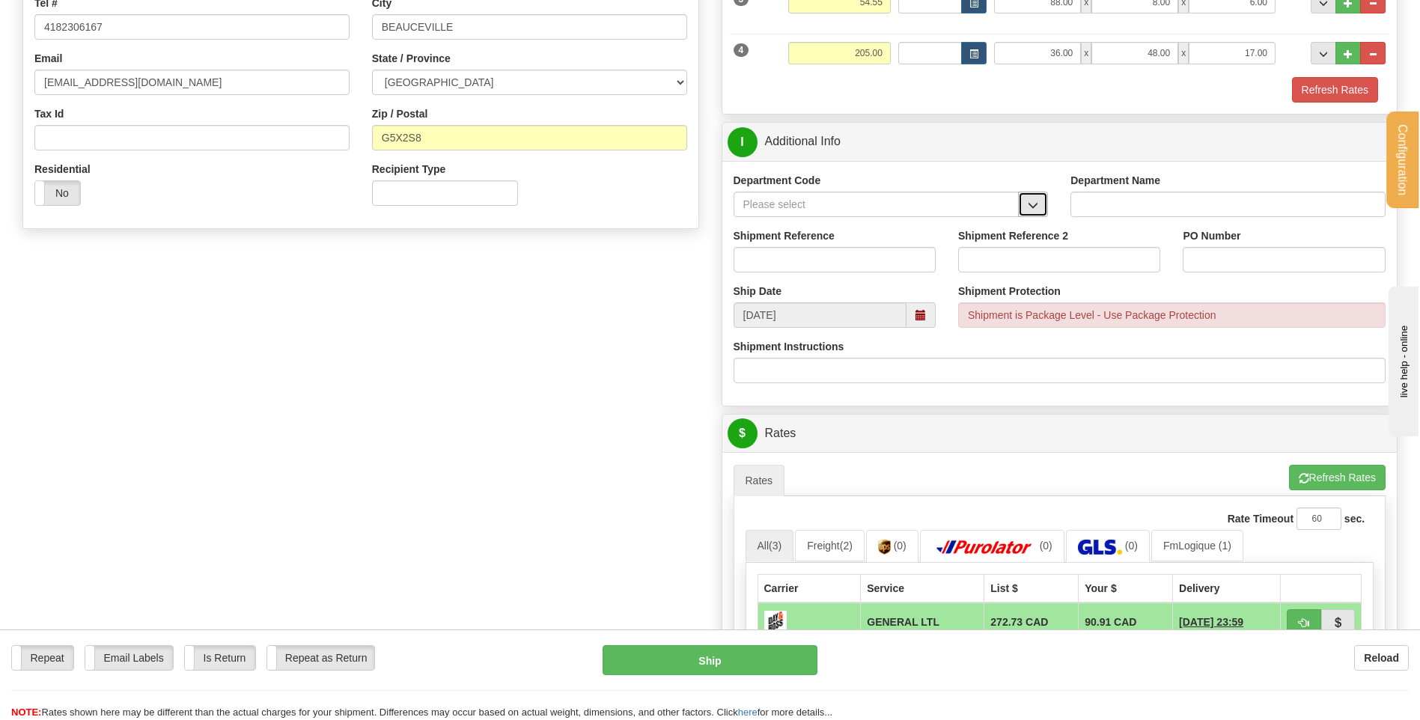
click at [1036, 213] on button "button" at bounding box center [1033, 204] width 30 height 25
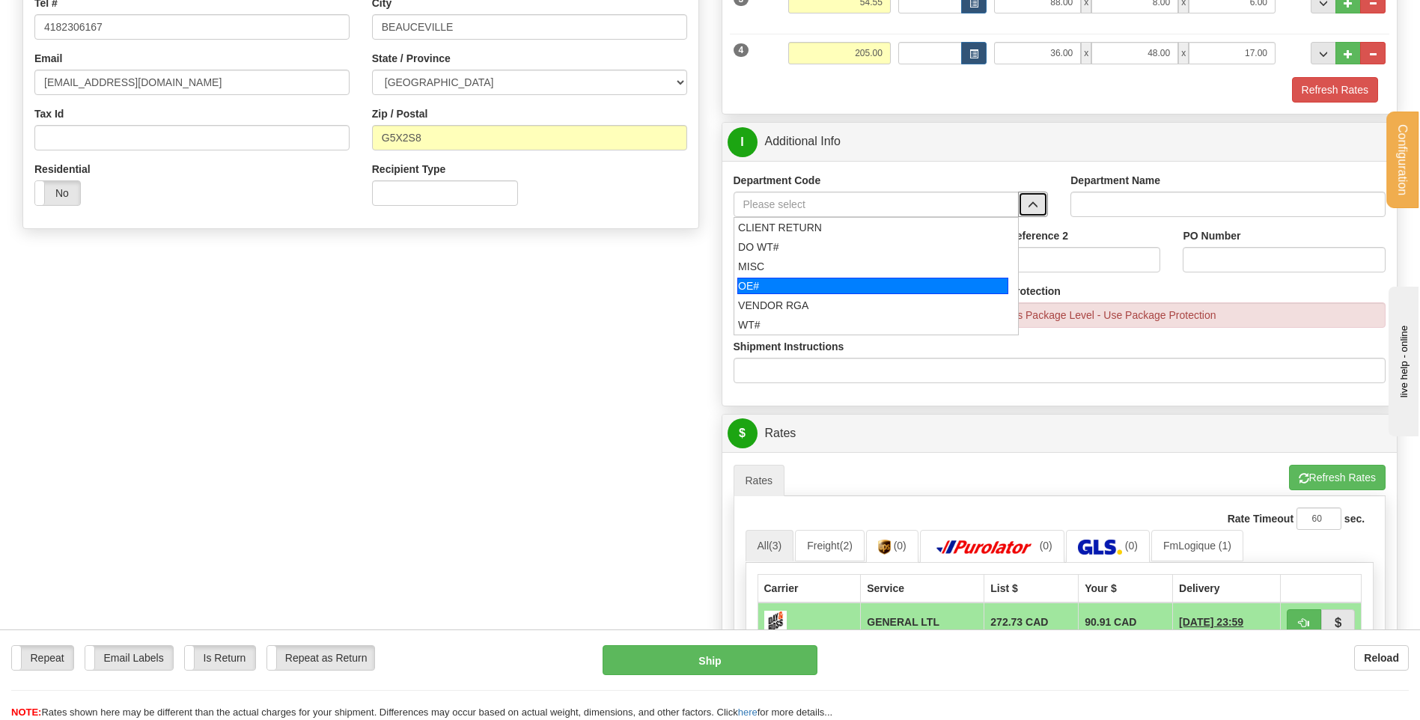
click at [843, 281] on div "OE#" at bounding box center [872, 286] width 271 height 16
type input "OE#"
type input "ORDERS"
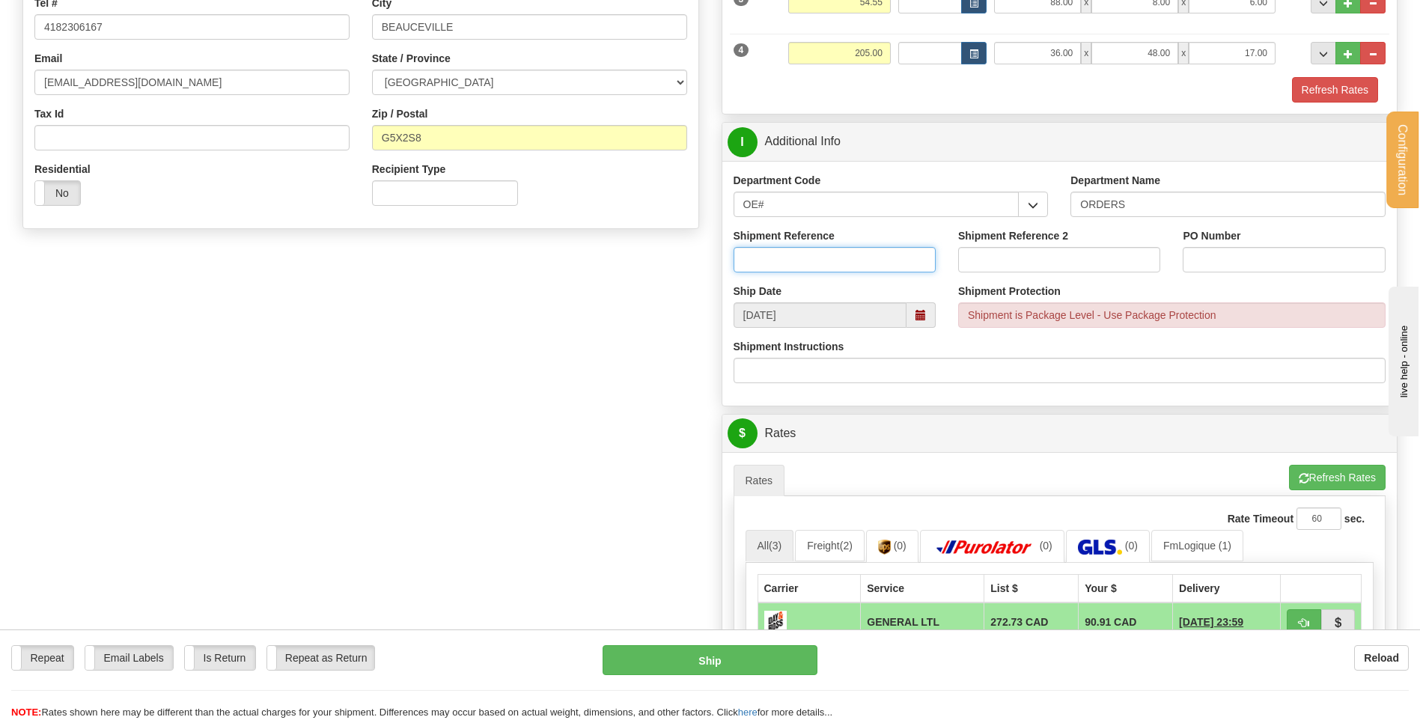
click at [836, 257] on input "Shipment Reference" at bounding box center [835, 259] width 202 height 25
type input "30133330-00"
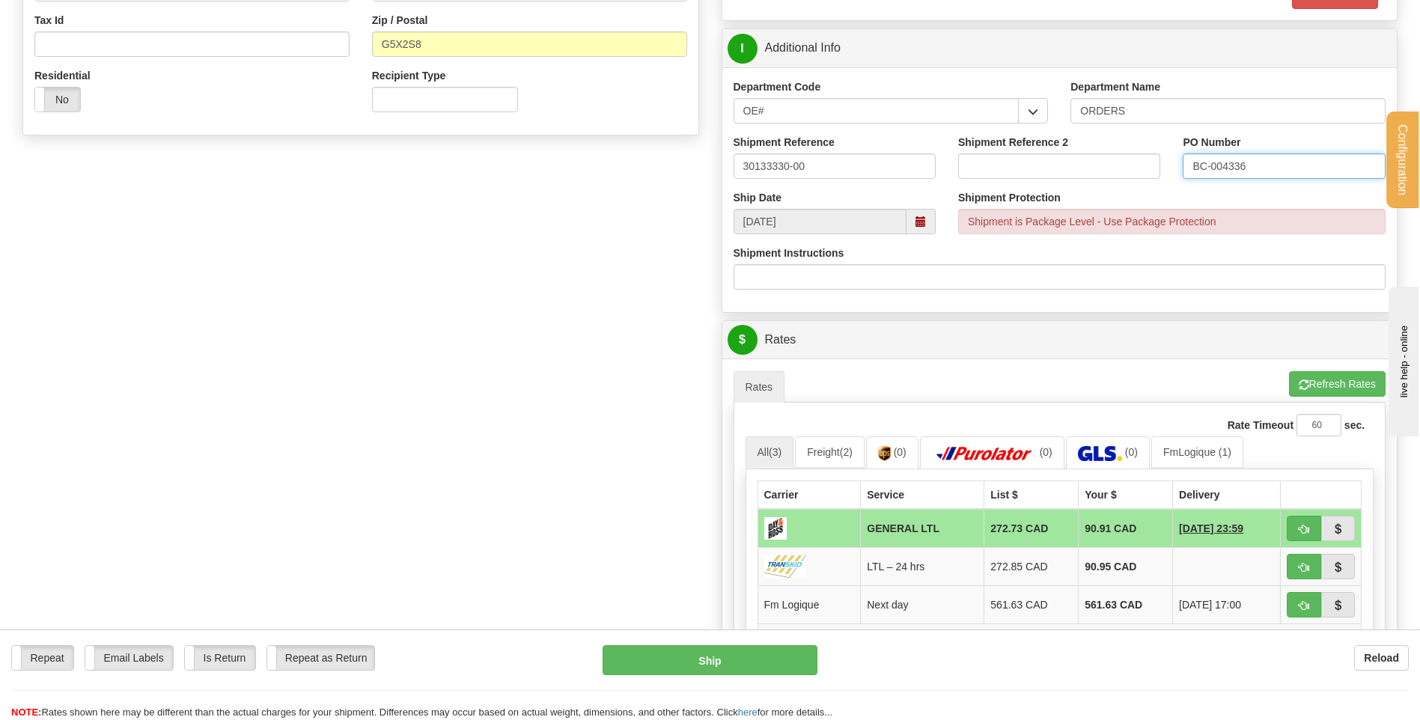
scroll to position [674, 0]
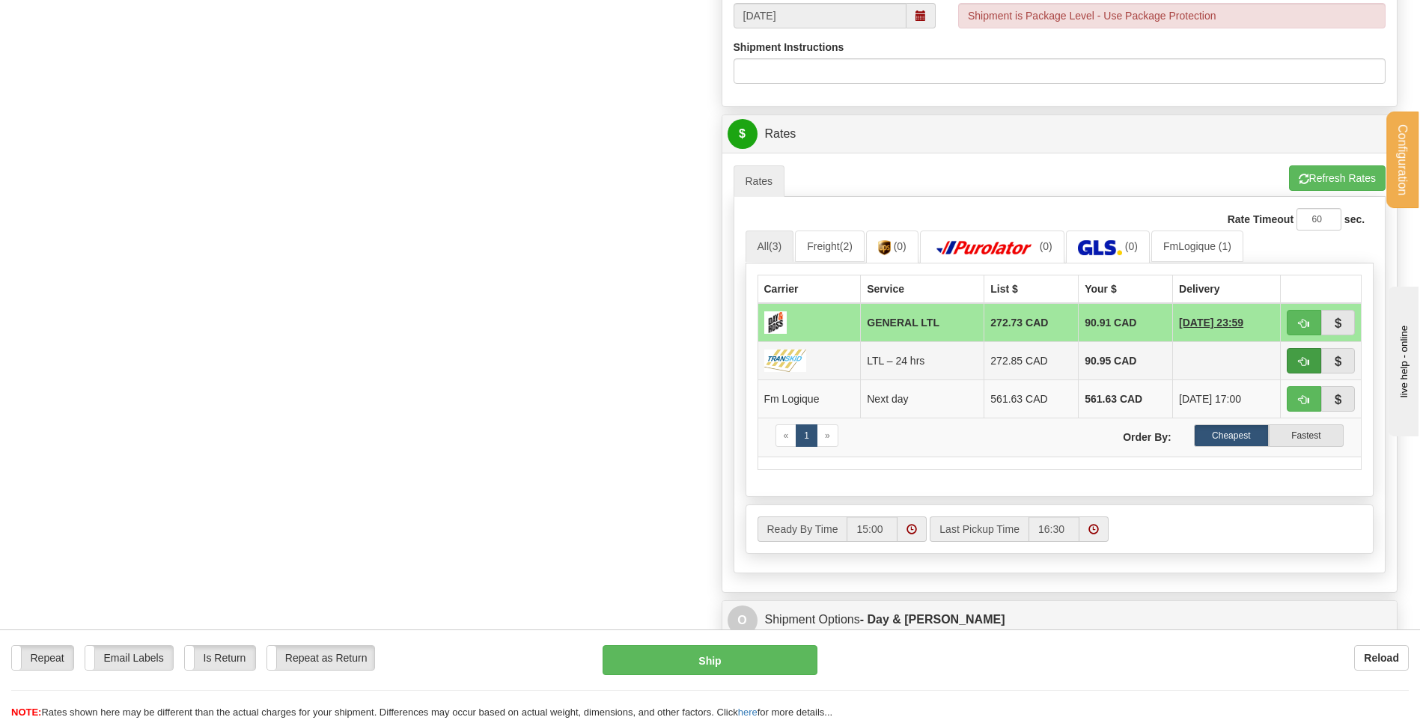
type input "BC-004336"
click at [1291, 365] on button "button" at bounding box center [1304, 360] width 34 height 25
type input "24 hrs"
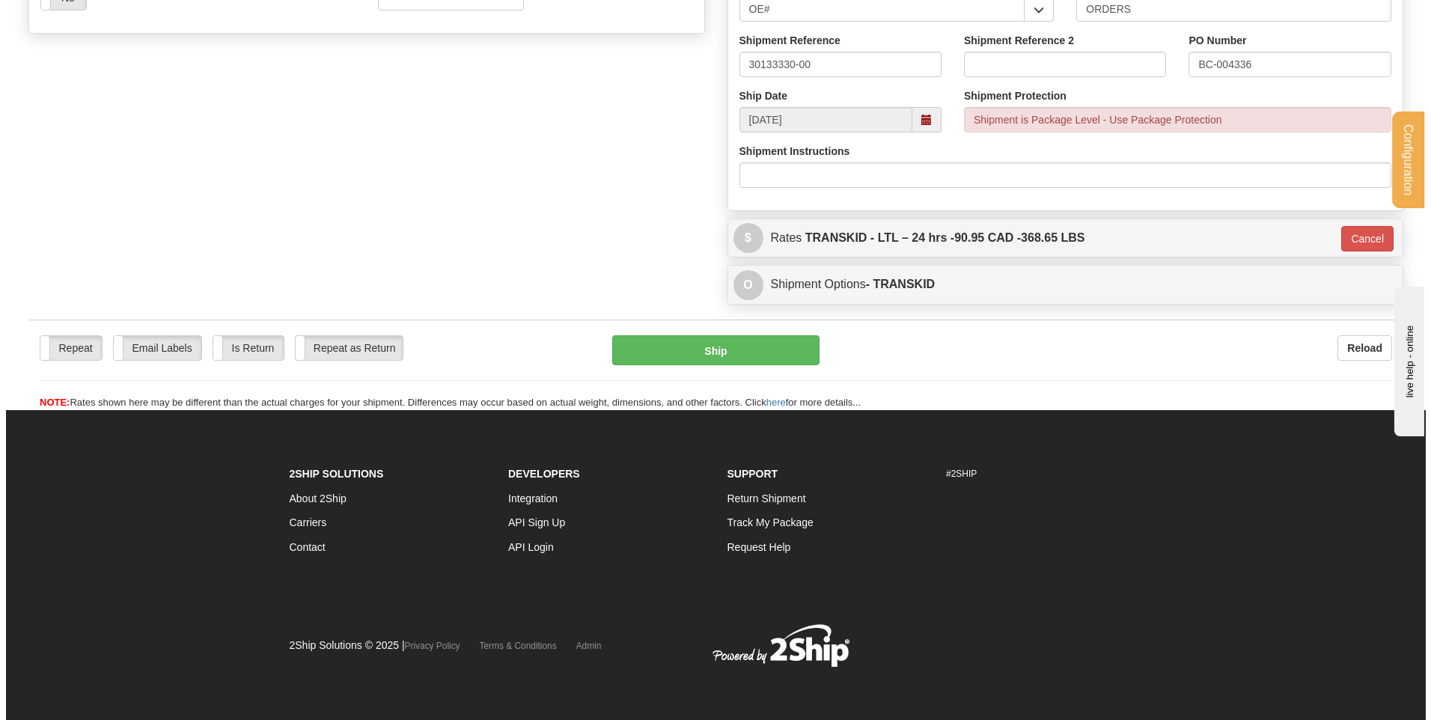
scroll to position [570, 0]
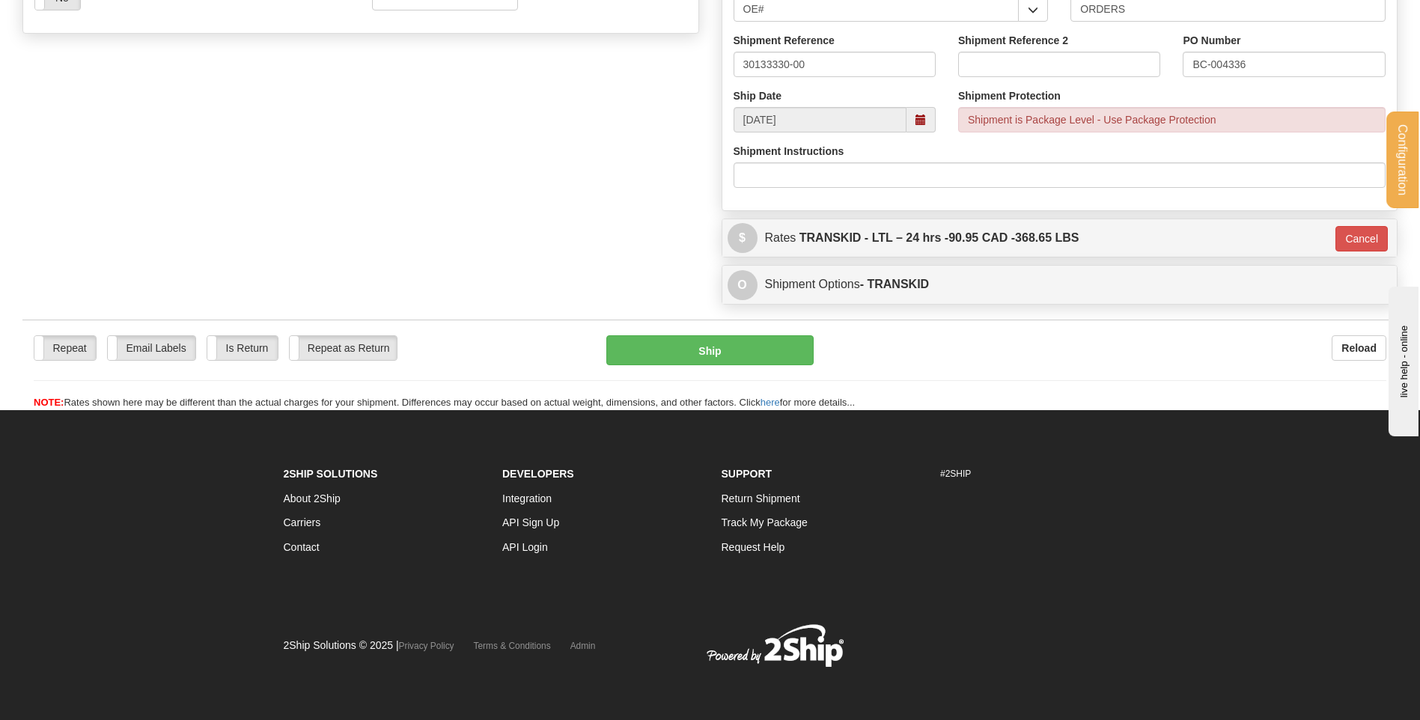
click at [729, 392] on div "Repeat Repeat Email Labels Email Labels Edit Is Return Is Return Repeat as Retu…" at bounding box center [709, 372] width 1375 height 75
click at [728, 364] on div "Repeat Repeat Email Labels Email Labels Edit Is Return Is Return Repeat as Retu…" at bounding box center [709, 372] width 1375 height 75
click at [728, 355] on button "Ship" at bounding box center [709, 350] width 207 height 30
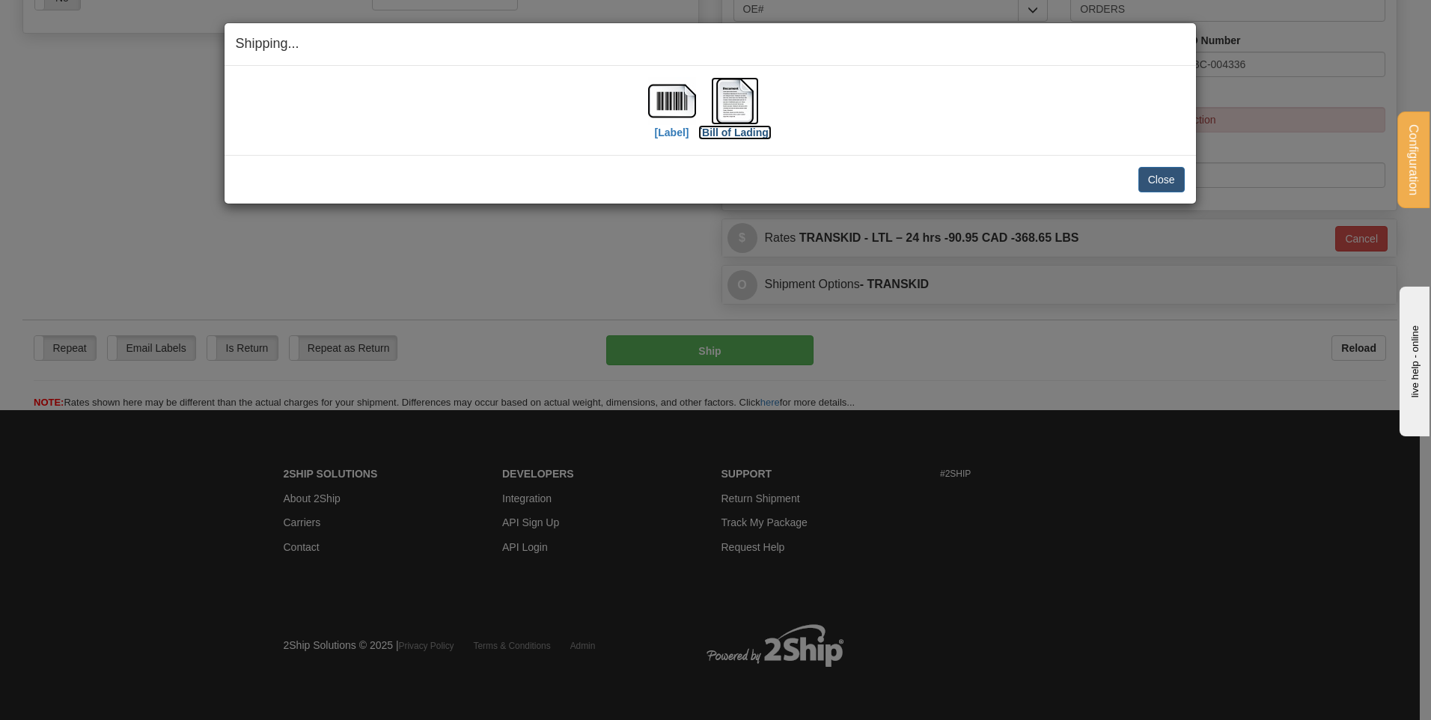
click at [740, 93] on img at bounding box center [735, 101] width 48 height 48
drag, startPoint x: 1165, startPoint y: 169, endPoint x: 1118, endPoint y: 171, distance: 47.2
click at [1165, 169] on button "Close" at bounding box center [1162, 179] width 46 height 25
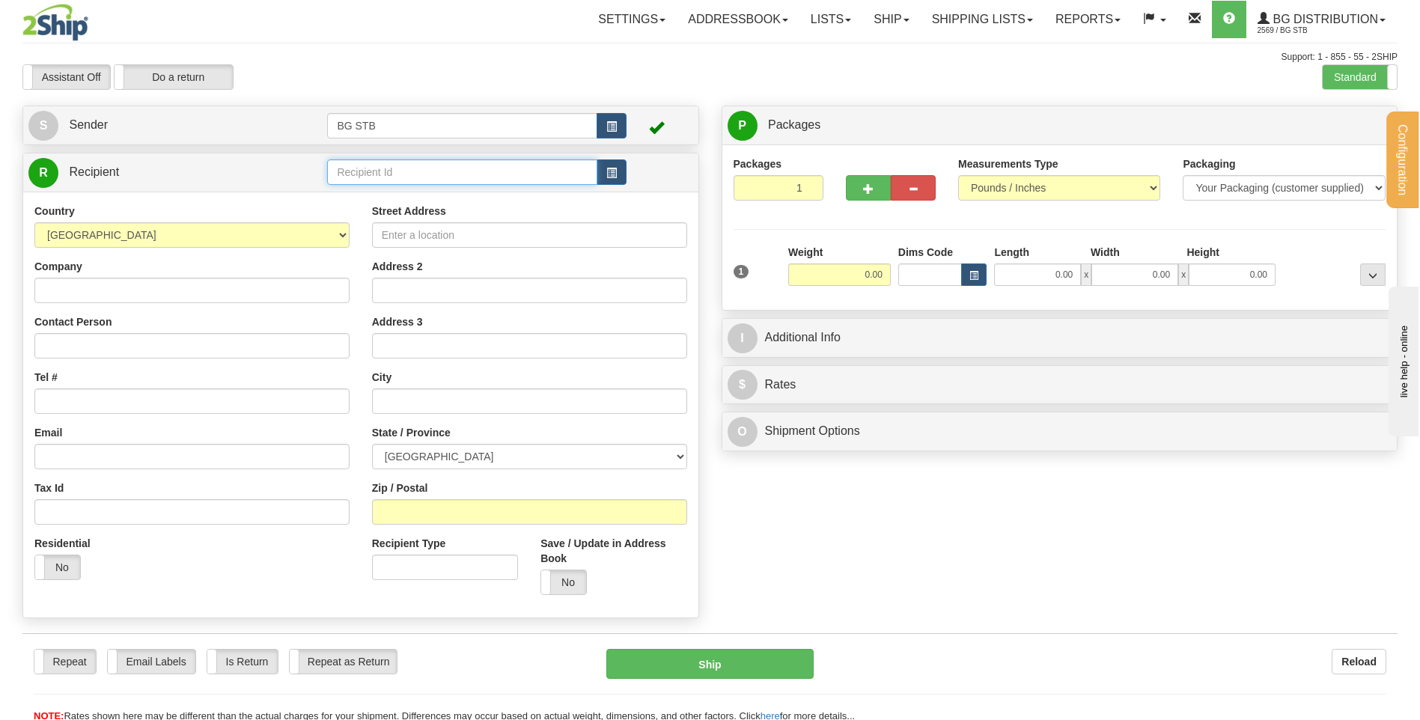
drag, startPoint x: 384, startPoint y: 176, endPoint x: 393, endPoint y: 168, distance: 11.7
click at [392, 171] on input "text" at bounding box center [461, 171] width 269 height 25
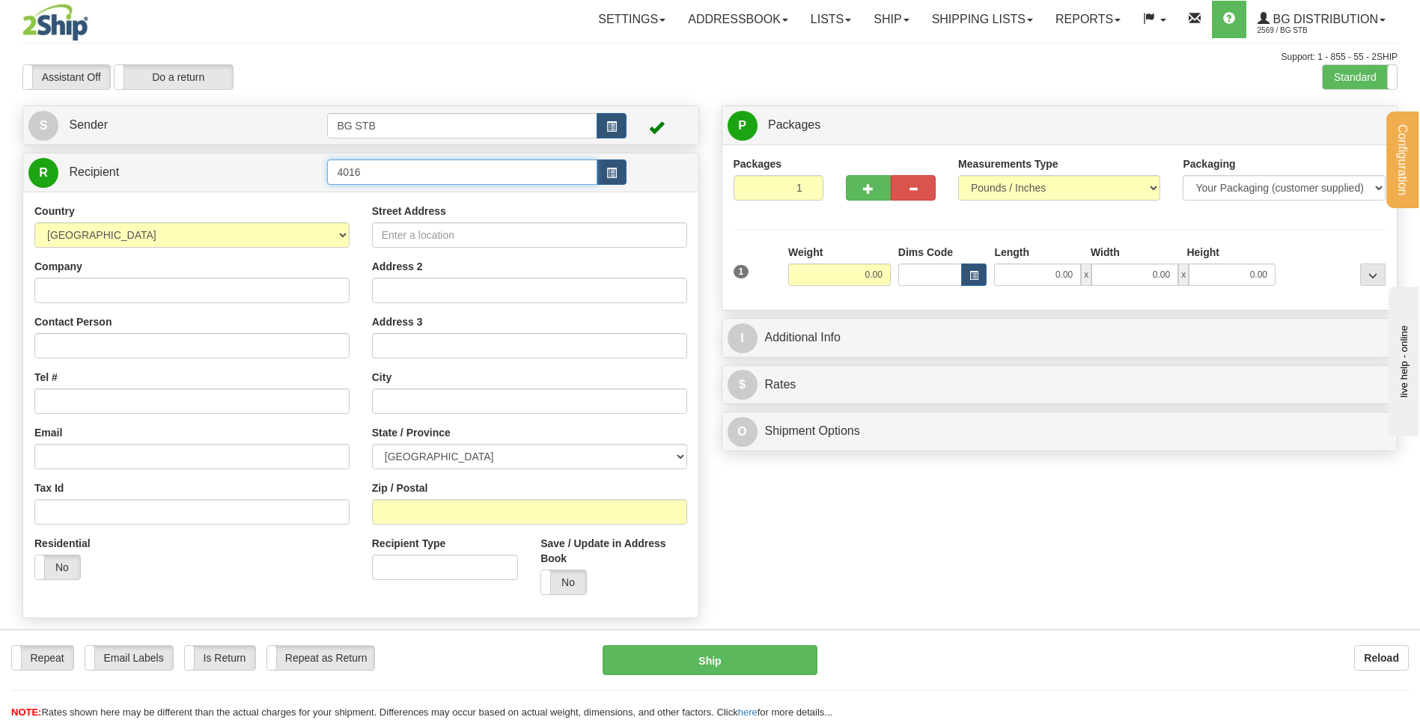
type input "4016"
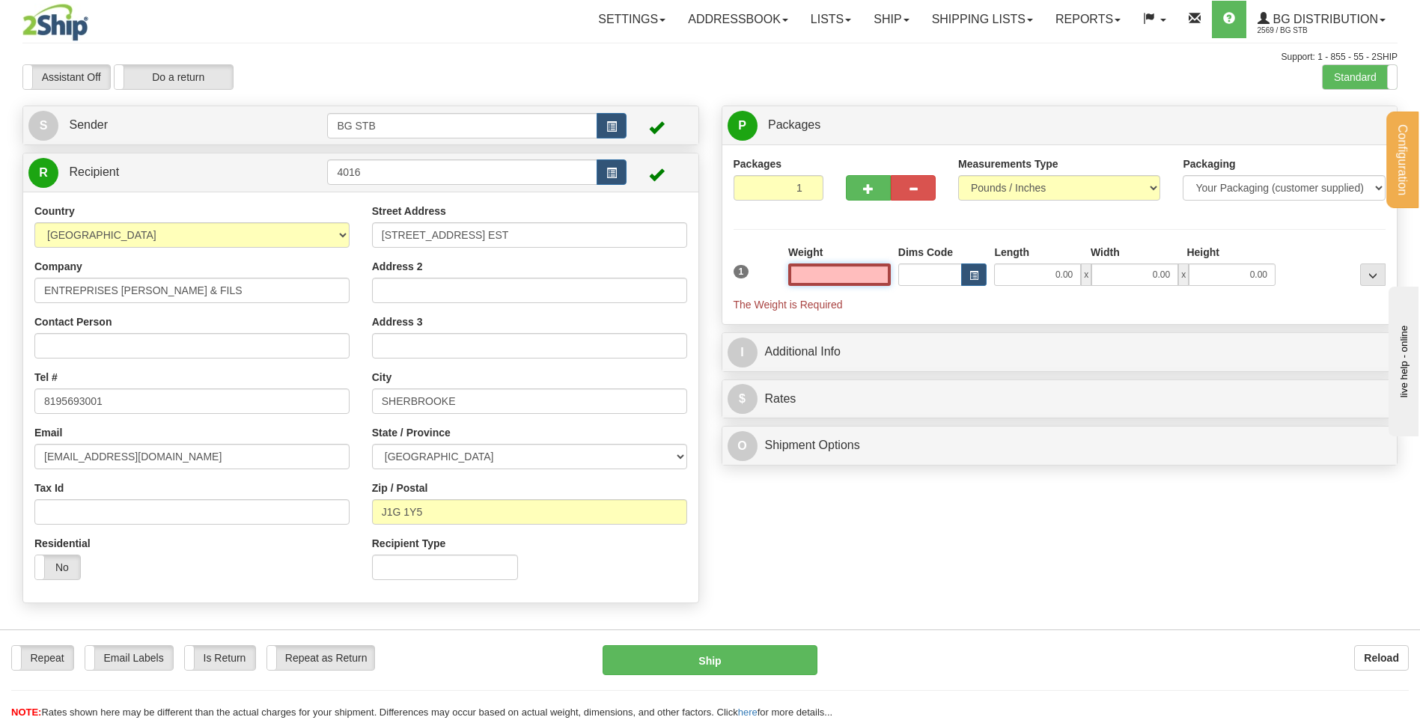
click at [833, 274] on input "text" at bounding box center [839, 275] width 103 height 22
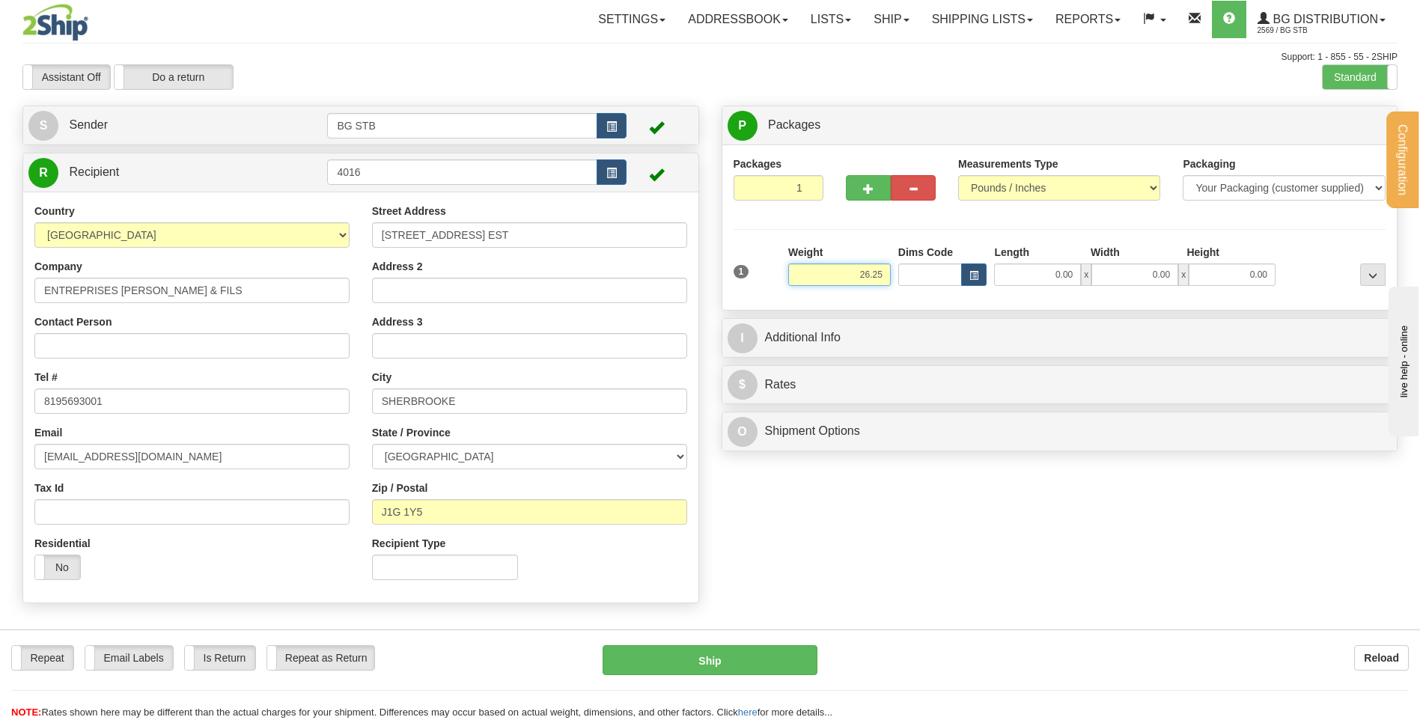
type input "26.25"
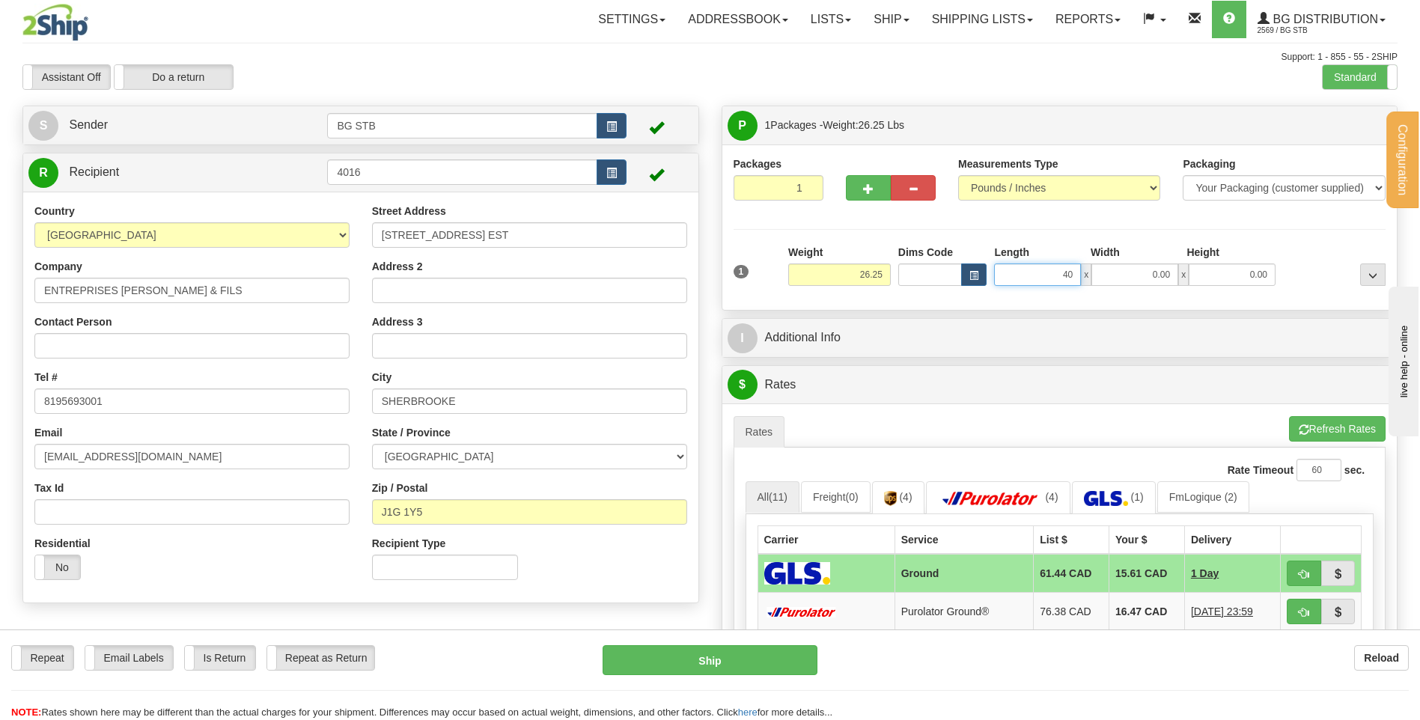
type input "40.00"
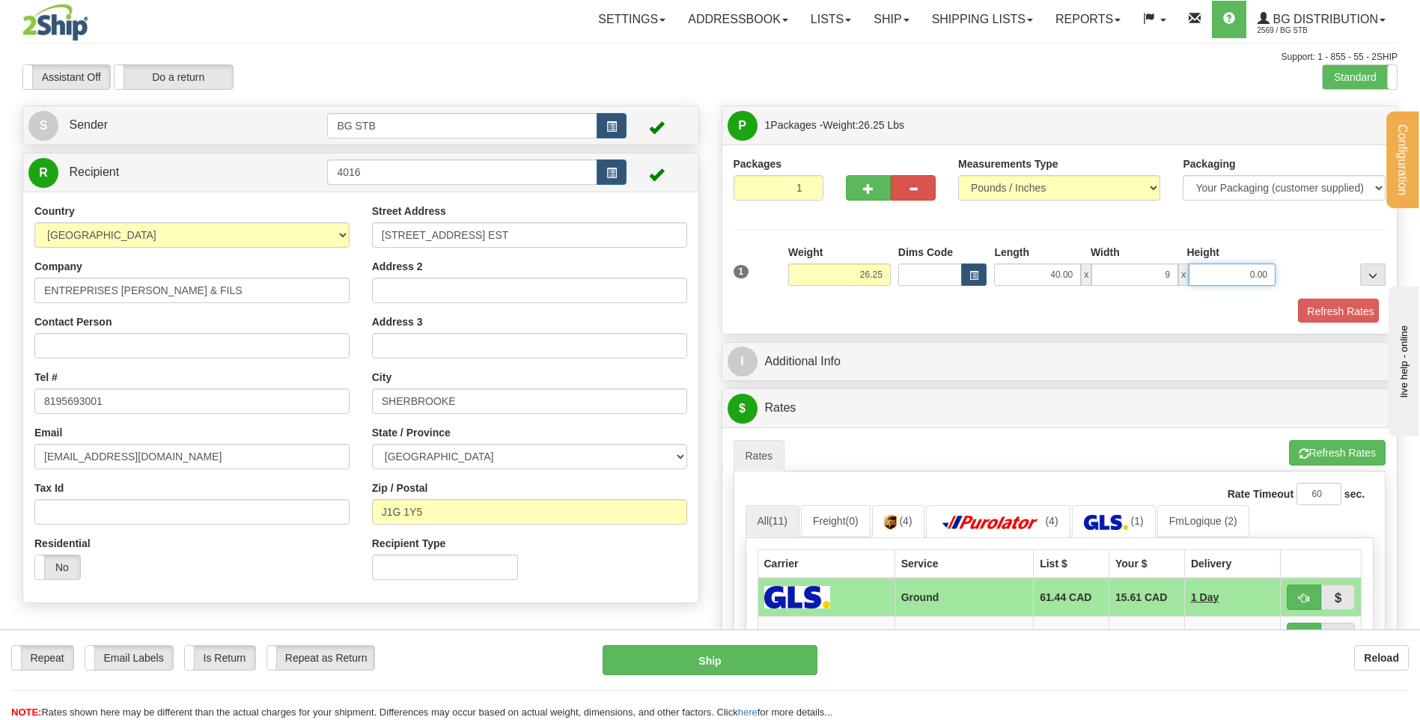
type input "9.00"
type input "12.00"
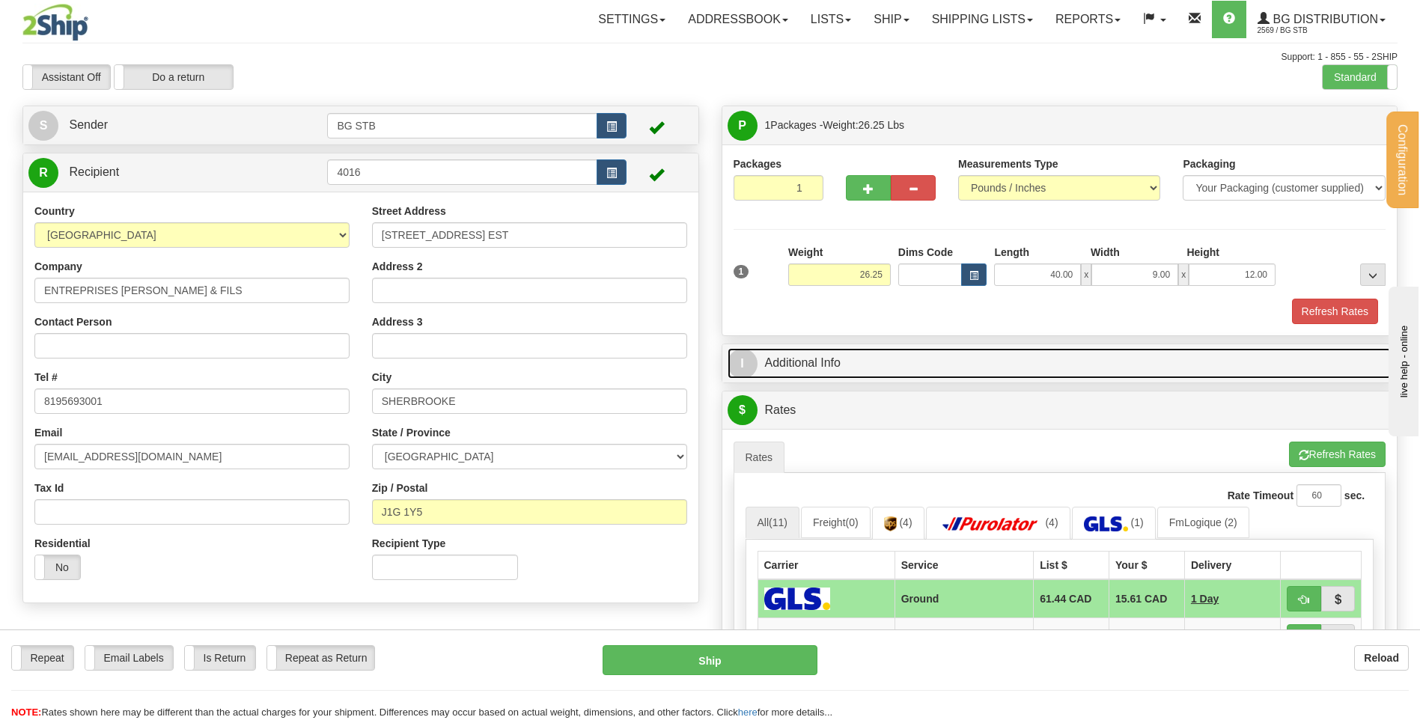
click at [882, 367] on link "I Additional Info" at bounding box center [1060, 363] width 665 height 31
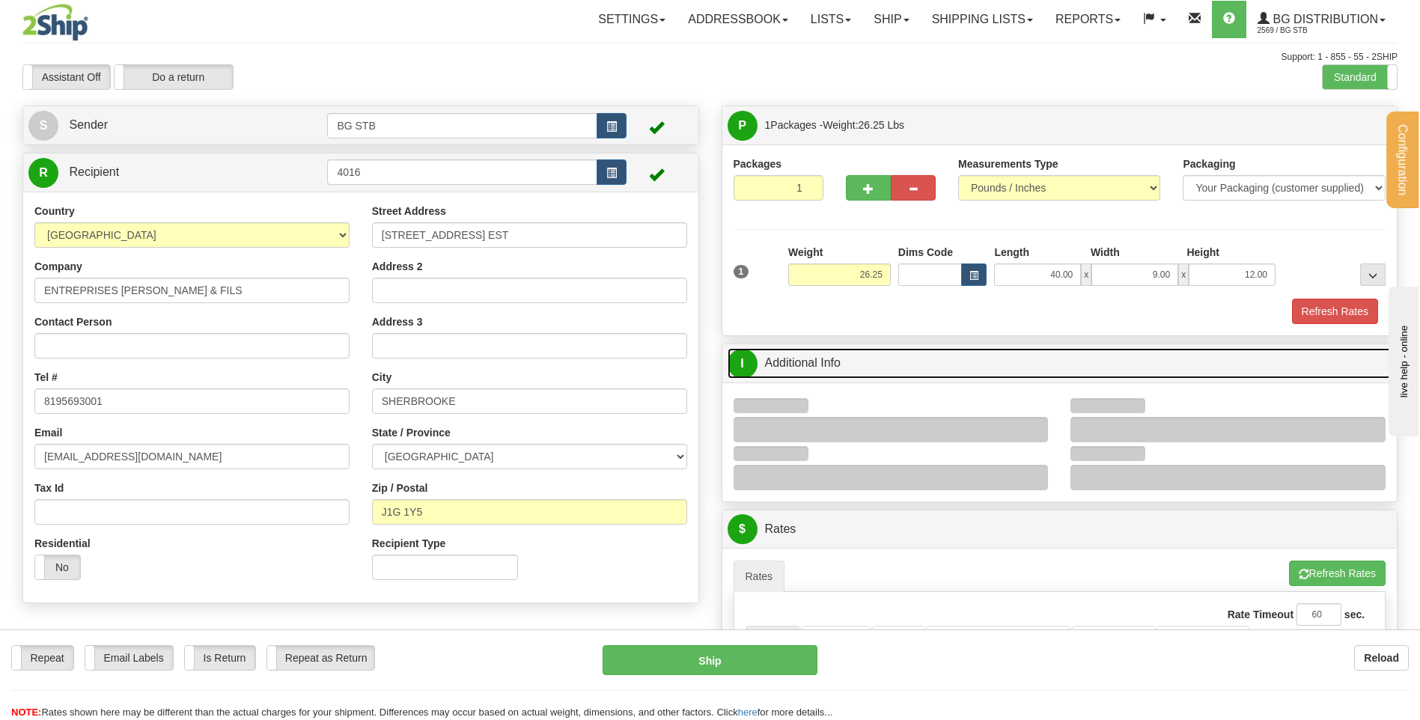
scroll to position [225, 0]
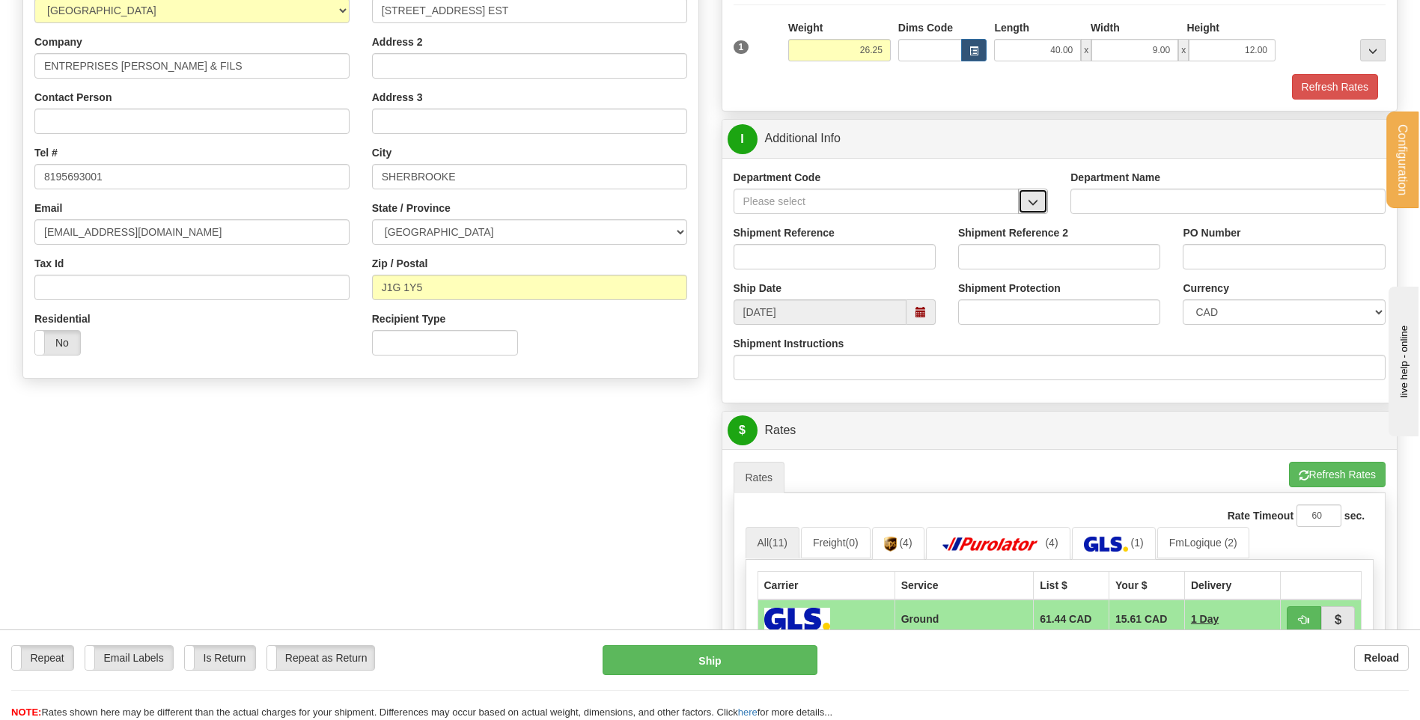
click at [1025, 199] on button "button" at bounding box center [1033, 201] width 30 height 25
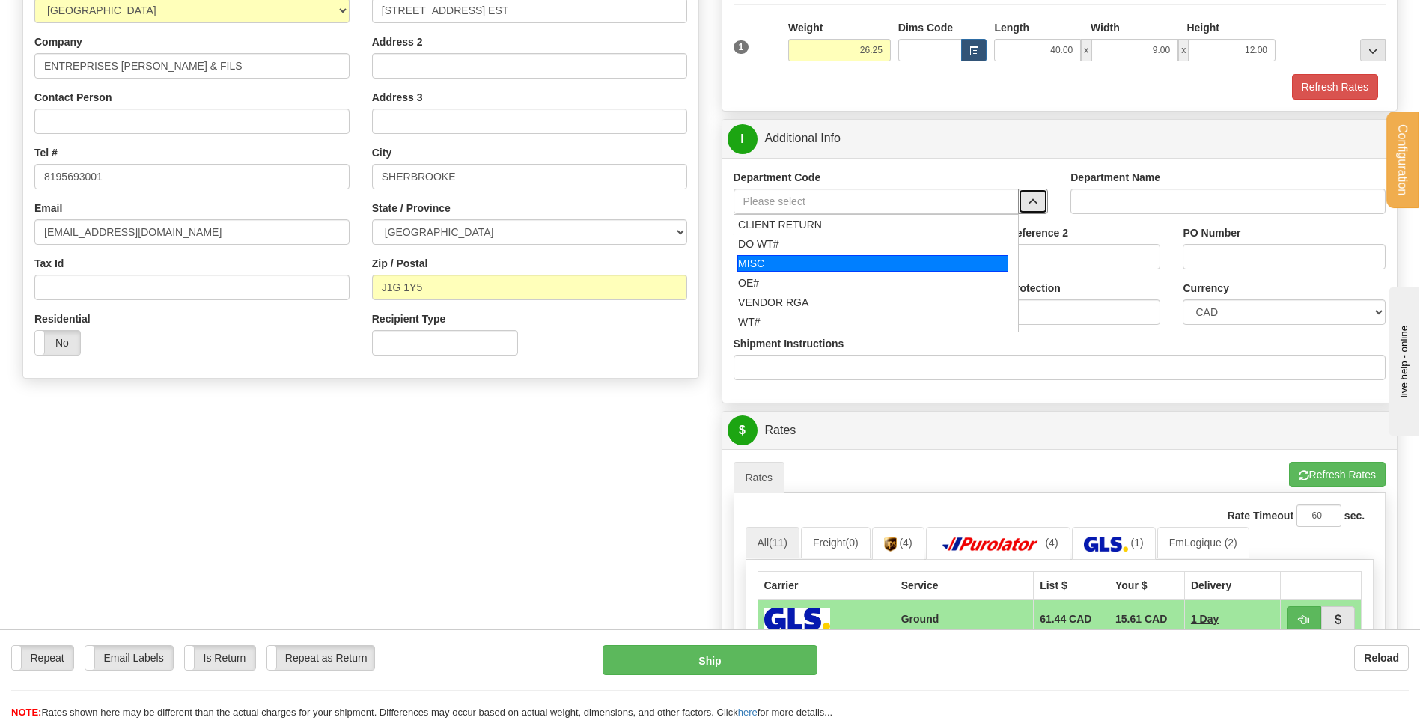
click at [817, 275] on div "OE#" at bounding box center [872, 282] width 269 height 15
type input "OE#"
type input "ORDERS"
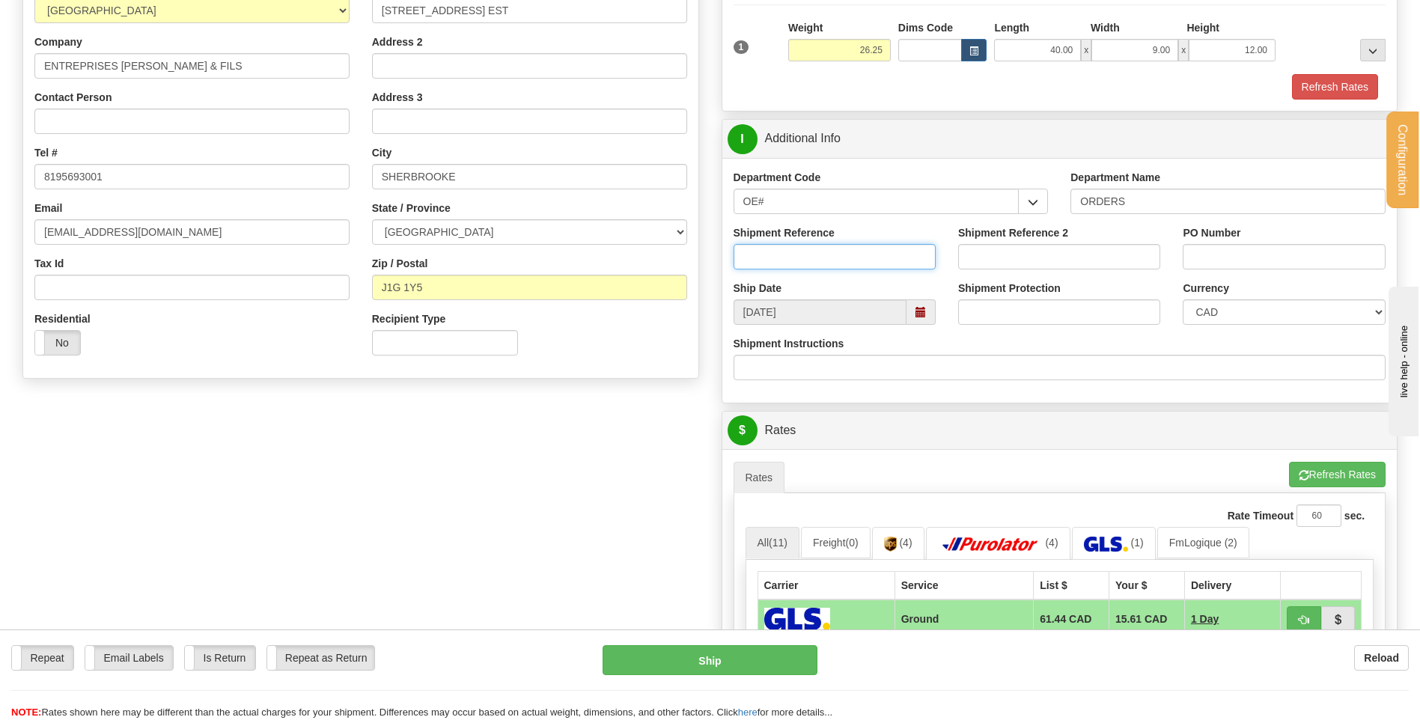
click at [811, 264] on input "Shipment Reference" at bounding box center [835, 256] width 202 height 25
type input "80003744-01"
click at [1207, 260] on input "13797" at bounding box center [1284, 256] width 202 height 25
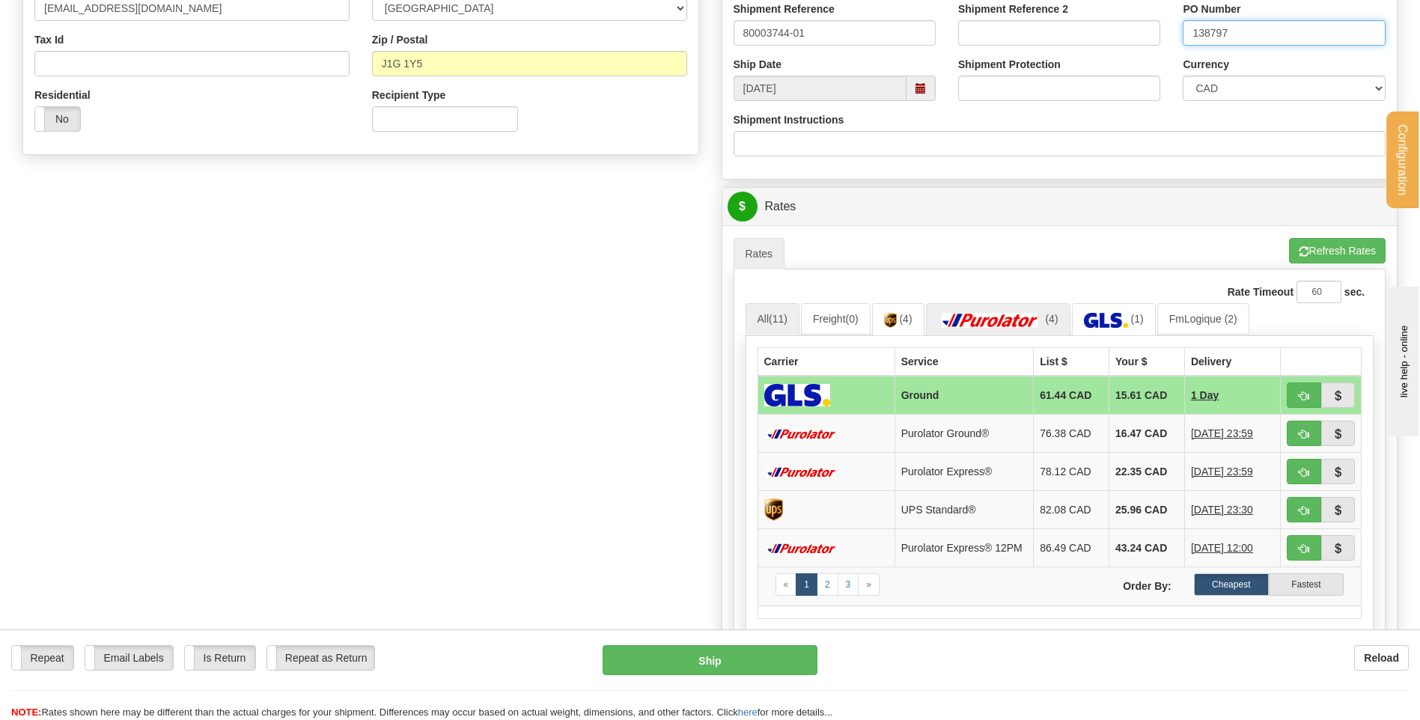
scroll to position [449, 0]
type input "138797"
click at [1312, 424] on button "button" at bounding box center [1304, 432] width 34 height 25
type input "260"
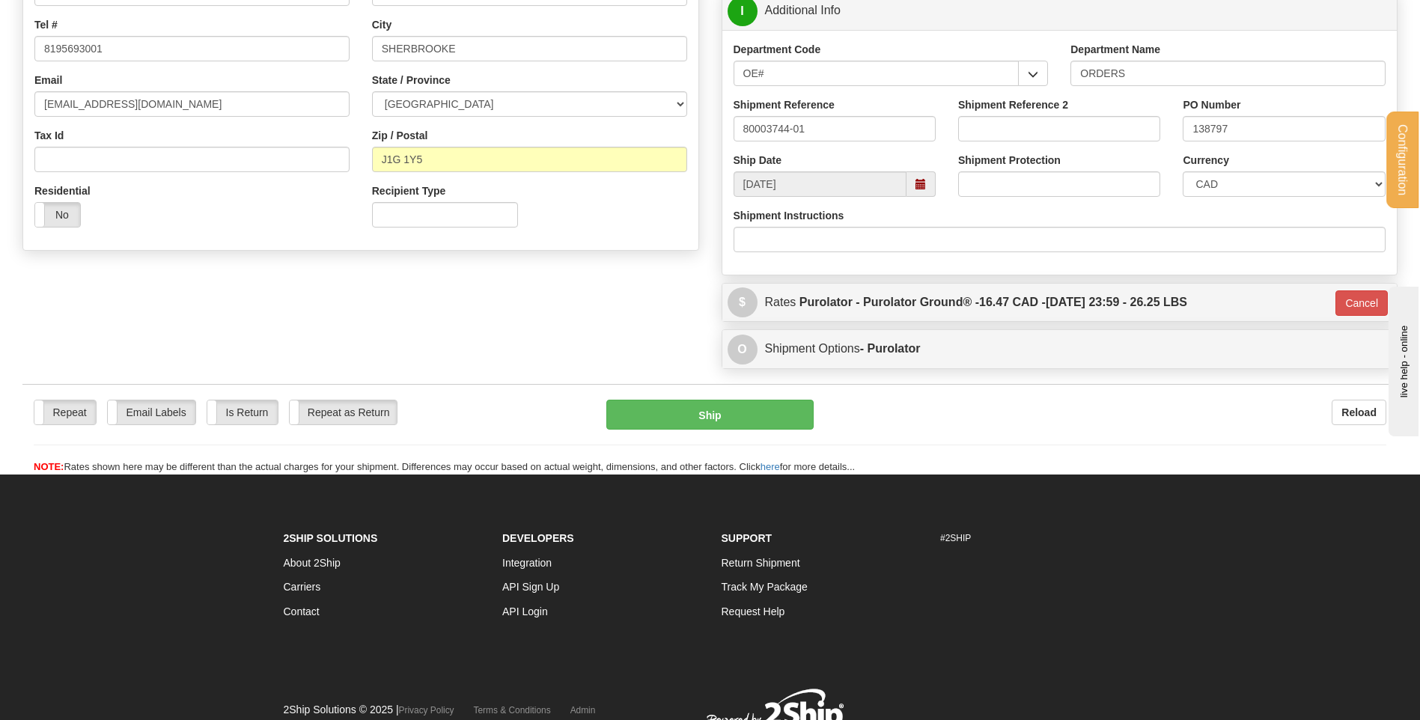
scroll to position [268, 0]
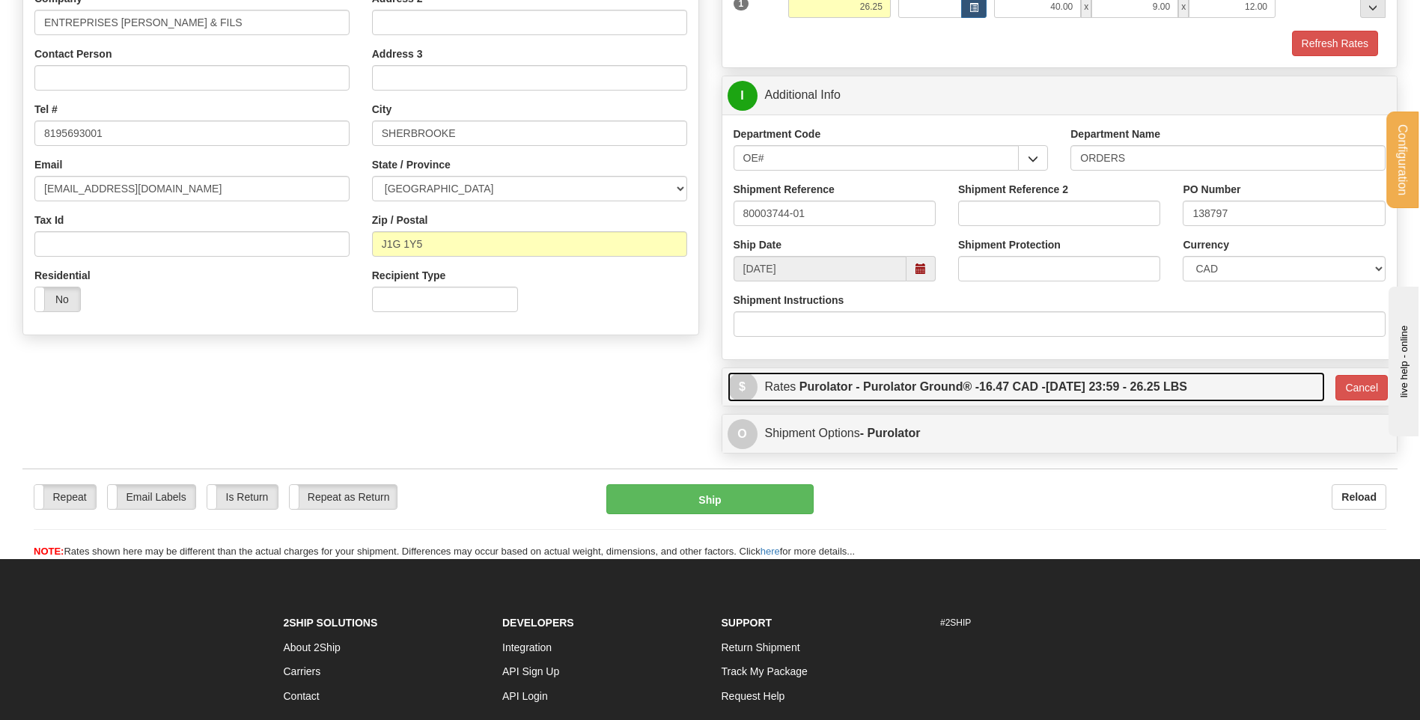
click at [964, 397] on label "Purolator - Purolator Ground® - 16.47 CAD - [DATE] 23:59 - 26.25 LBS" at bounding box center [993, 387] width 388 height 30
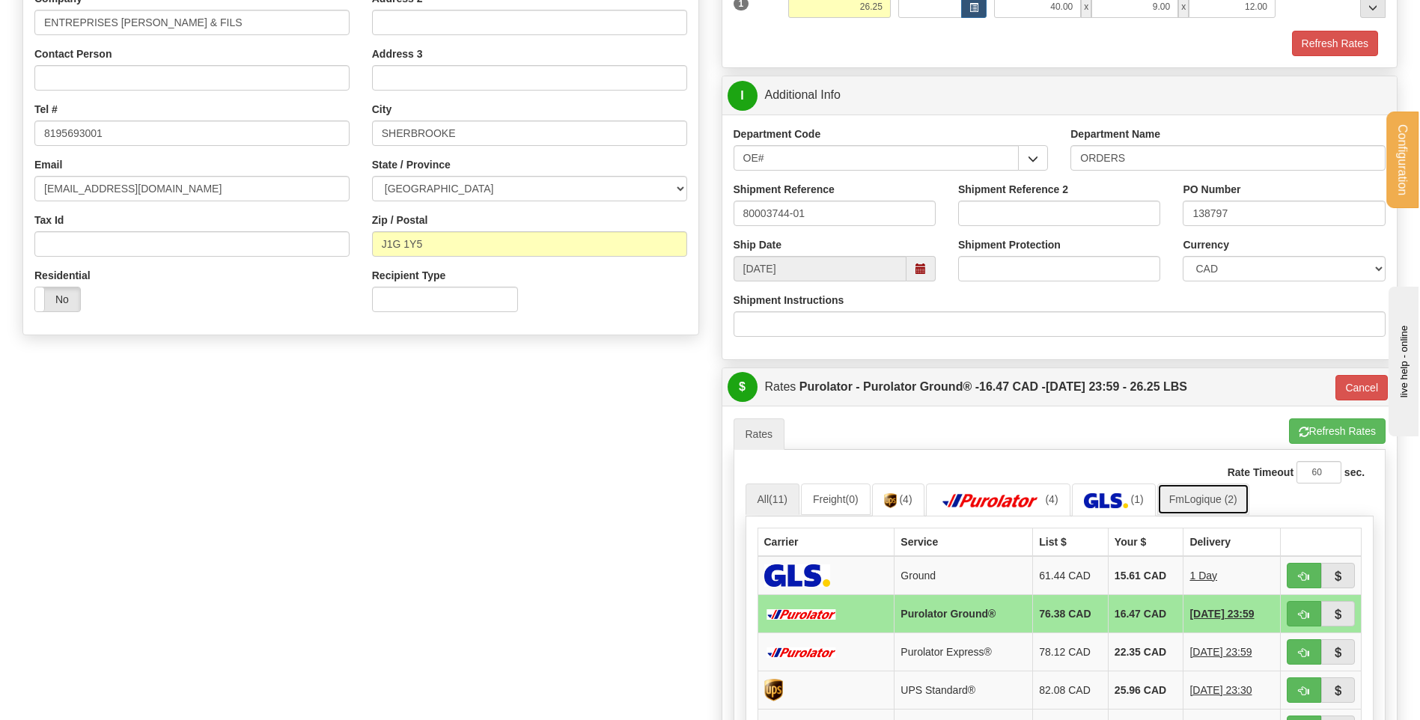
click at [1193, 495] on link "FmLogique (2)" at bounding box center [1203, 499] width 92 height 31
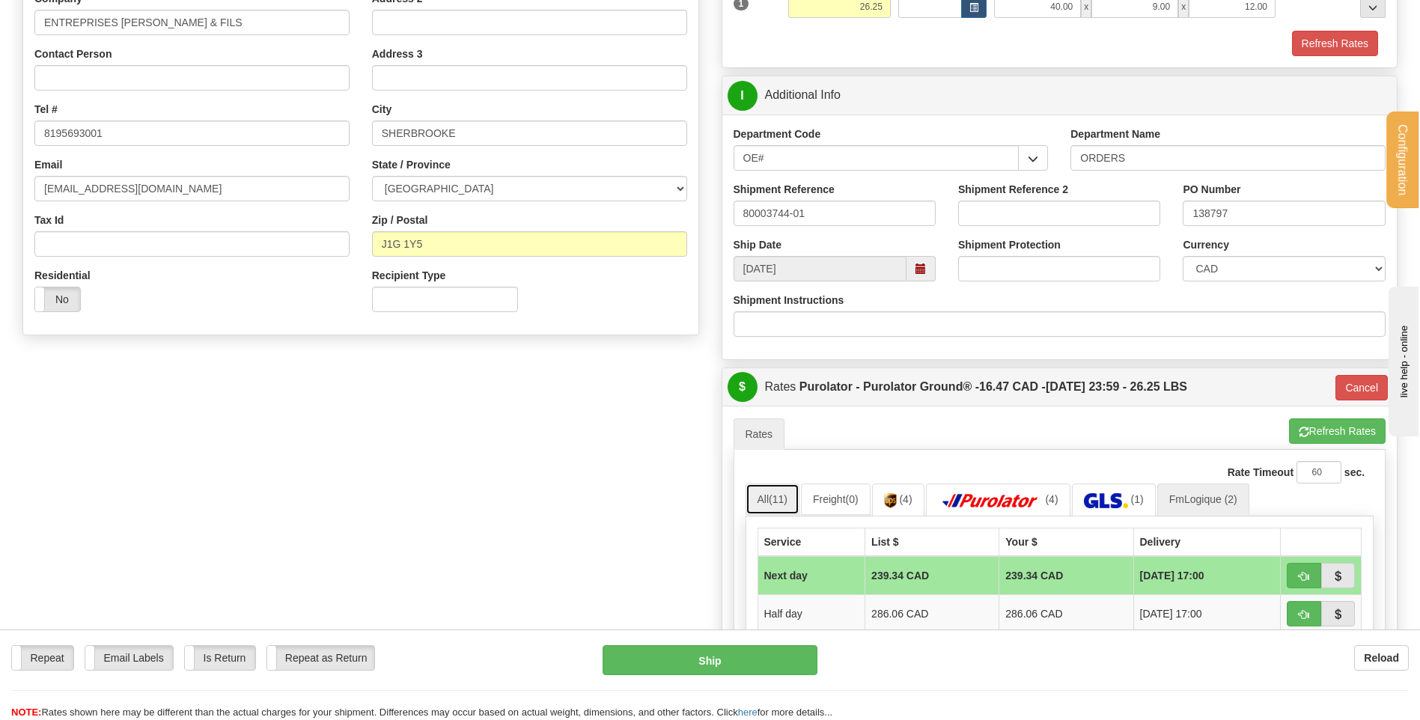
click at [791, 491] on link "All (11)" at bounding box center [773, 499] width 54 height 31
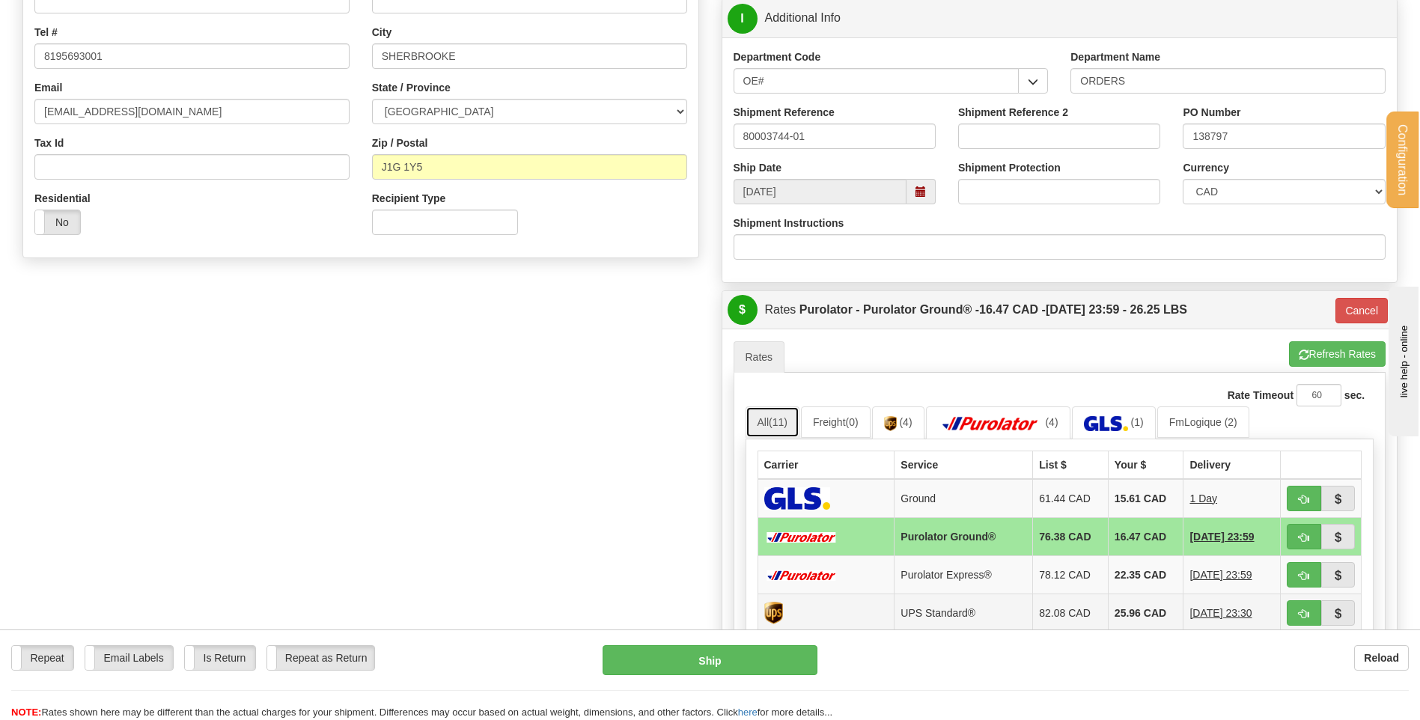
scroll to position [493, 0]
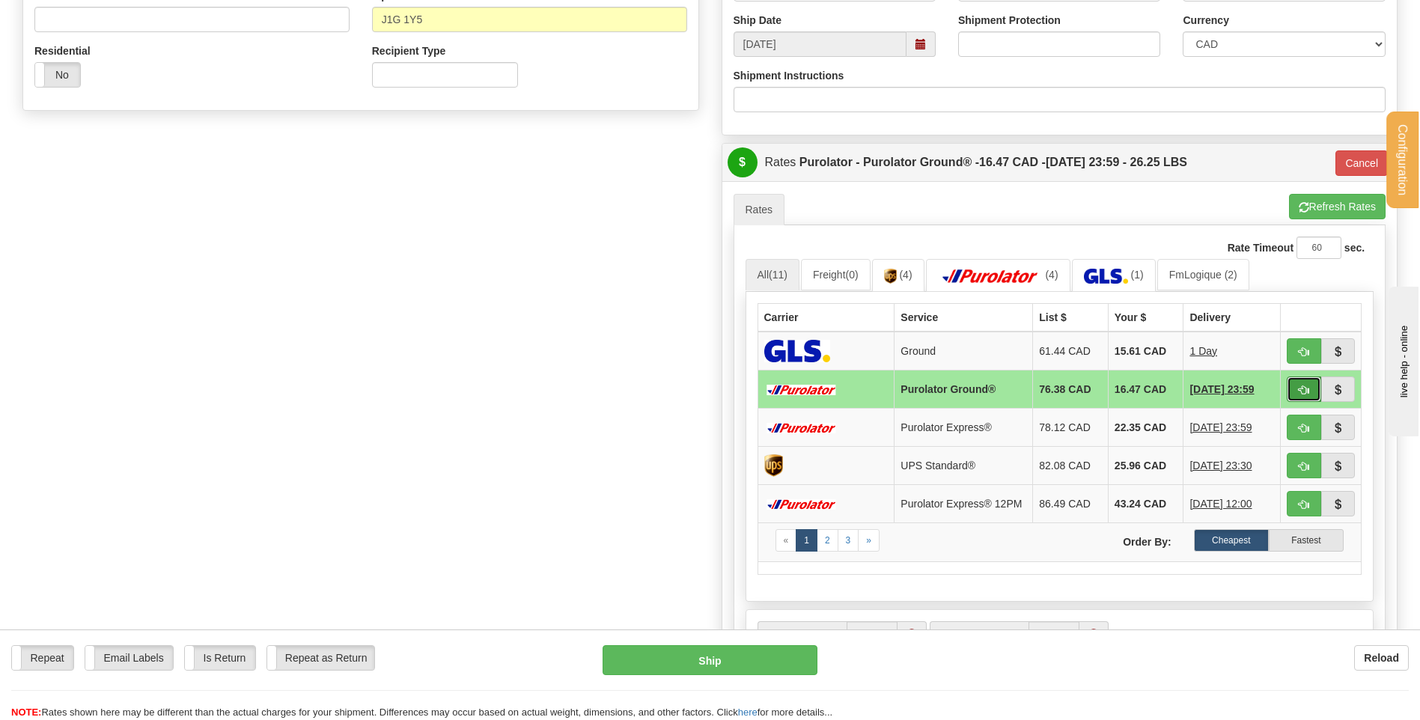
click at [1308, 393] on span "button" at bounding box center [1304, 391] width 10 height 10
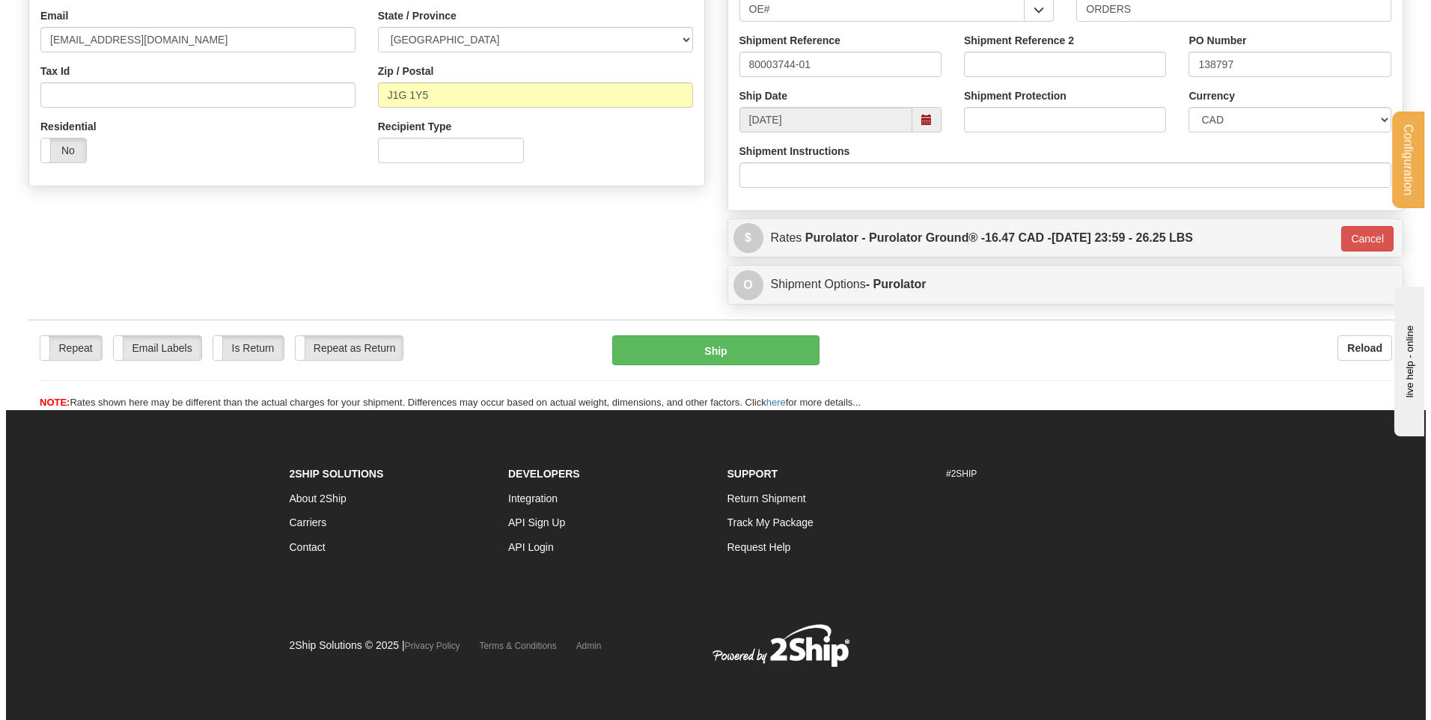
scroll to position [418, 0]
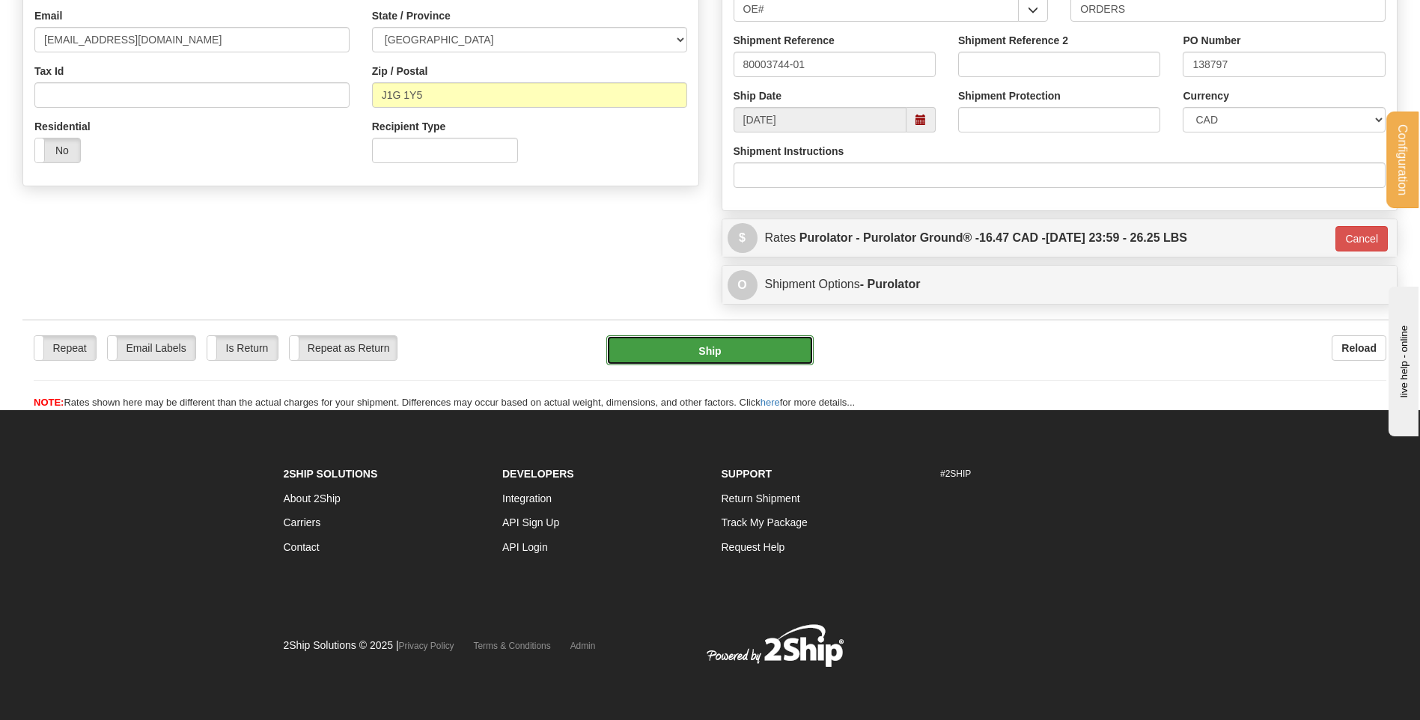
click at [779, 354] on button "Ship" at bounding box center [709, 350] width 207 height 30
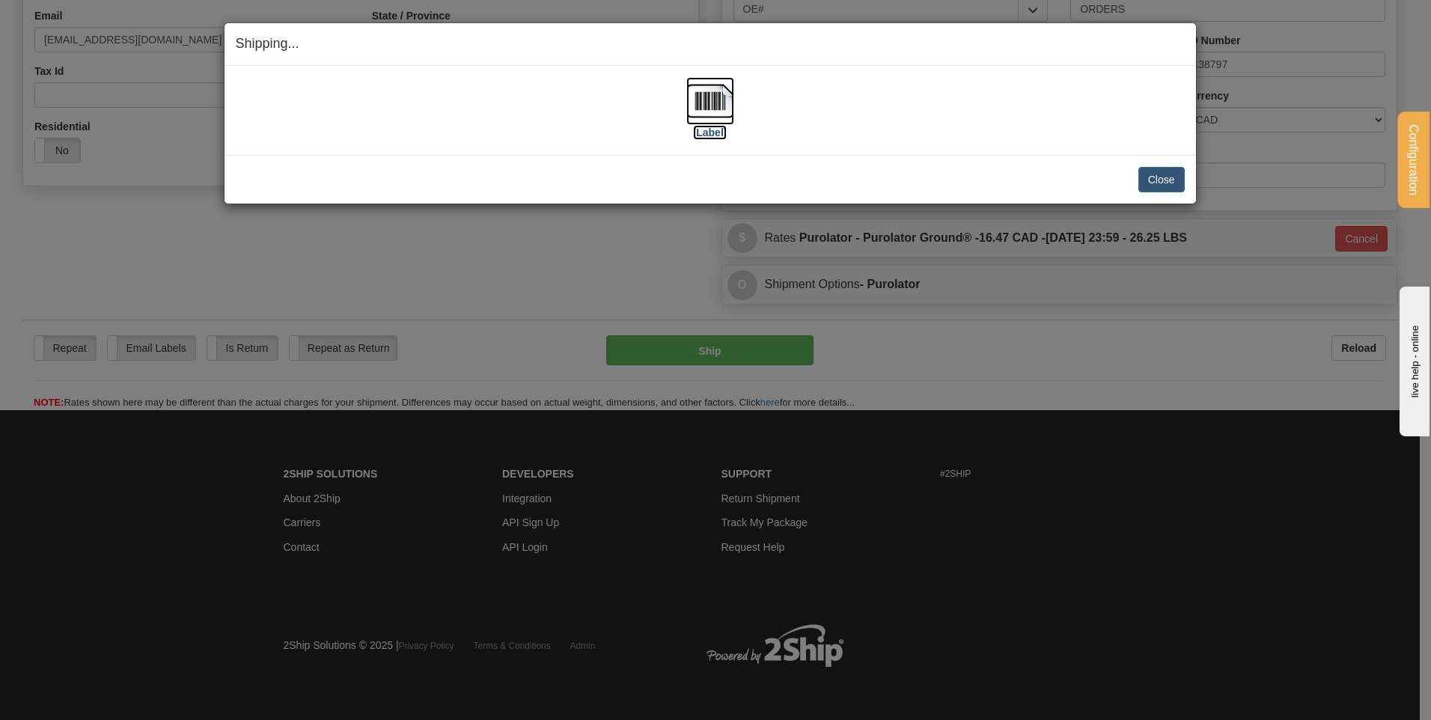
click at [718, 106] on img at bounding box center [710, 101] width 48 height 48
click at [1146, 160] on div "Close Cancel Cancel Shipment and Quit Pickup Quit Pickup ONLY" at bounding box center [711, 179] width 972 height 49
click at [1147, 176] on button "Close" at bounding box center [1162, 179] width 46 height 25
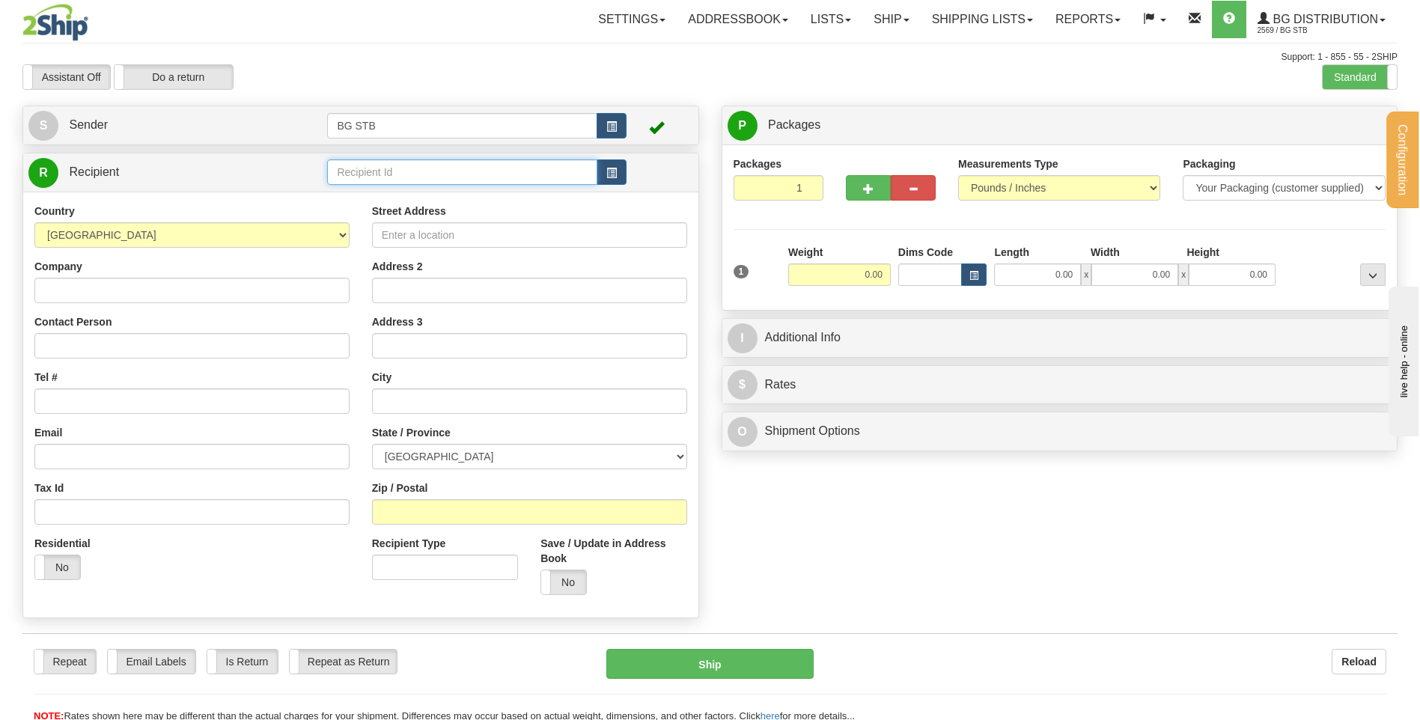
click at [543, 162] on input "text" at bounding box center [461, 171] width 269 height 25
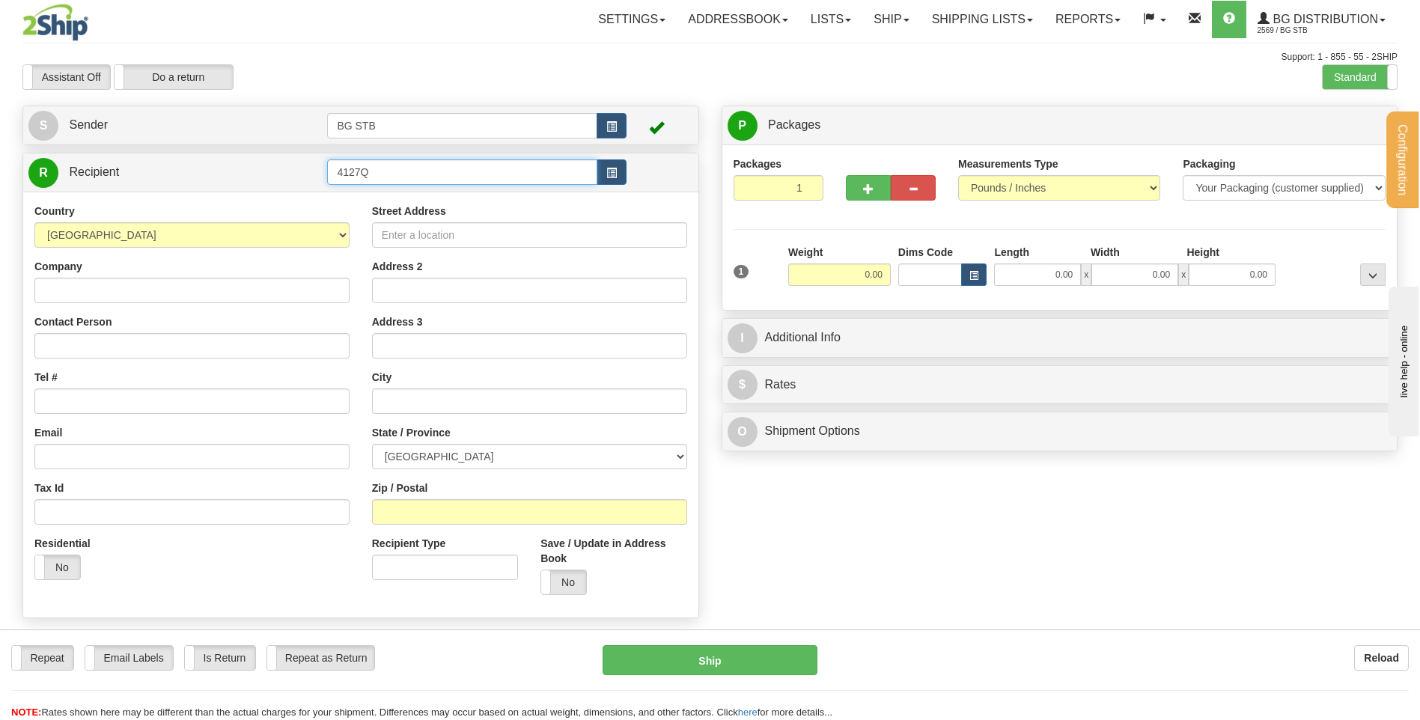
type input "4127Q"
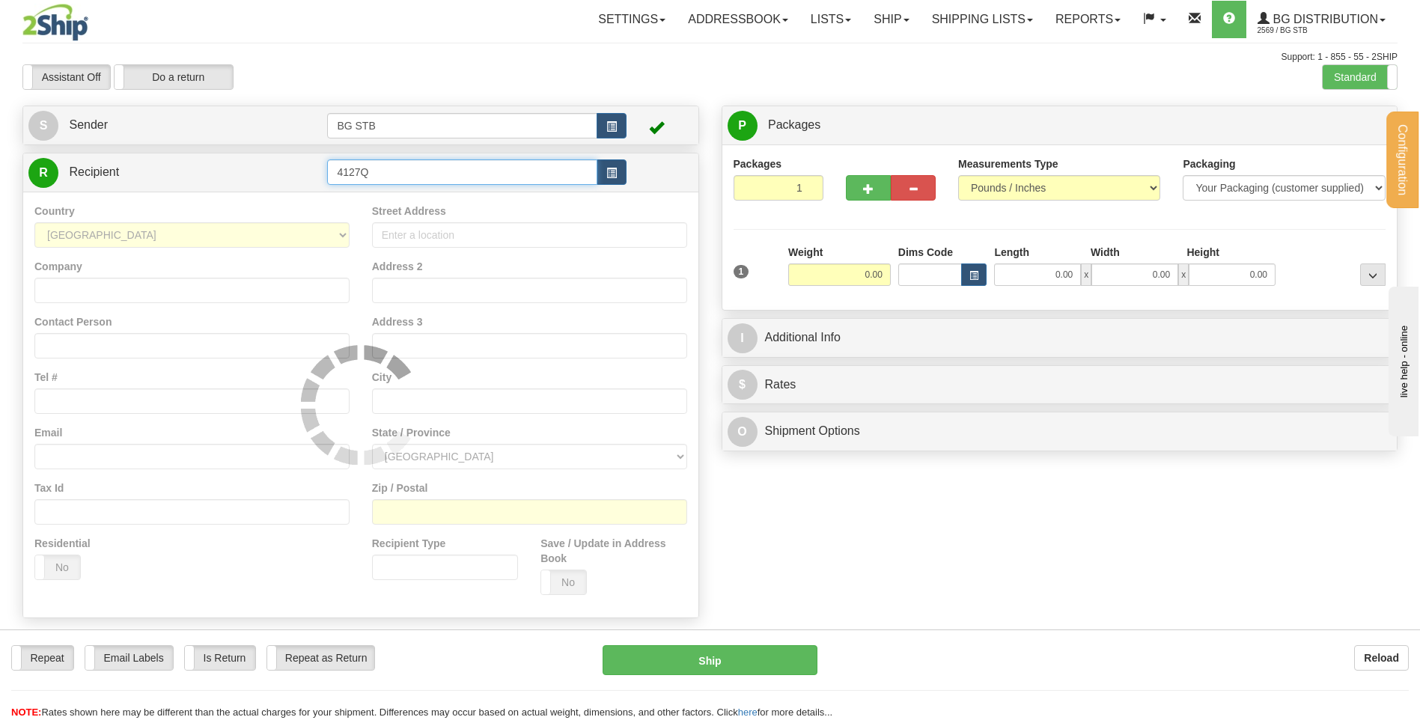
click at [396, 172] on input "4127Q" at bounding box center [461, 171] width 269 height 25
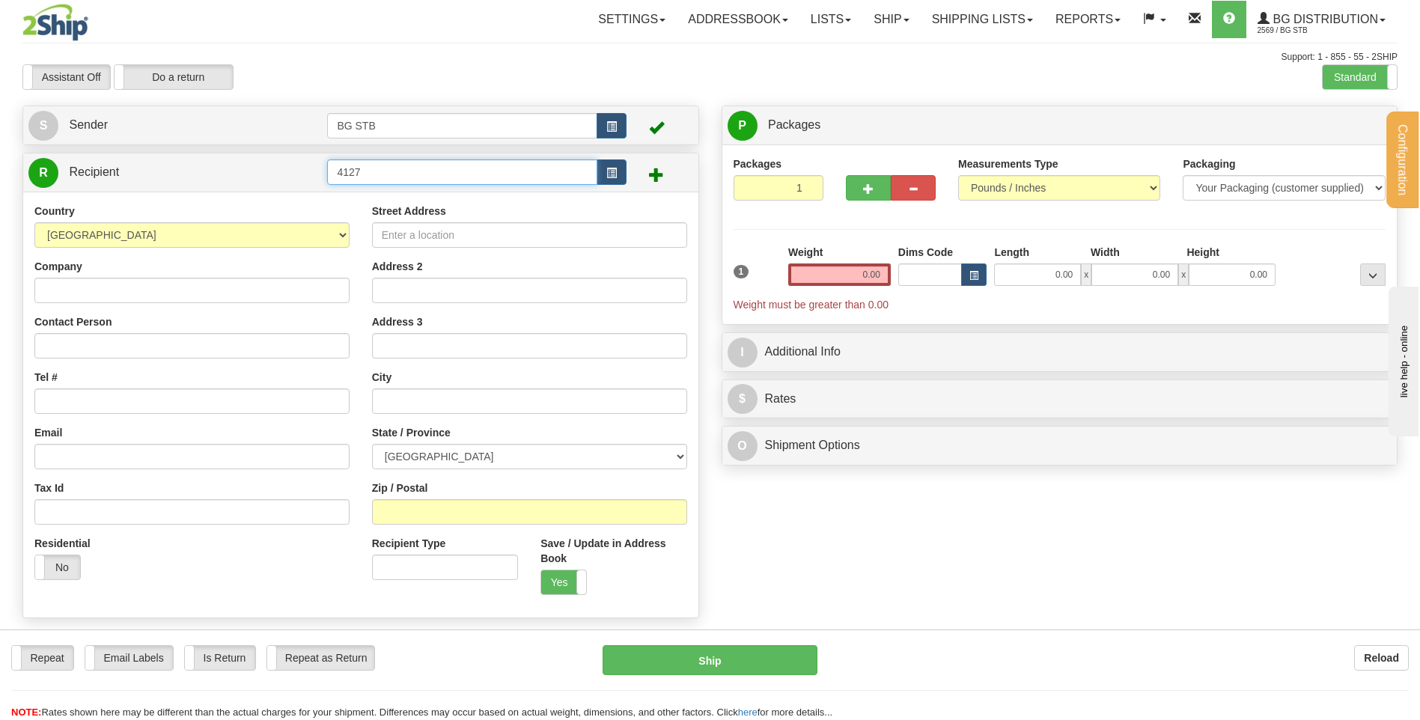
type input "4127"
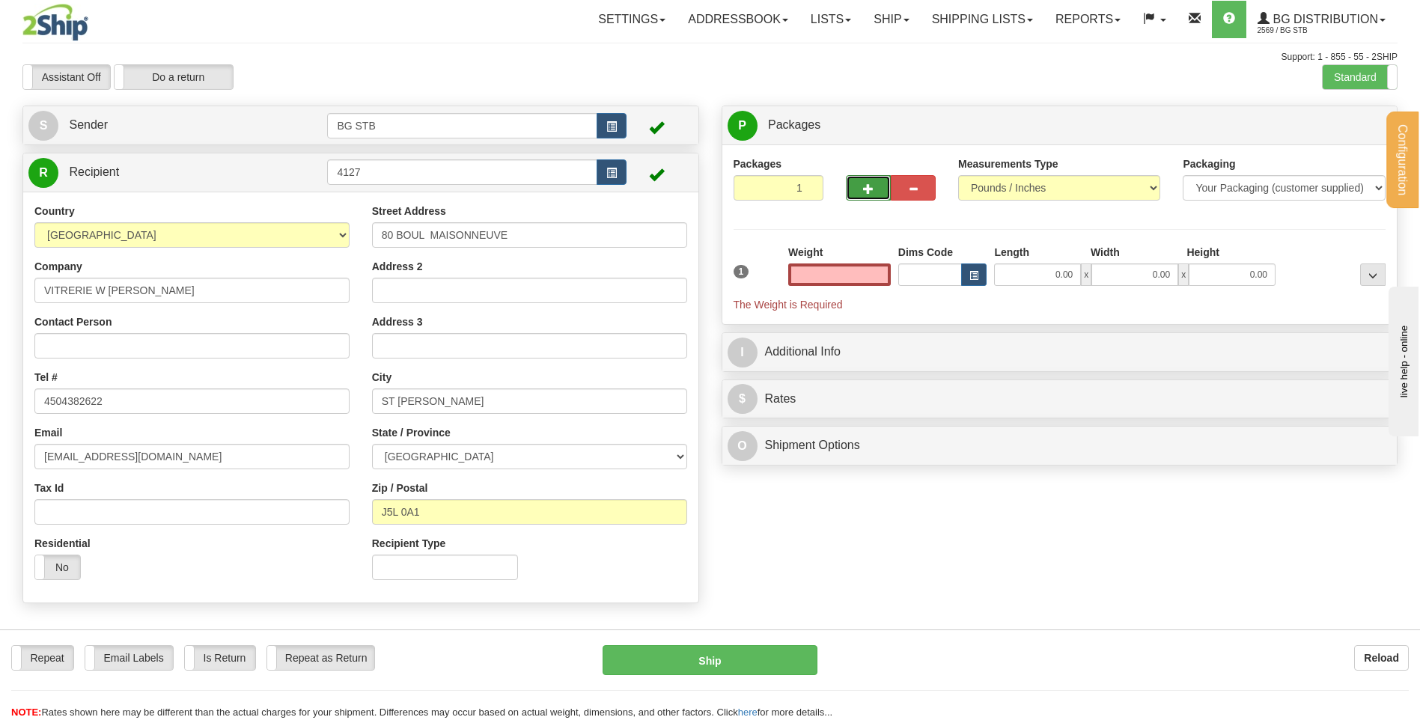
type input "0.00"
click at [871, 195] on button "button" at bounding box center [868, 187] width 45 height 25
type input "2"
drag, startPoint x: 1334, startPoint y: 135, endPoint x: 1283, endPoint y: 146, distance: 52.1
click at [1334, 135] on label "Package Level Pack.." at bounding box center [1354, 126] width 76 height 22
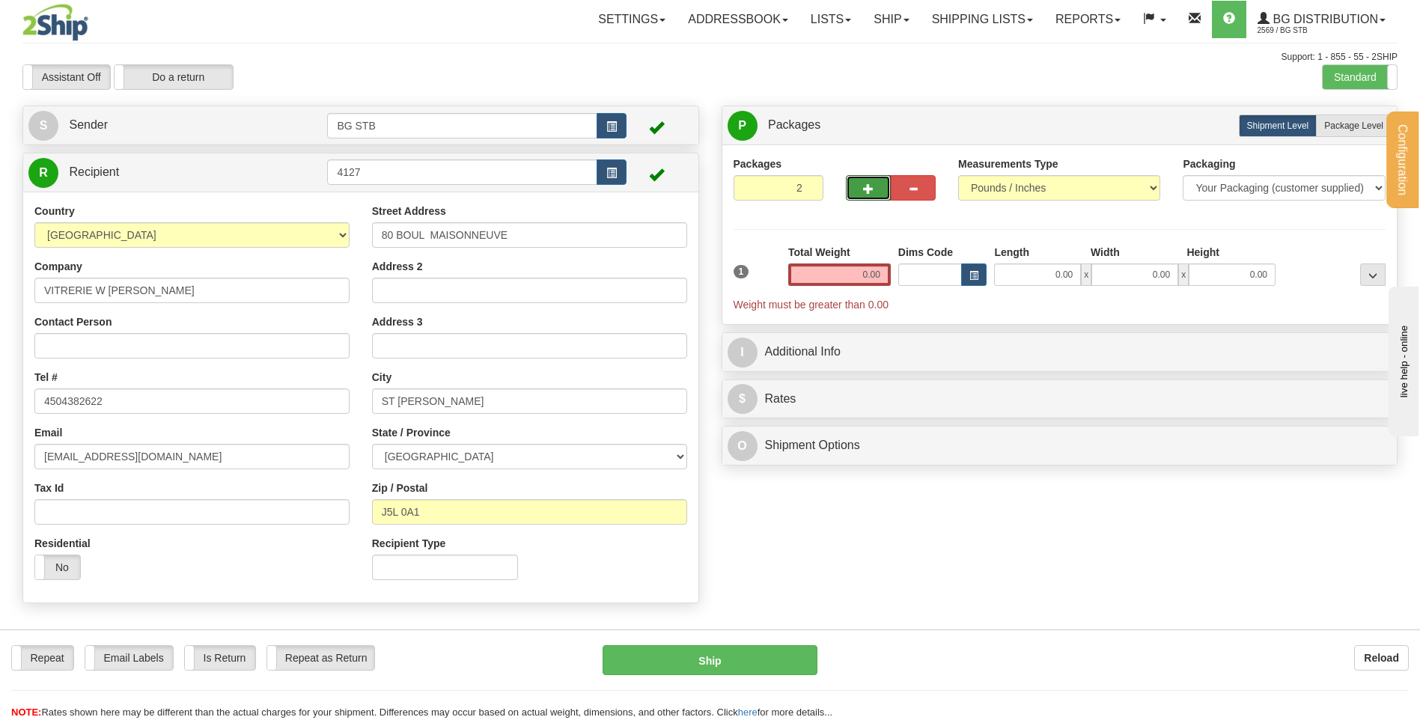
radio input "true"
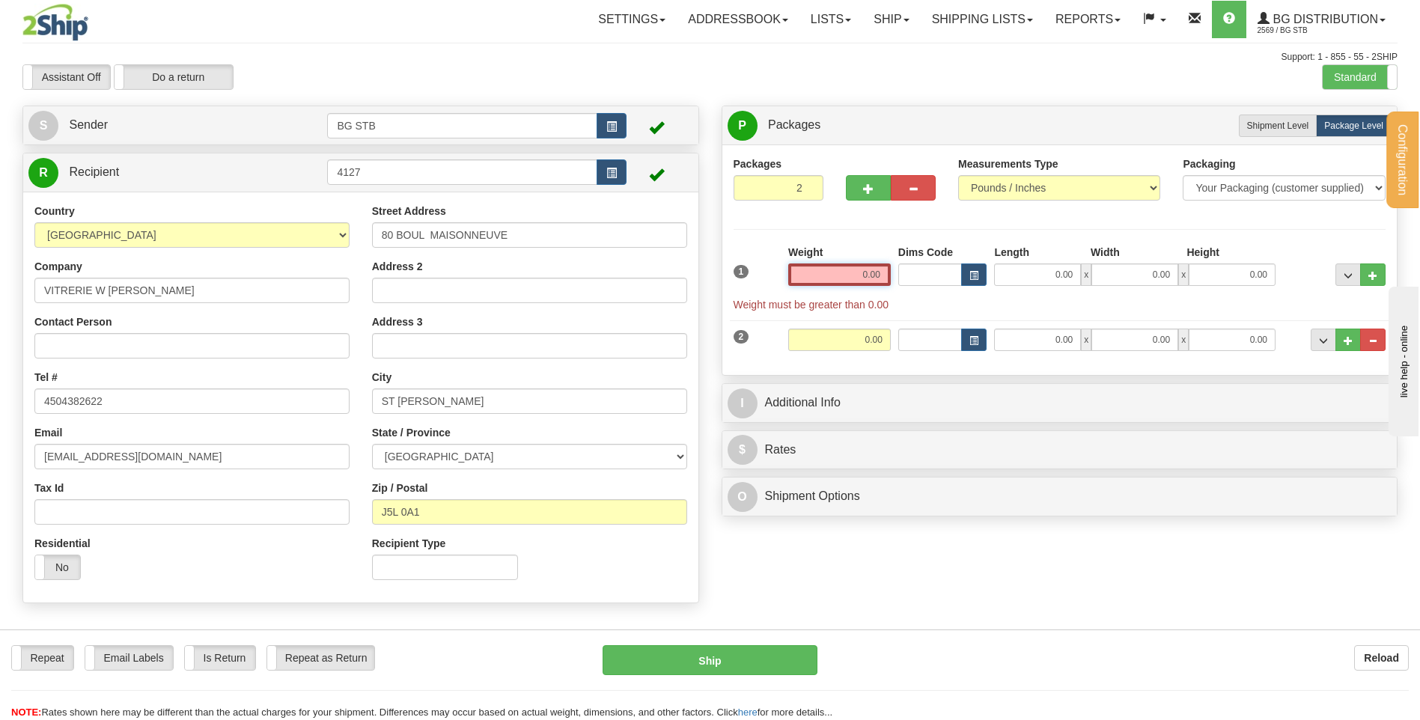
click at [868, 279] on input "0.00" at bounding box center [839, 275] width 103 height 22
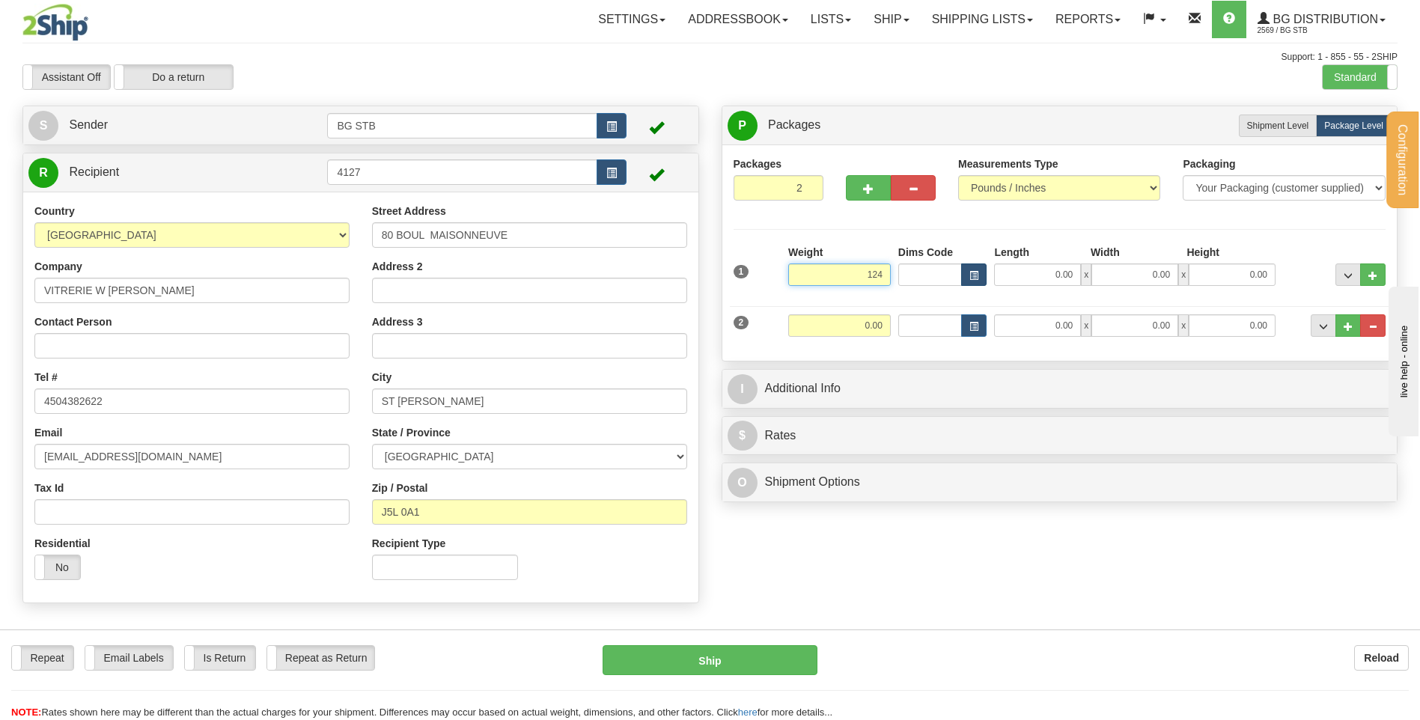
type input "1240.00"
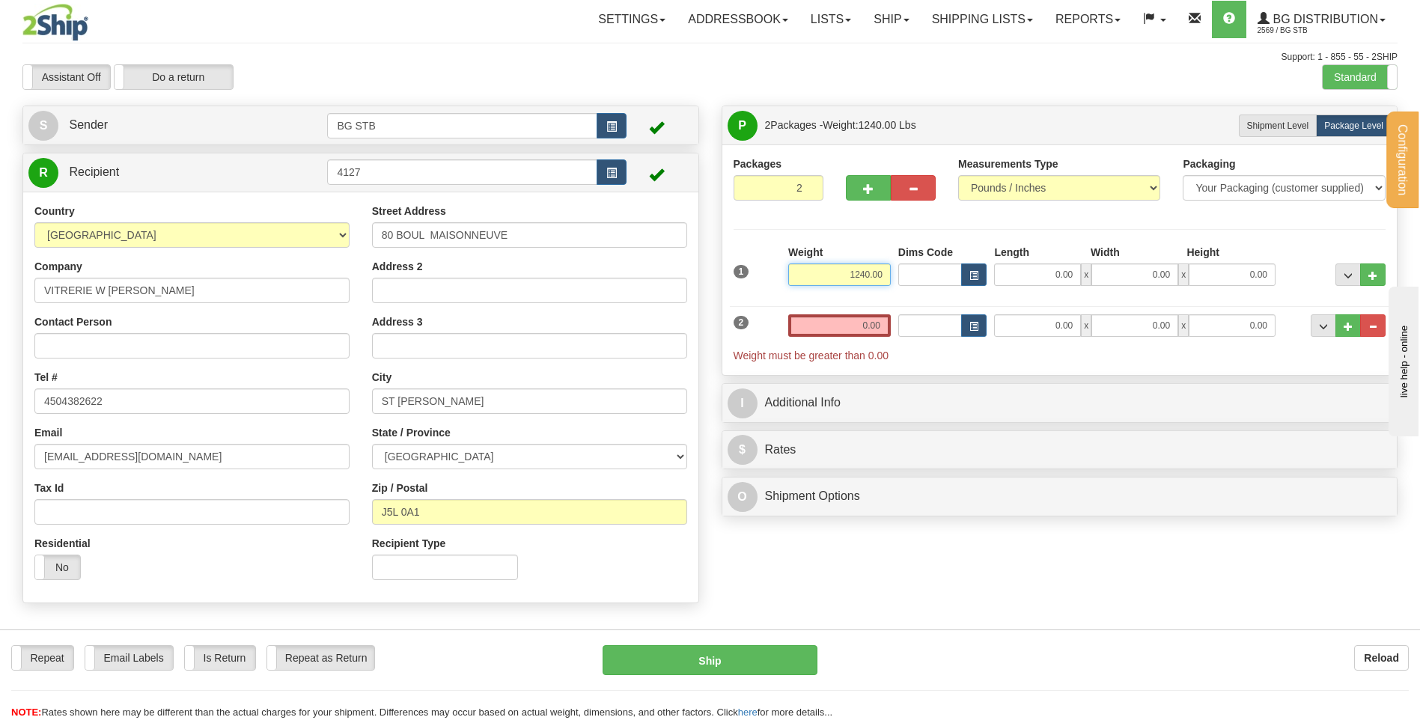
drag, startPoint x: 936, startPoint y: 272, endPoint x: 1058, endPoint y: 263, distance: 122.4
click at [986, 268] on div "1 Weight 1240.00 Dims Code x" at bounding box center [1060, 271] width 660 height 53
drag, startPoint x: 837, startPoint y: 272, endPoint x: 1178, endPoint y: 273, distance: 340.6
click at [1050, 280] on div "1 Weight 1240.00 Dims Code x" at bounding box center [1060, 271] width 660 height 53
click at [1059, 271] on input "0.00" at bounding box center [1037, 275] width 87 height 22
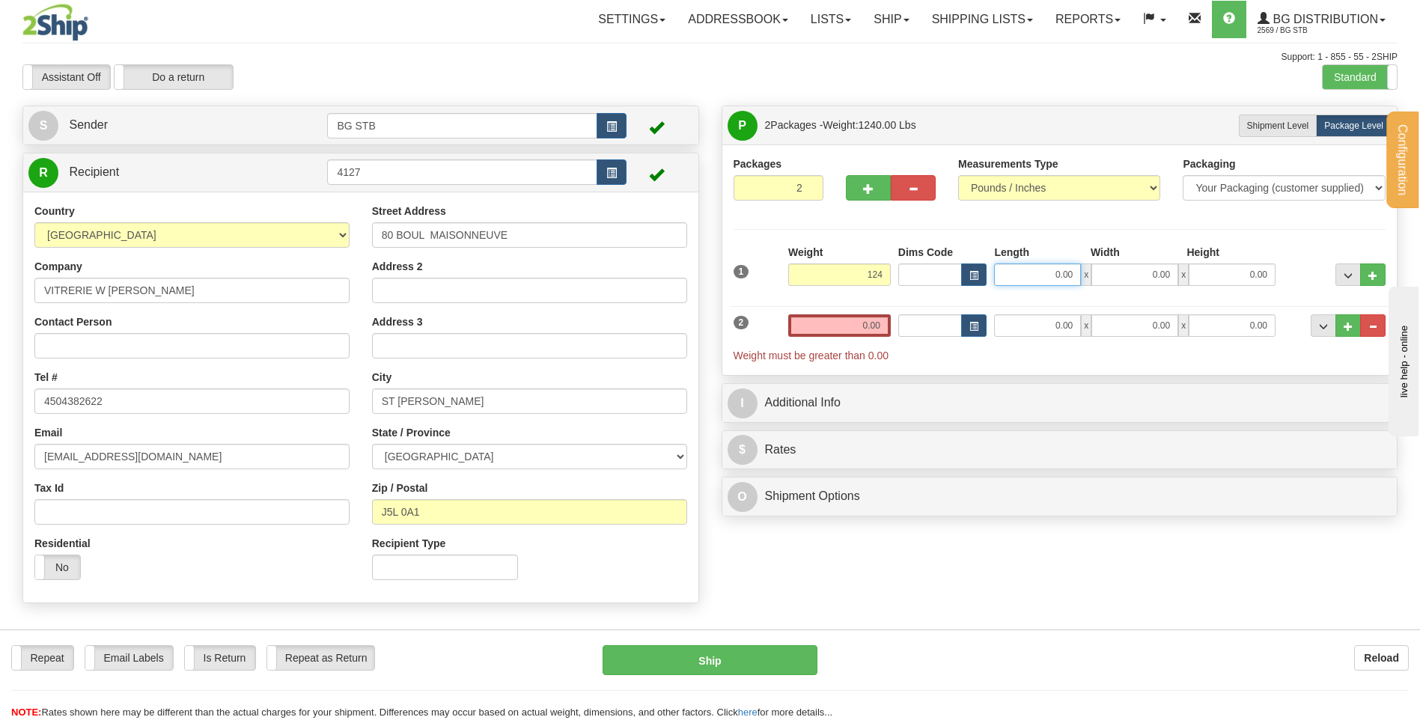
type input "124.00"
type input "36.00"
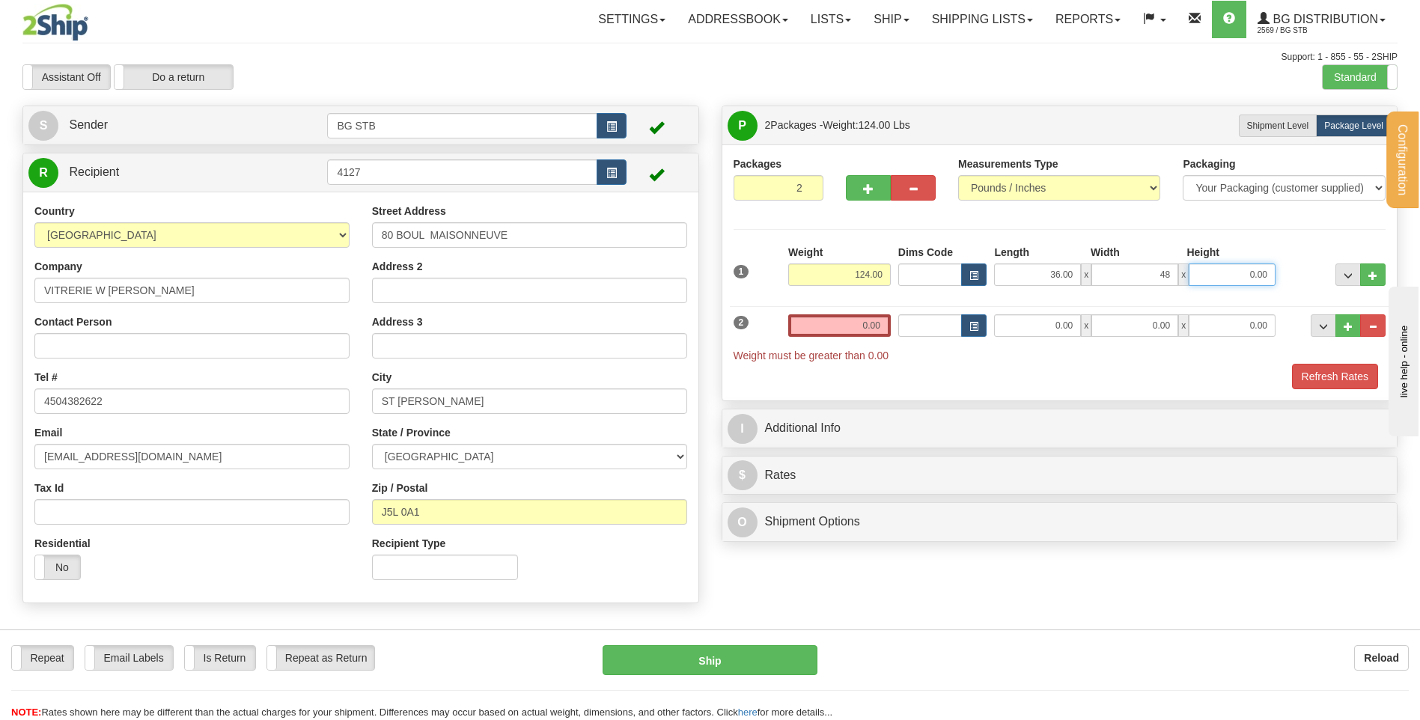
type input "48.00"
type input "17.00"
click at [827, 325] on input "0.00" at bounding box center [839, 325] width 103 height 22
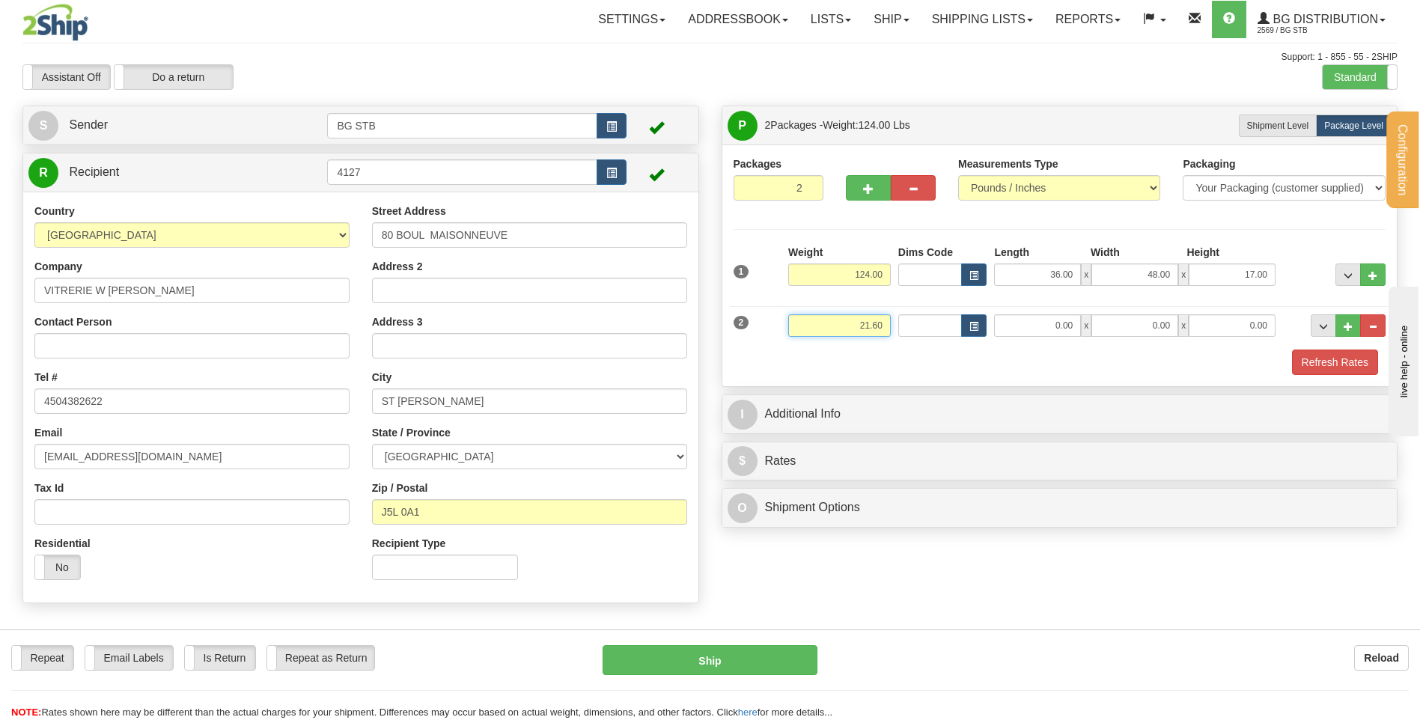
type input "21.60"
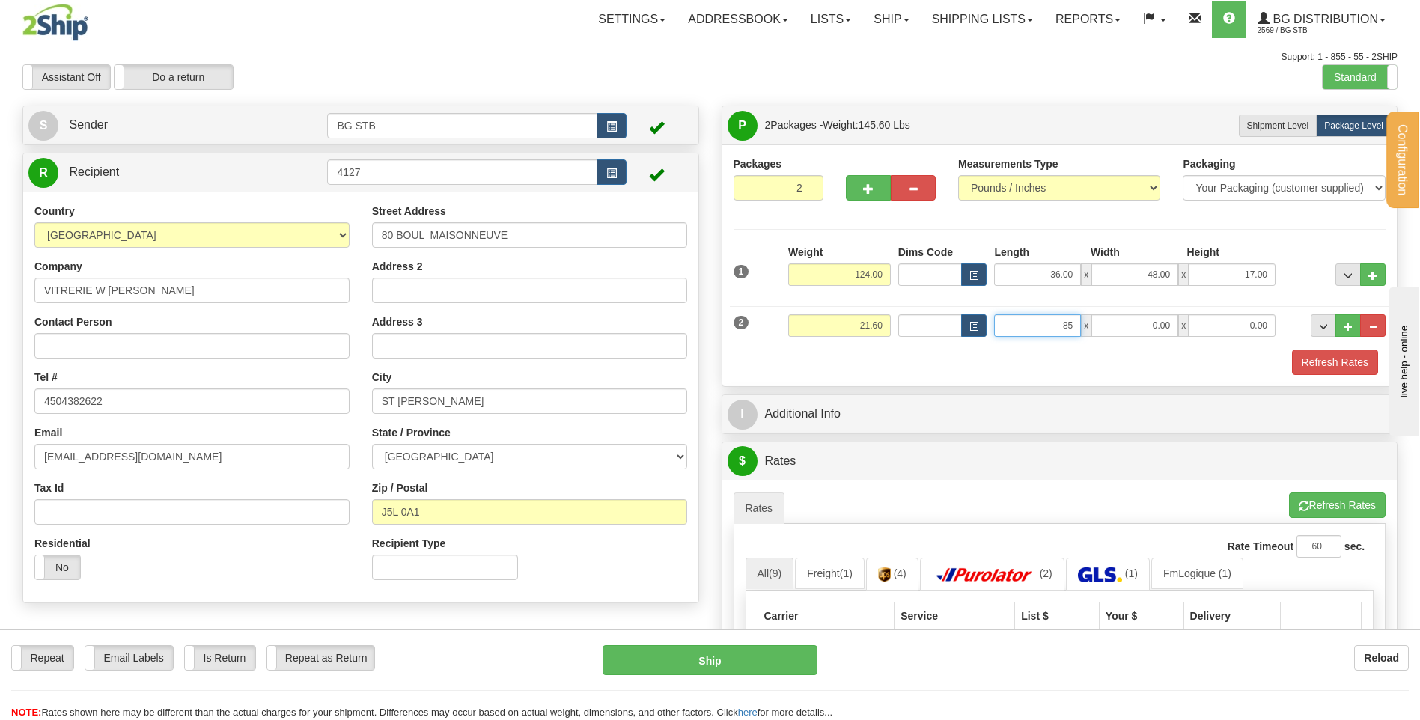
type input "85.00"
type input "4.00"
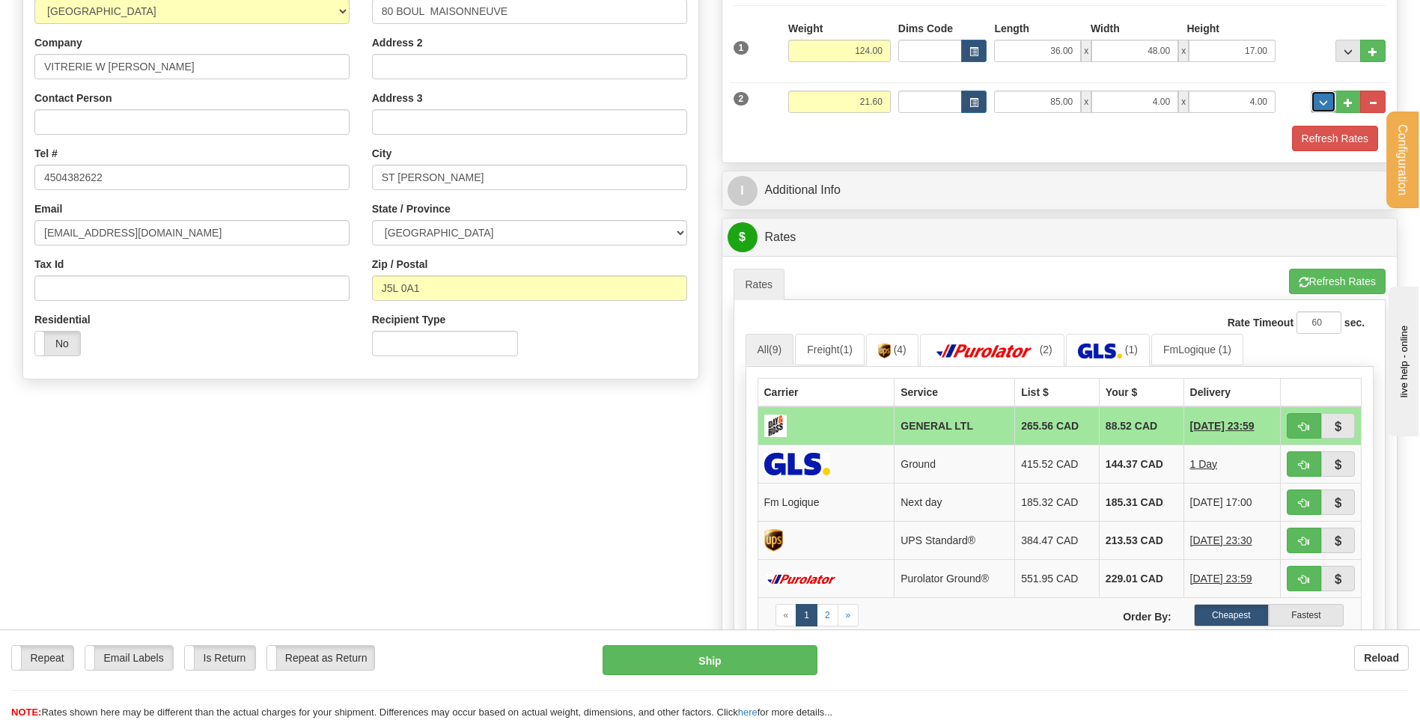
scroll to position [225, 0]
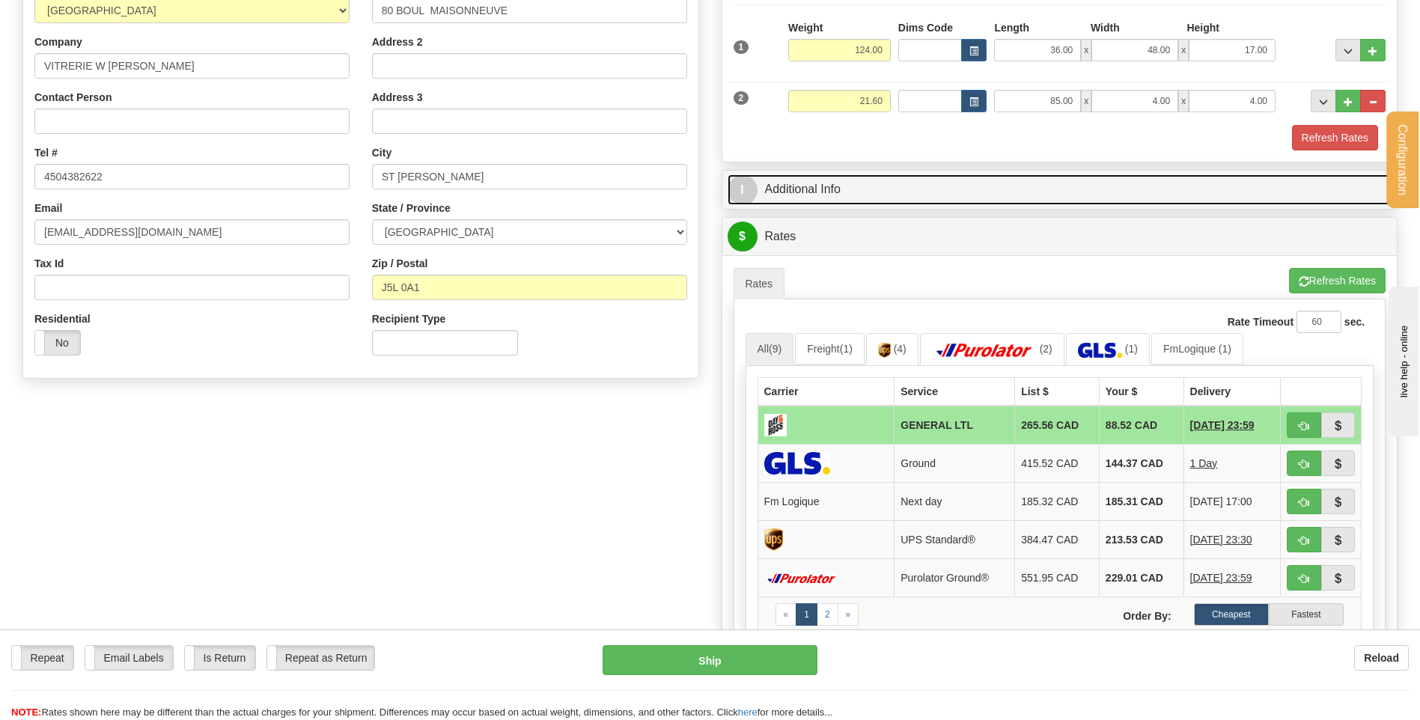
click at [818, 195] on link "I Additional Info" at bounding box center [1060, 189] width 665 height 31
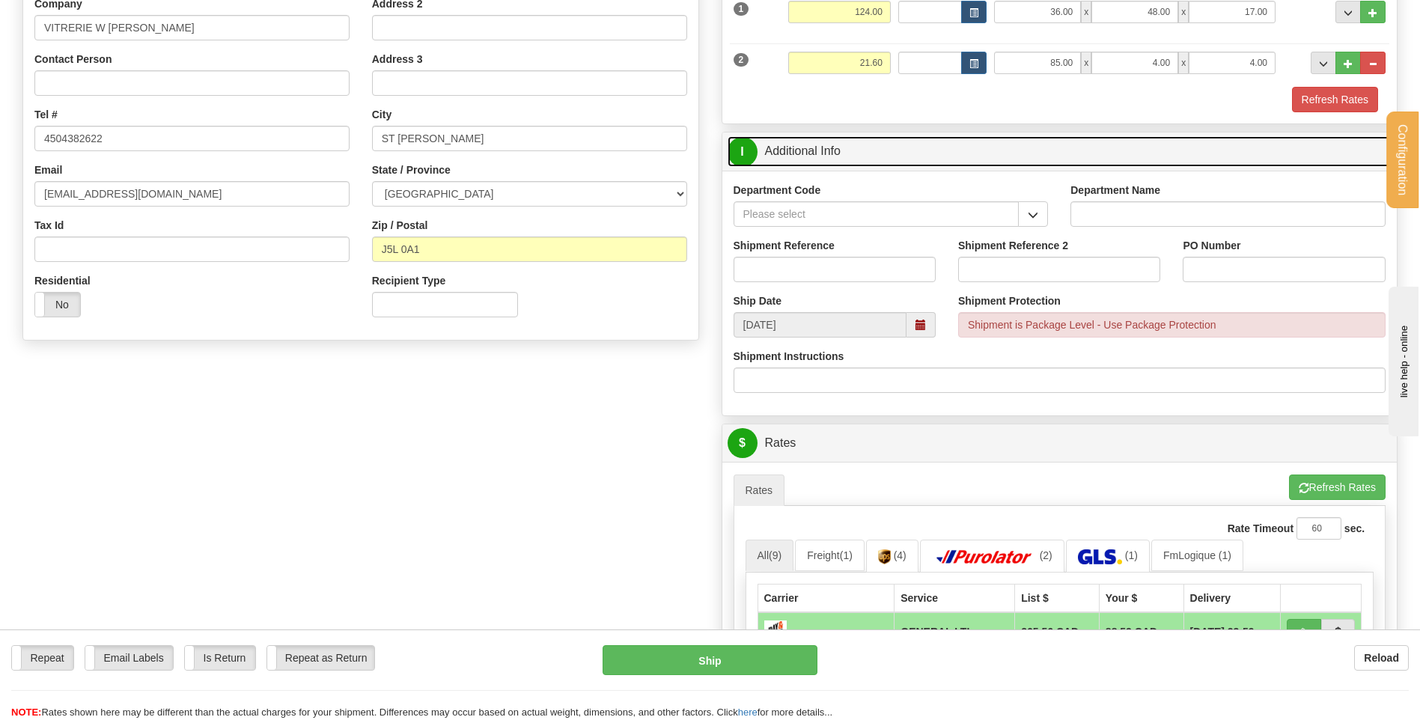
scroll to position [299, 0]
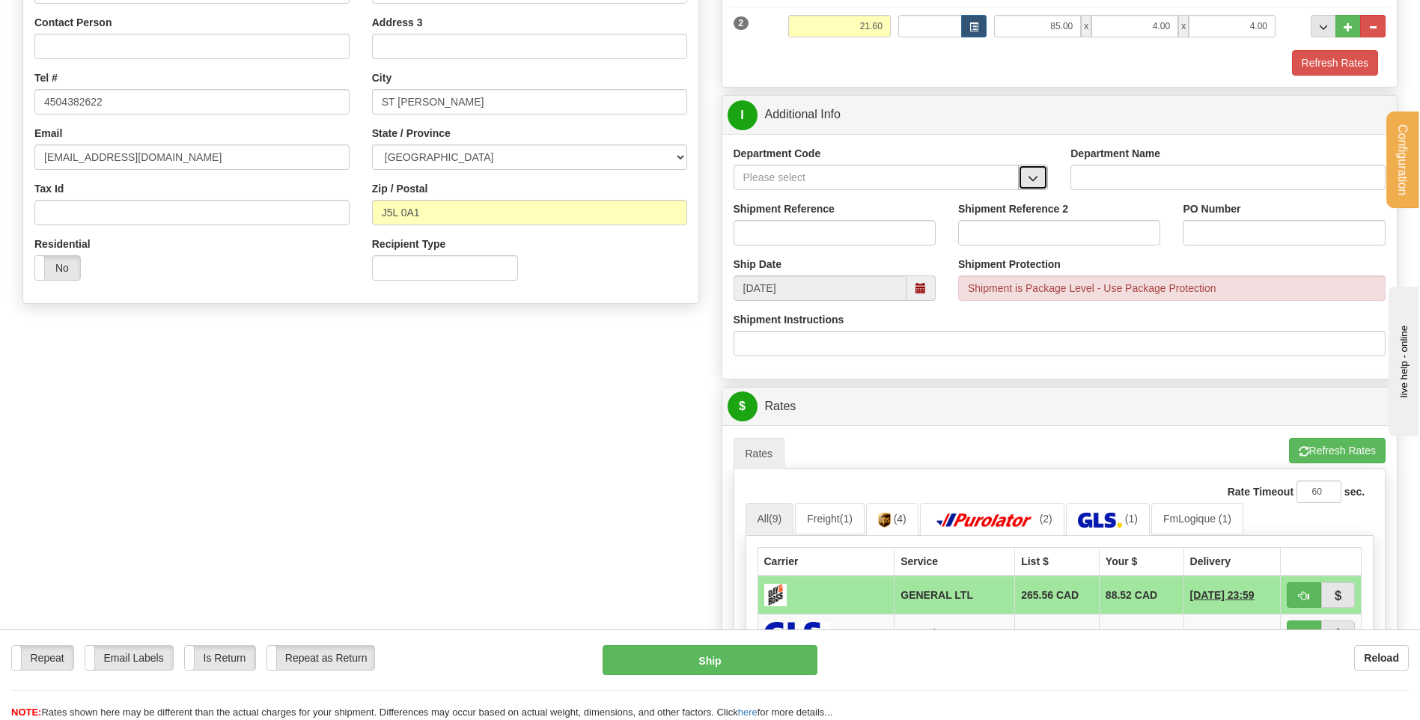
click at [1023, 183] on button "button" at bounding box center [1033, 177] width 30 height 25
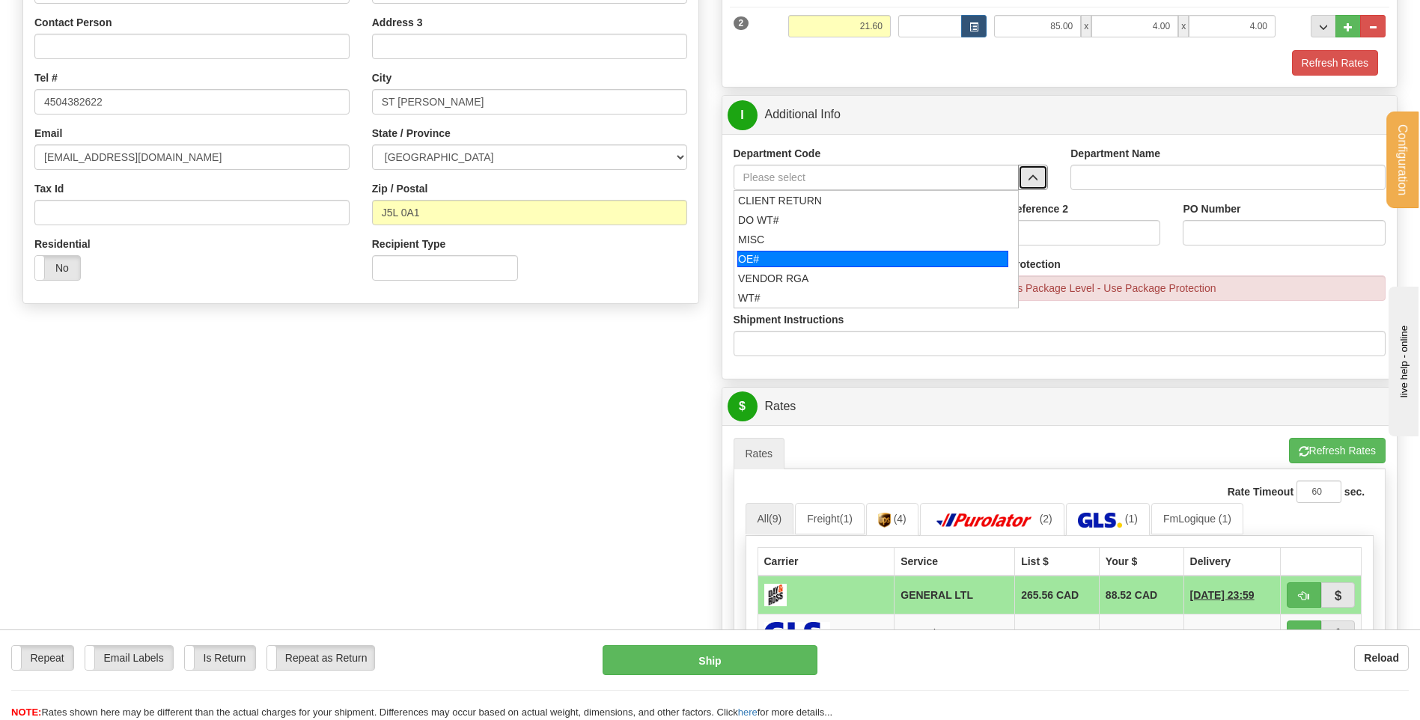
drag, startPoint x: 888, startPoint y: 261, endPoint x: 877, endPoint y: 243, distance: 20.8
click at [886, 261] on div "OE#" at bounding box center [872, 259] width 271 height 16
type input "OE#"
type input "ORDERS"
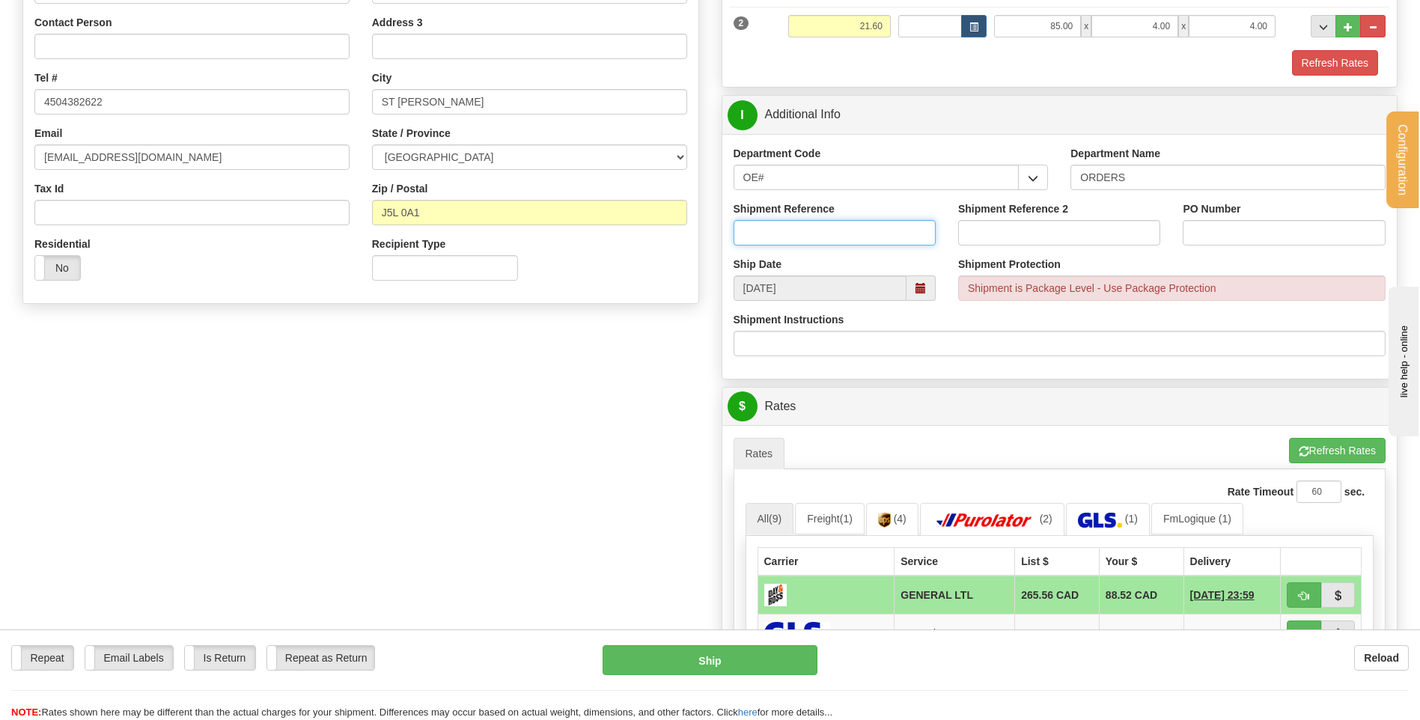
click at [877, 241] on input "Shipment Reference" at bounding box center [835, 232] width 202 height 25
type input "50317594-00"
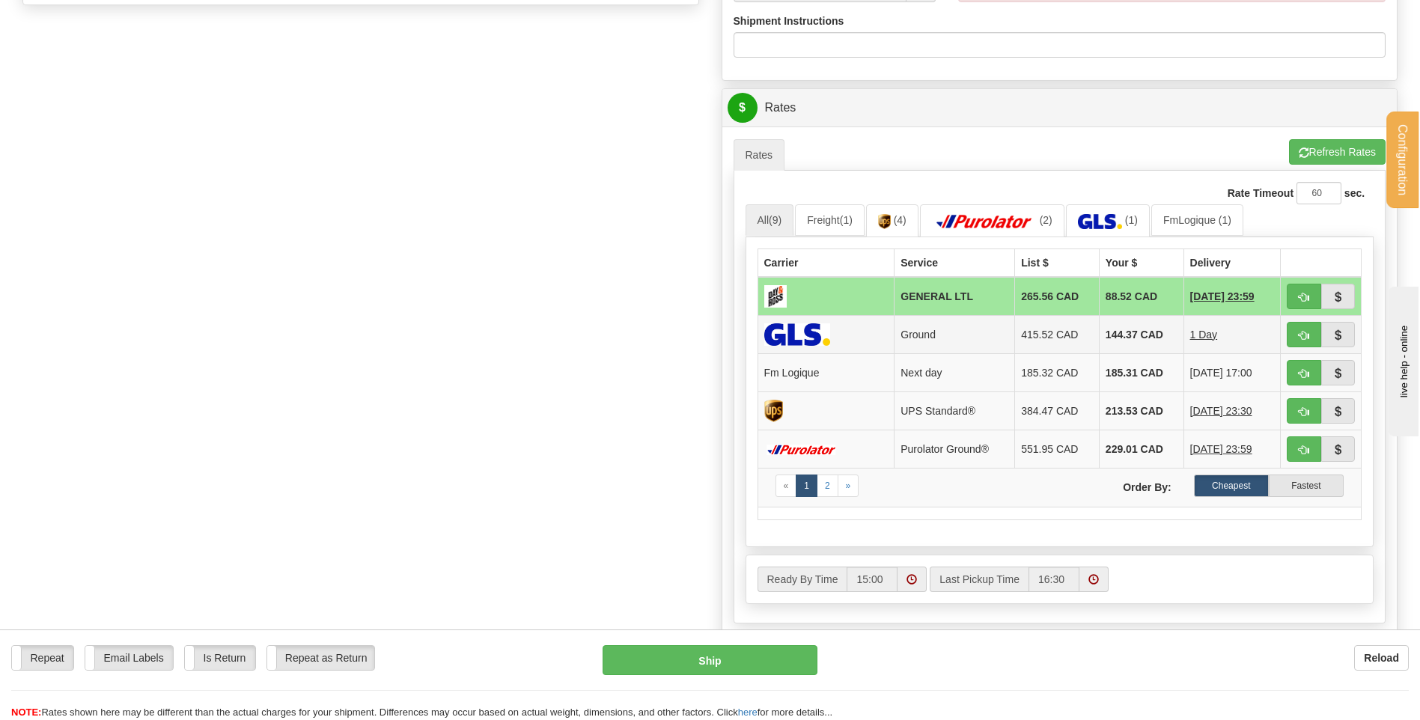
scroll to position [599, 0]
type input "P2500427"
click at [1195, 224] on link "FmLogique (1)" at bounding box center [1197, 219] width 92 height 31
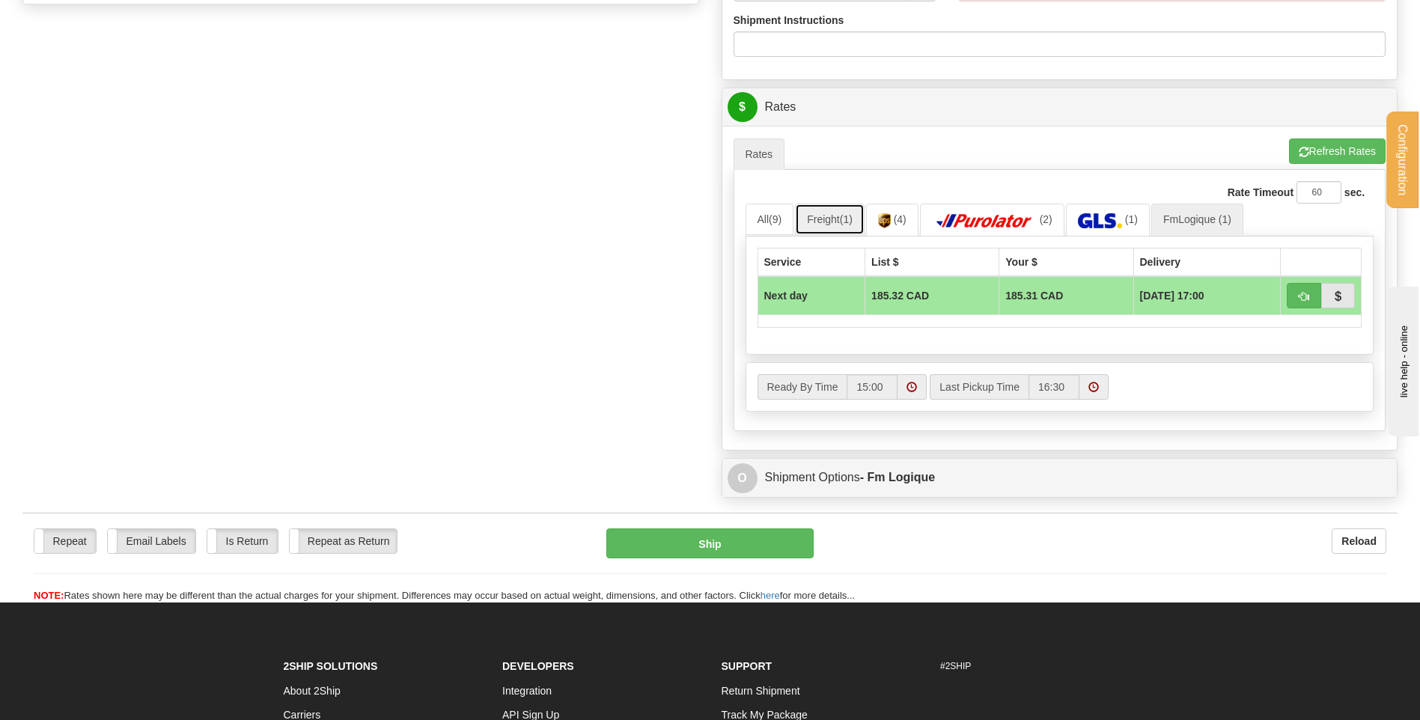
click at [801, 222] on link "Freight (1)" at bounding box center [830, 219] width 70 height 31
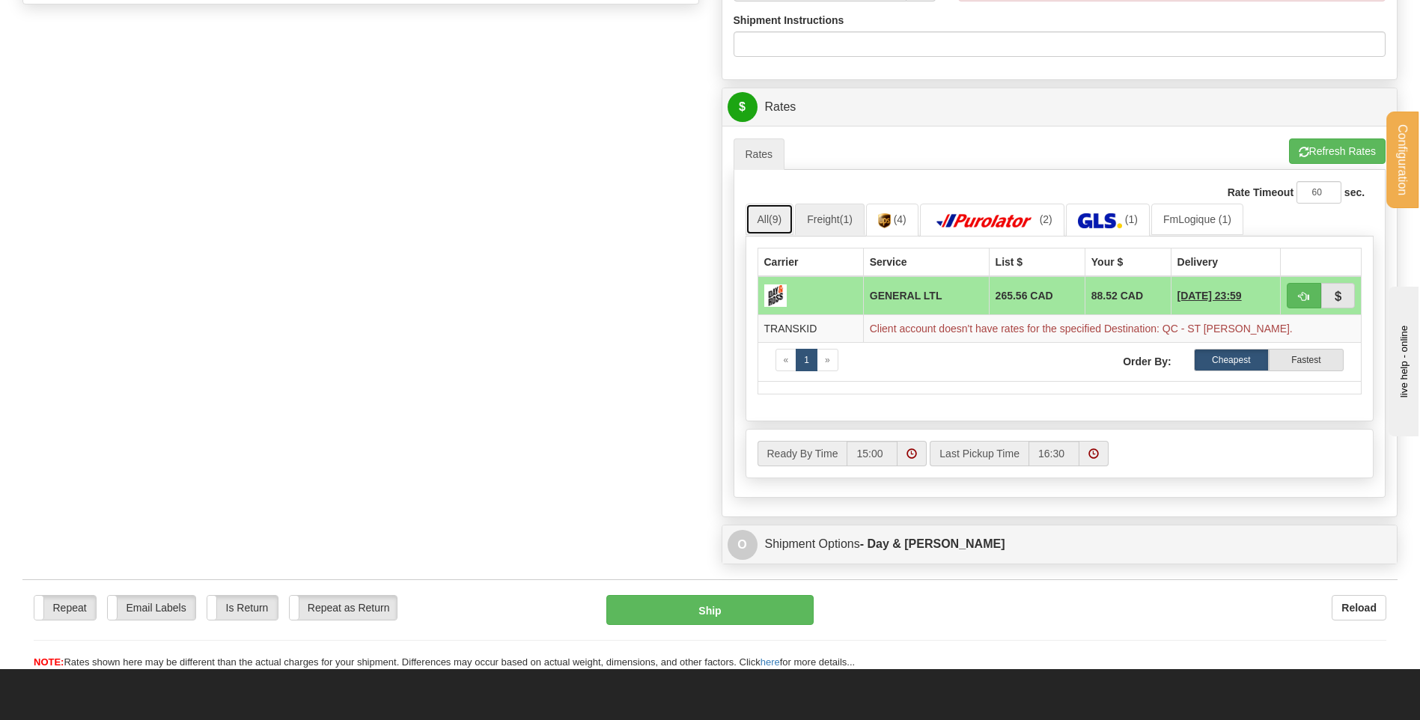
click at [763, 219] on link "All (9)" at bounding box center [770, 219] width 49 height 31
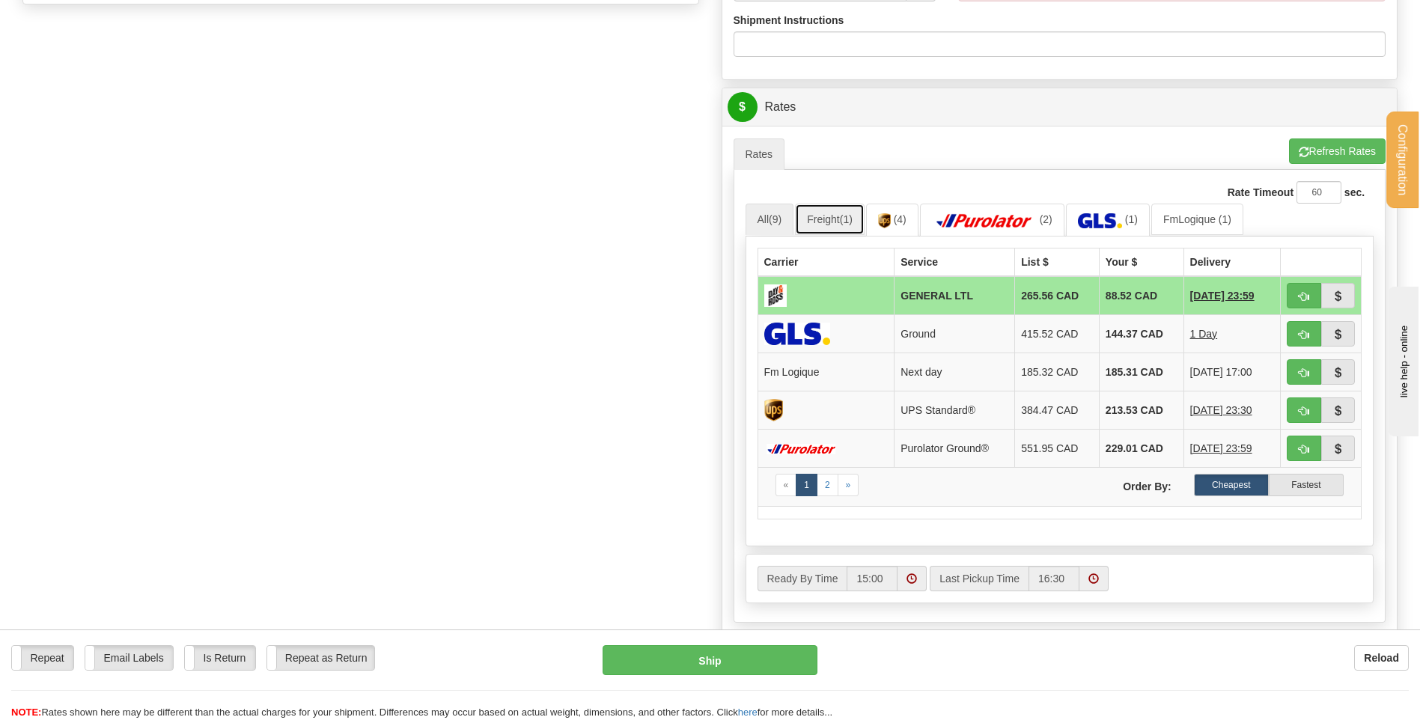
click at [802, 219] on link "Freight (1)" at bounding box center [830, 219] width 70 height 31
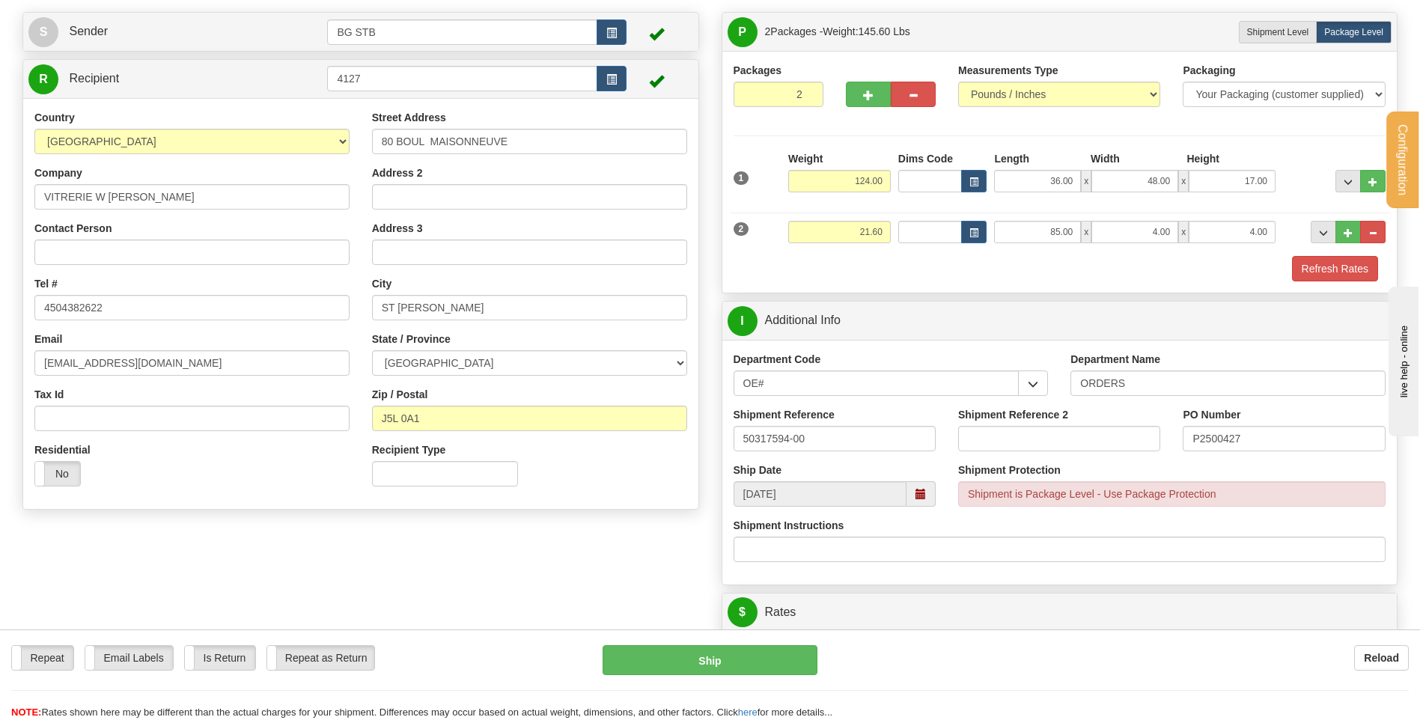
scroll to position [75, 0]
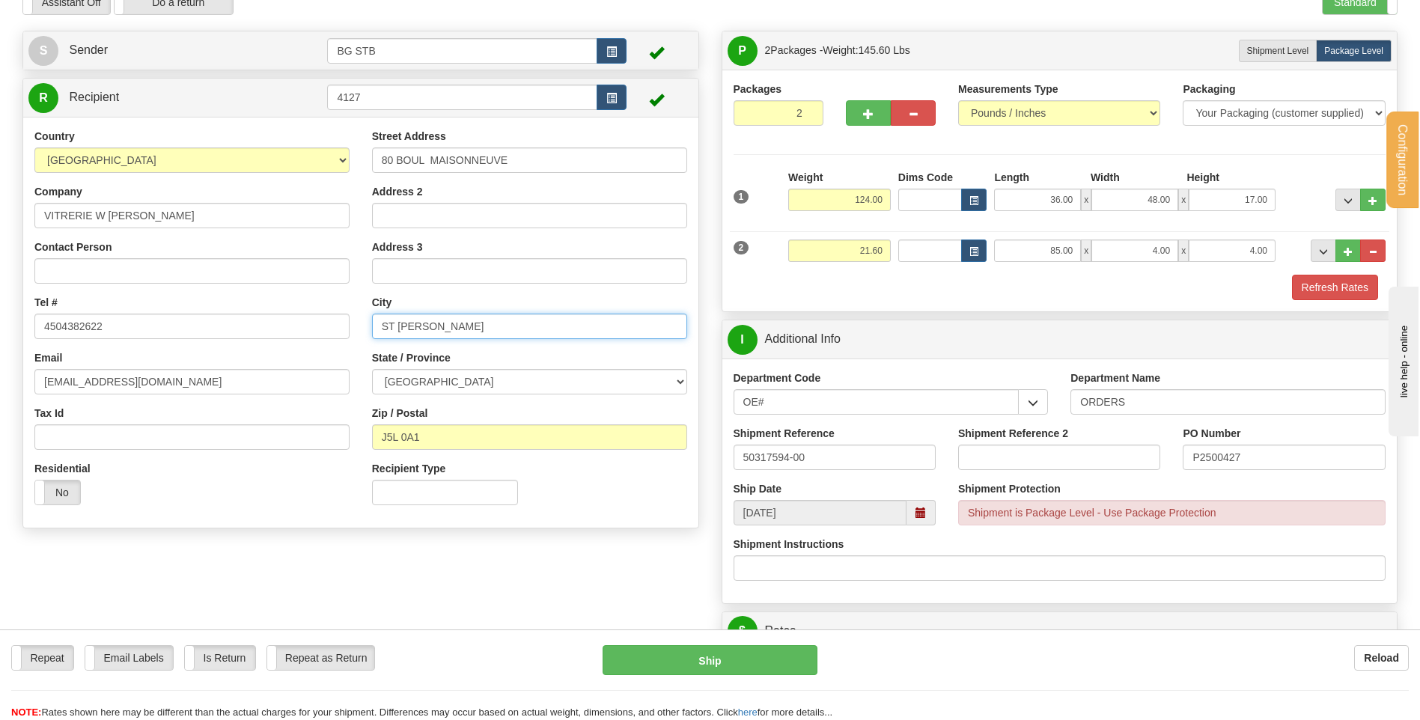
click at [400, 323] on input "ST JEROME" at bounding box center [529, 326] width 315 height 25
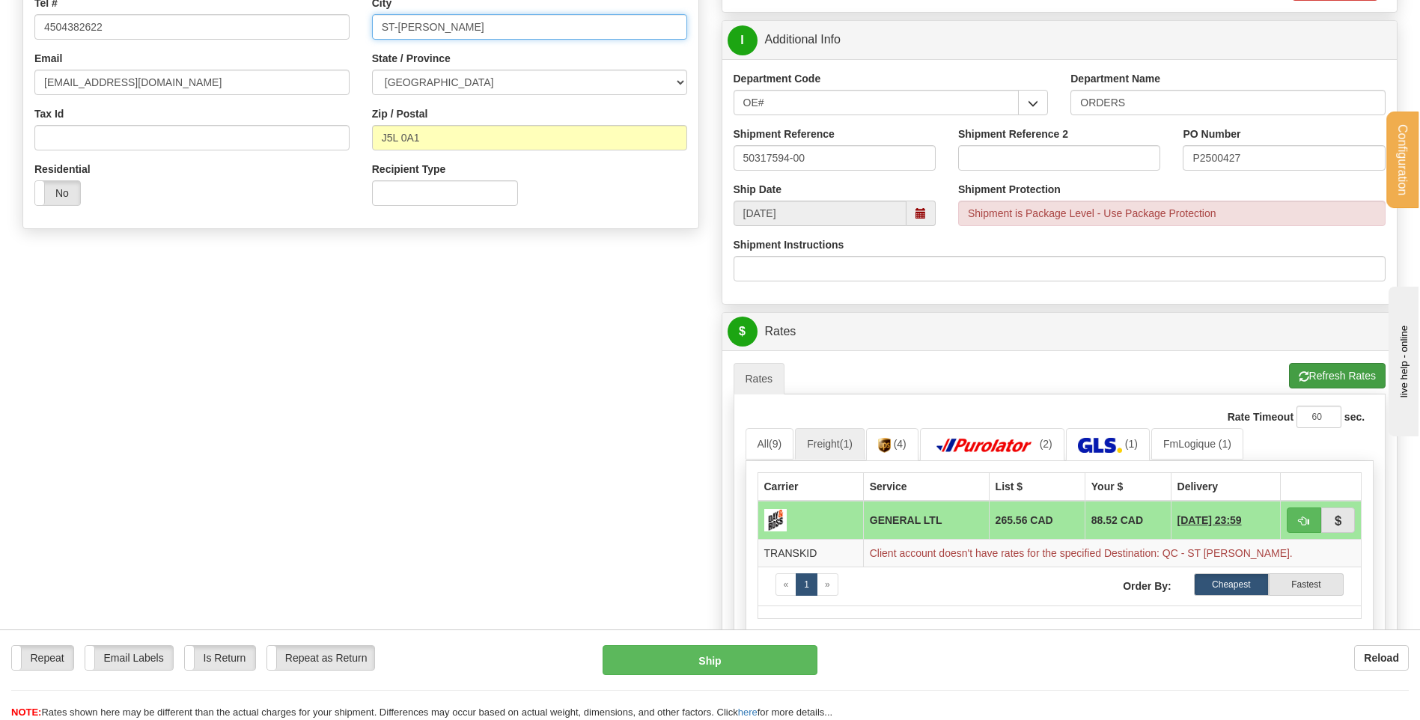
type input "ST-JEROME"
click at [1309, 379] on button "Refresh Rates" at bounding box center [1337, 375] width 97 height 25
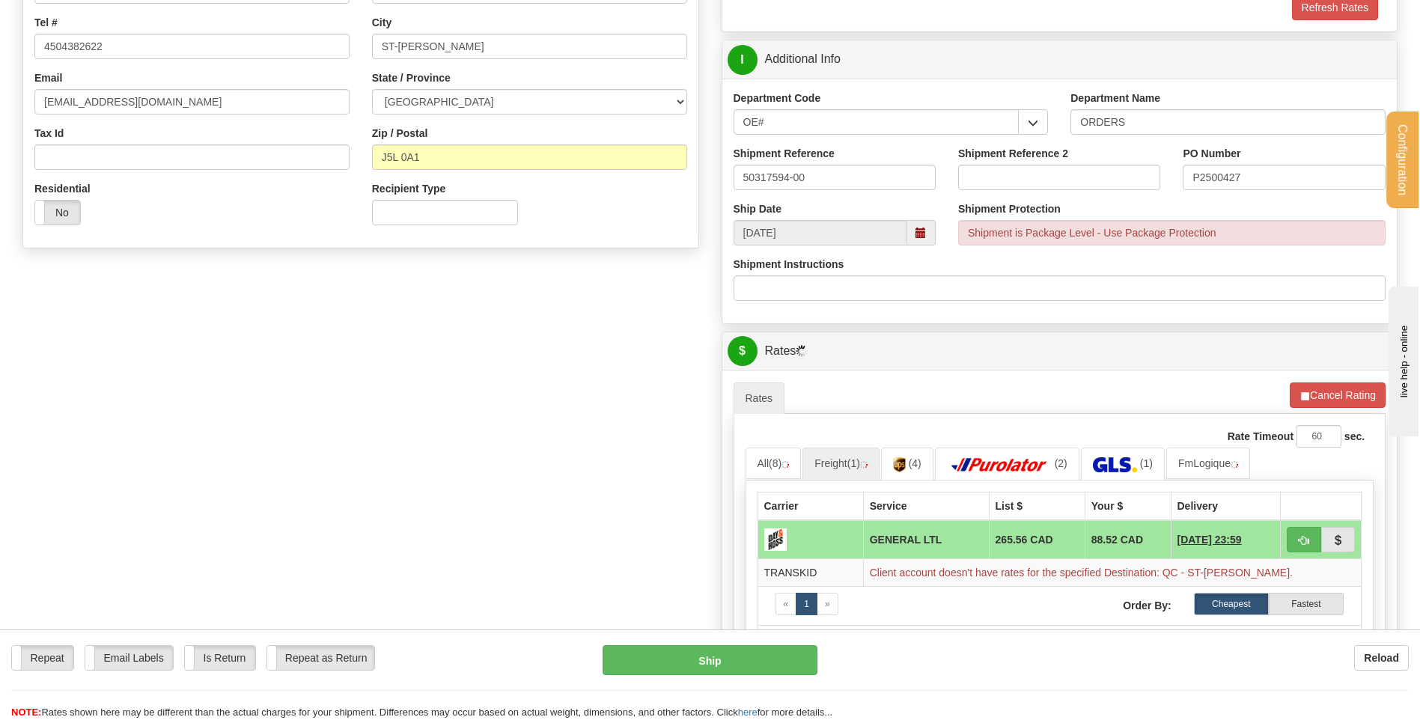
scroll to position [299, 0]
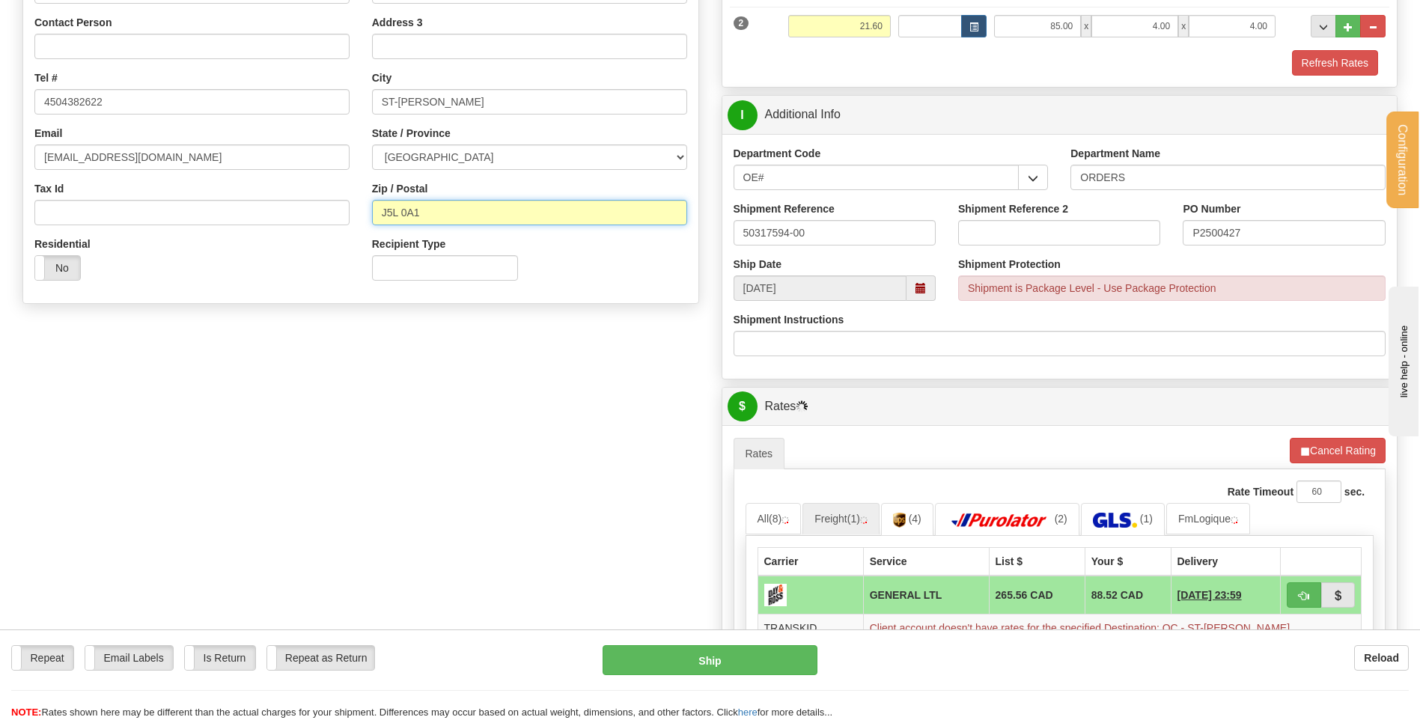
click at [402, 213] on input "J5L 0A1" at bounding box center [529, 212] width 315 height 25
type input "J5L0A1"
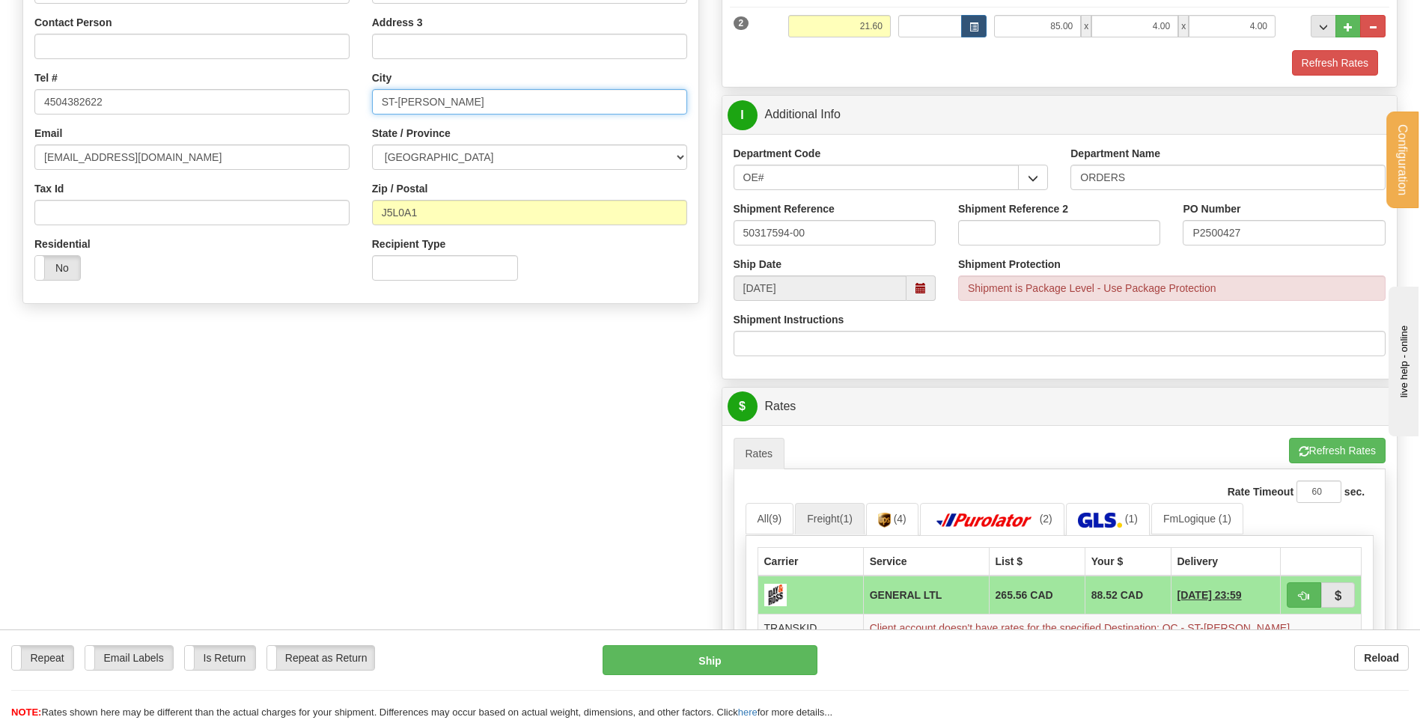
click at [399, 97] on input "ST-JEROME" at bounding box center [529, 101] width 315 height 25
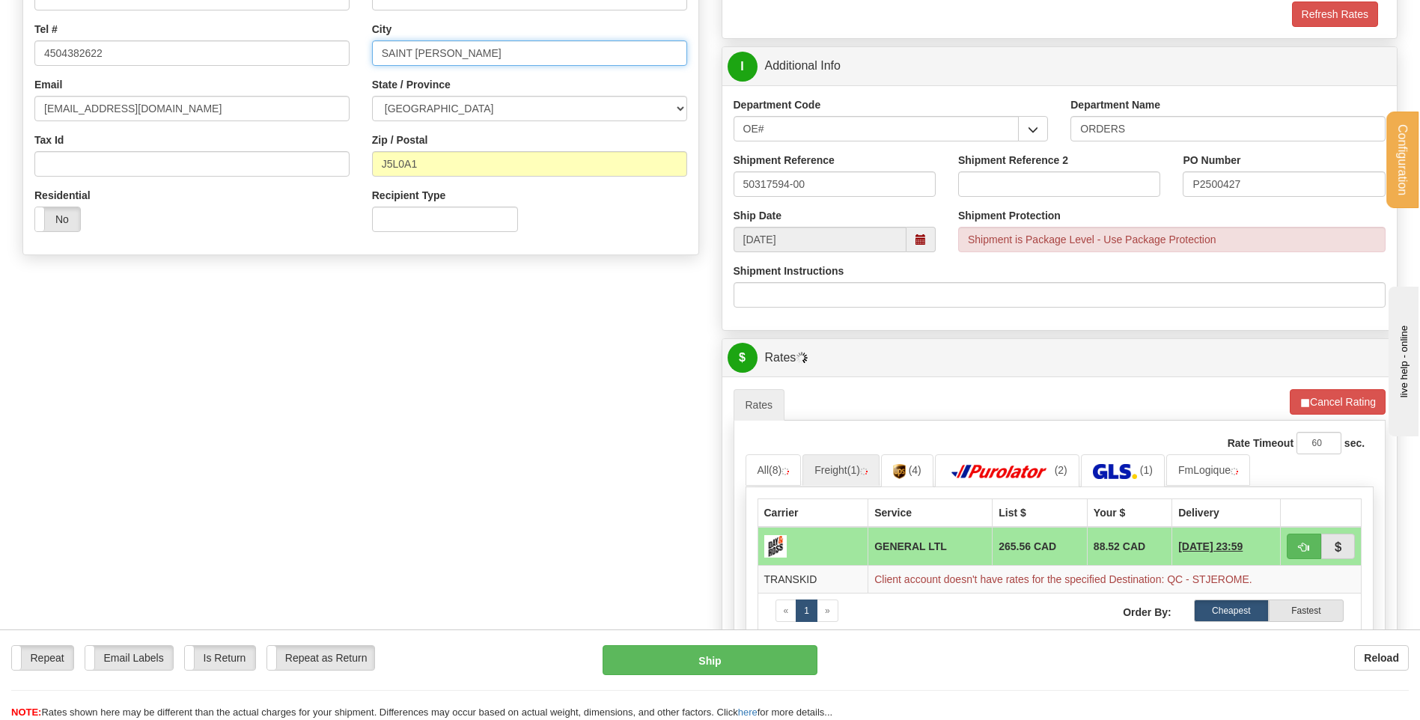
scroll to position [374, 0]
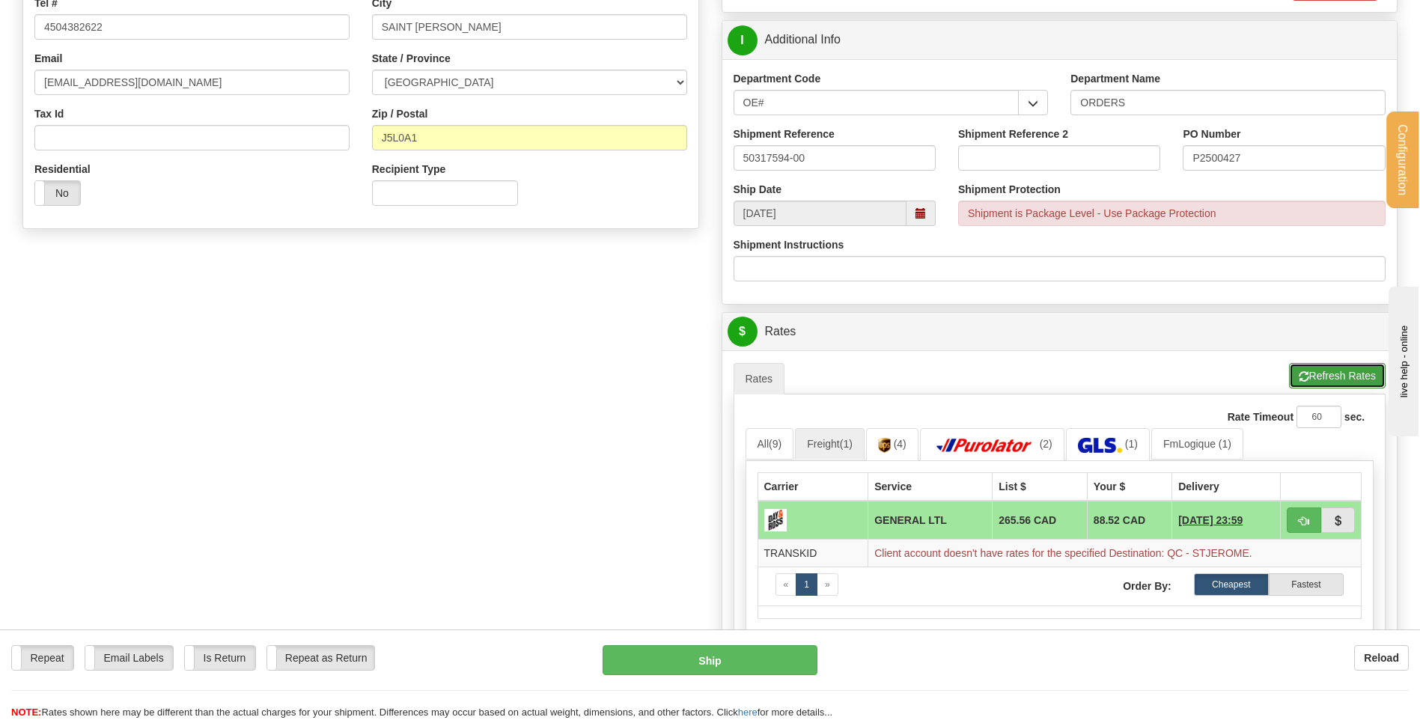
click at [1300, 378] on span "button" at bounding box center [1304, 377] width 10 height 10
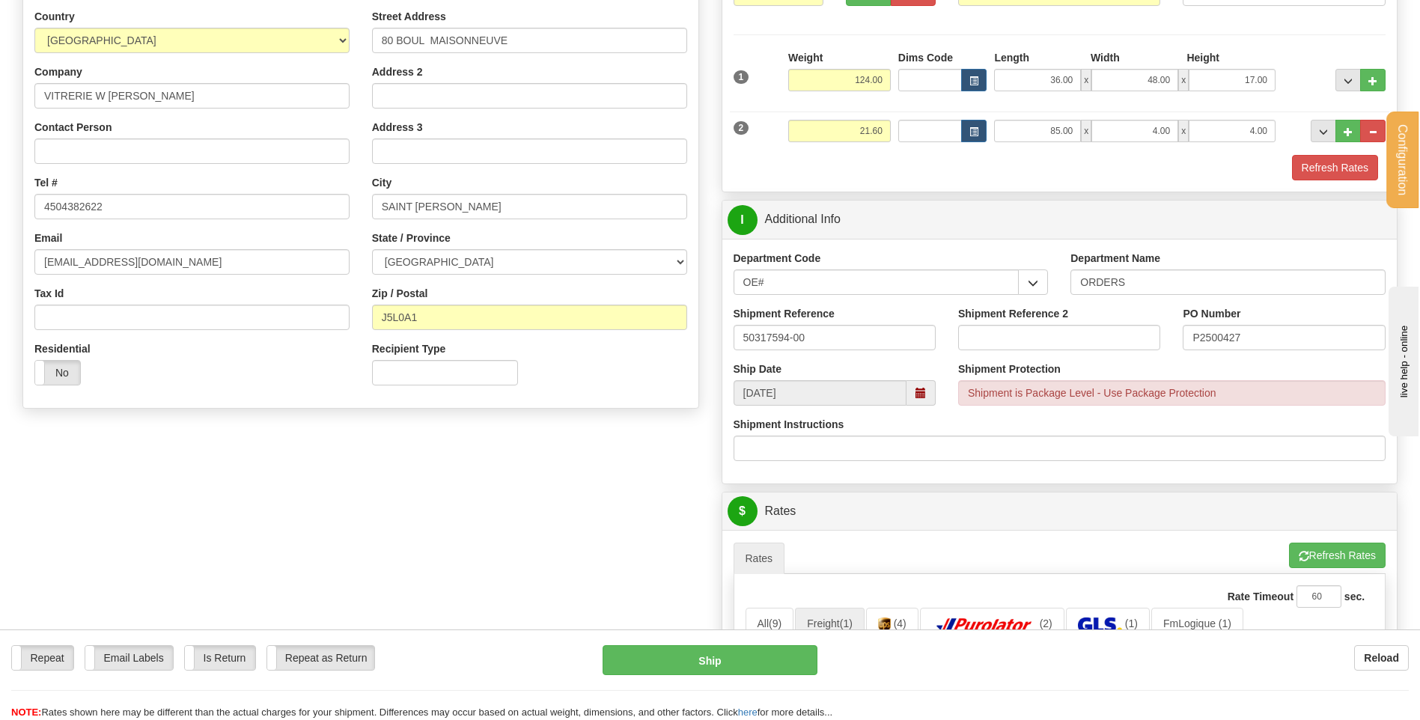
scroll to position [150, 0]
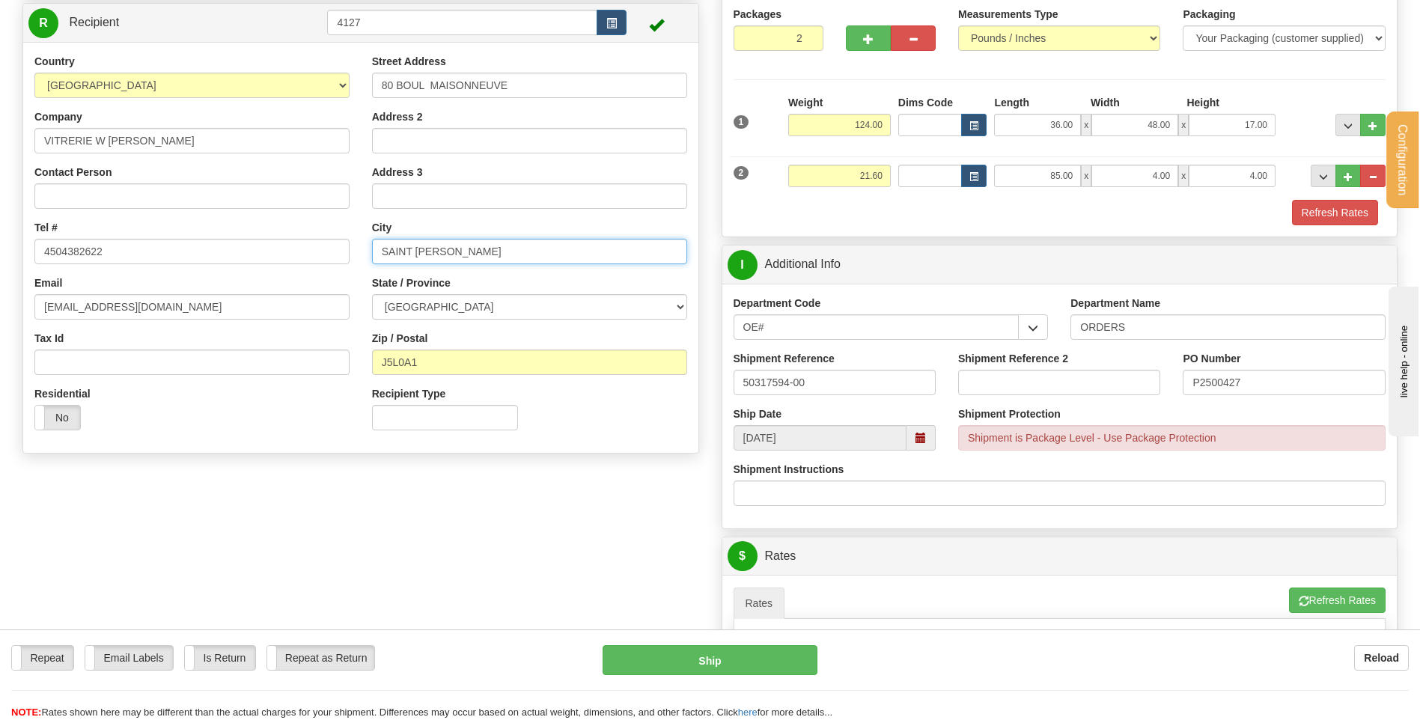
click at [417, 250] on input "SAINT JEROME" at bounding box center [529, 251] width 315 height 25
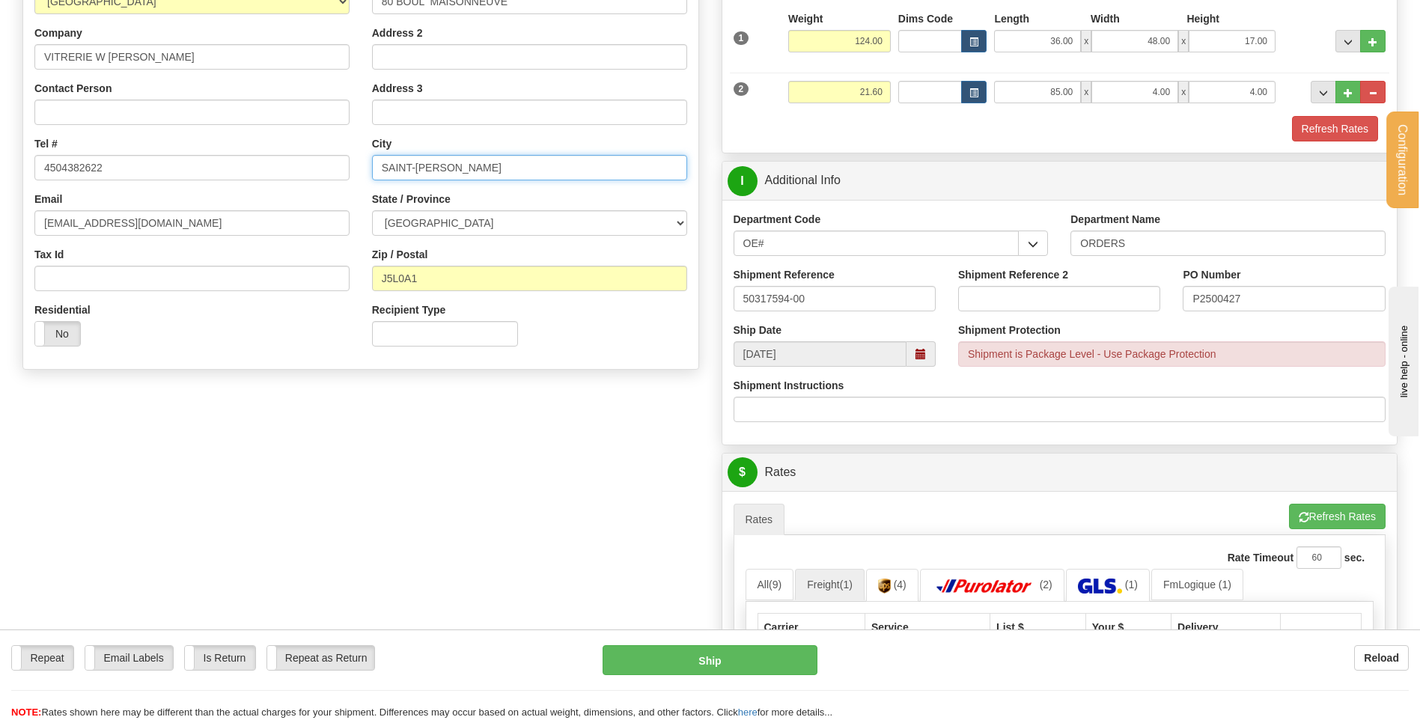
scroll to position [299, 0]
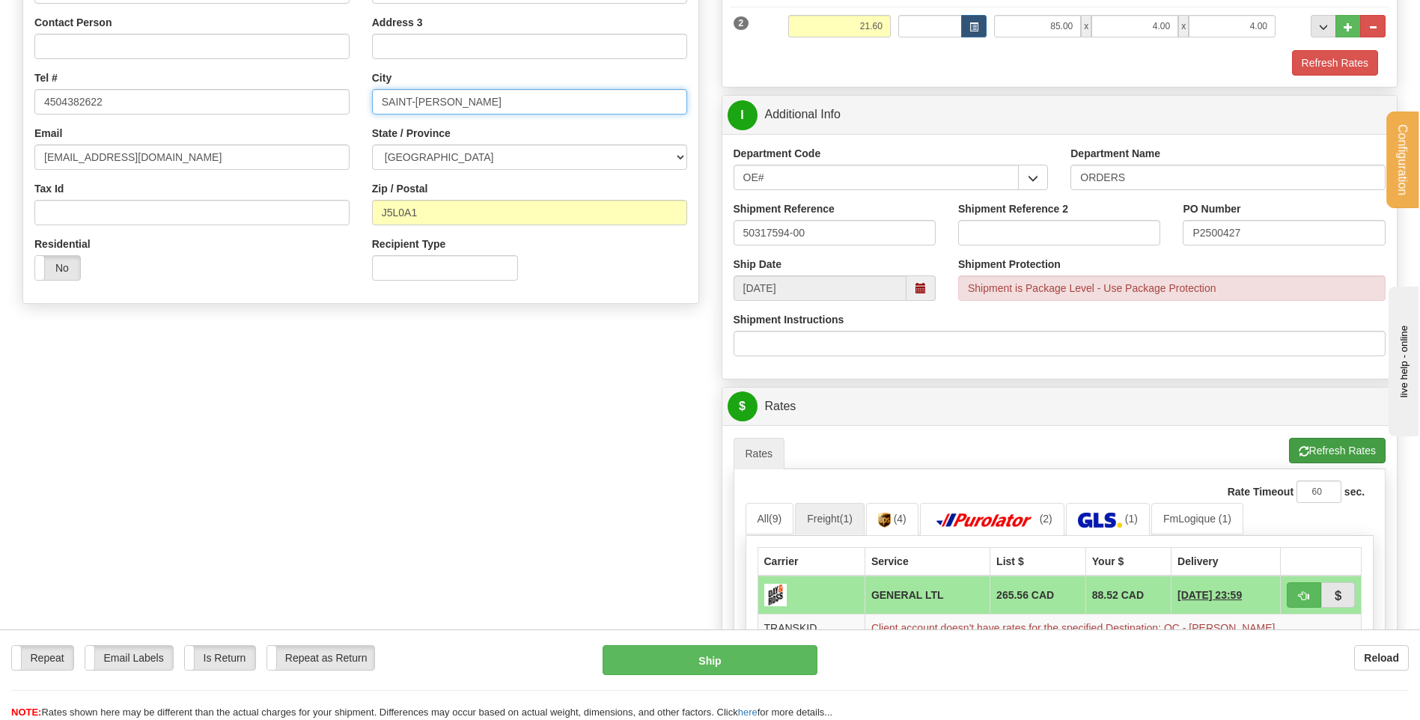
type input "SAINT-JEROME"
click at [1318, 450] on button "Refresh Rates" at bounding box center [1337, 450] width 97 height 25
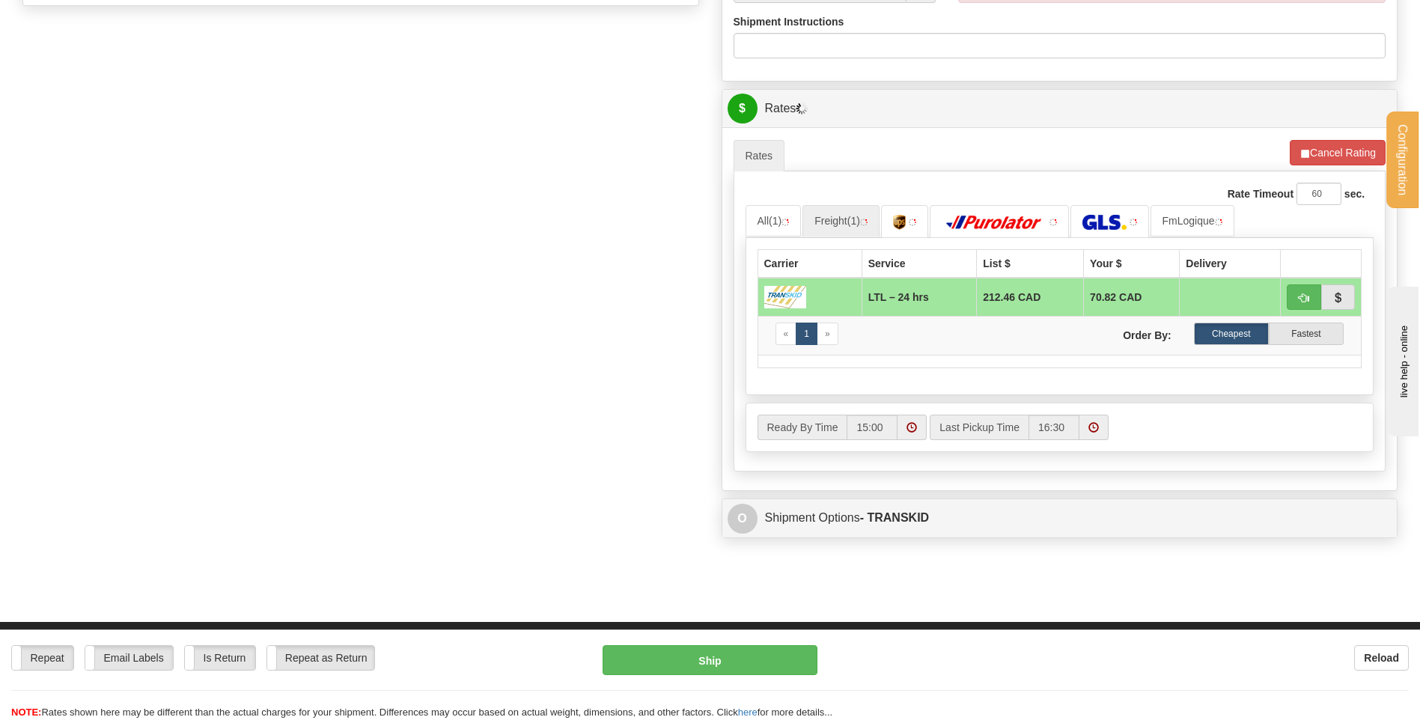
scroll to position [599, 0]
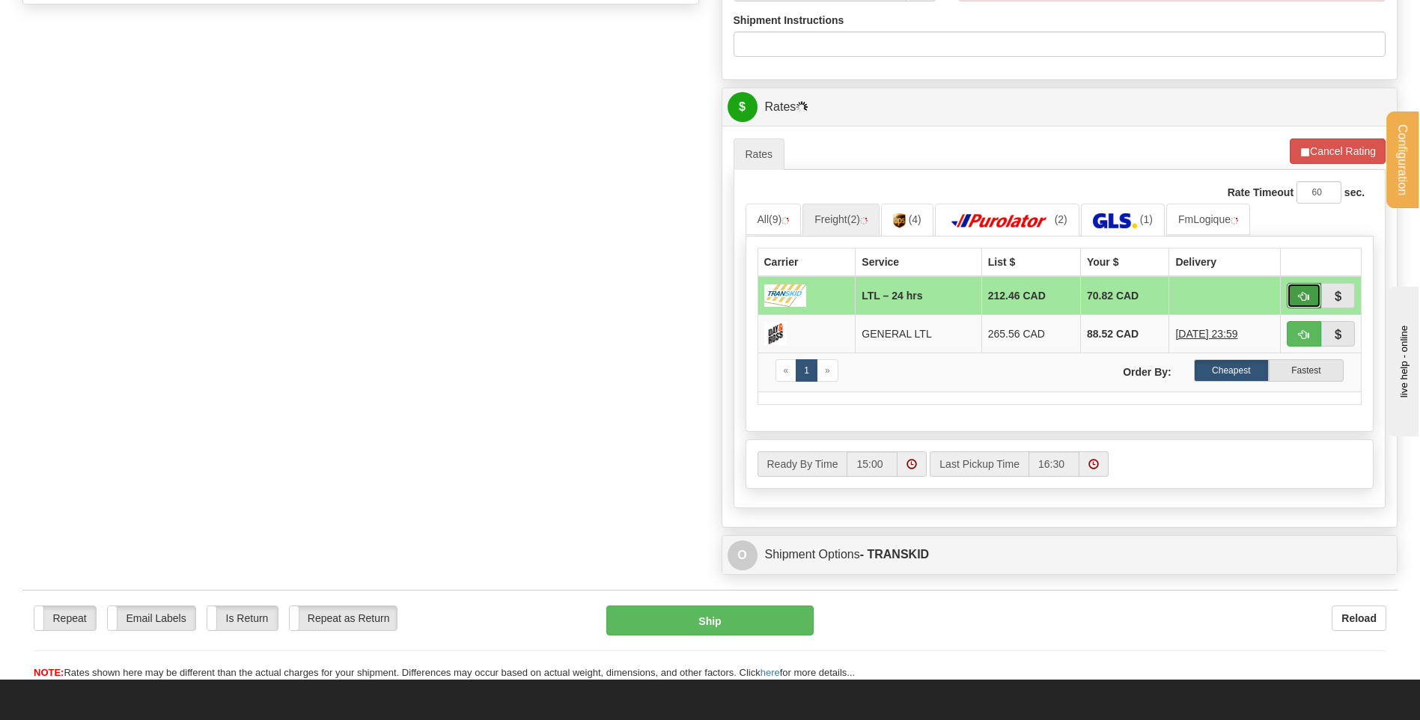
click at [1294, 290] on button "button" at bounding box center [1304, 295] width 34 height 25
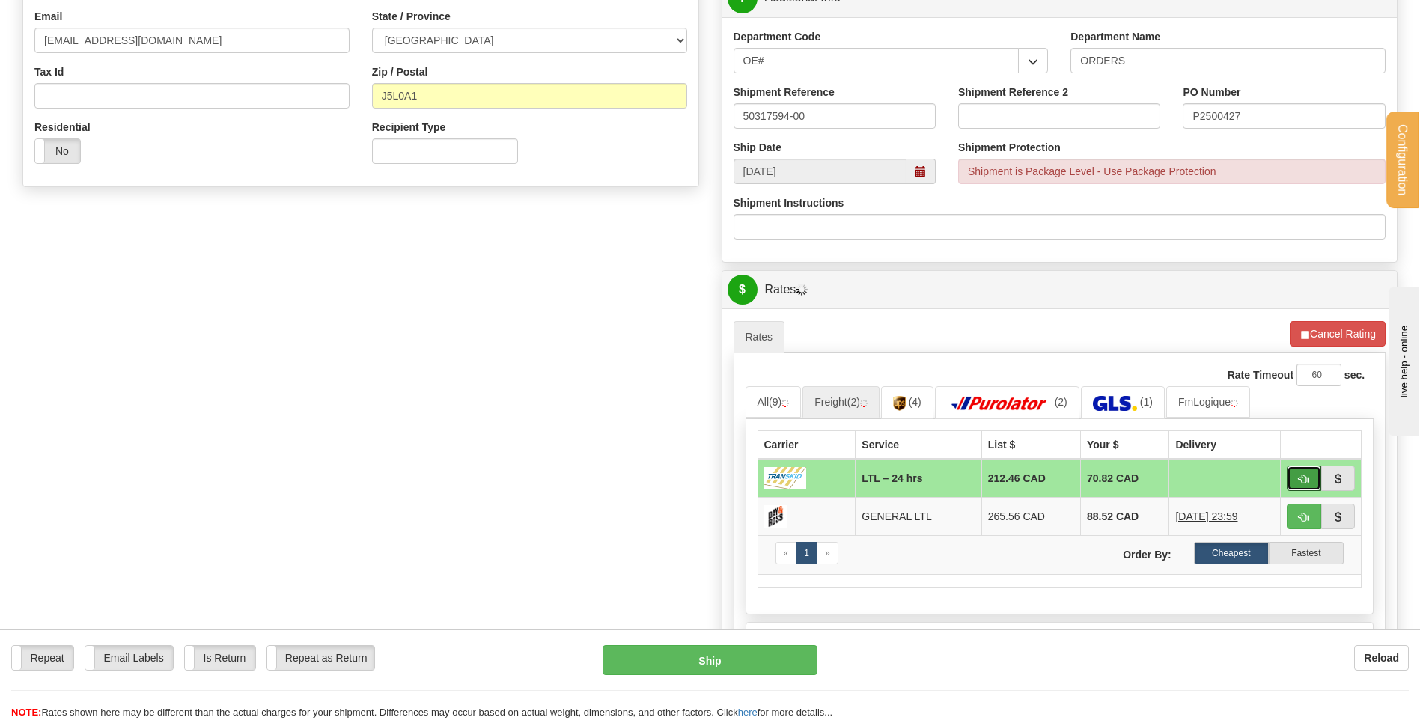
scroll to position [524, 0]
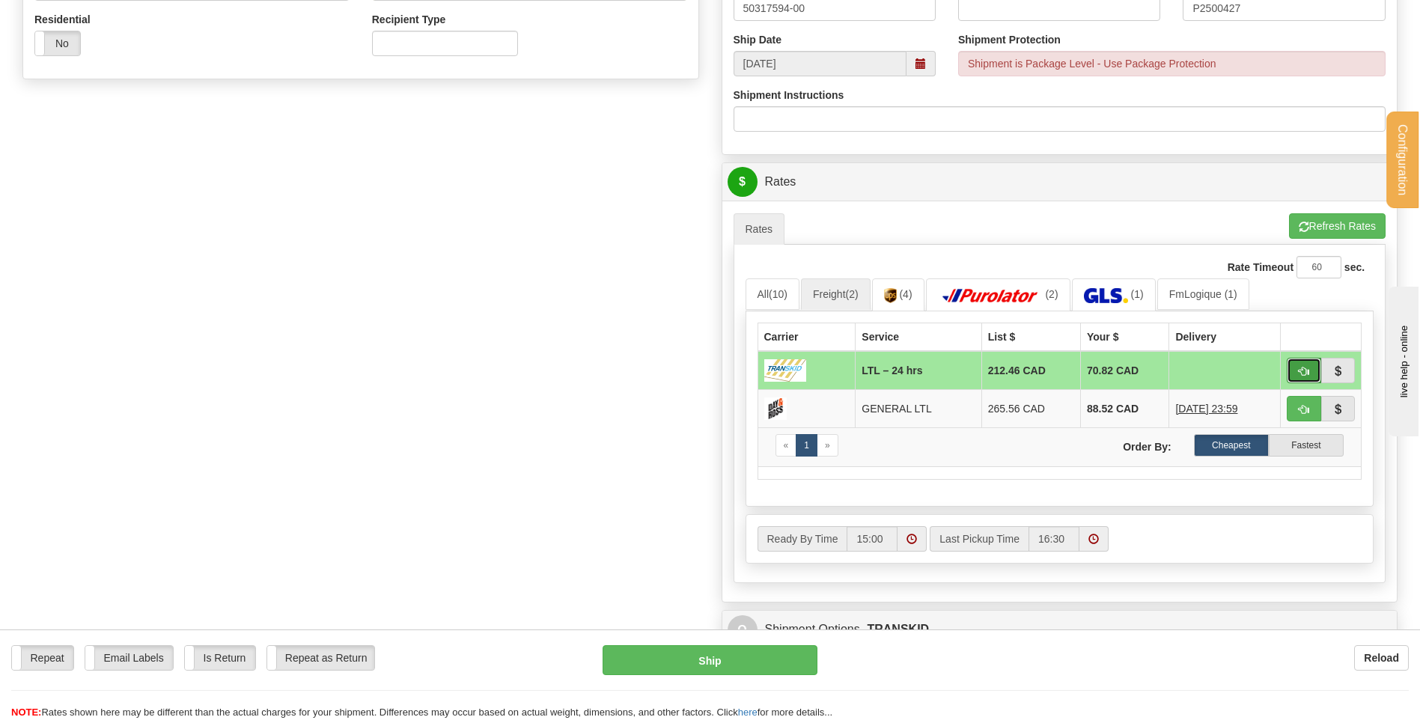
click at [1307, 371] on span "button" at bounding box center [1304, 372] width 10 height 10
type input "24 hrs"
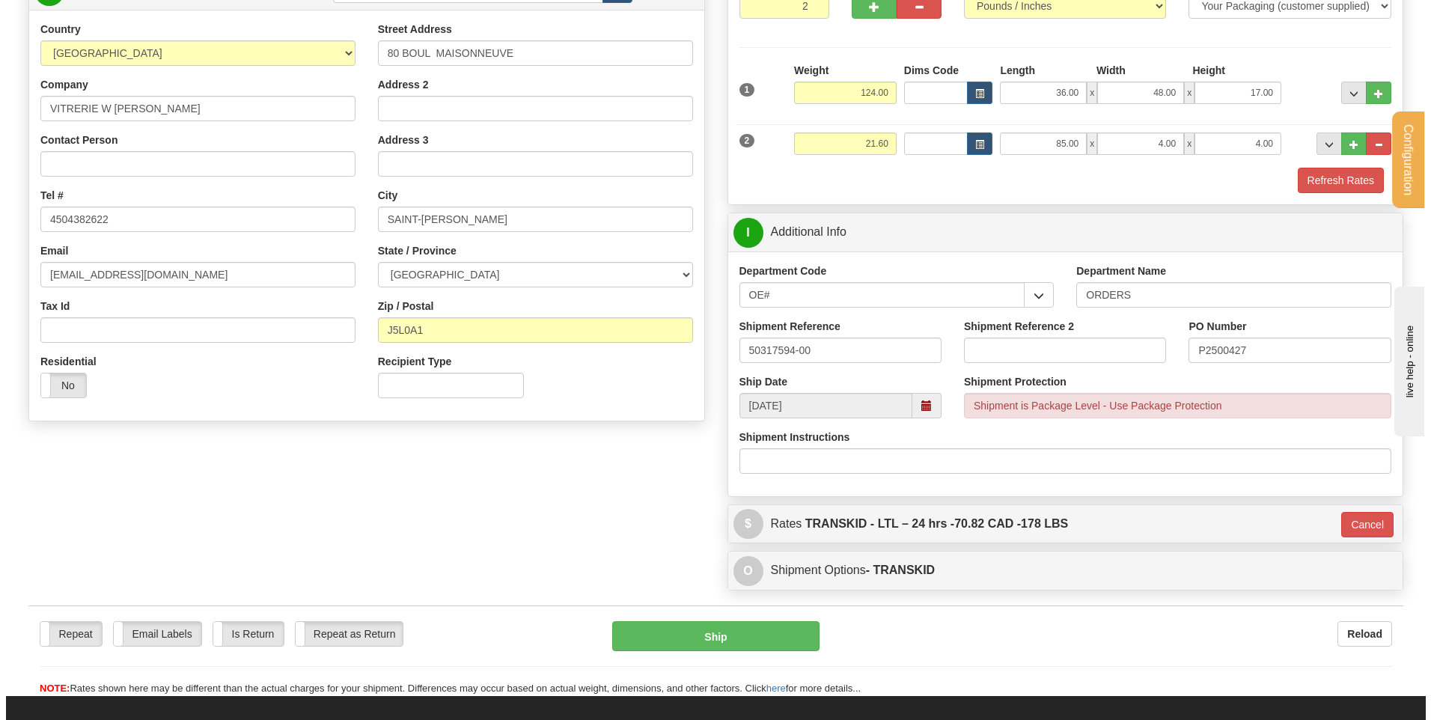
scroll to position [169, 0]
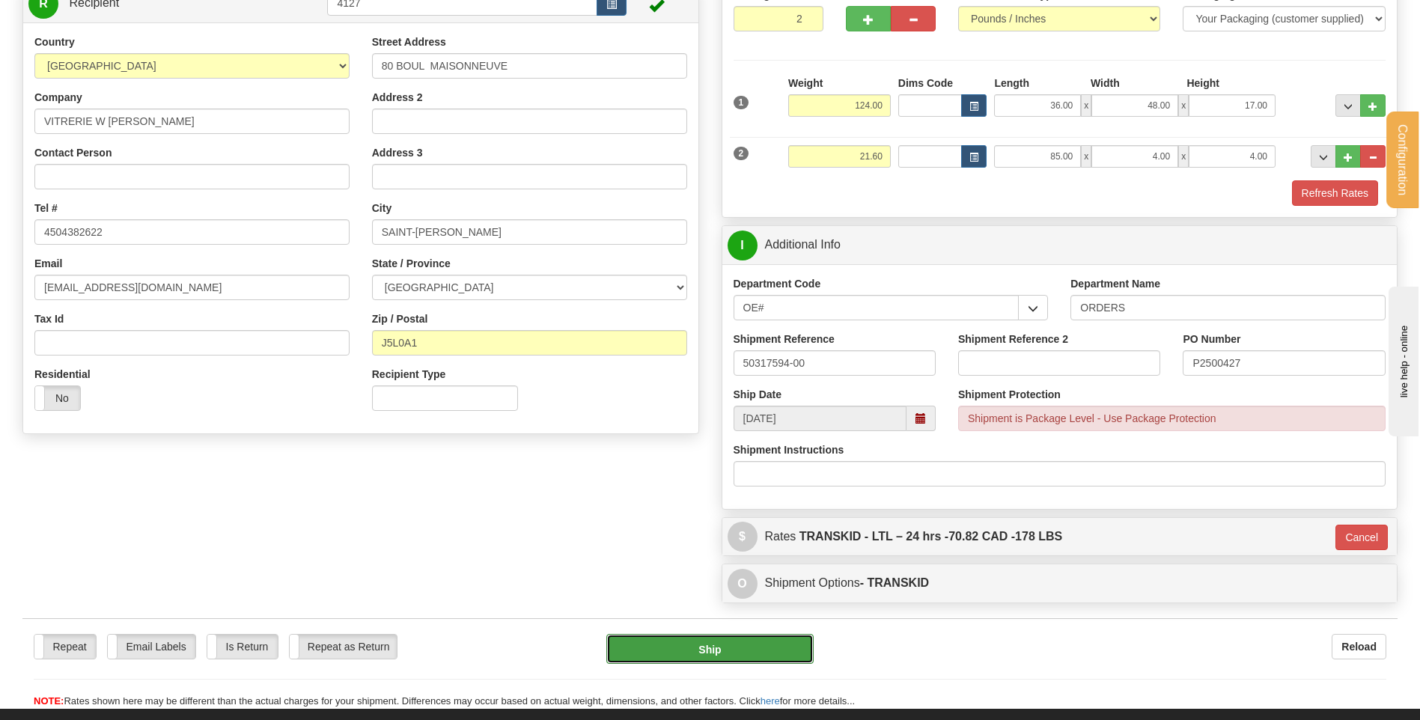
click at [738, 651] on button "Ship" at bounding box center [709, 649] width 207 height 30
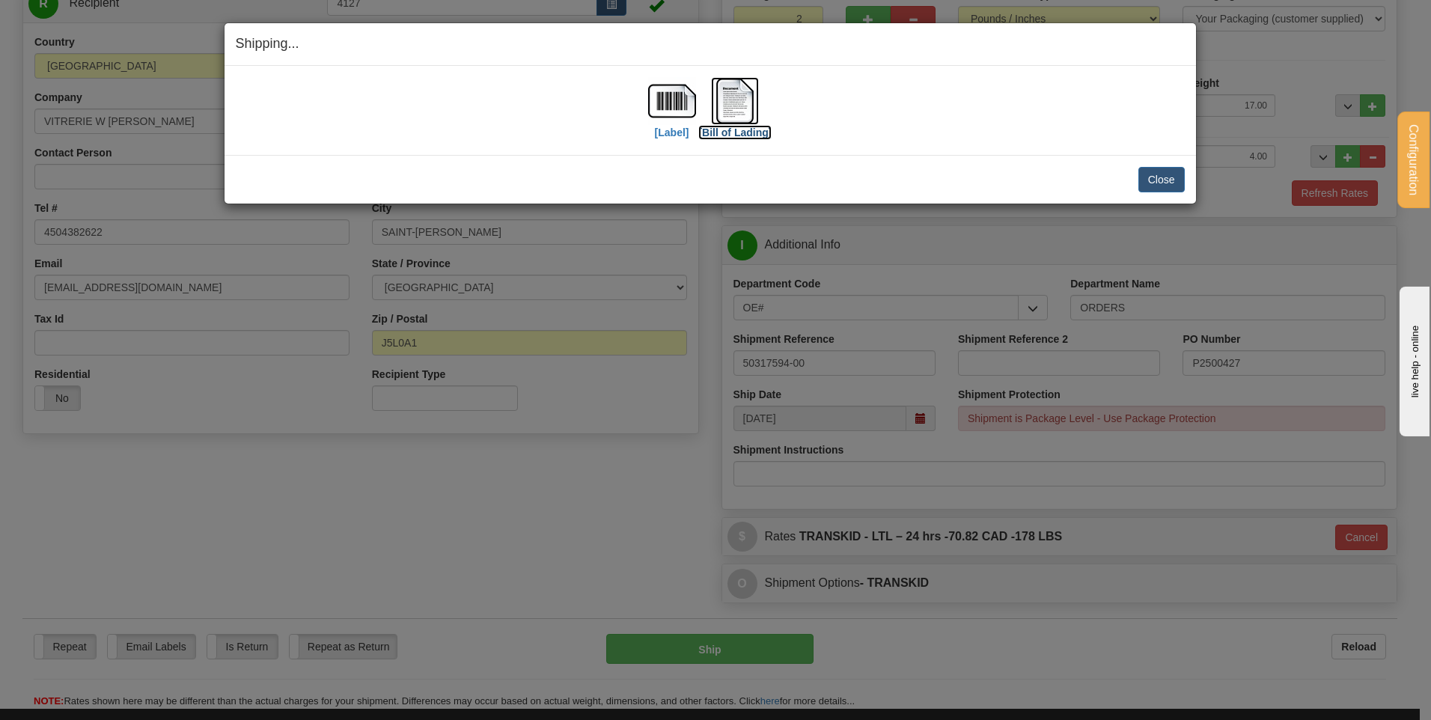
click at [740, 102] on img at bounding box center [735, 101] width 48 height 48
click at [1145, 174] on button "Close" at bounding box center [1162, 179] width 46 height 25
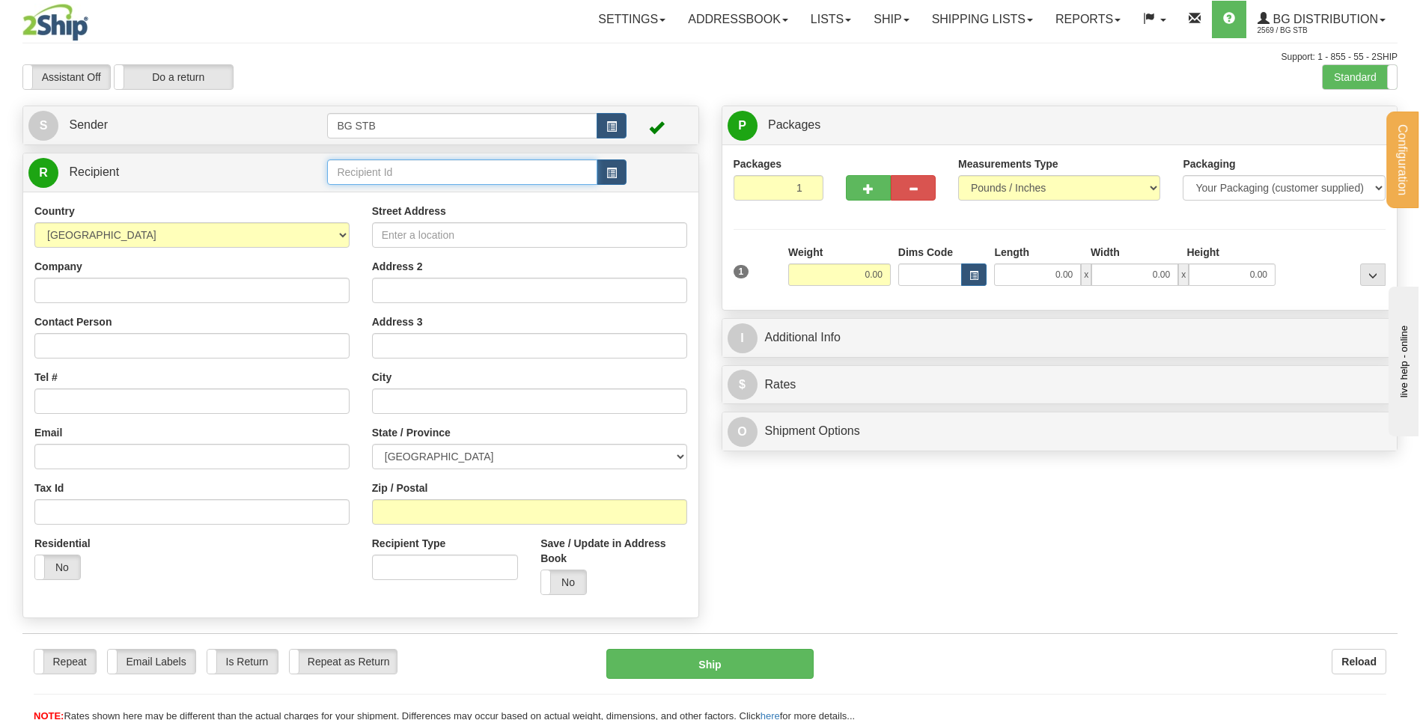
click at [398, 170] on input "text" at bounding box center [461, 171] width 269 height 25
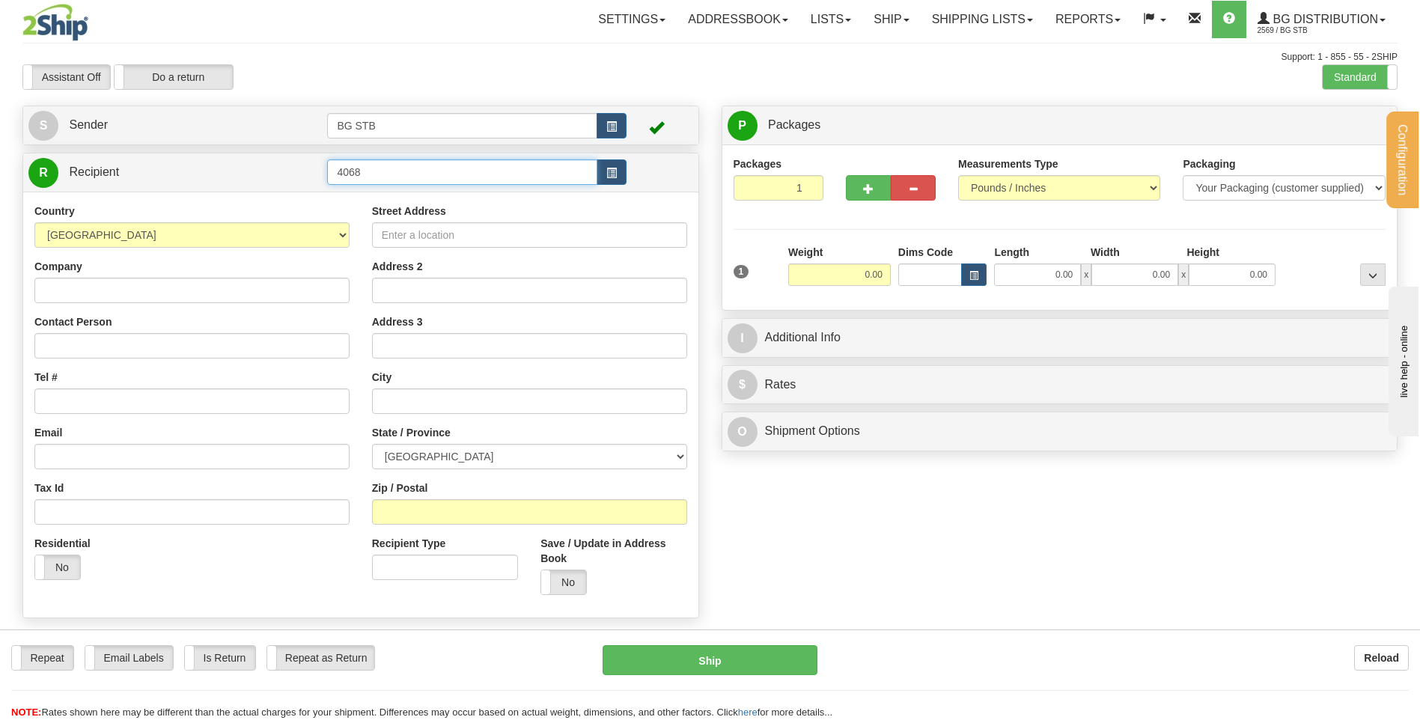
type input "4068"
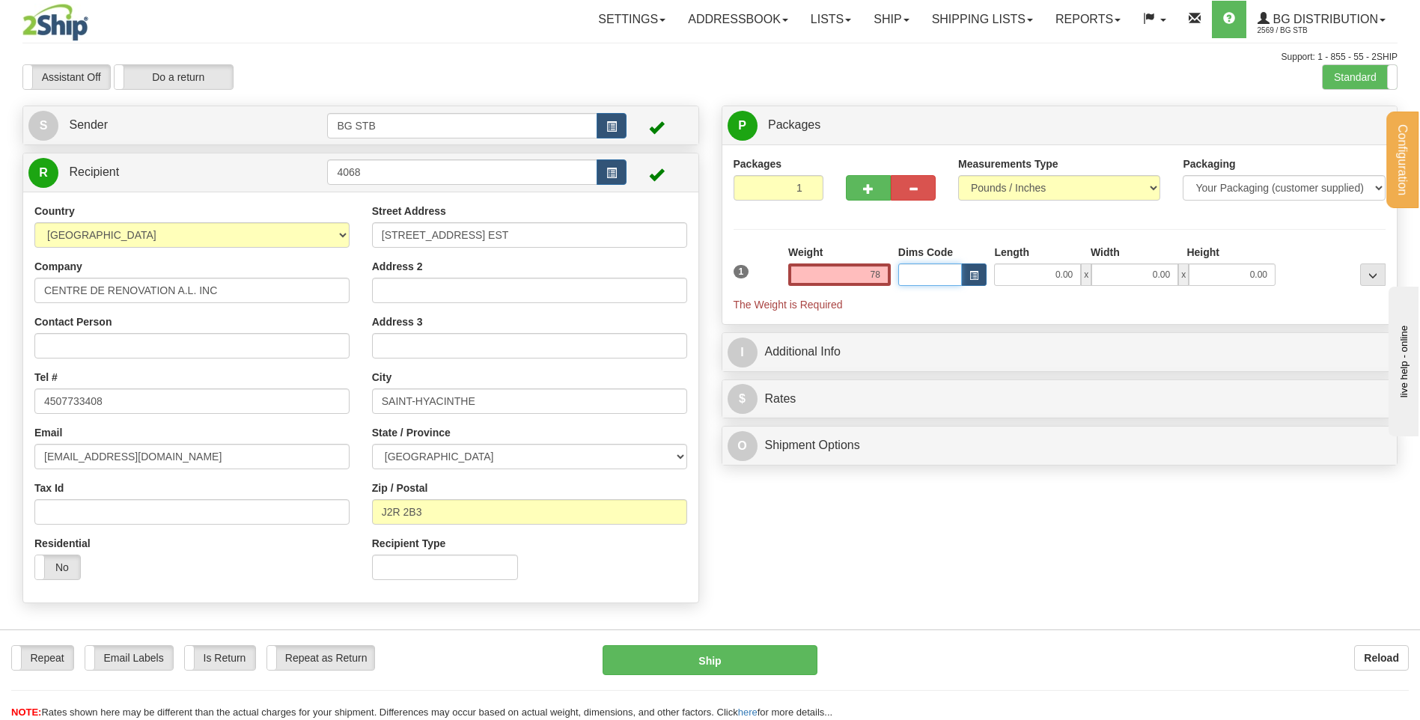
type input "78.00"
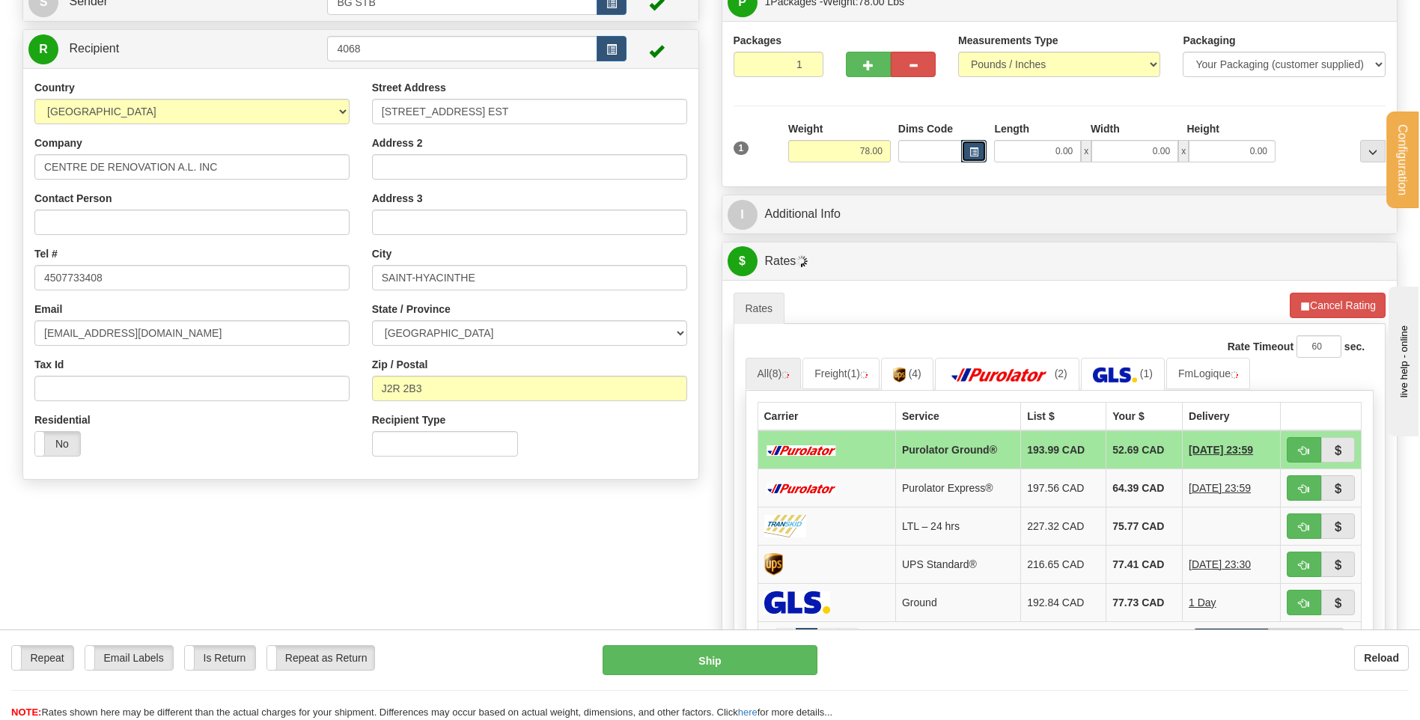
scroll to position [225, 0]
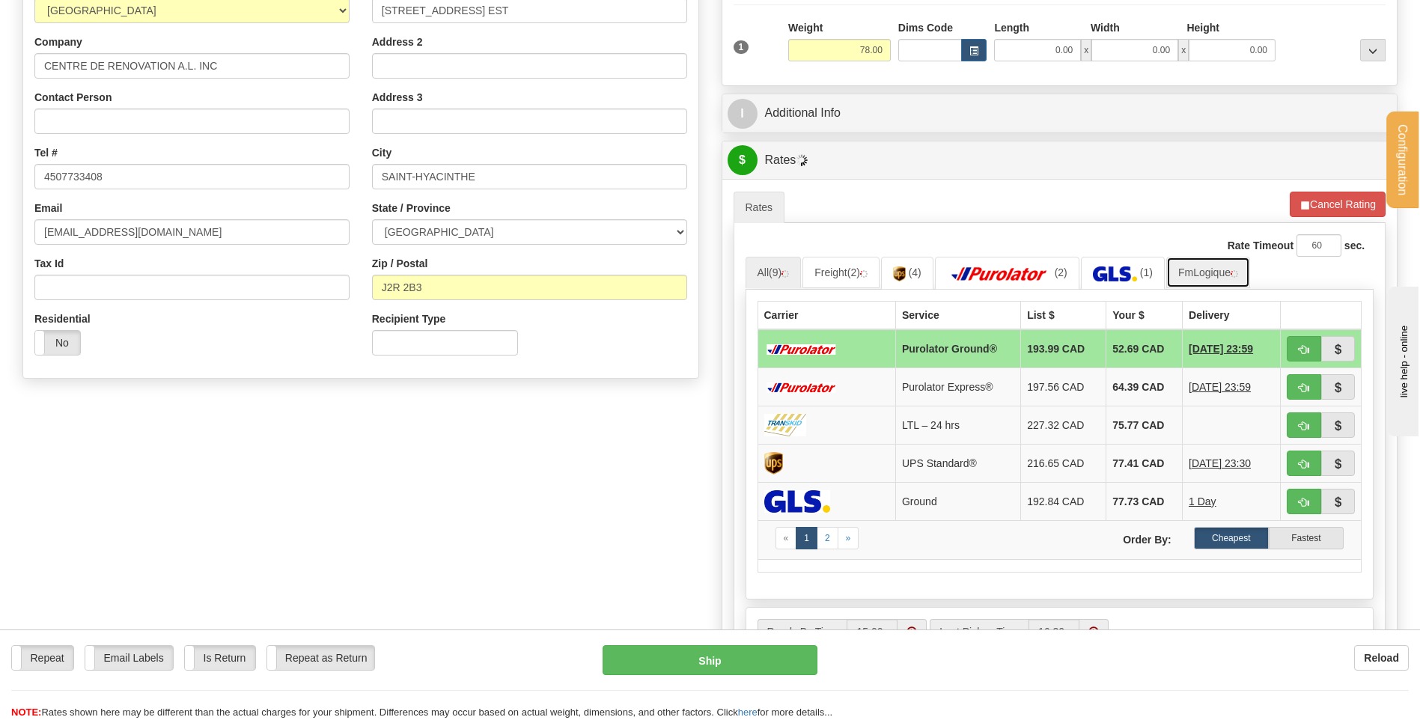
click at [1238, 274] on img at bounding box center [1234, 273] width 7 height 7
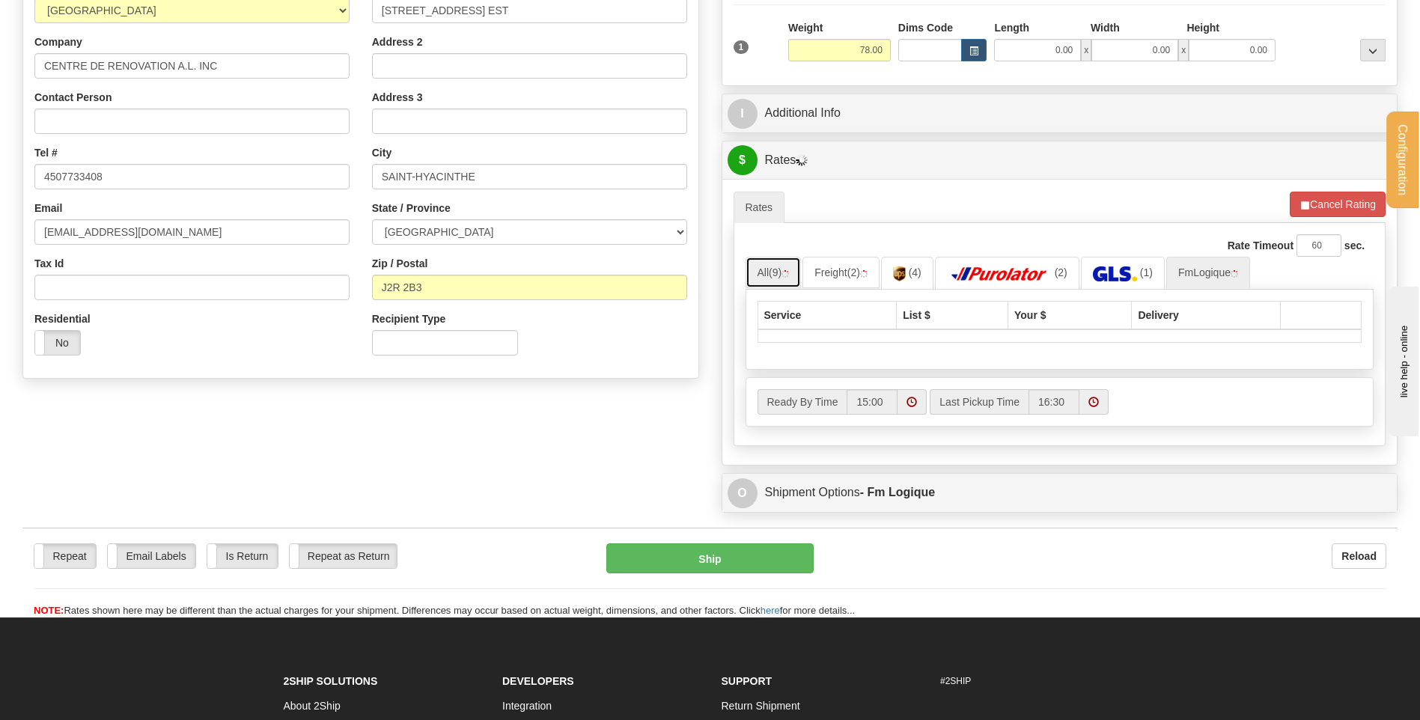
click at [773, 277] on span "(9)" at bounding box center [775, 272] width 13 height 12
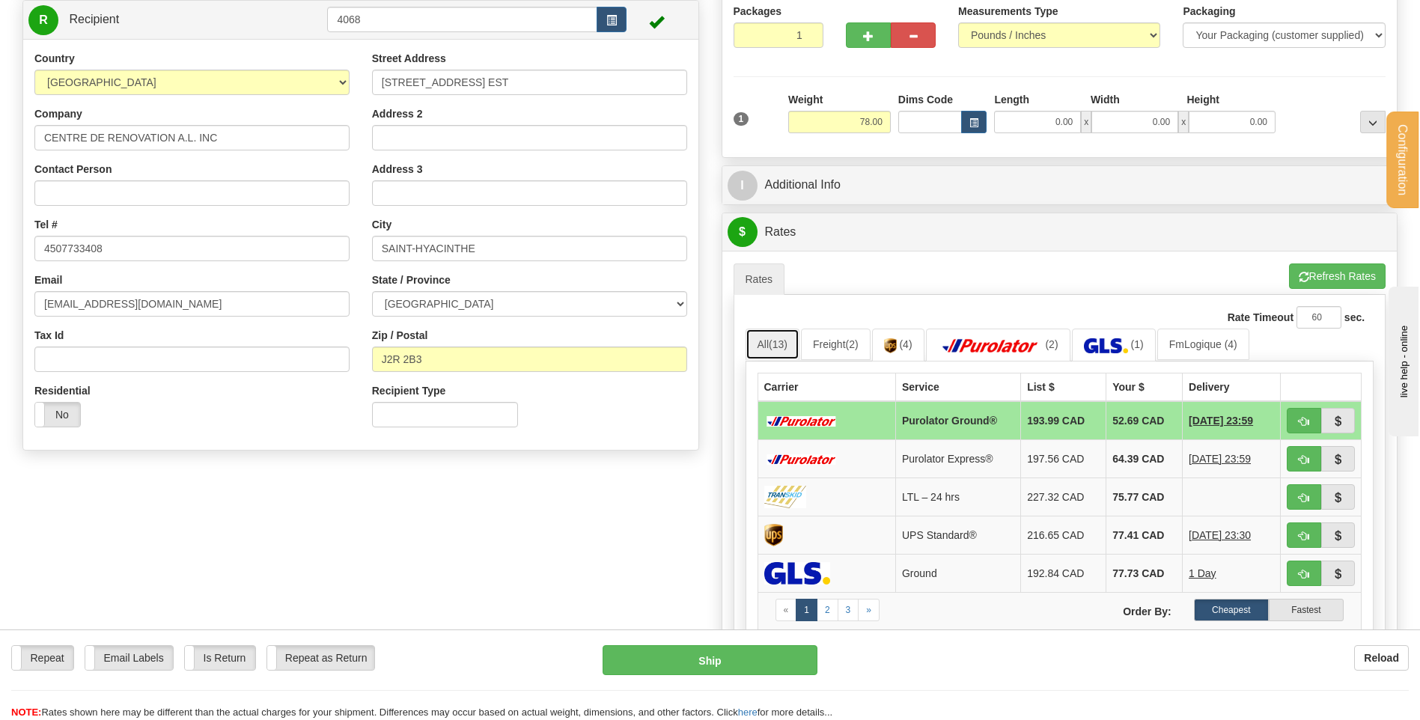
scroll to position [299, 0]
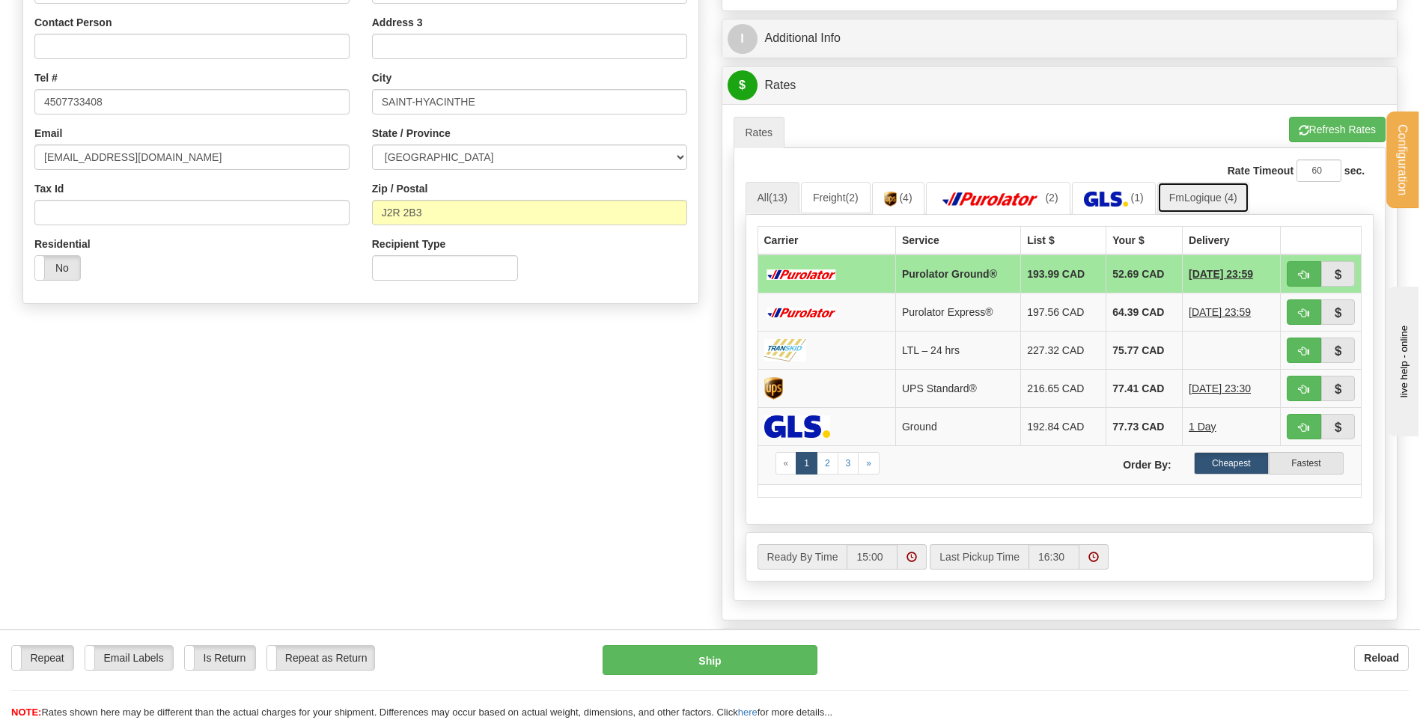
click at [1208, 206] on link "FmLogique (4)" at bounding box center [1203, 197] width 92 height 31
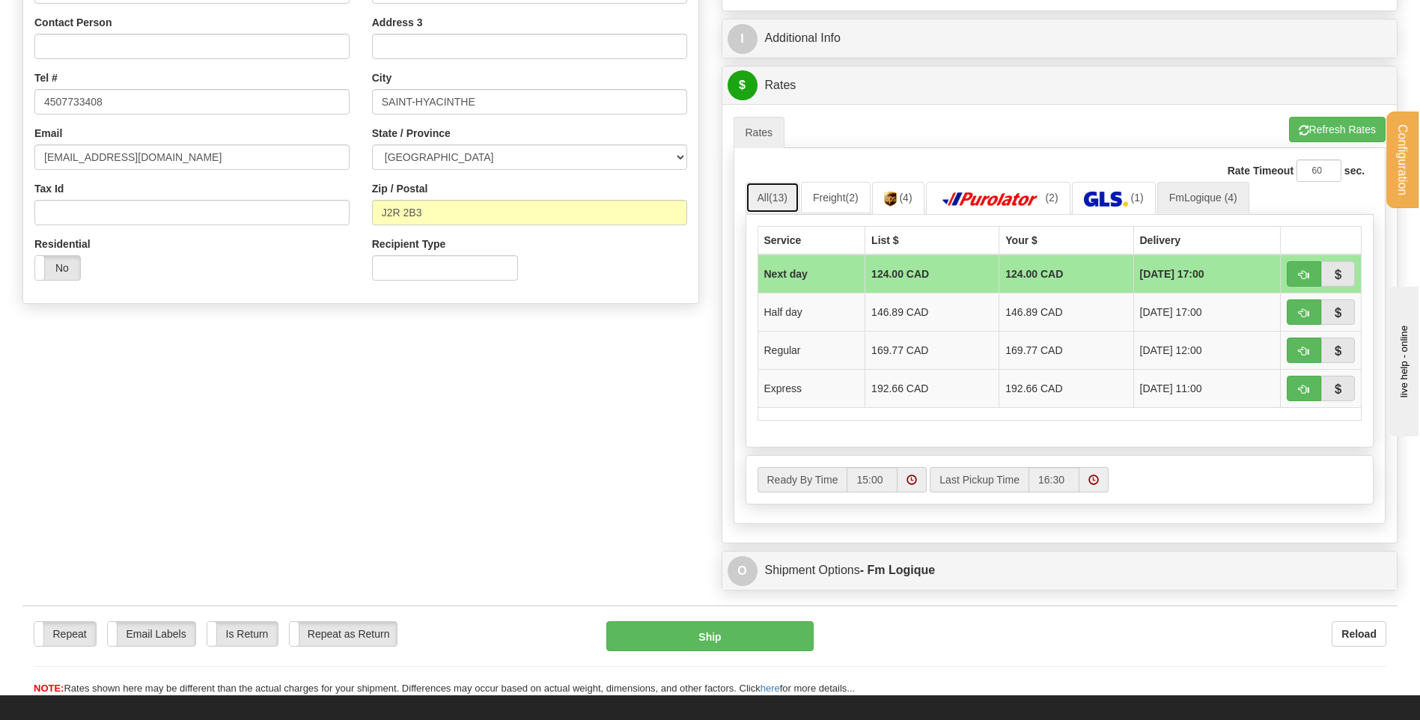
click at [776, 201] on span "(13)" at bounding box center [778, 198] width 19 height 12
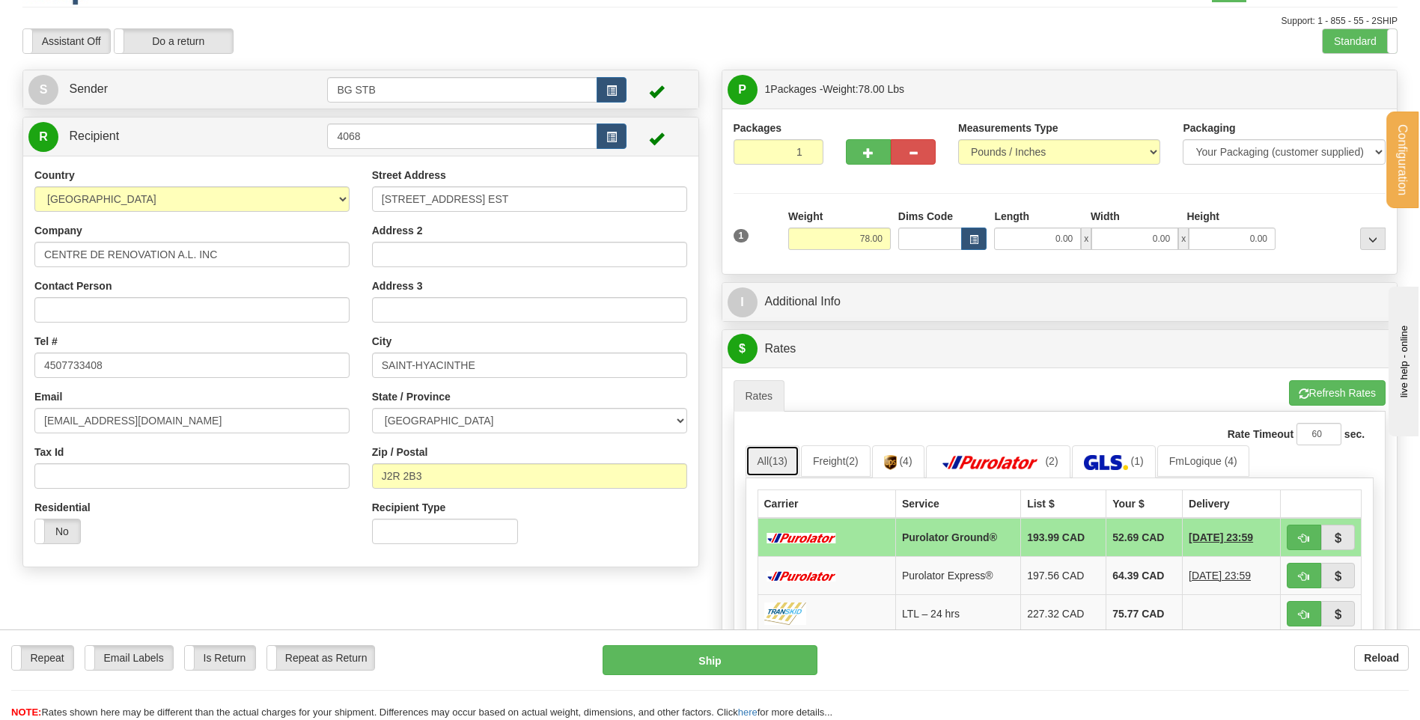
scroll to position [0, 0]
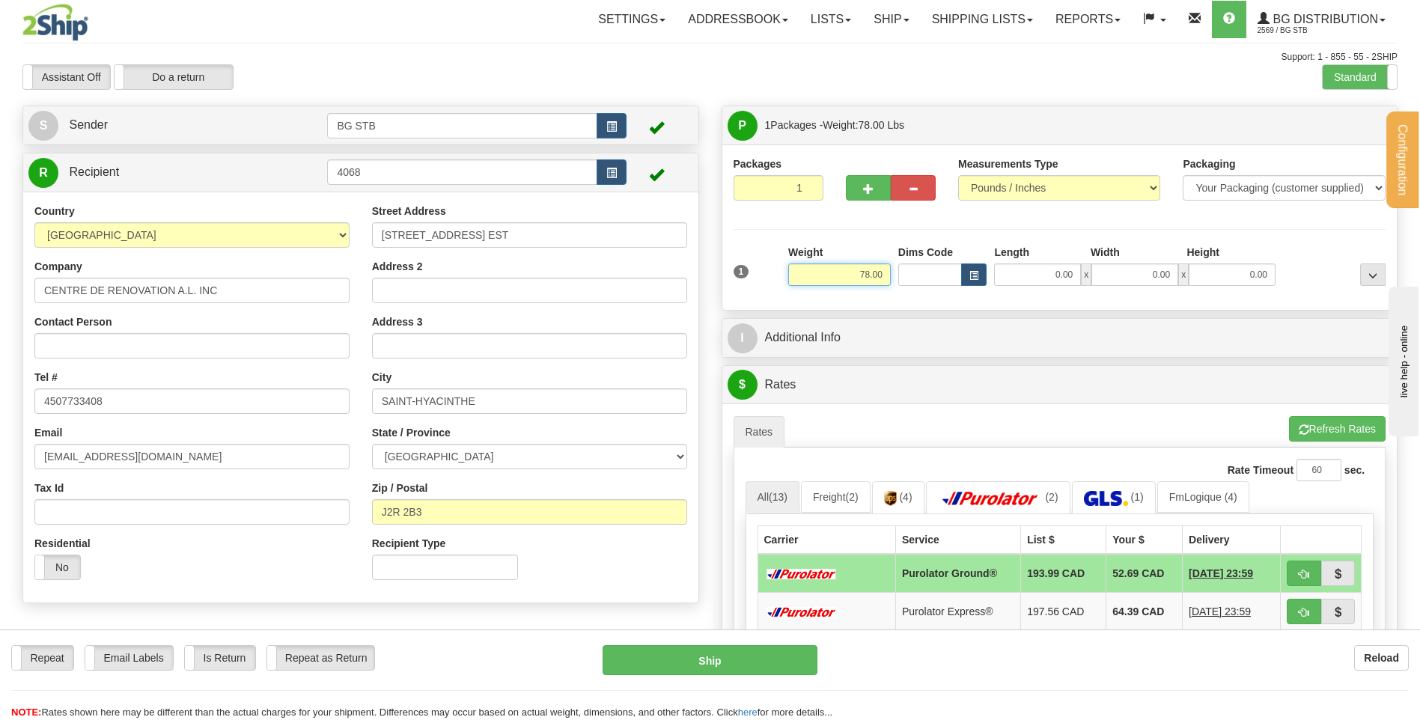
drag, startPoint x: 859, startPoint y: 264, endPoint x: 951, endPoint y: 266, distance: 92.1
click at [948, 266] on div "1 Weight 78.00 Dims Code x x" at bounding box center [1060, 271] width 660 height 53
type input "53.25"
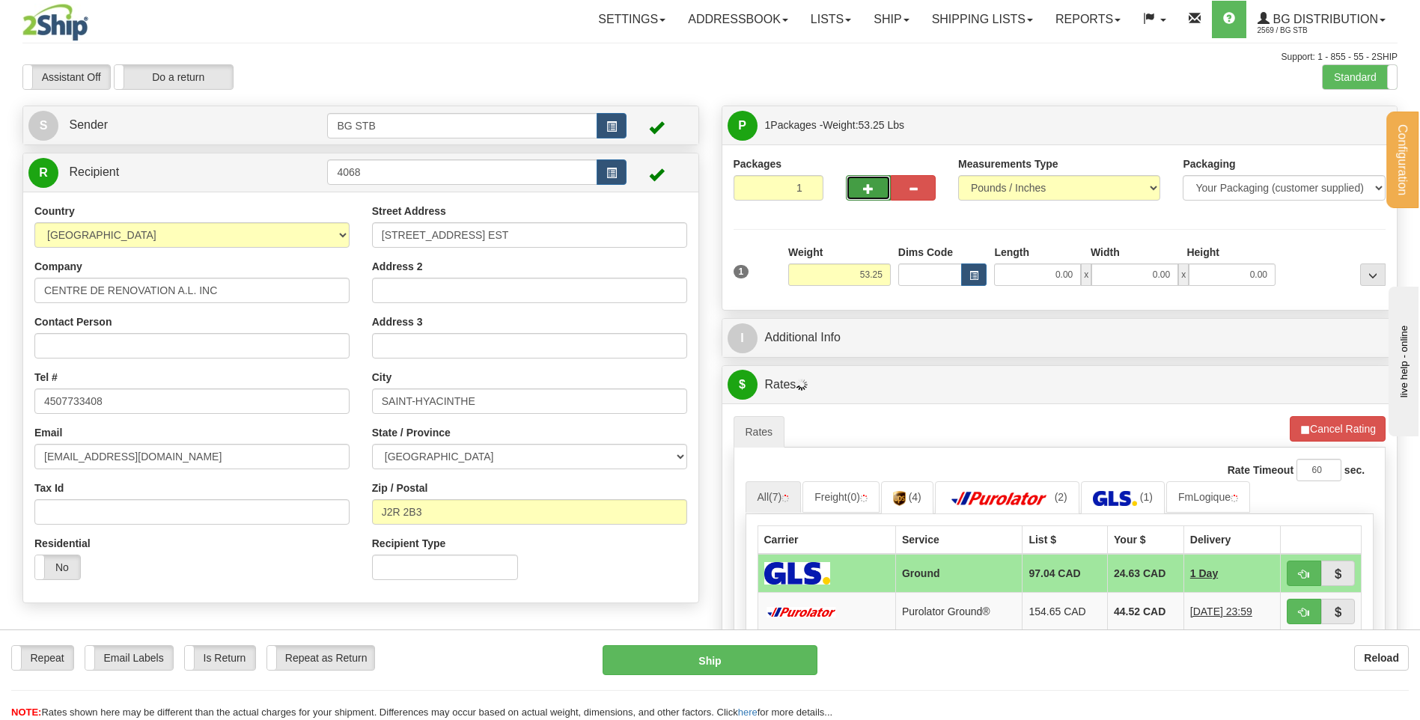
click at [877, 180] on button "button" at bounding box center [868, 187] width 45 height 25
type input "2"
click at [1320, 126] on label "Package Level Pack.." at bounding box center [1354, 126] width 76 height 22
radio input "true"
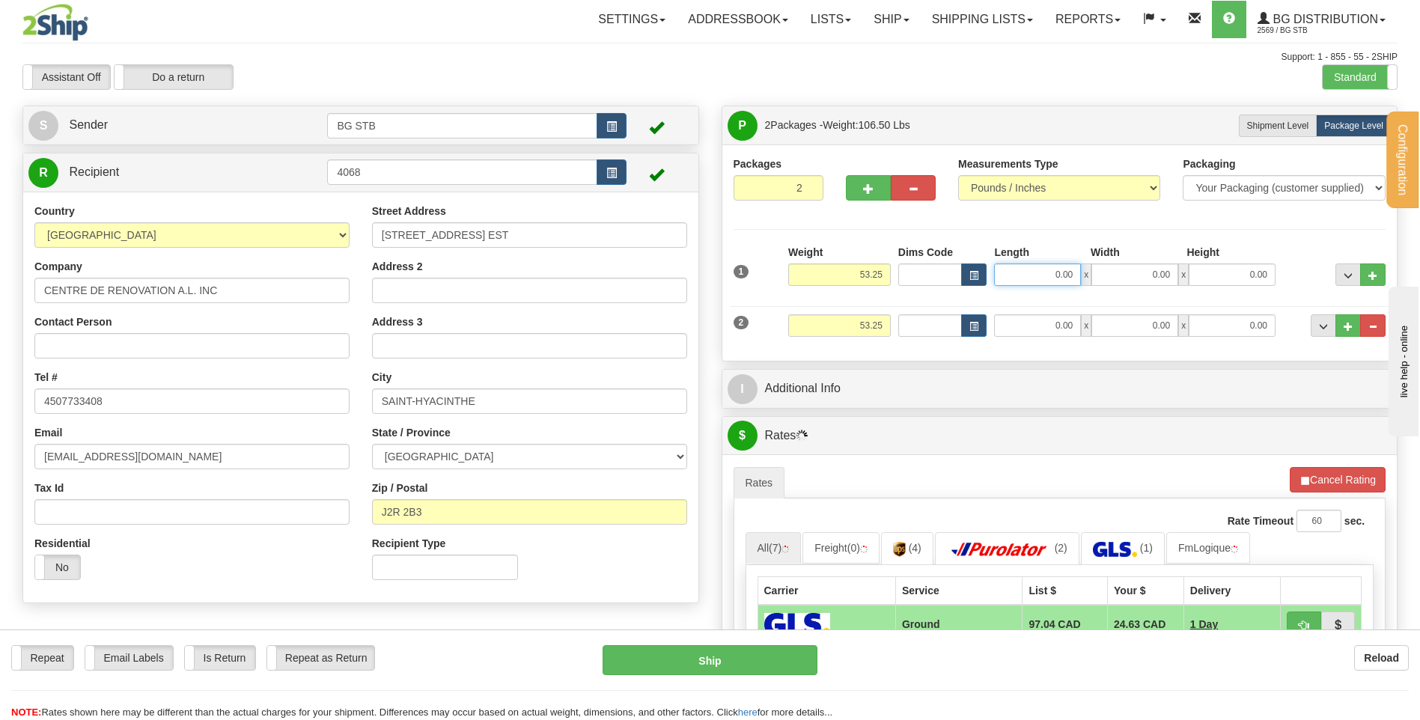
click at [1042, 269] on input "0.00" at bounding box center [1037, 275] width 87 height 22
type input "20.00"
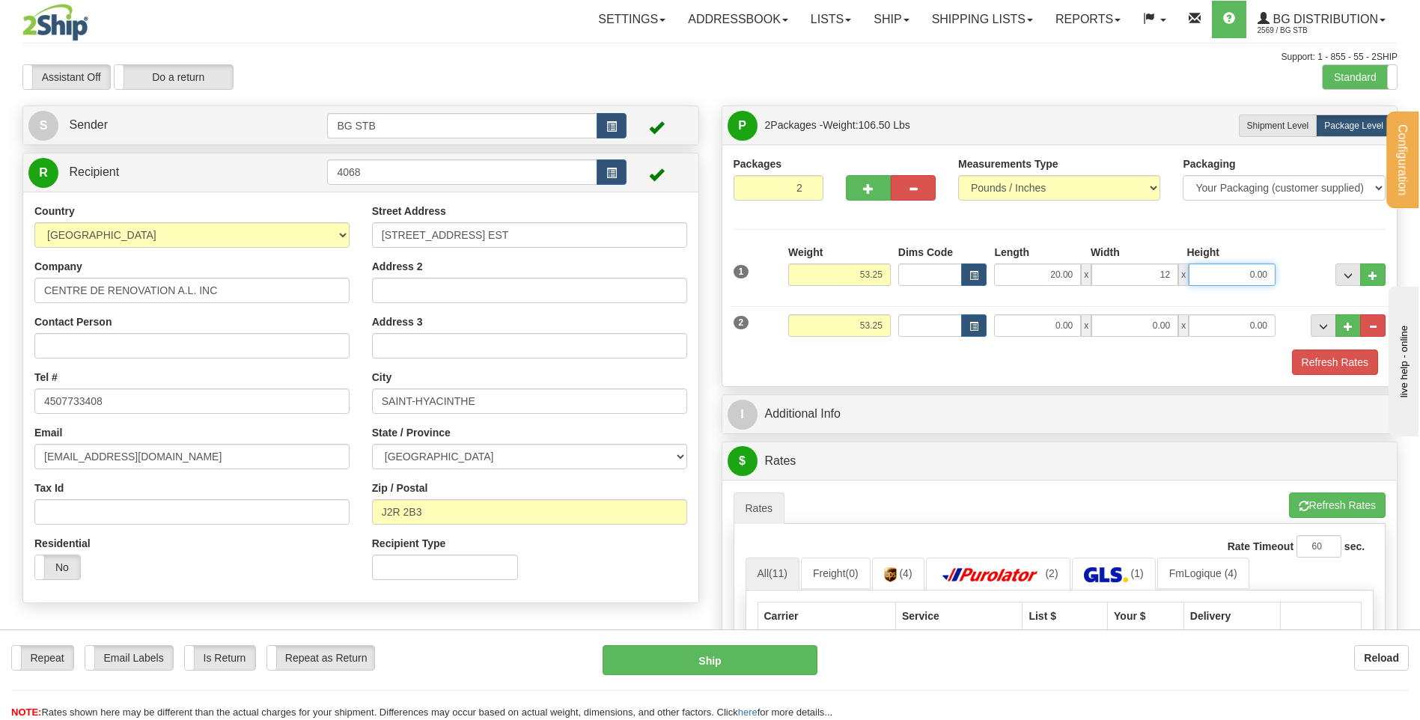
type input "12.00"
type input "11.00"
drag, startPoint x: 834, startPoint y: 317, endPoint x: 1019, endPoint y: 283, distance: 188.1
click at [960, 296] on div "1 Weight 53.25 Dims Code" at bounding box center [1060, 310] width 653 height 130
type input "25.00"
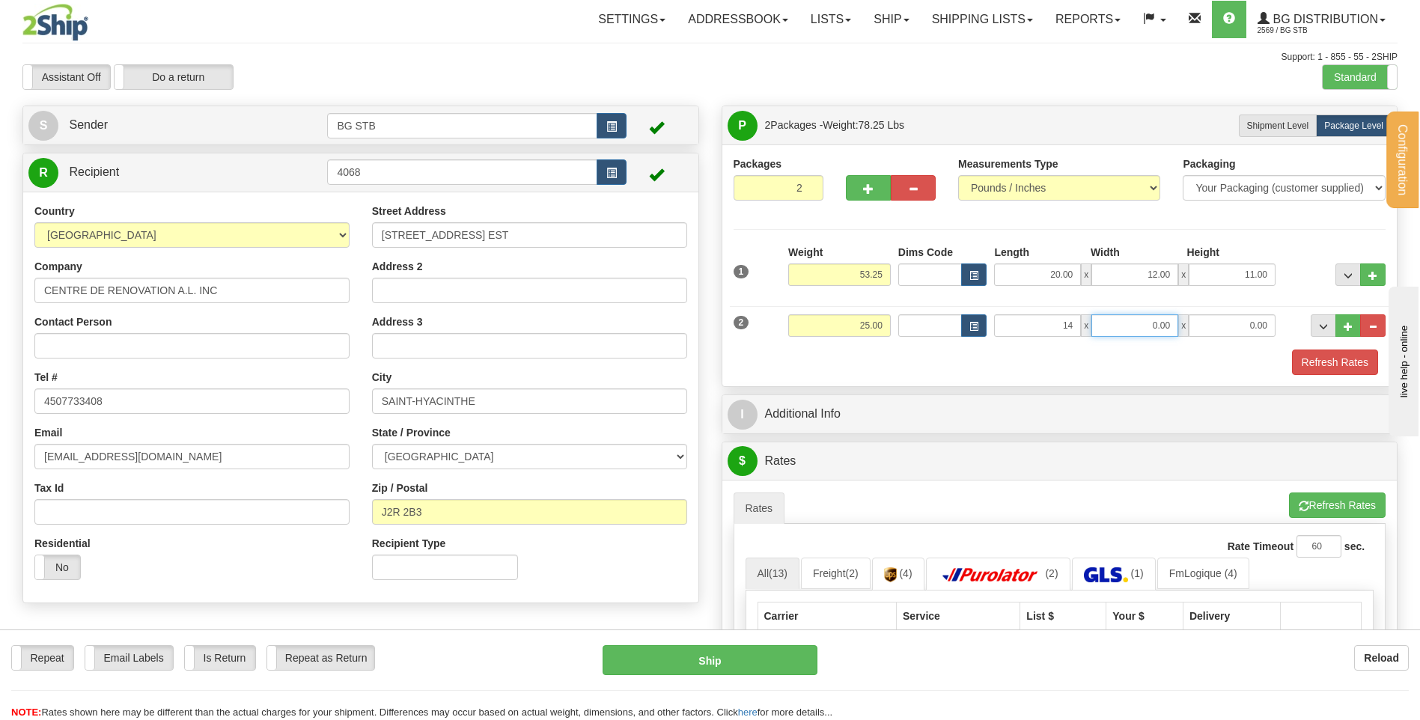
type input "14.00"
type input "7.00"
type input "4.00"
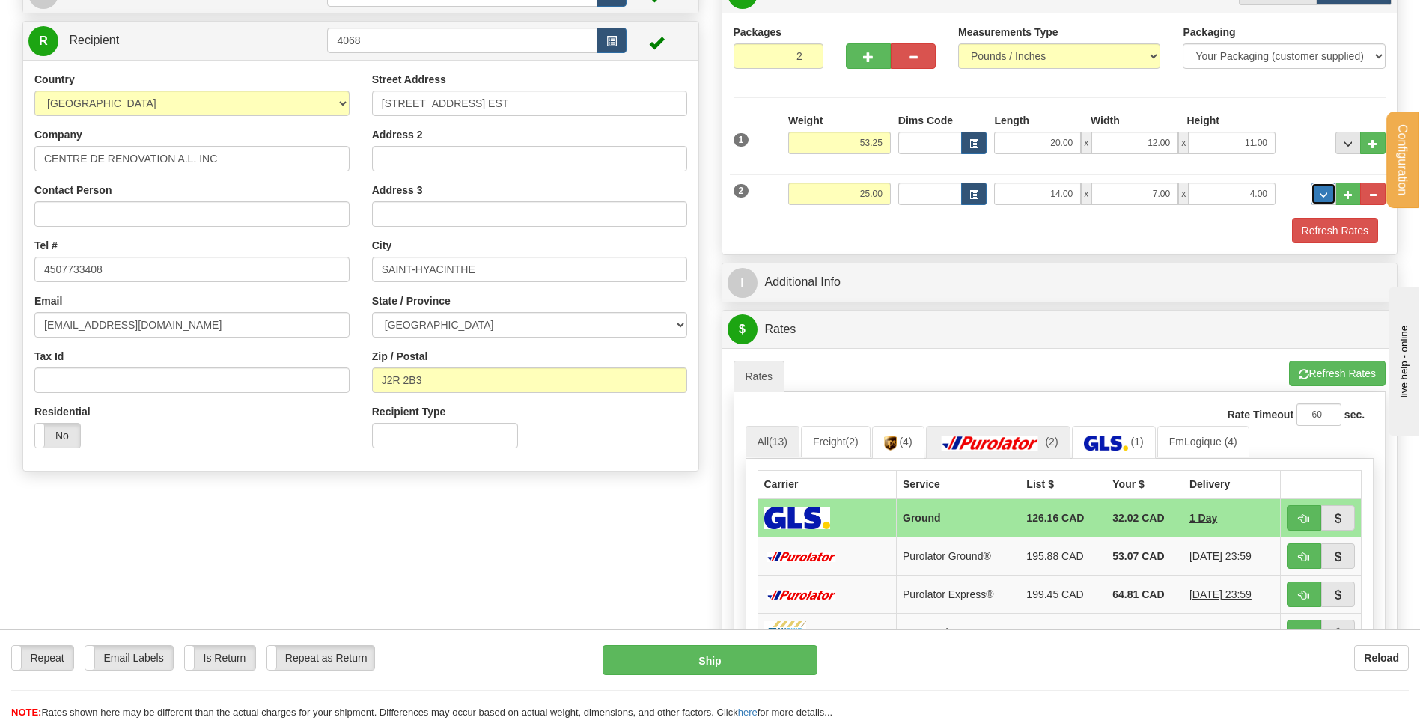
scroll to position [299, 0]
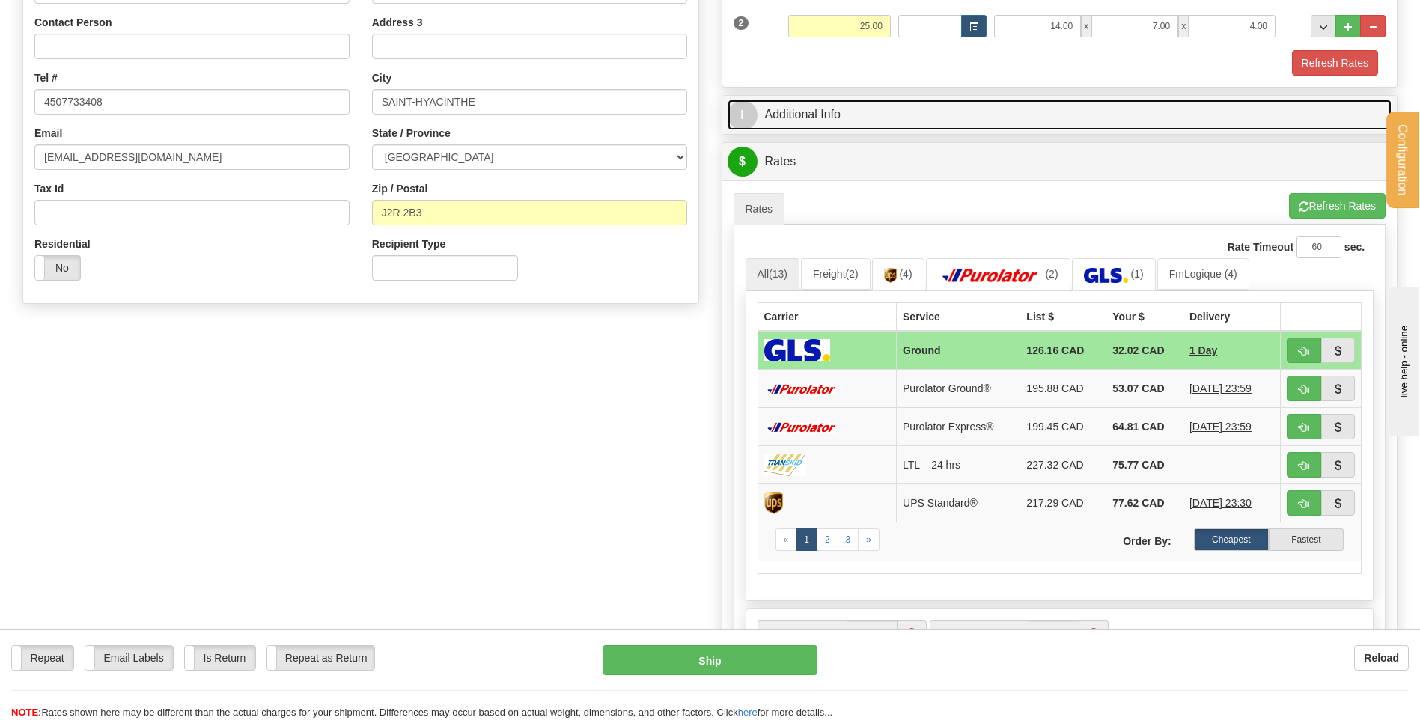
click at [847, 106] on link "I Additional Info" at bounding box center [1060, 115] width 665 height 31
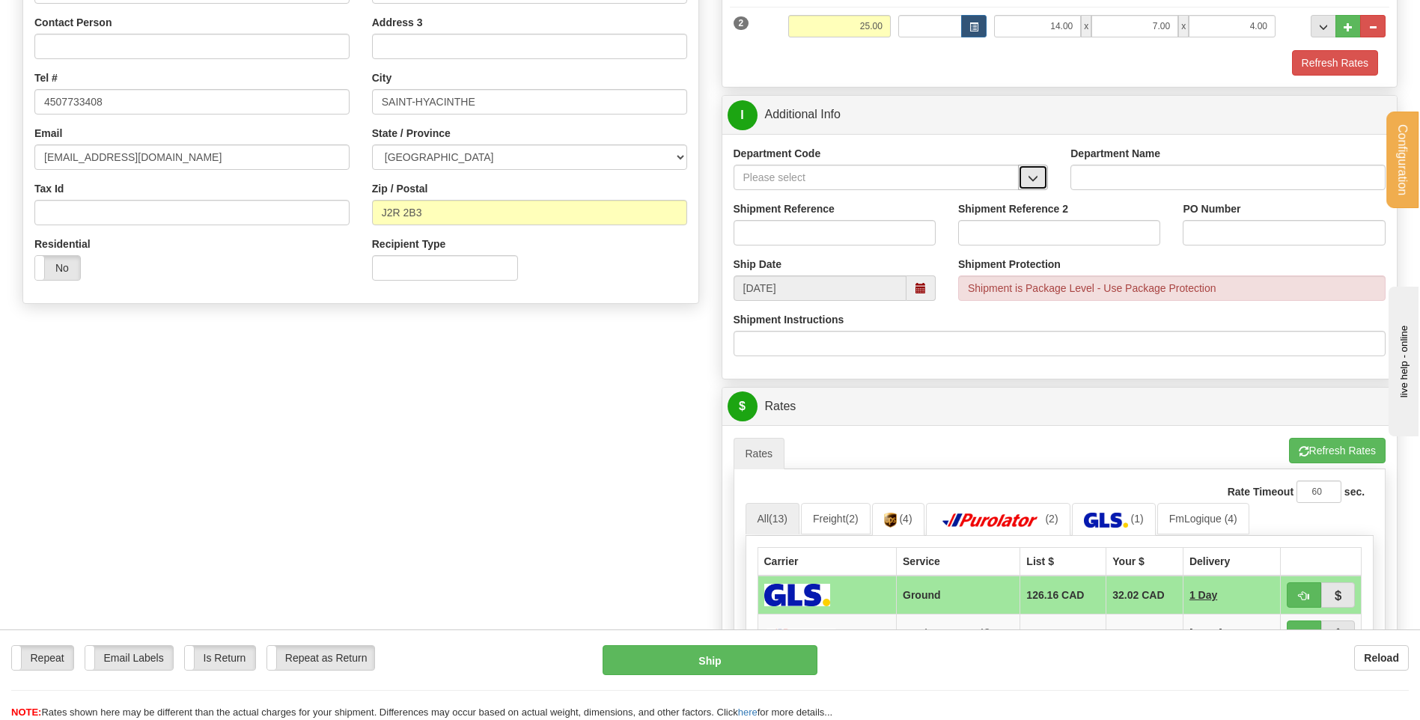
click at [1038, 177] on span "button" at bounding box center [1033, 179] width 10 height 10
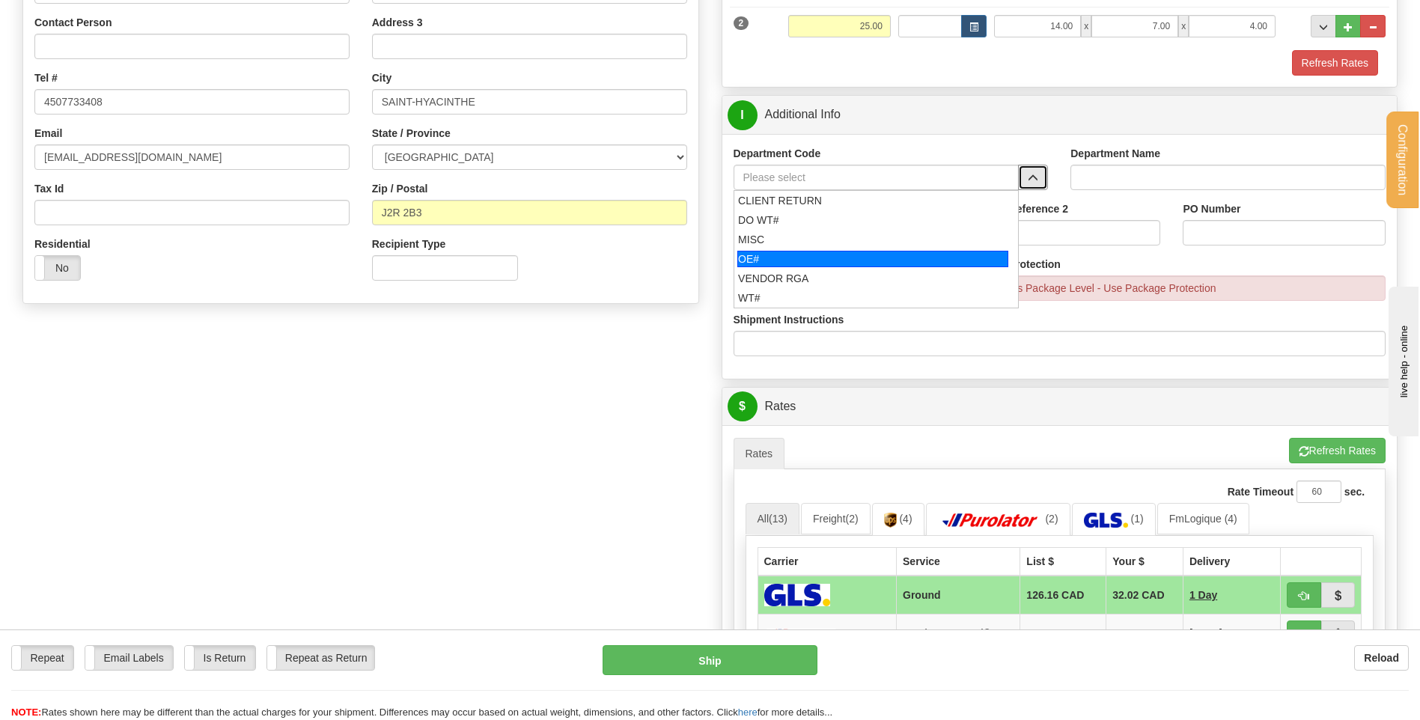
click at [796, 262] on div "OE#" at bounding box center [872, 259] width 271 height 16
type input "OE#"
type input "ORDERS"
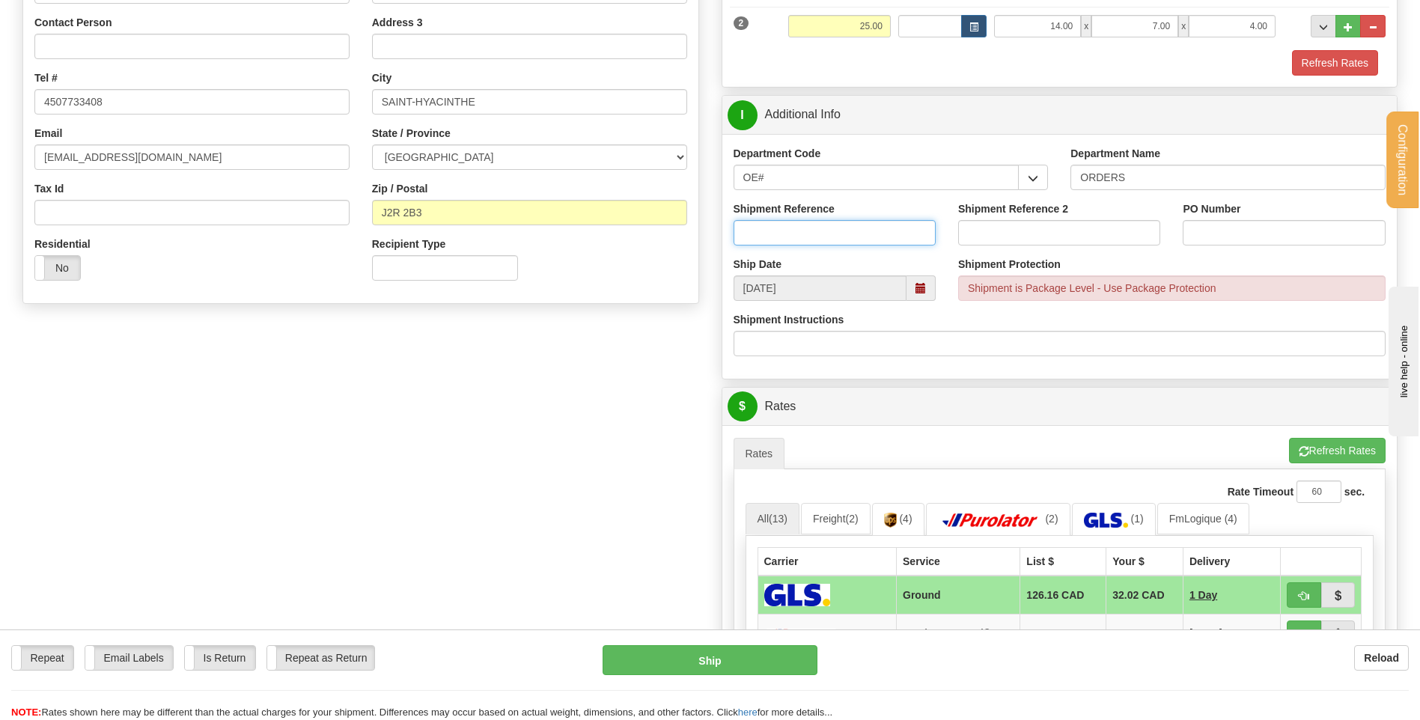
click at [797, 228] on input "Shipment Reference" at bounding box center [835, 232] width 202 height 25
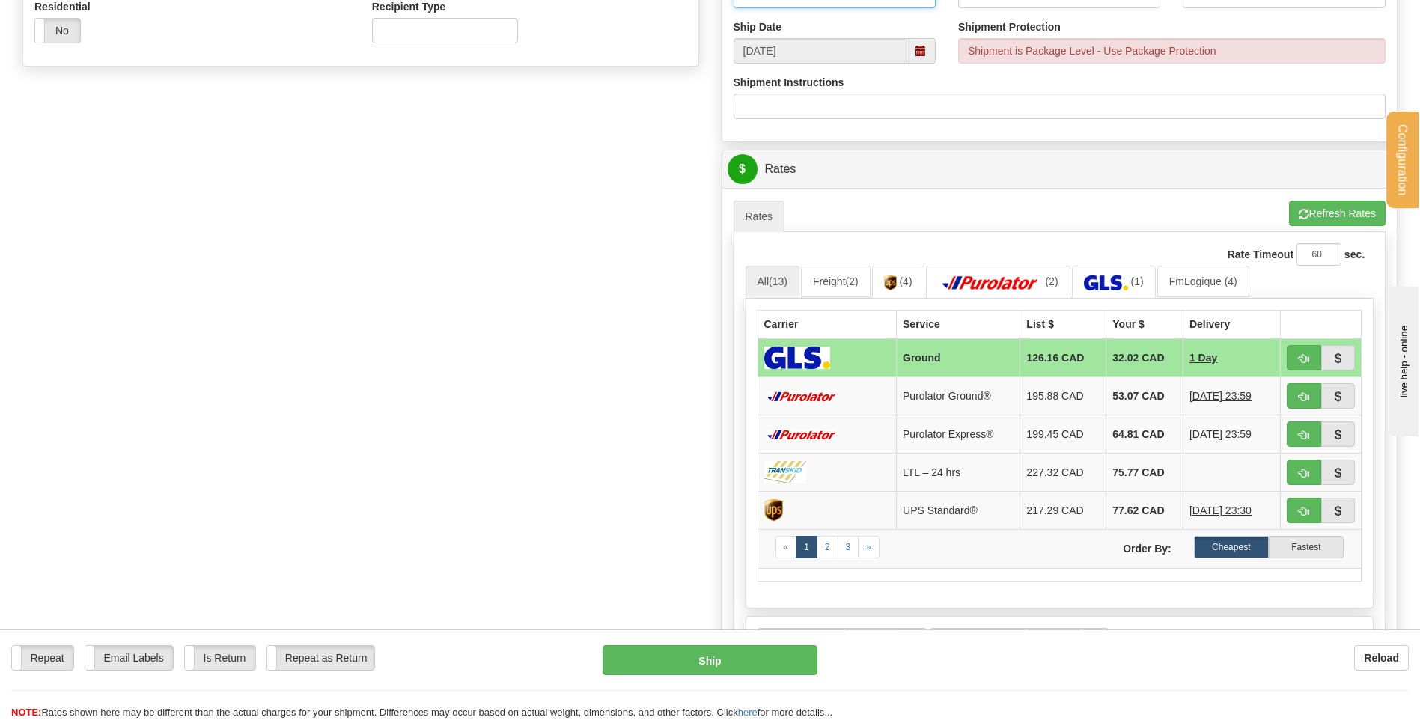
scroll to position [374, 0]
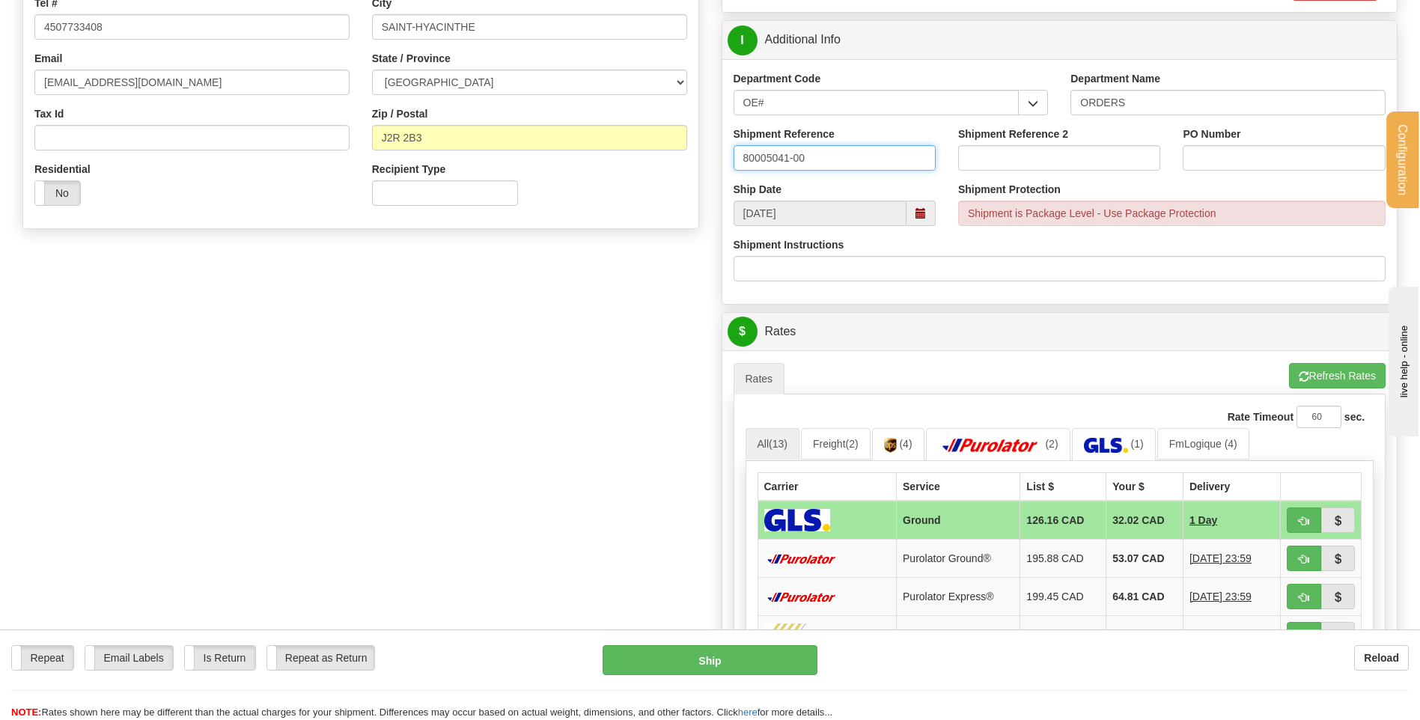
type input "80005041-00"
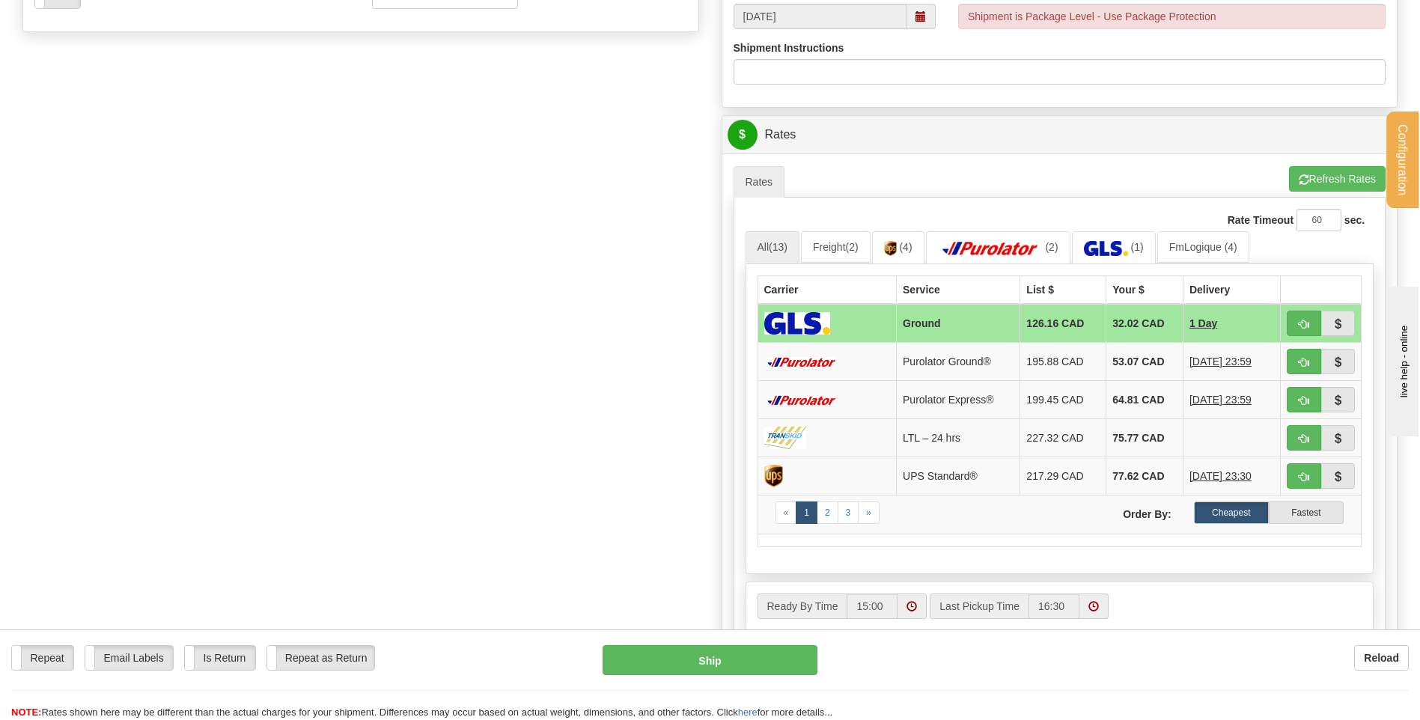
scroll to position [674, 0]
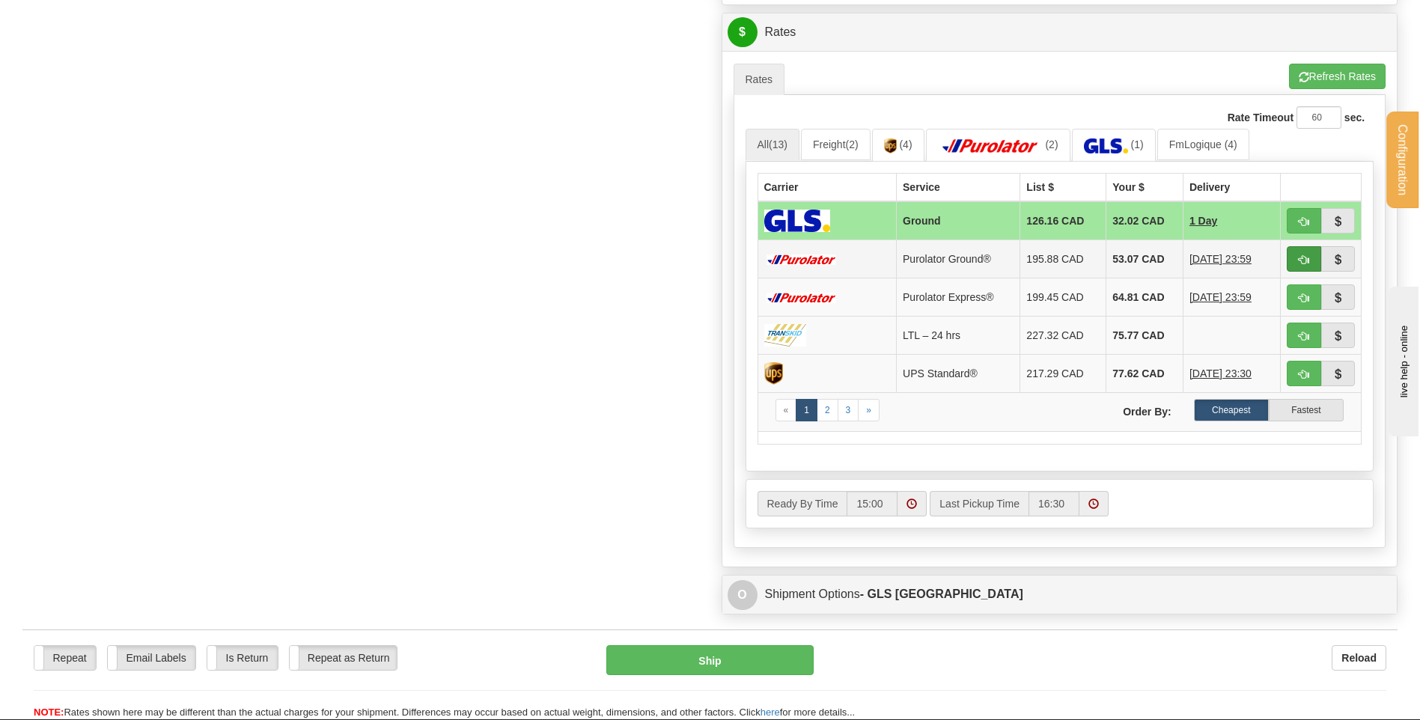
type input "JESSY 26/08/25"
click at [1303, 258] on span "button" at bounding box center [1304, 260] width 10 height 10
type input "260"
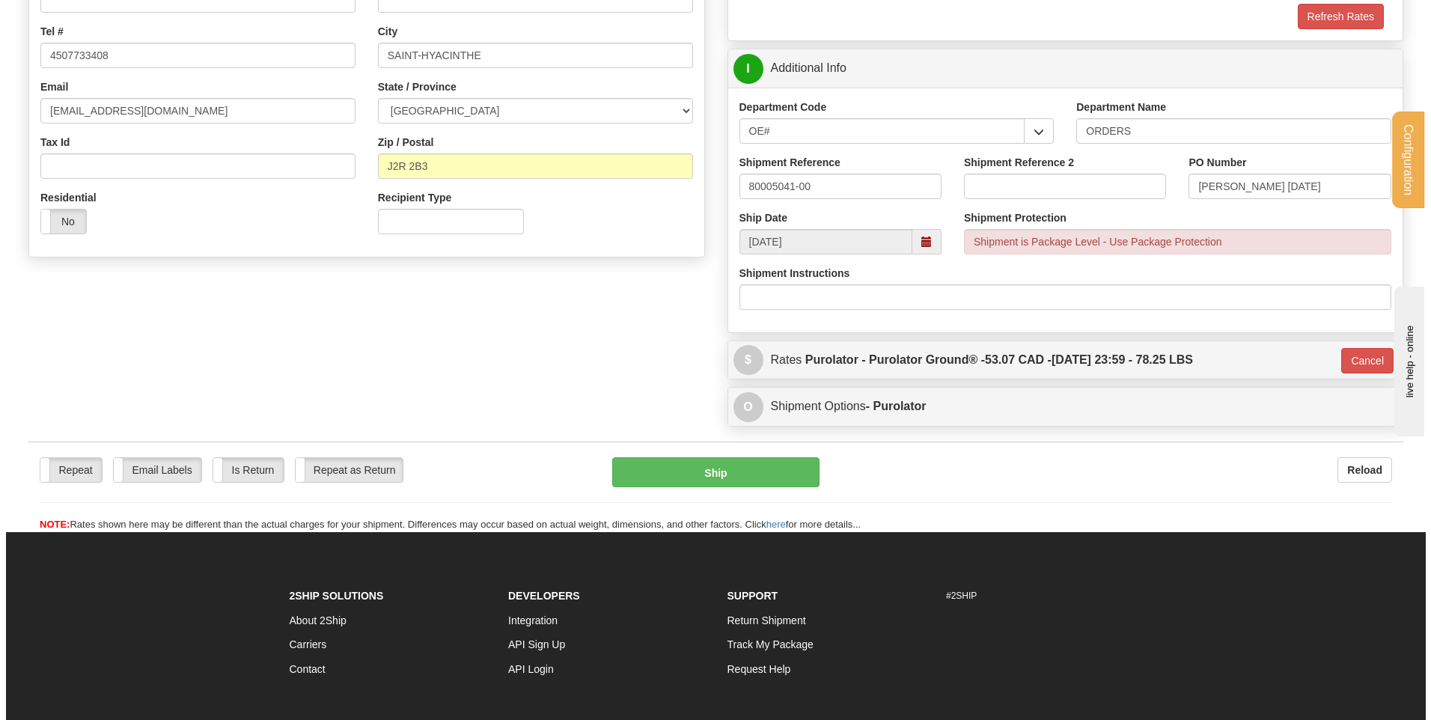
scroll to position [330, 0]
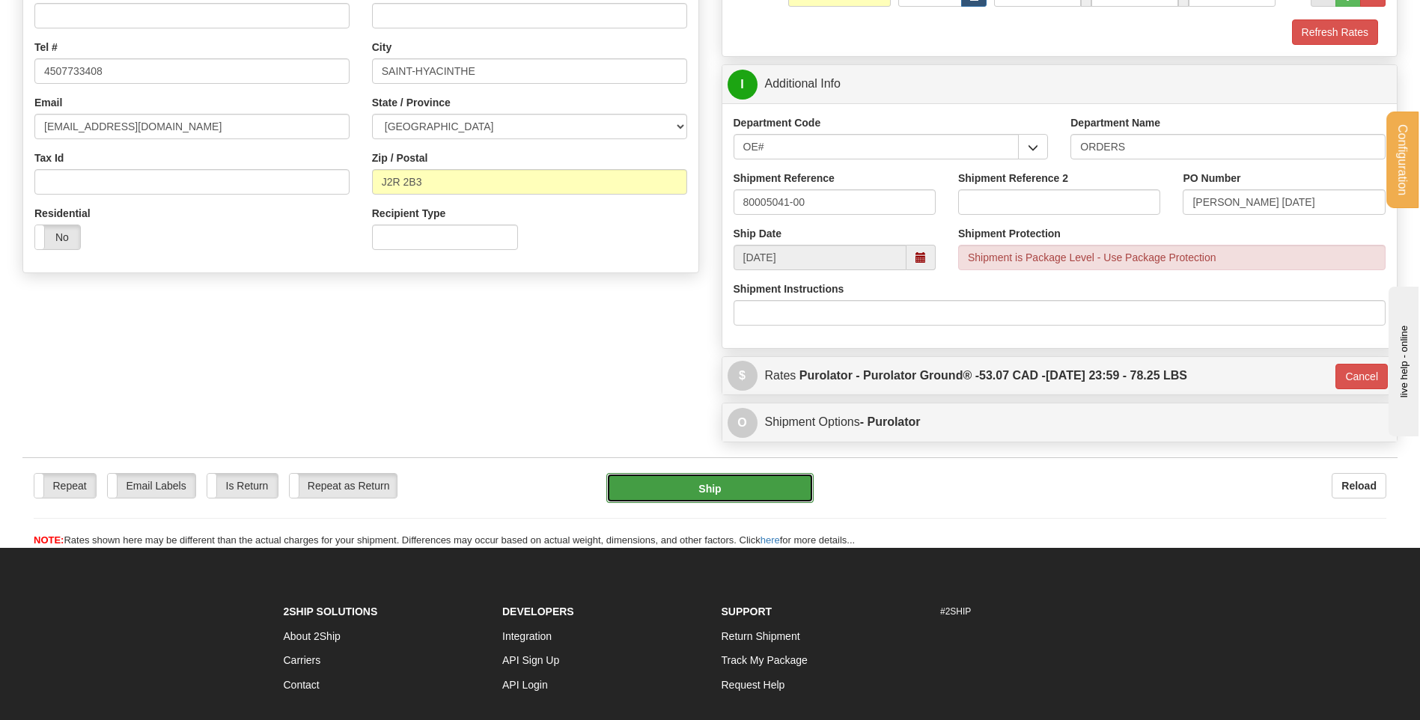
click at [689, 494] on button "Ship" at bounding box center [709, 488] width 207 height 30
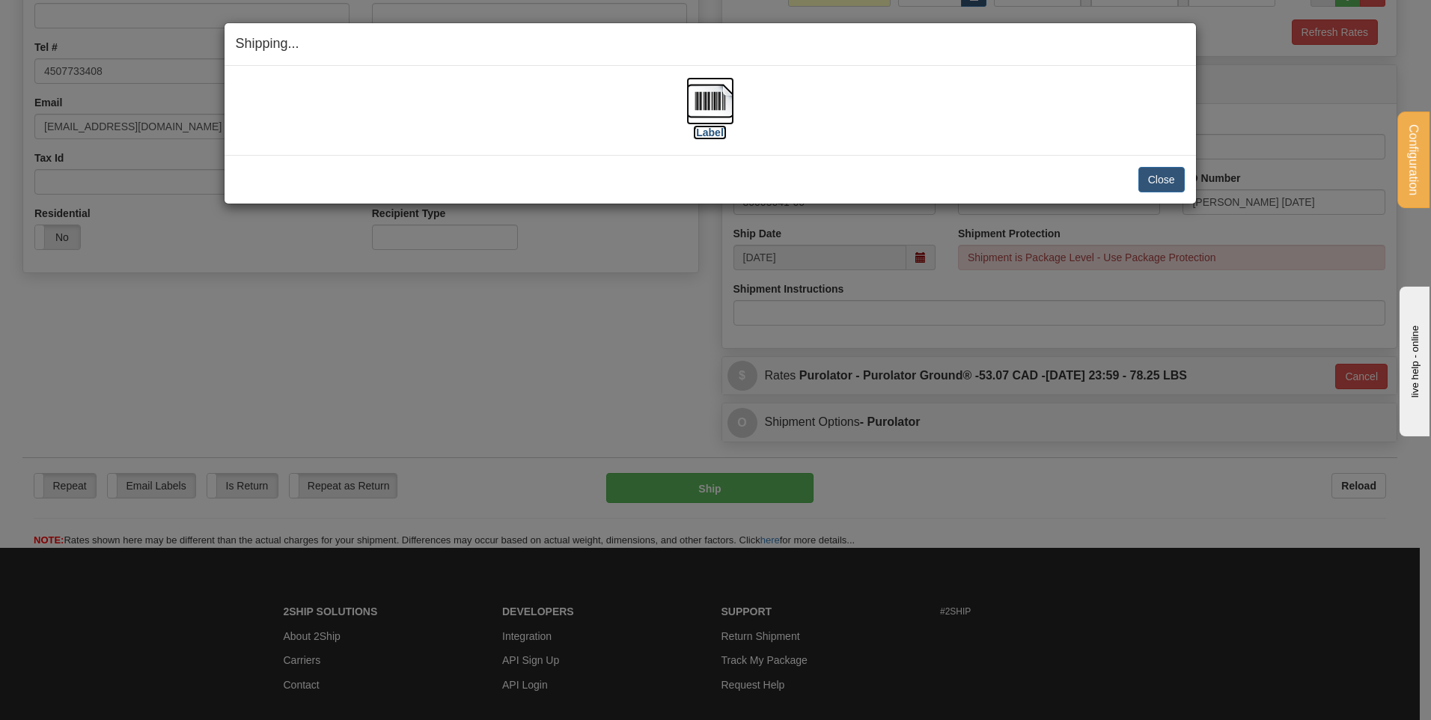
click at [699, 88] on img at bounding box center [710, 101] width 48 height 48
click at [1174, 172] on button "Close" at bounding box center [1162, 179] width 46 height 25
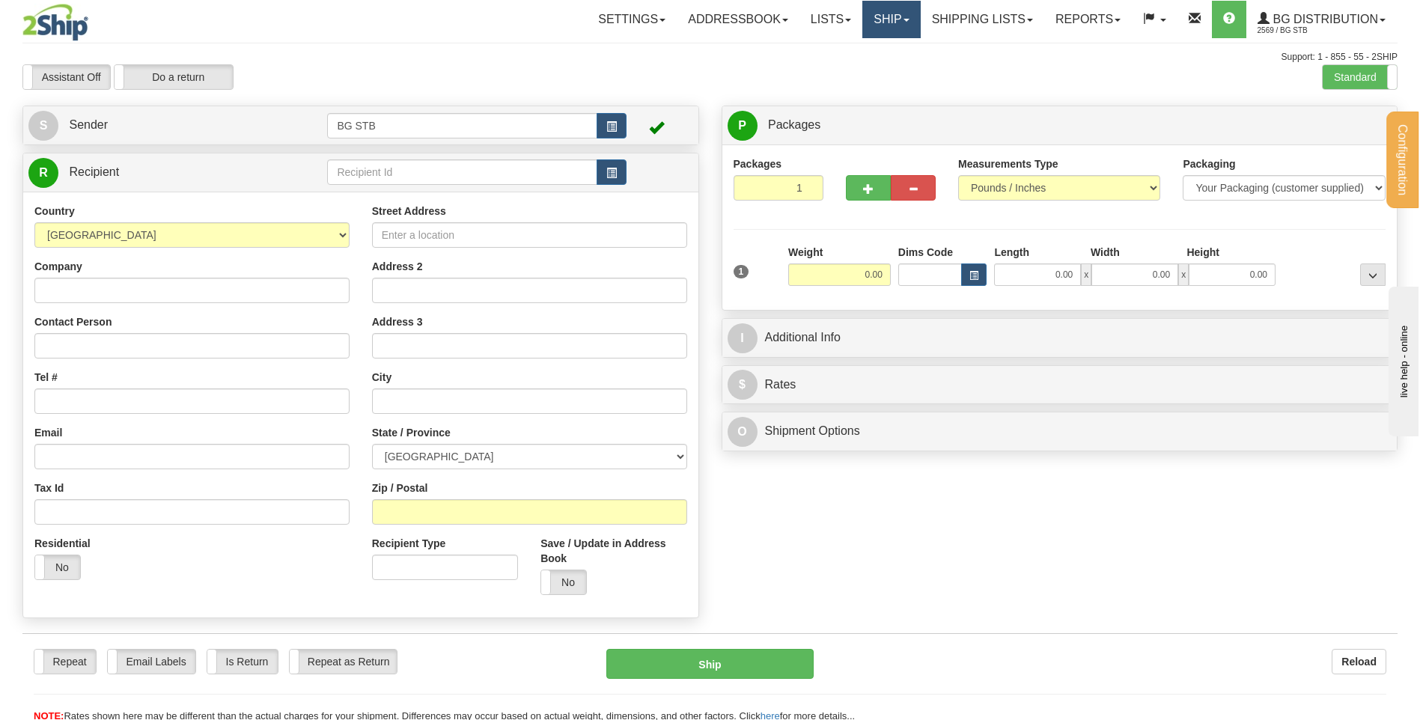
click at [901, 23] on link "Ship" at bounding box center [891, 19] width 58 height 37
click at [957, 21] on link "Shipping lists" at bounding box center [983, 19] width 124 height 37
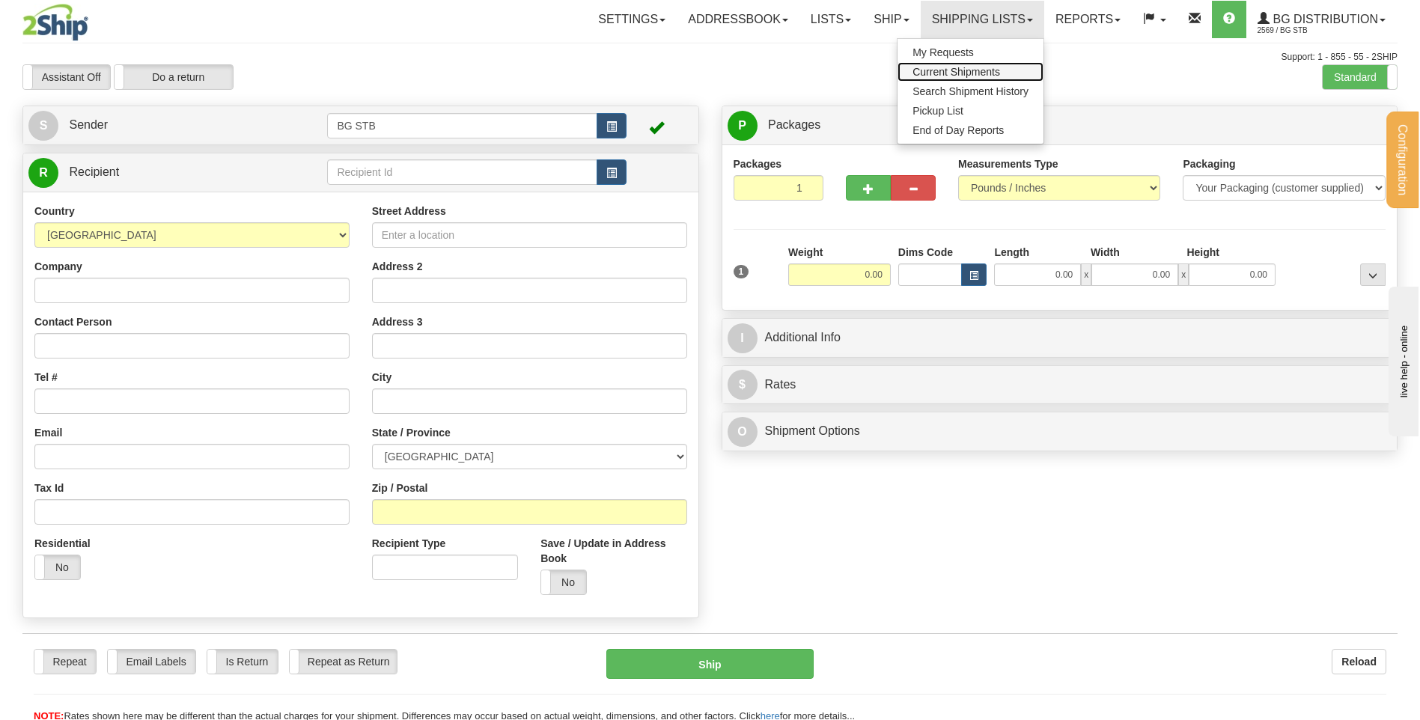
click at [959, 64] on link "Current Shipments" at bounding box center [971, 71] width 146 height 19
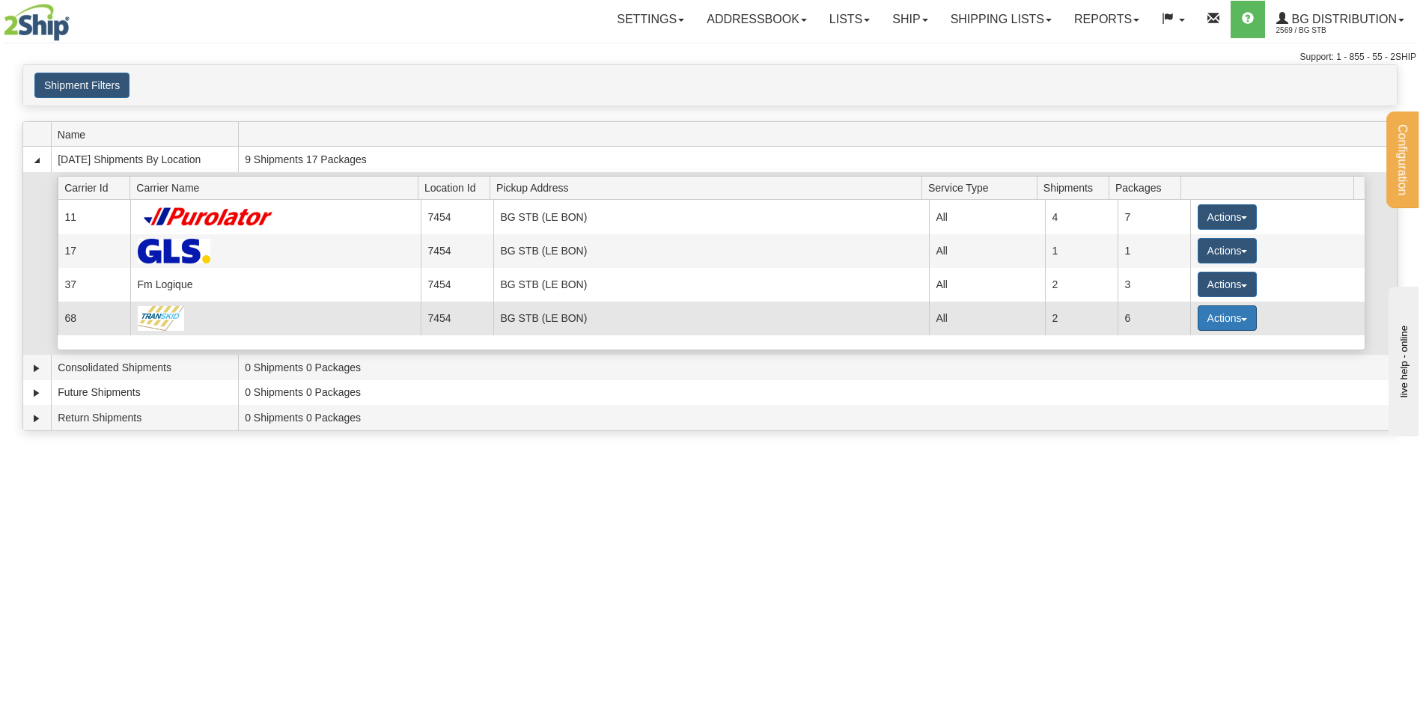
drag, startPoint x: 1215, startPoint y: 323, endPoint x: 1202, endPoint y: 335, distance: 18.0
click at [1216, 323] on button "Actions" at bounding box center [1228, 317] width 60 height 25
click at [1192, 343] on span "Details" at bounding box center [1171, 346] width 40 height 10
